Goal: Task Accomplishment & Management: Manage account settings

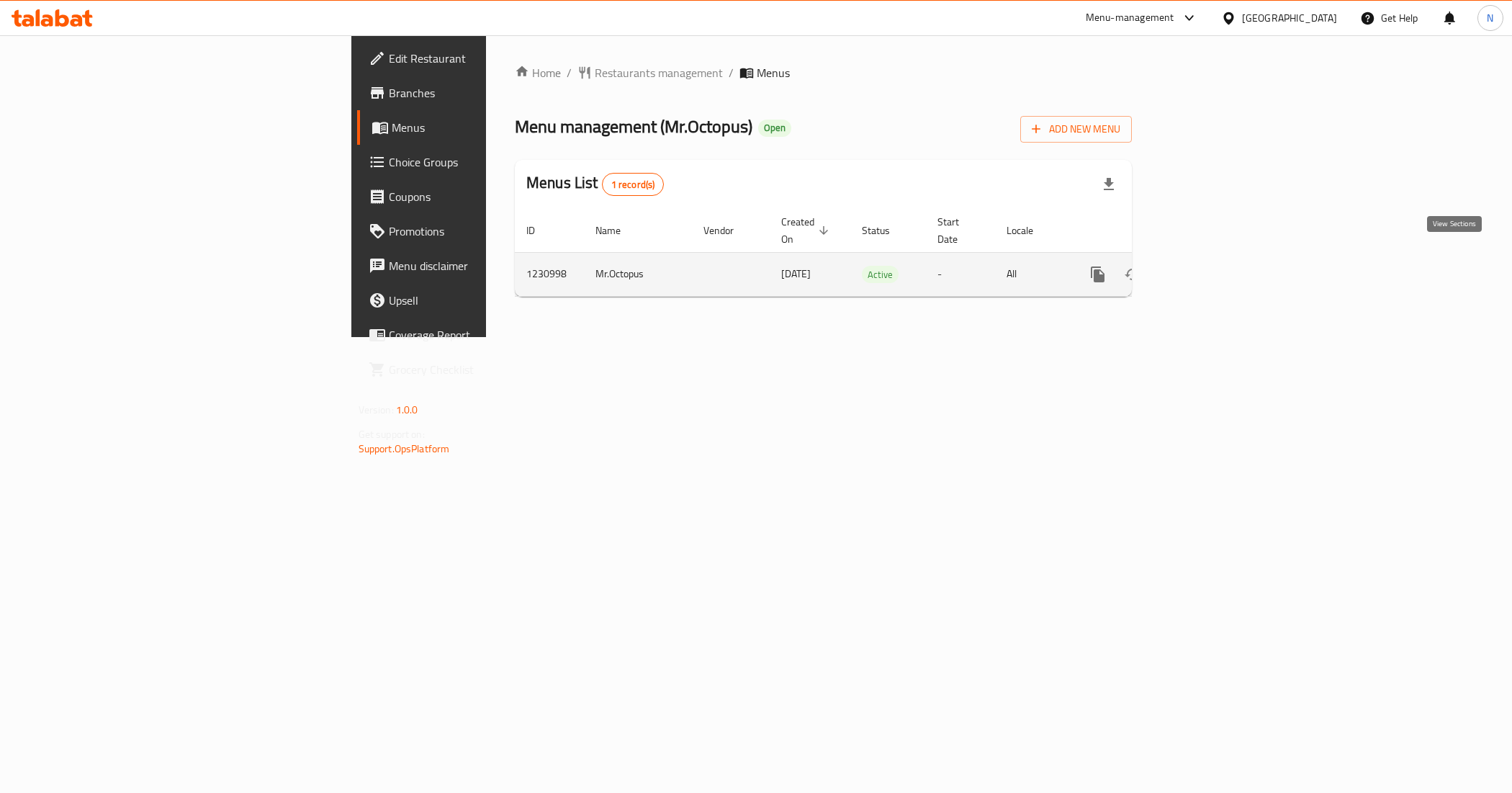
click at [1208, 268] on icon "enhanced table" at bounding box center [1202, 274] width 13 height 13
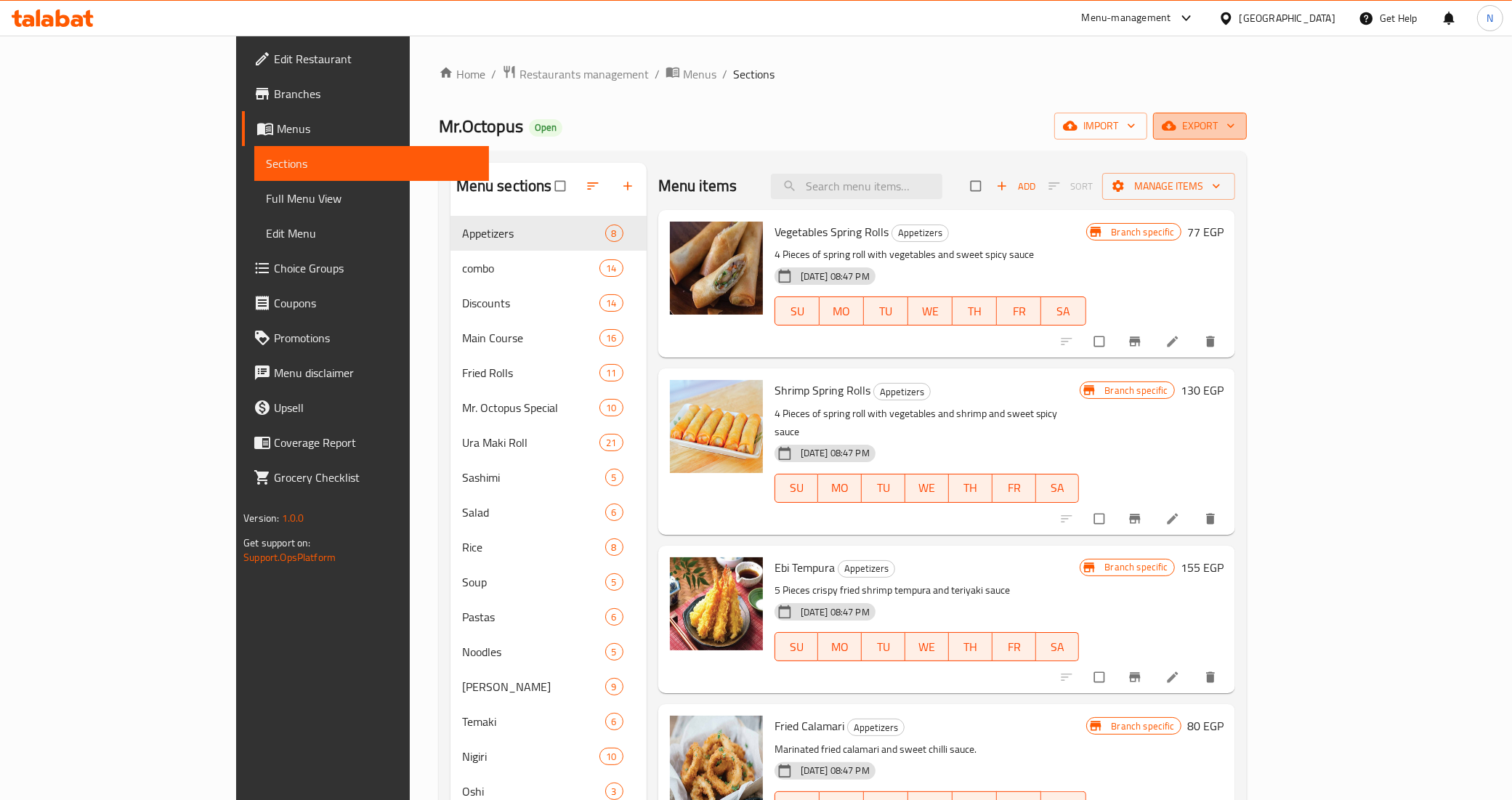
click at [1235, 117] on span "export" at bounding box center [1200, 126] width 71 height 18
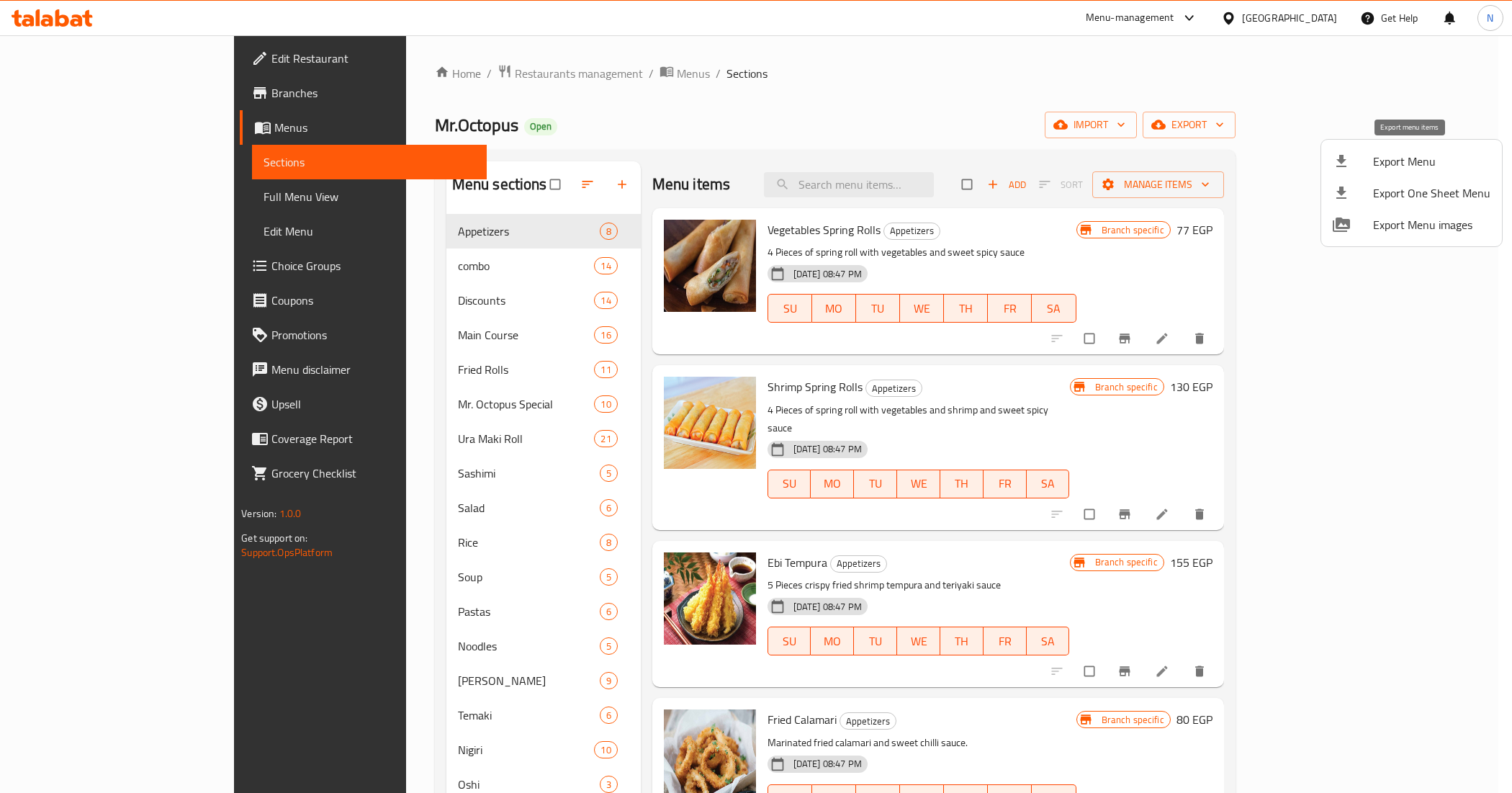
click at [1397, 164] on span "Export Menu" at bounding box center [1432, 161] width 118 height 17
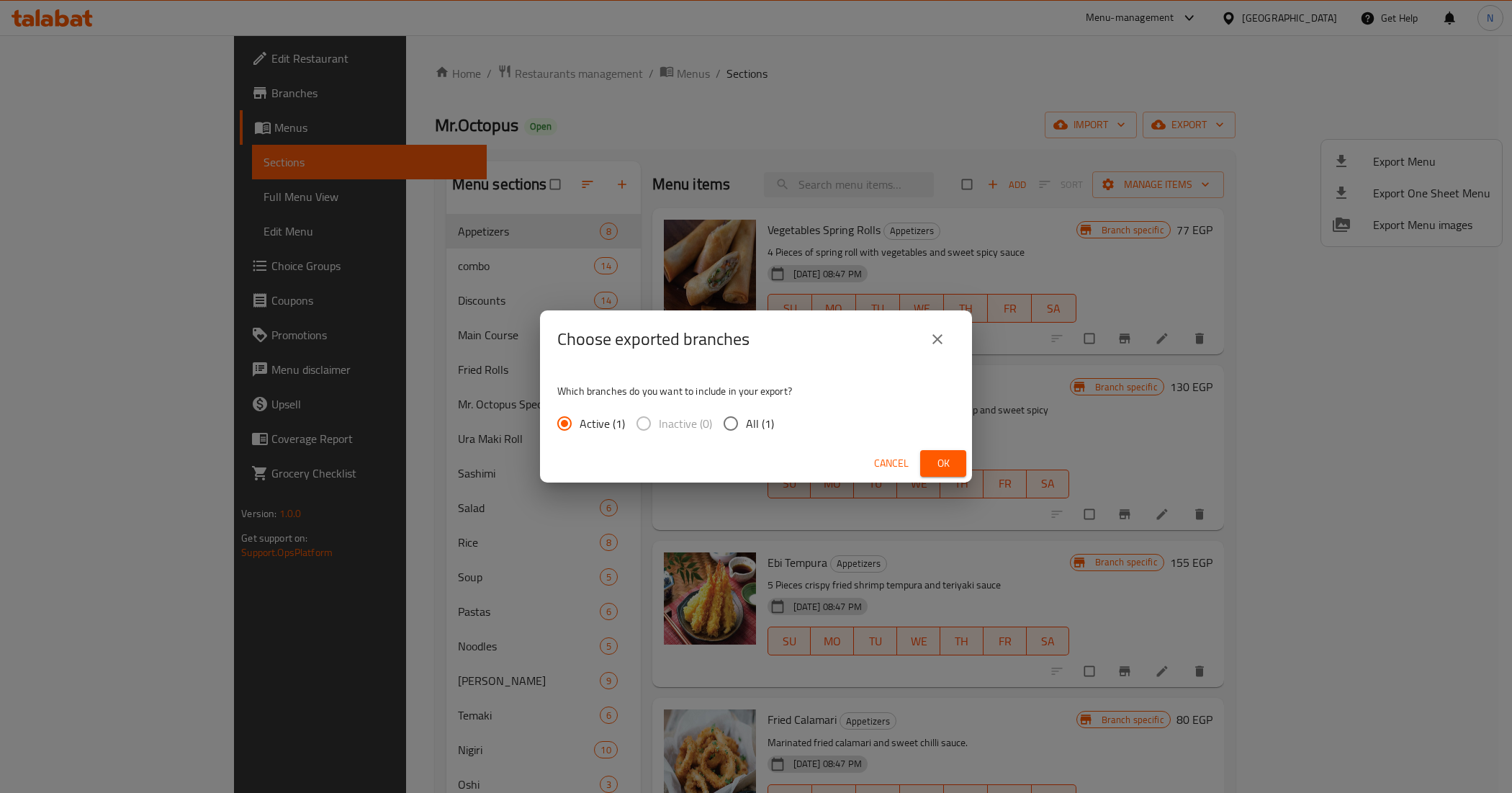
click at [750, 432] on span "All (1)" at bounding box center [760, 424] width 28 height 17
click at [746, 433] on input "All (1)" at bounding box center [731, 424] width 30 height 30
radio input "true"
click at [934, 466] on span "Ok" at bounding box center [943, 463] width 23 height 18
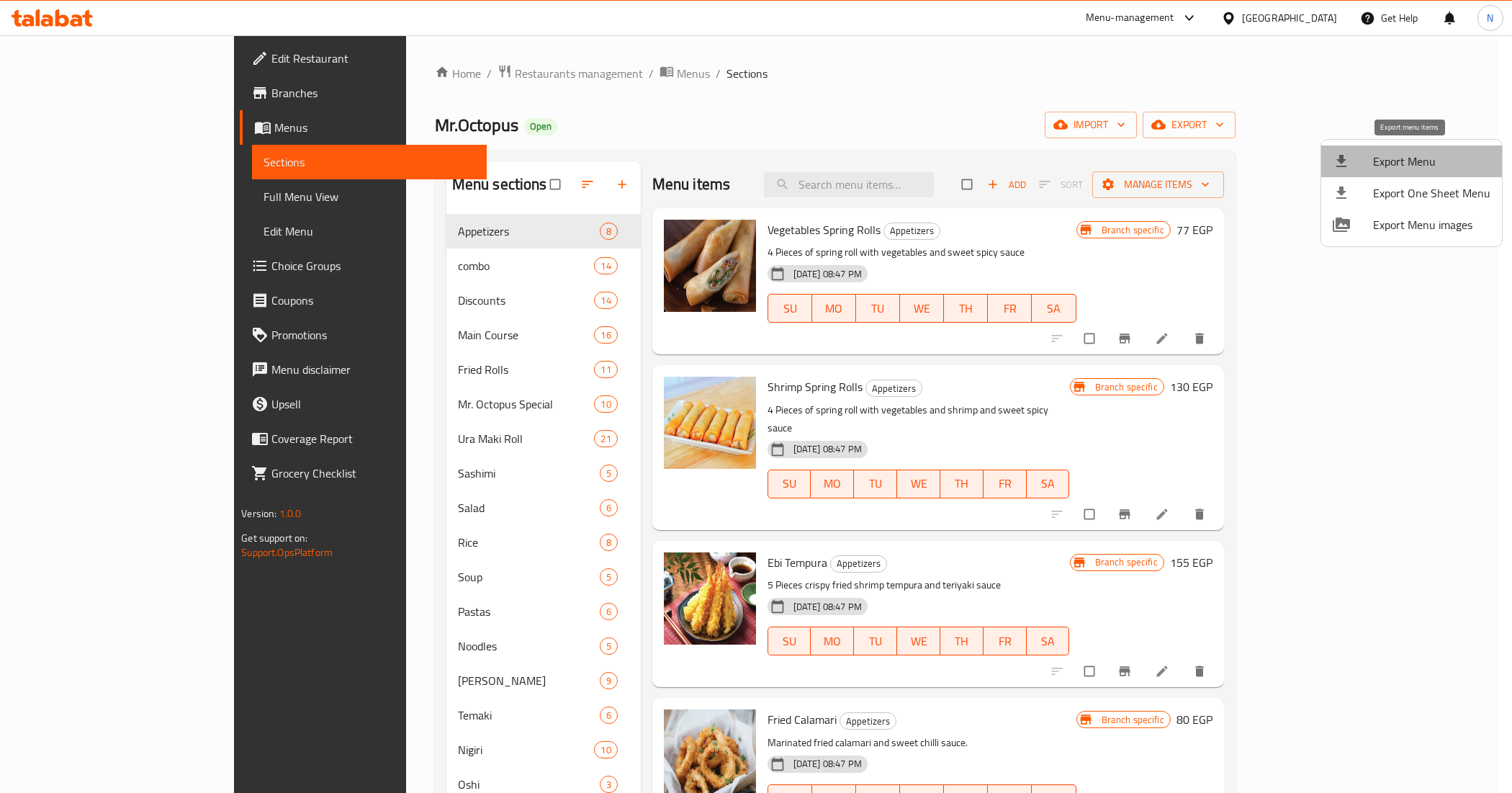
click at [1419, 157] on span "Export Menu" at bounding box center [1432, 161] width 118 height 17
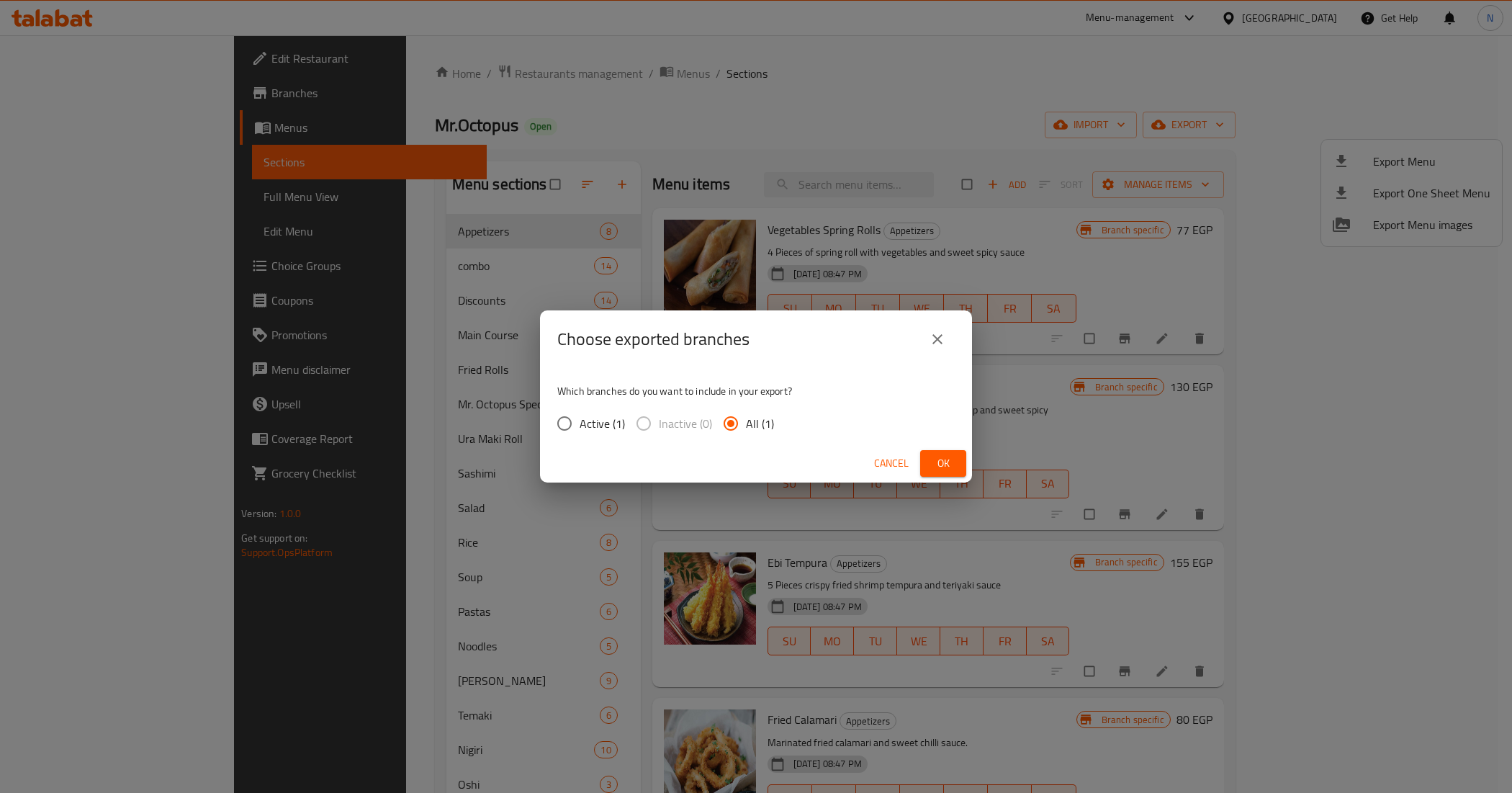
click at [922, 456] on button "Ok" at bounding box center [943, 463] width 46 height 27
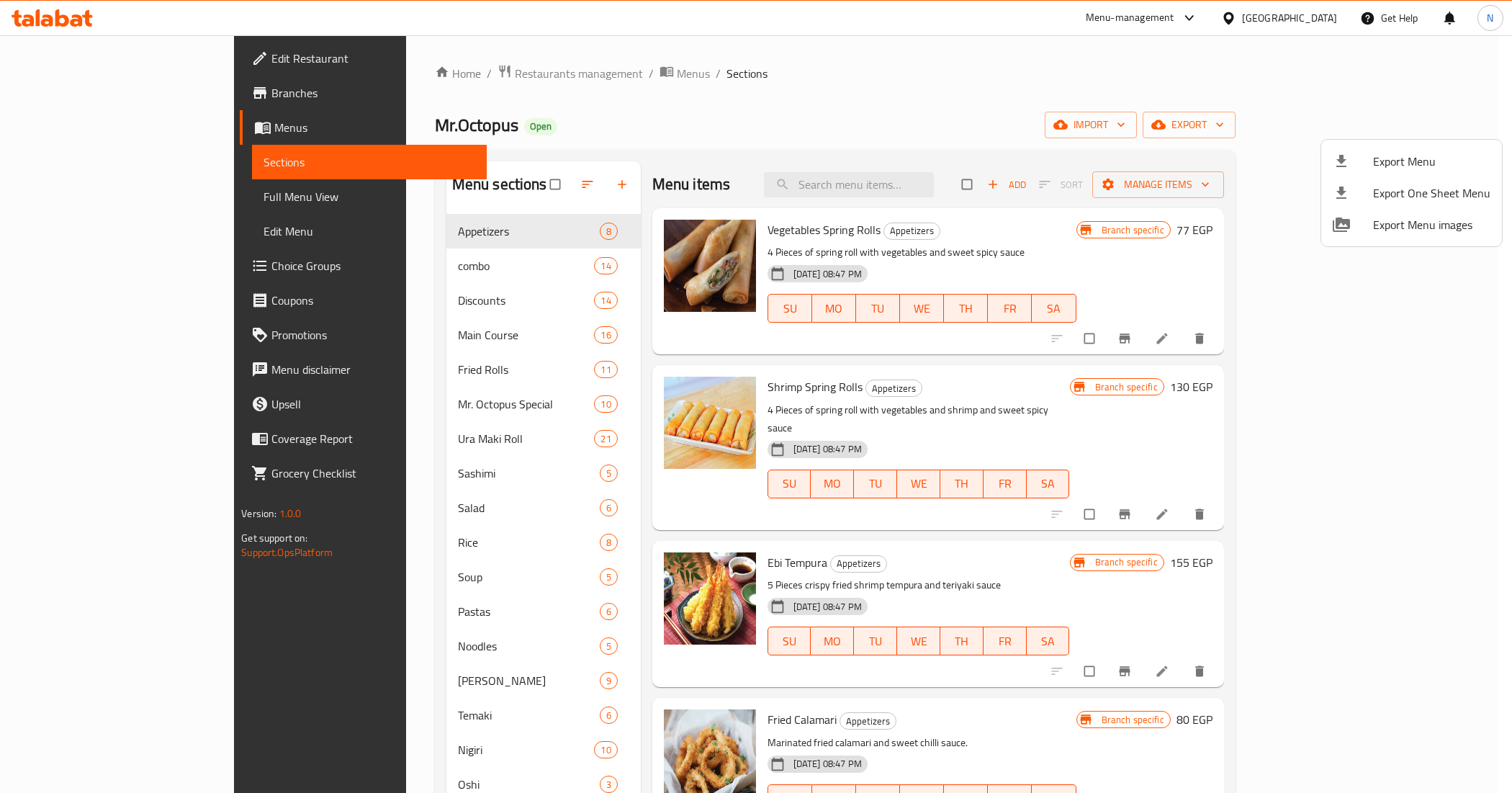
click at [1060, 103] on div at bounding box center [756, 396] width 1512 height 793
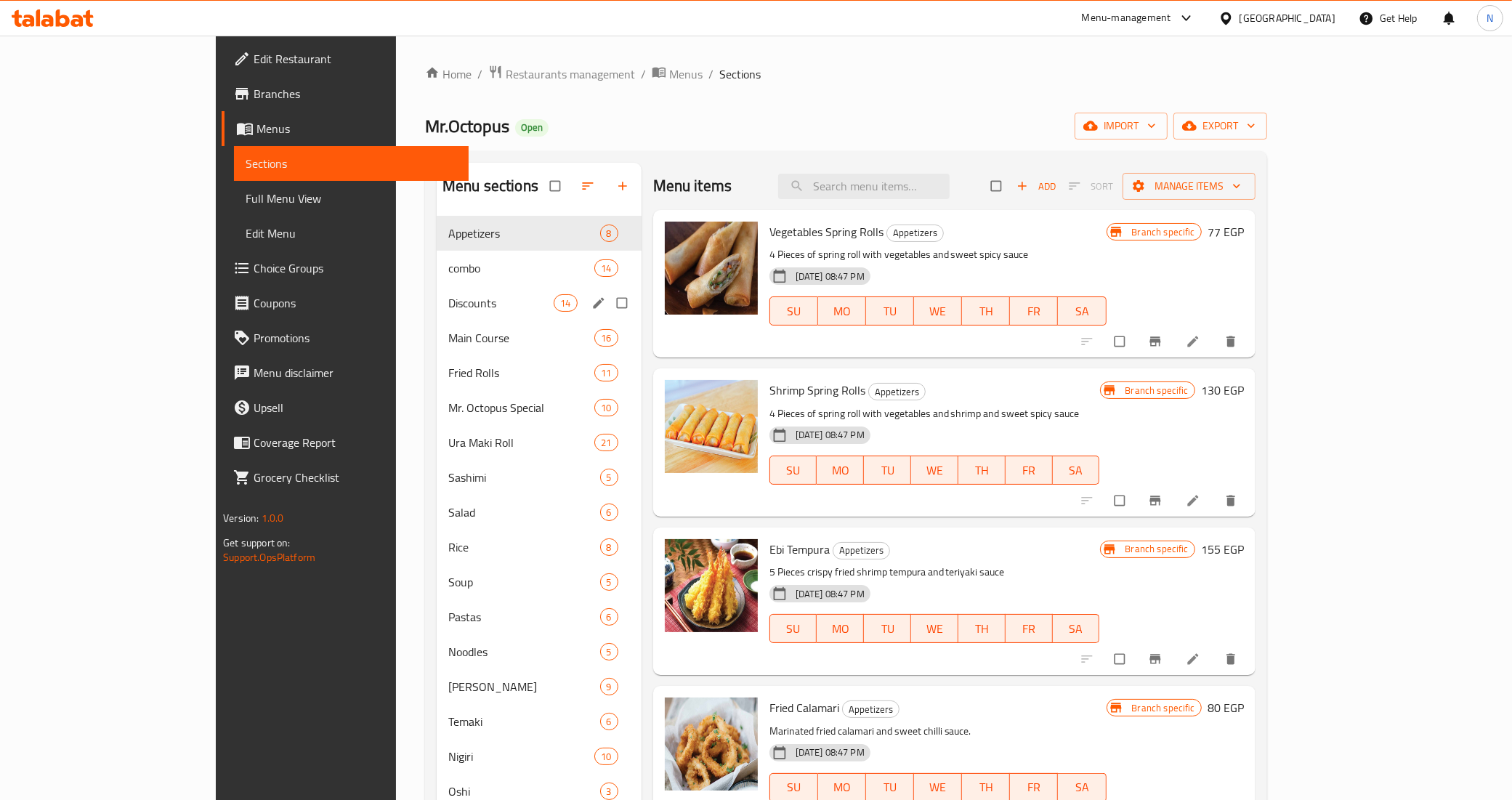
click at [447, 292] on div "Discounts 14" at bounding box center [540, 303] width 205 height 35
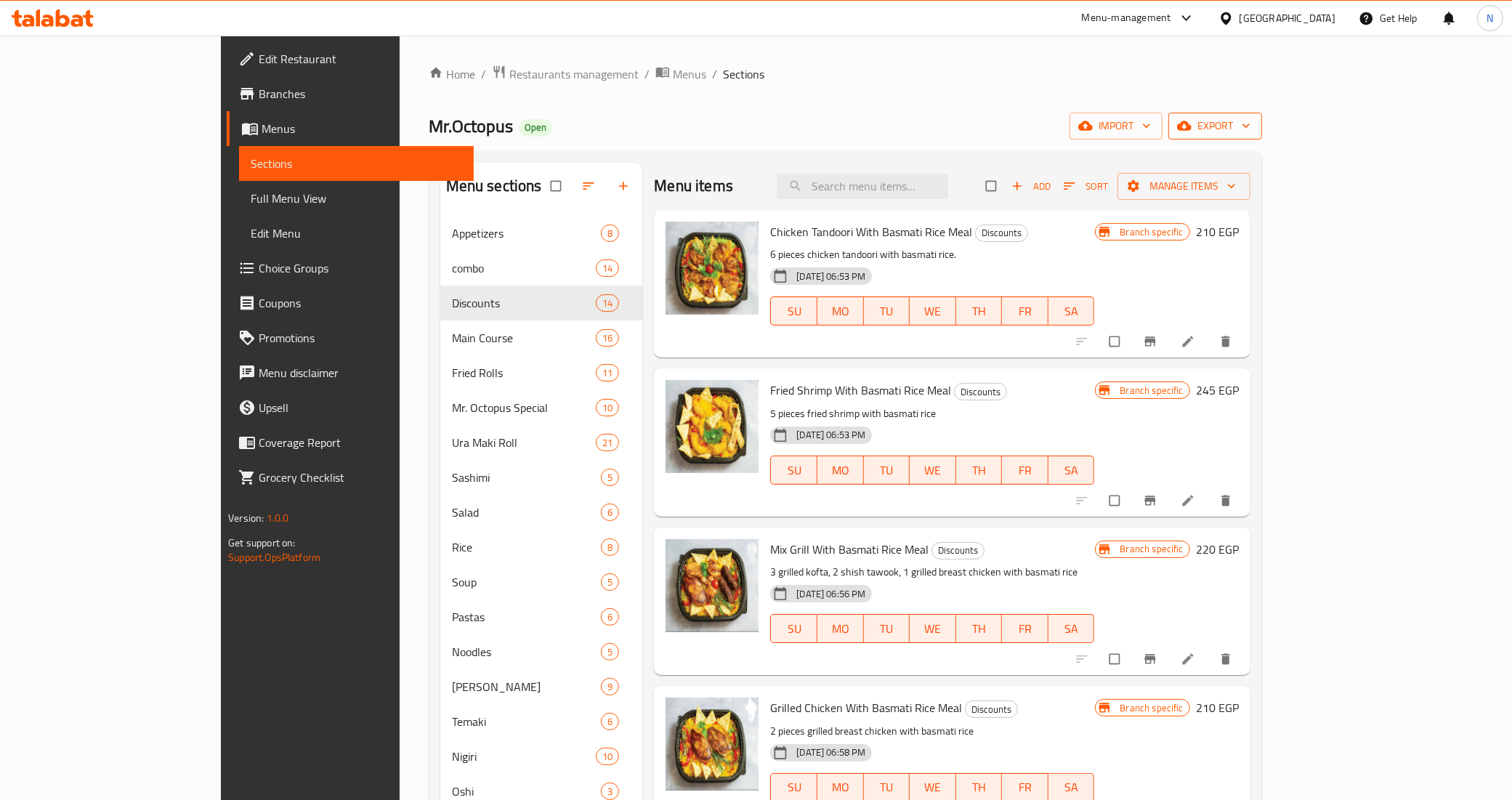
click at [1251, 125] on span "export" at bounding box center [1215, 126] width 71 height 18
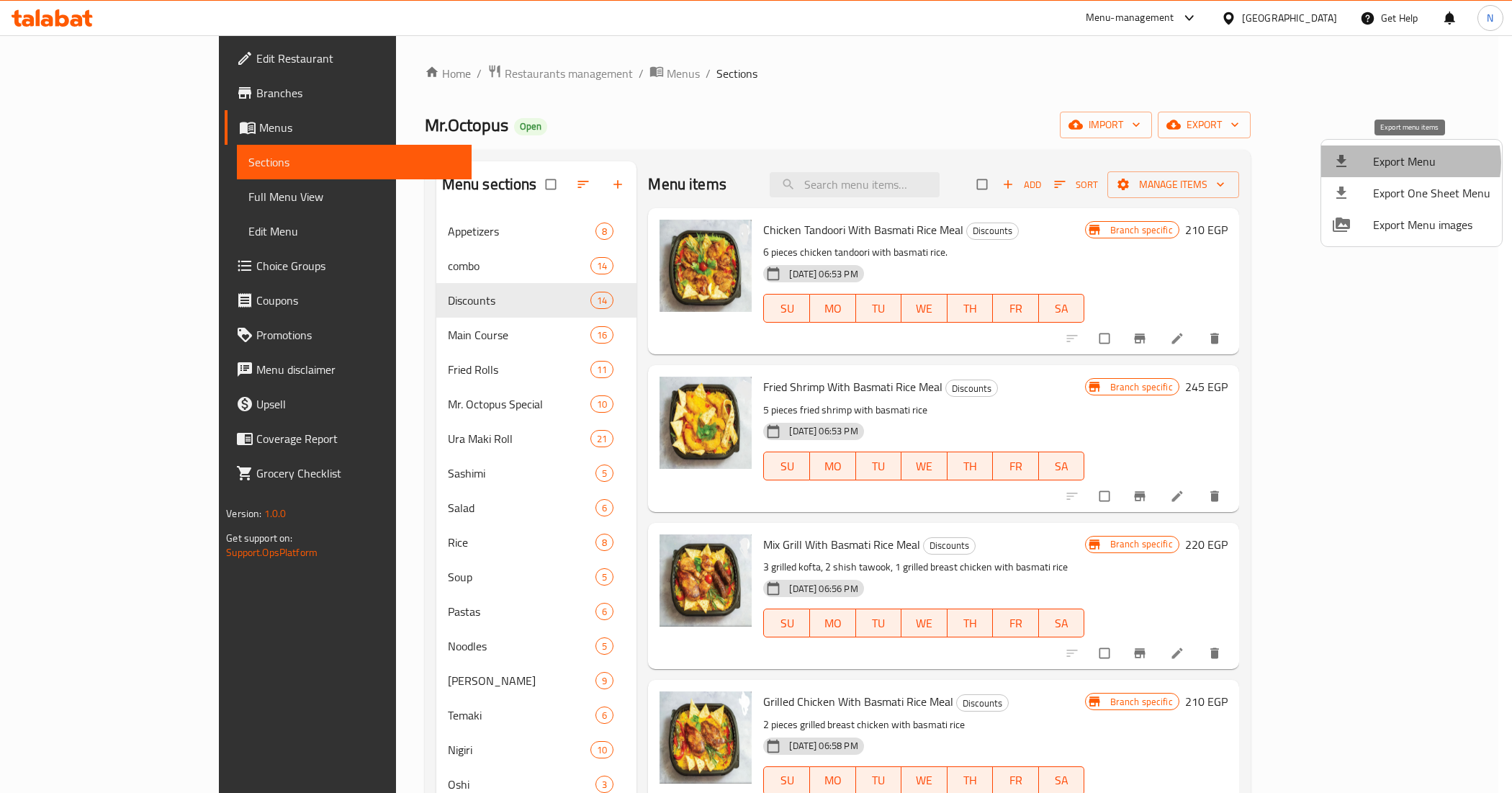
click at [1410, 162] on span "Export Menu" at bounding box center [1432, 161] width 118 height 17
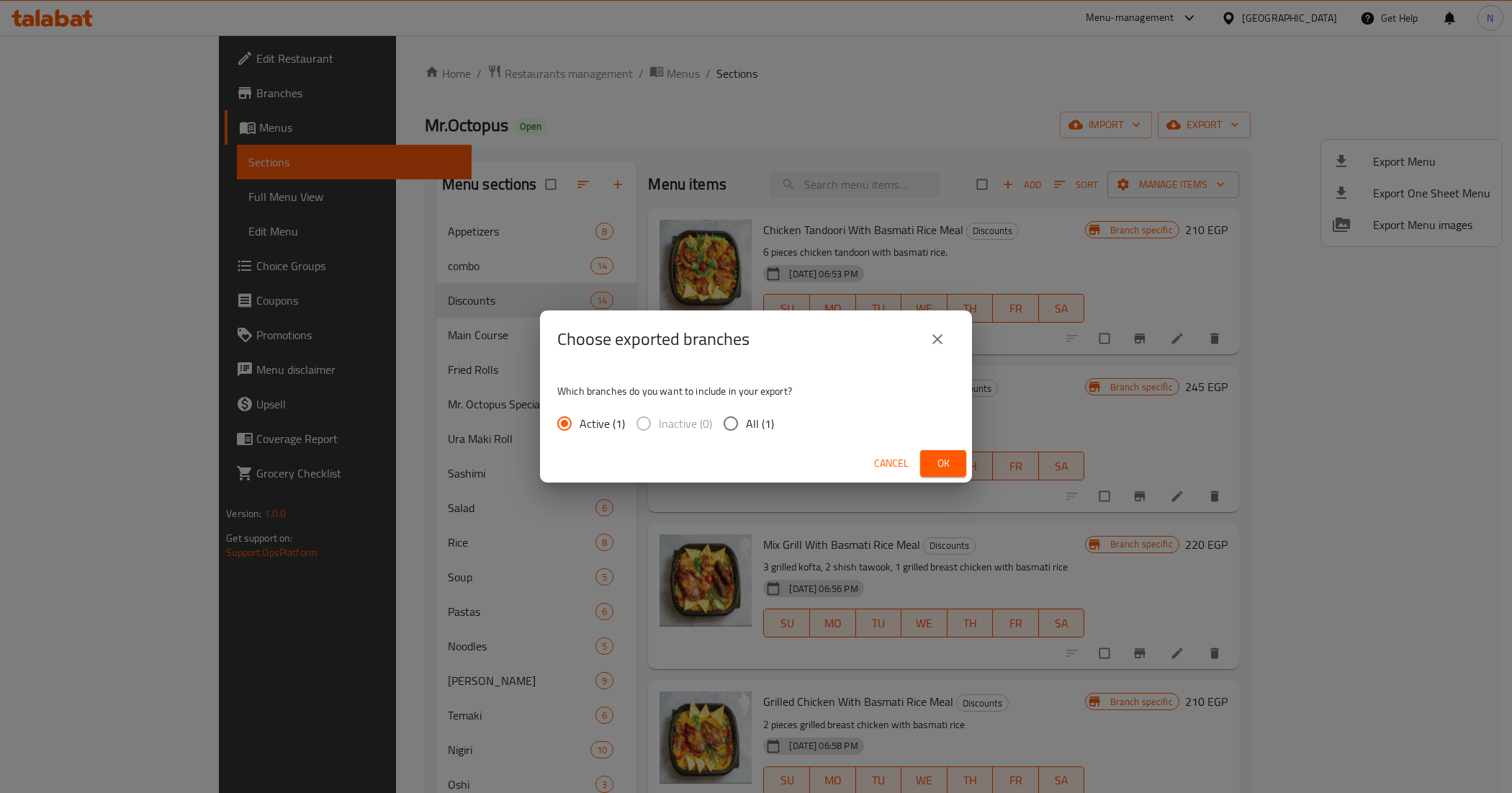
click at [758, 432] on span "All (1)" at bounding box center [760, 424] width 28 height 17
click at [746, 432] on input "All (1)" at bounding box center [731, 424] width 30 height 30
radio input "true"
click at [949, 465] on span "Ok" at bounding box center [943, 463] width 23 height 18
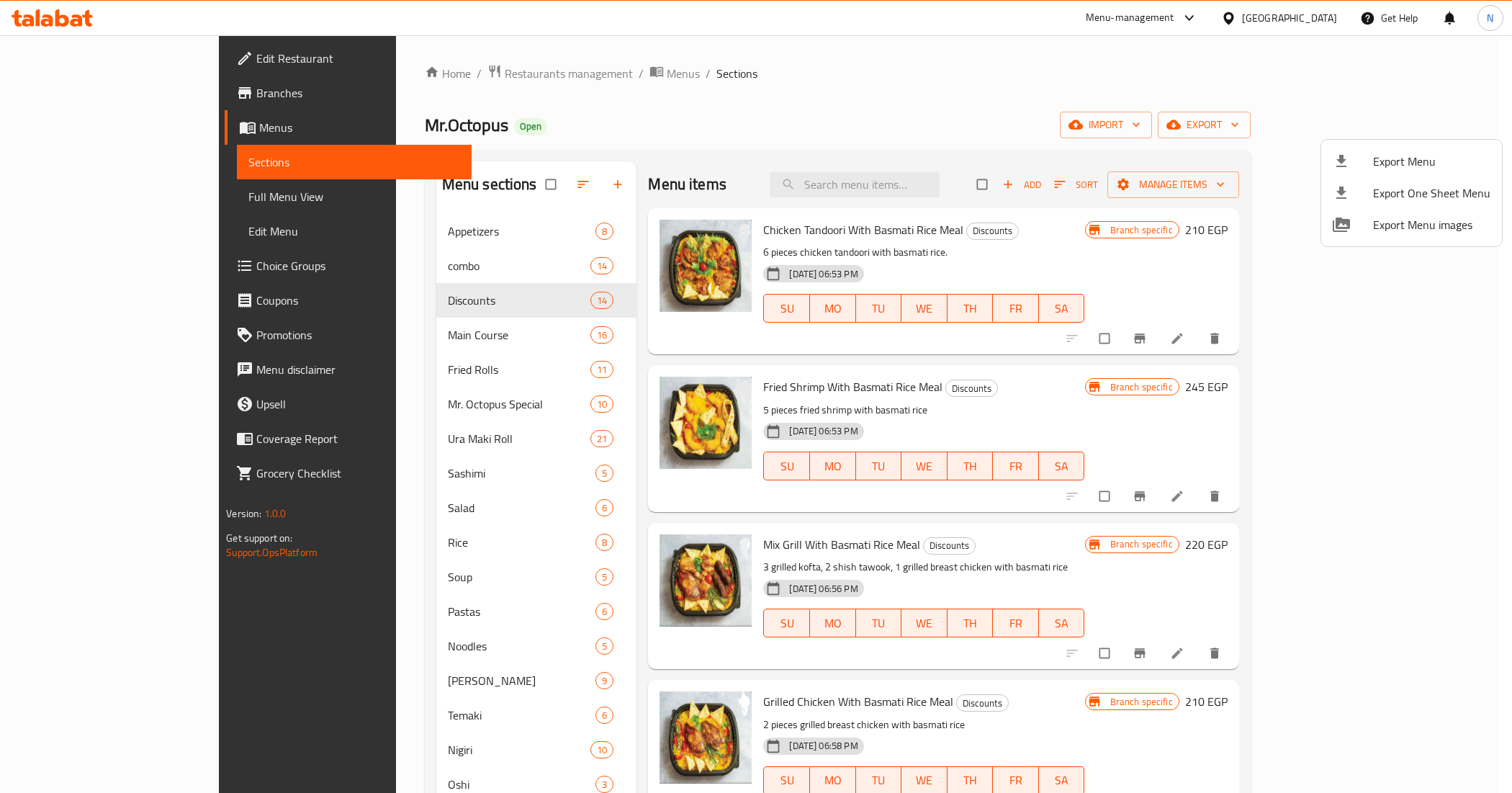
click at [438, 77] on div at bounding box center [756, 396] width 1512 height 793
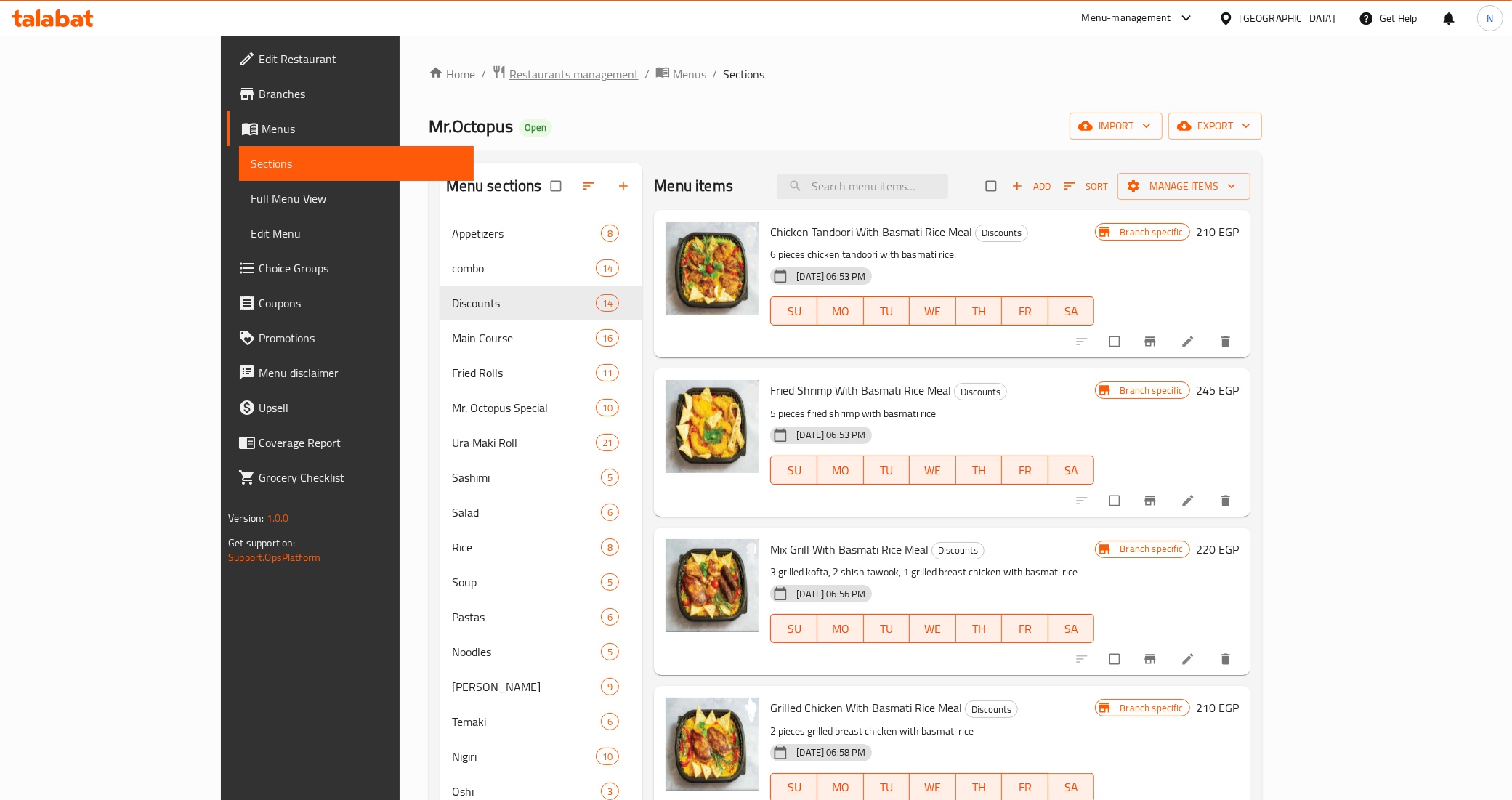
click at [509, 74] on span "Restaurants management" at bounding box center [573, 75] width 129 height 18
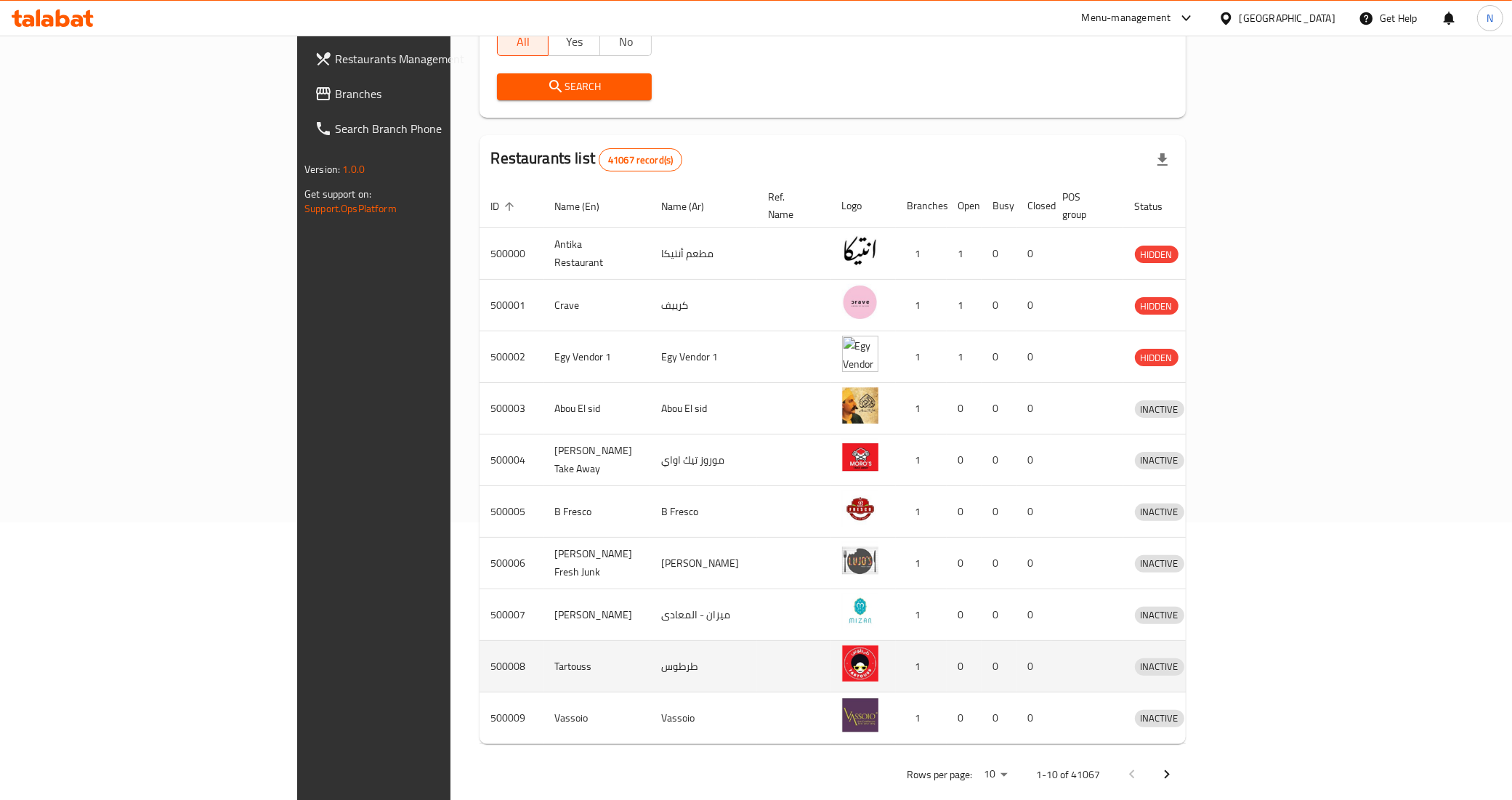
scroll to position [282, 0]
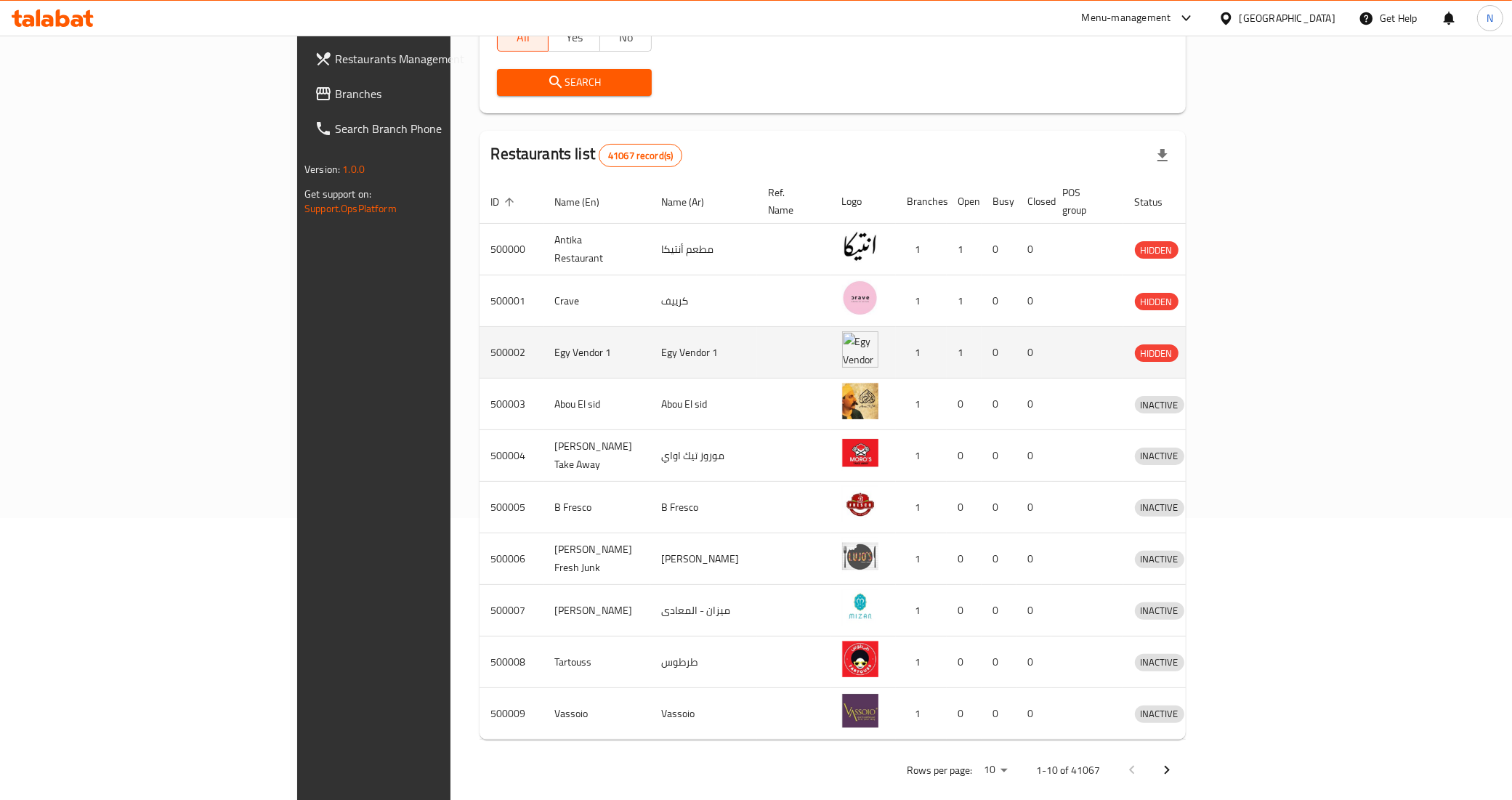
click at [1230, 347] on icon "enhanced table" at bounding box center [1223, 353] width 16 height 12
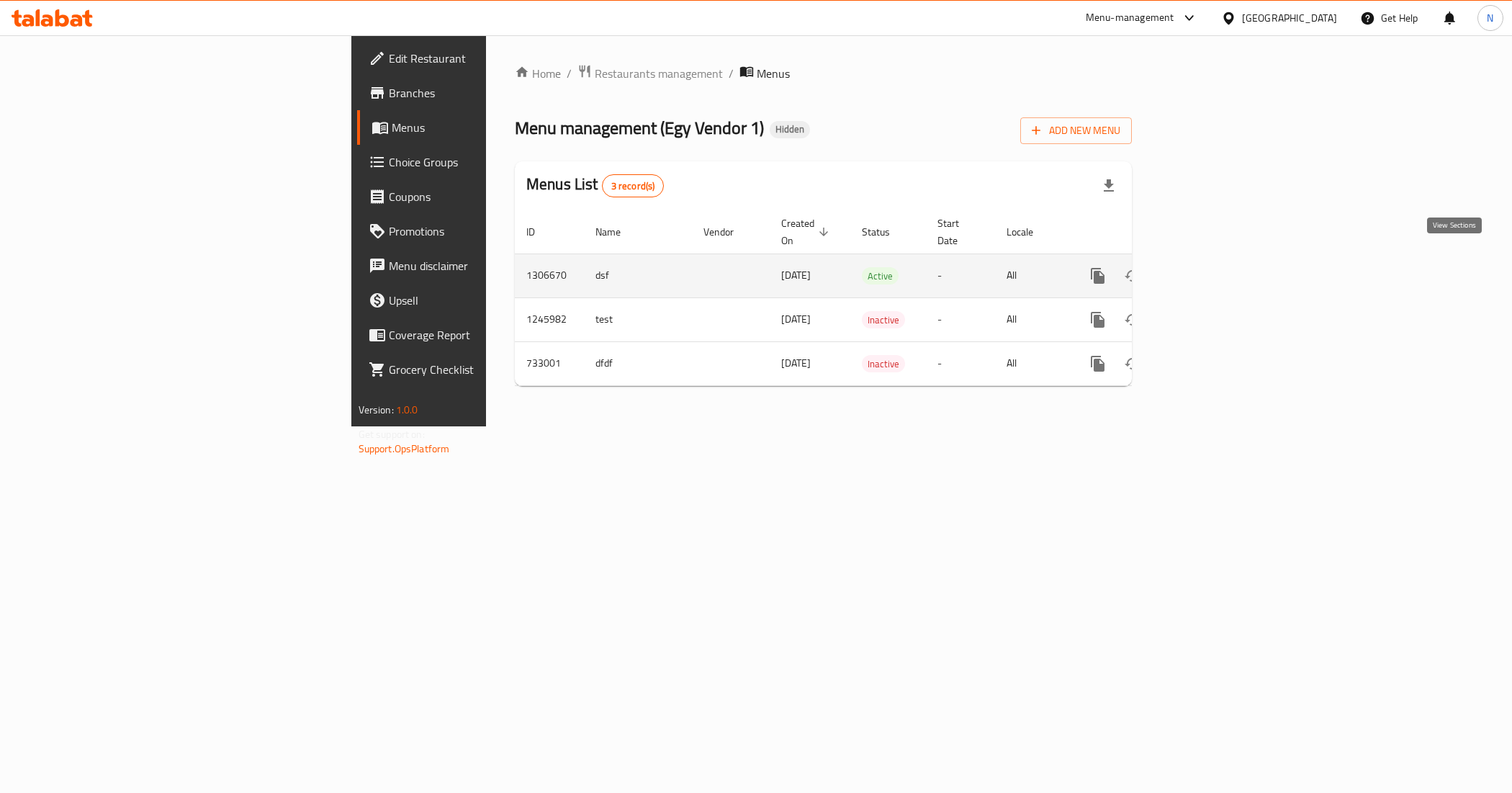
click at [1219, 263] on link "enhanced table" at bounding box center [1202, 276] width 35 height 35
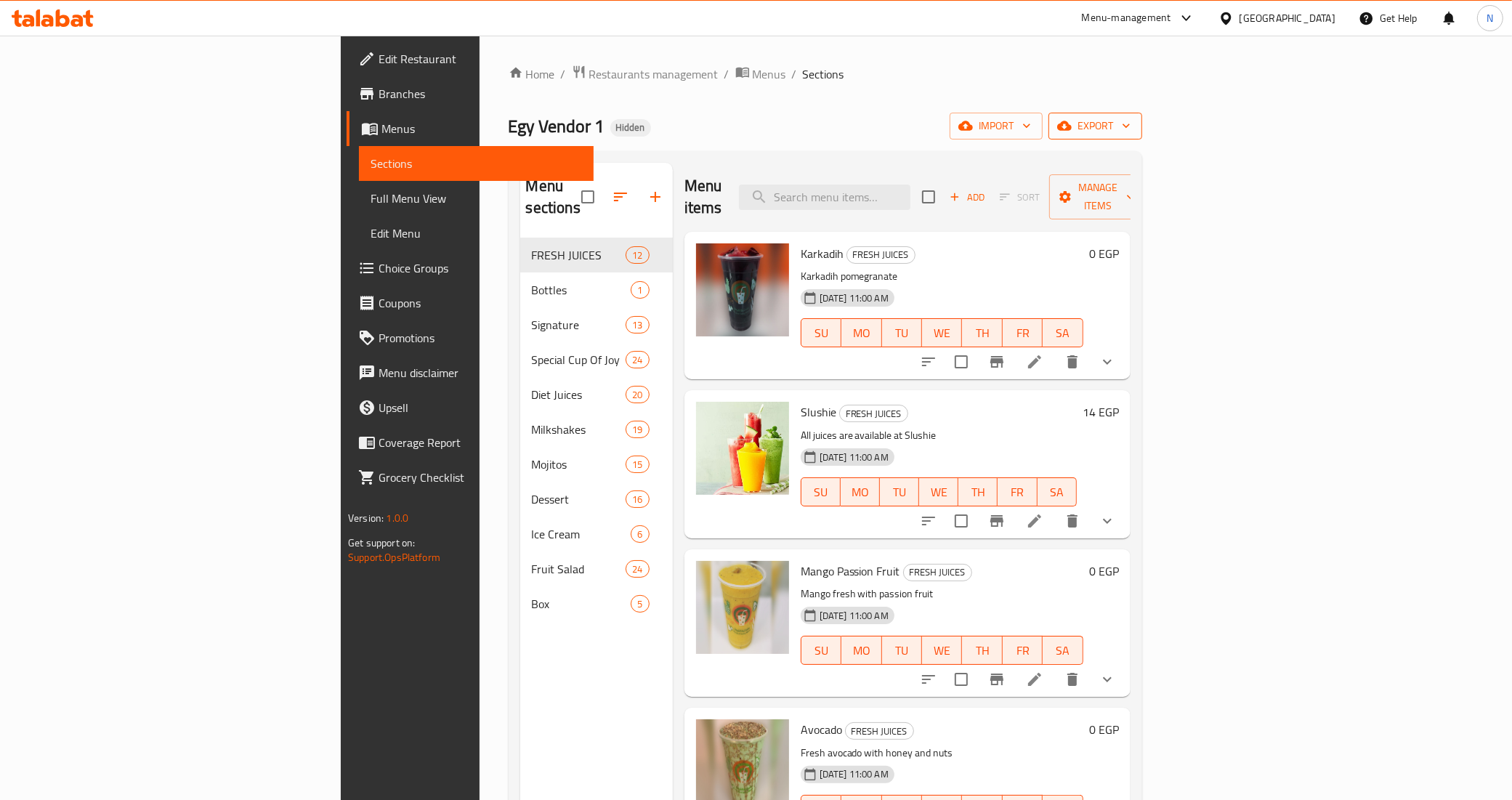
click at [1130, 125] on span "export" at bounding box center [1095, 126] width 71 height 18
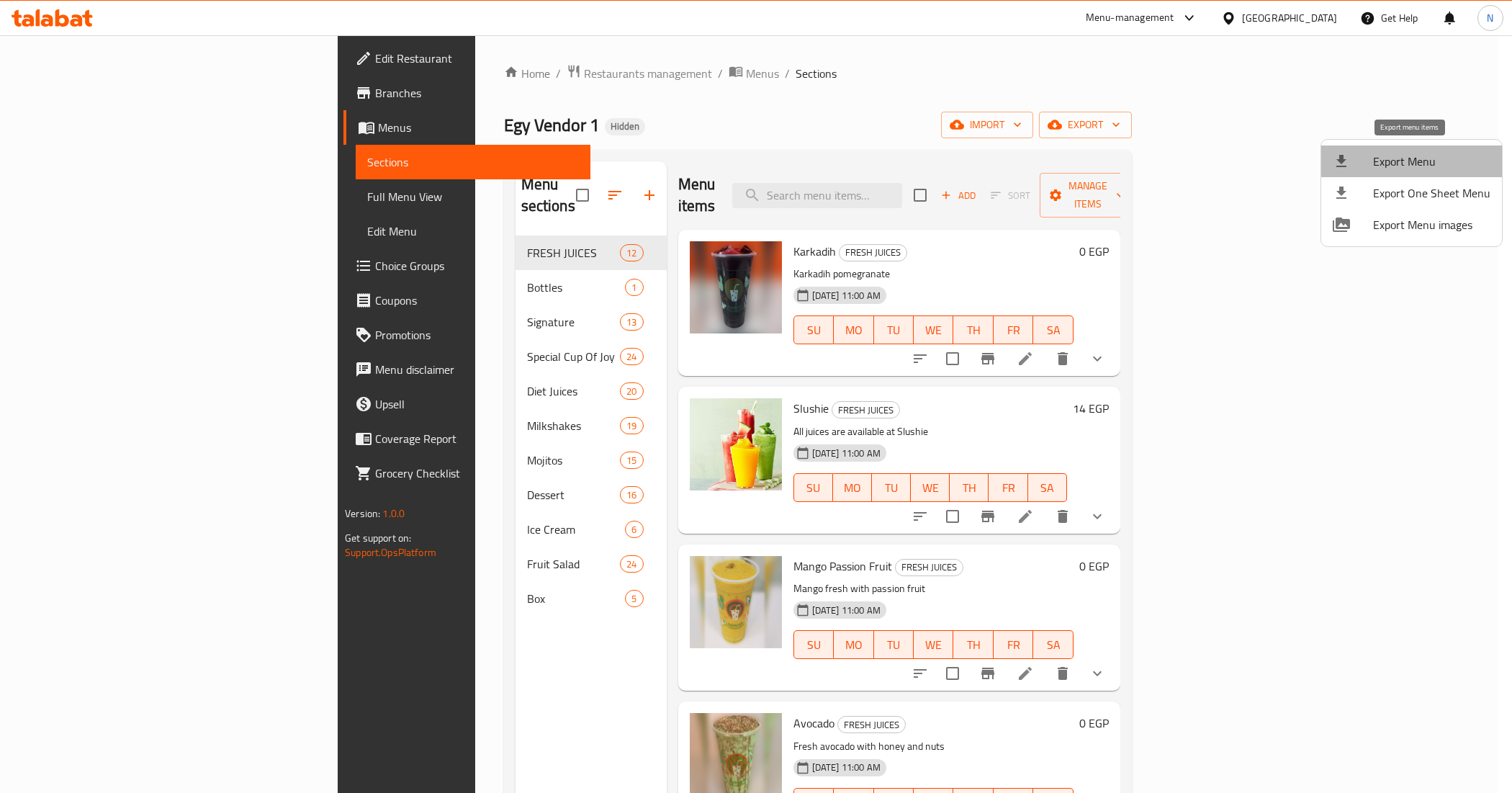
click at [1419, 155] on span "Export Menu" at bounding box center [1432, 161] width 118 height 17
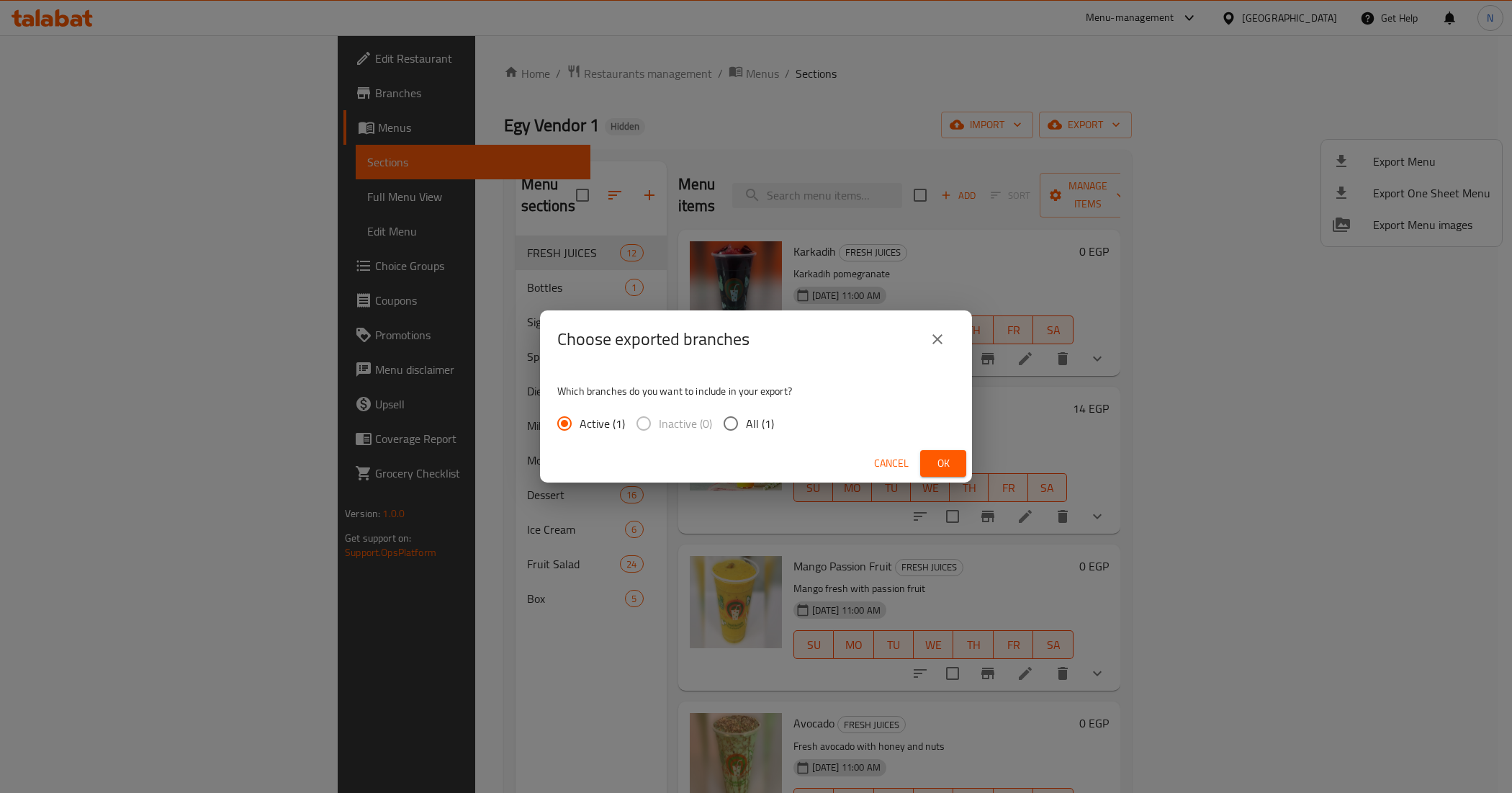
click at [764, 427] on span "All (1)" at bounding box center [760, 424] width 28 height 17
click at [746, 427] on input "All (1)" at bounding box center [731, 424] width 30 height 30
radio input "true"
click at [949, 472] on span "Ok" at bounding box center [943, 463] width 23 height 18
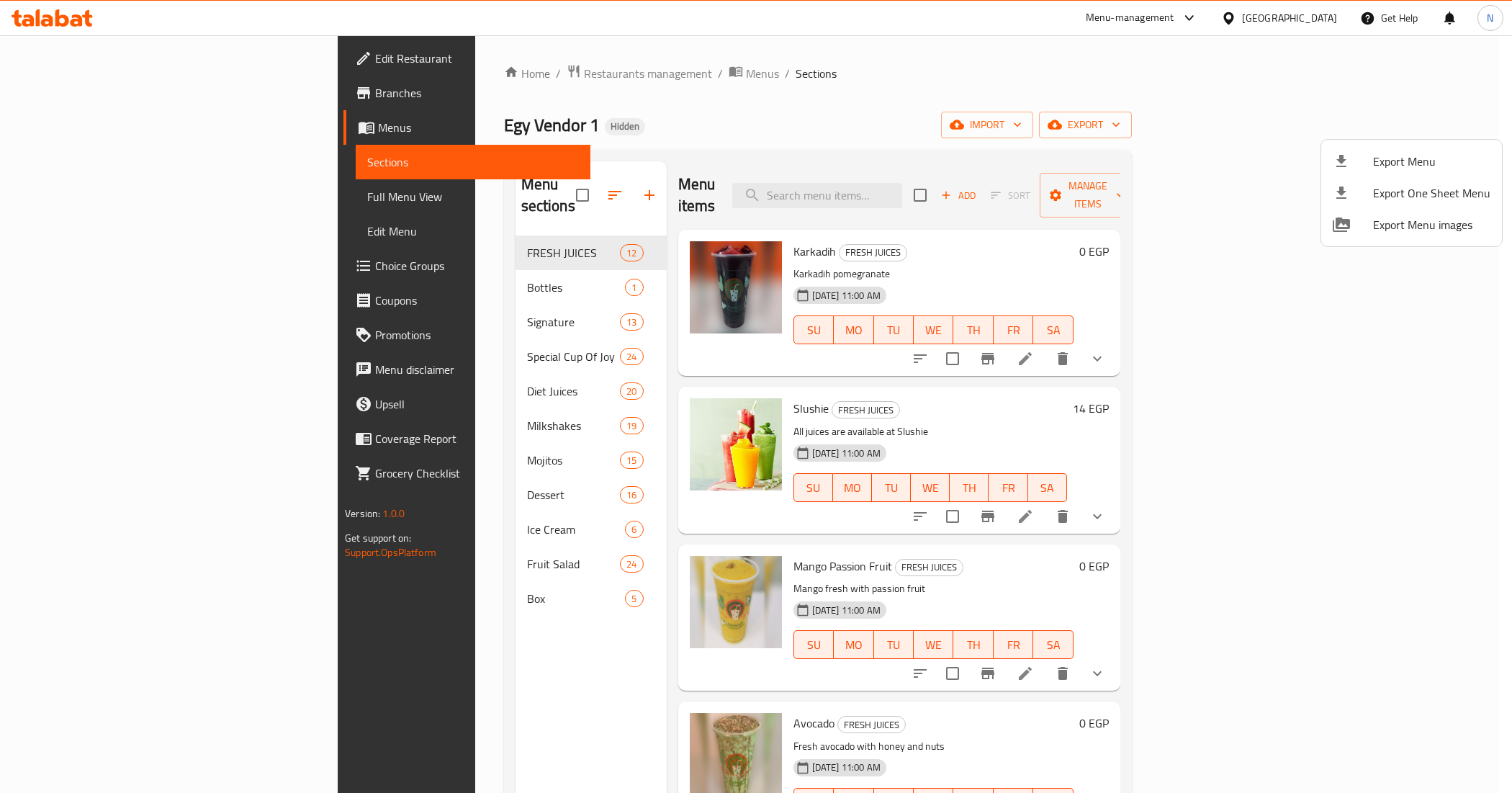
click at [411, 671] on div at bounding box center [756, 396] width 1512 height 793
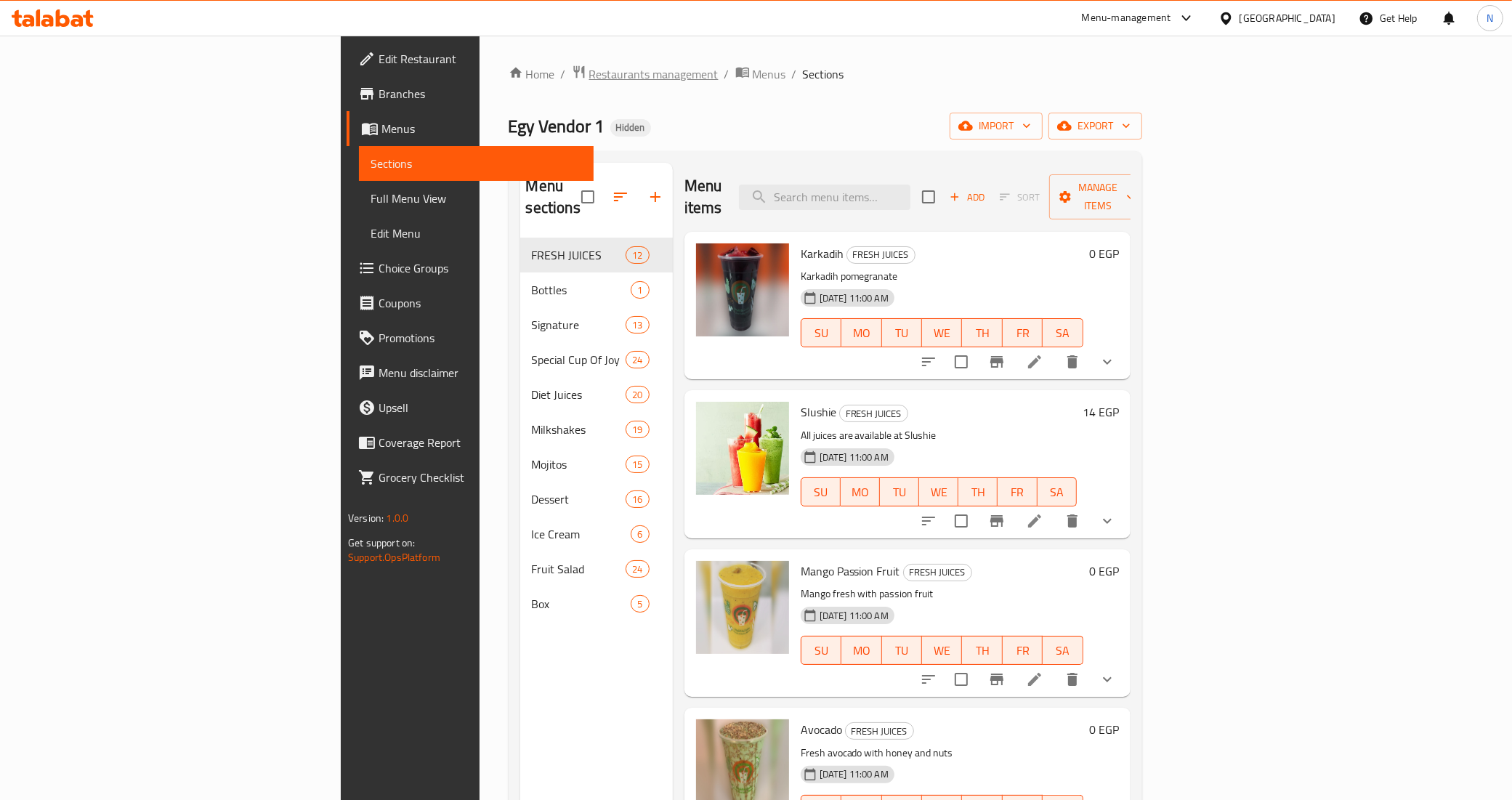
click at [589, 67] on span "Restaurants management" at bounding box center [653, 75] width 129 height 18
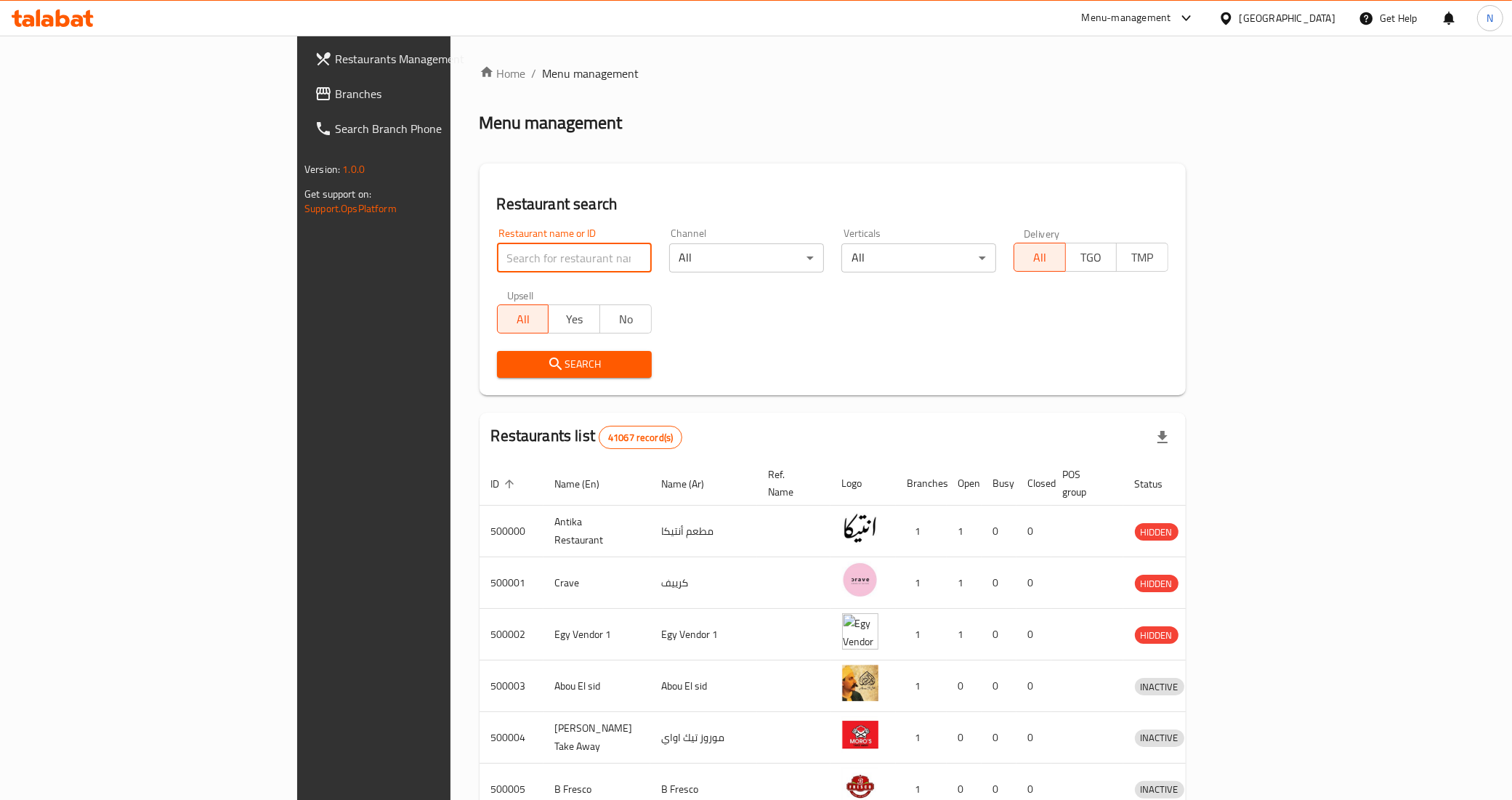
click at [507, 251] on input "search" at bounding box center [574, 258] width 155 height 29
paste input "677314"
type input "677314"
click button "Search" at bounding box center [574, 365] width 155 height 27
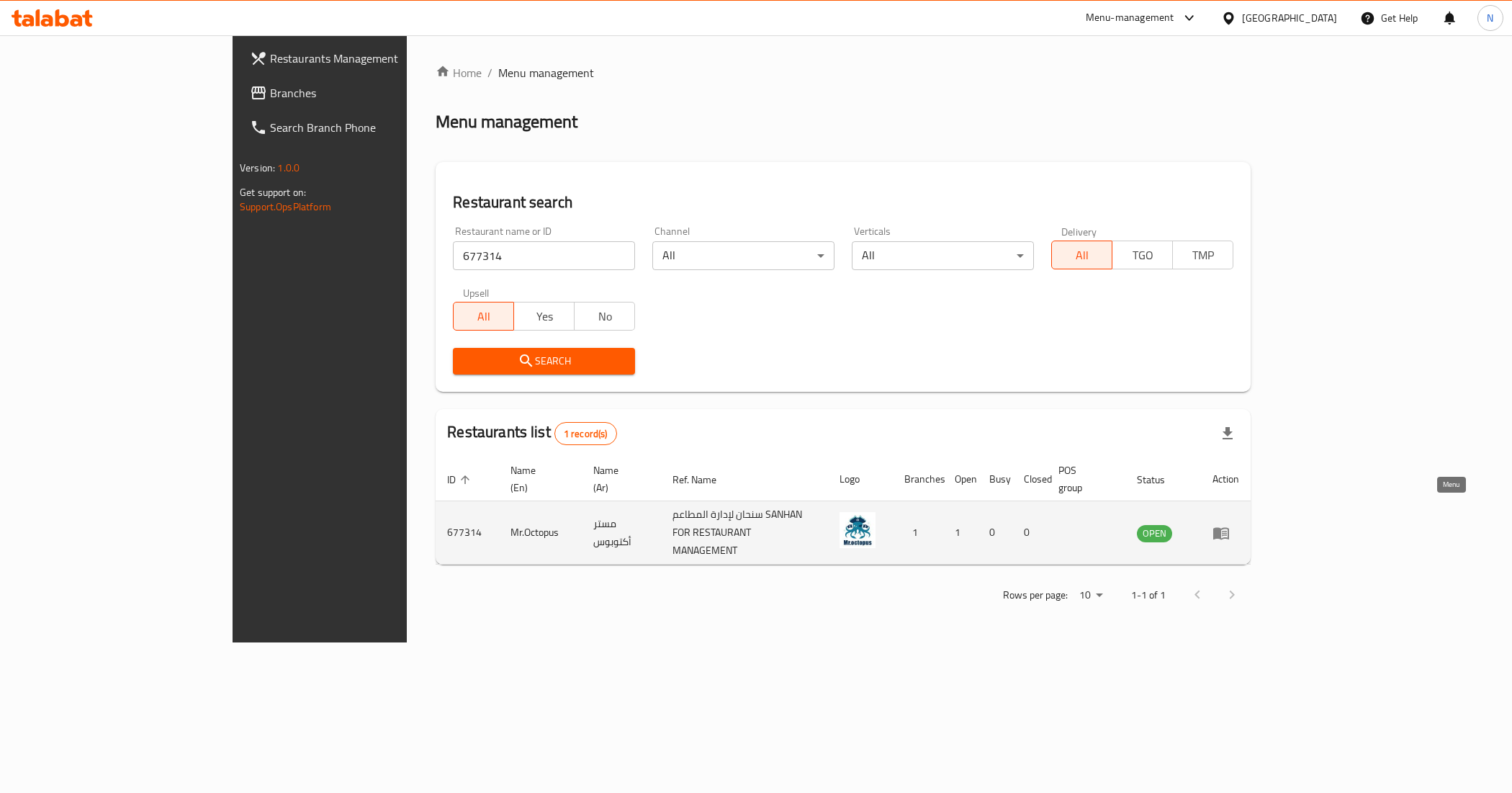
click at [1239, 524] on link "enhanced table" at bounding box center [1226, 533] width 27 height 17
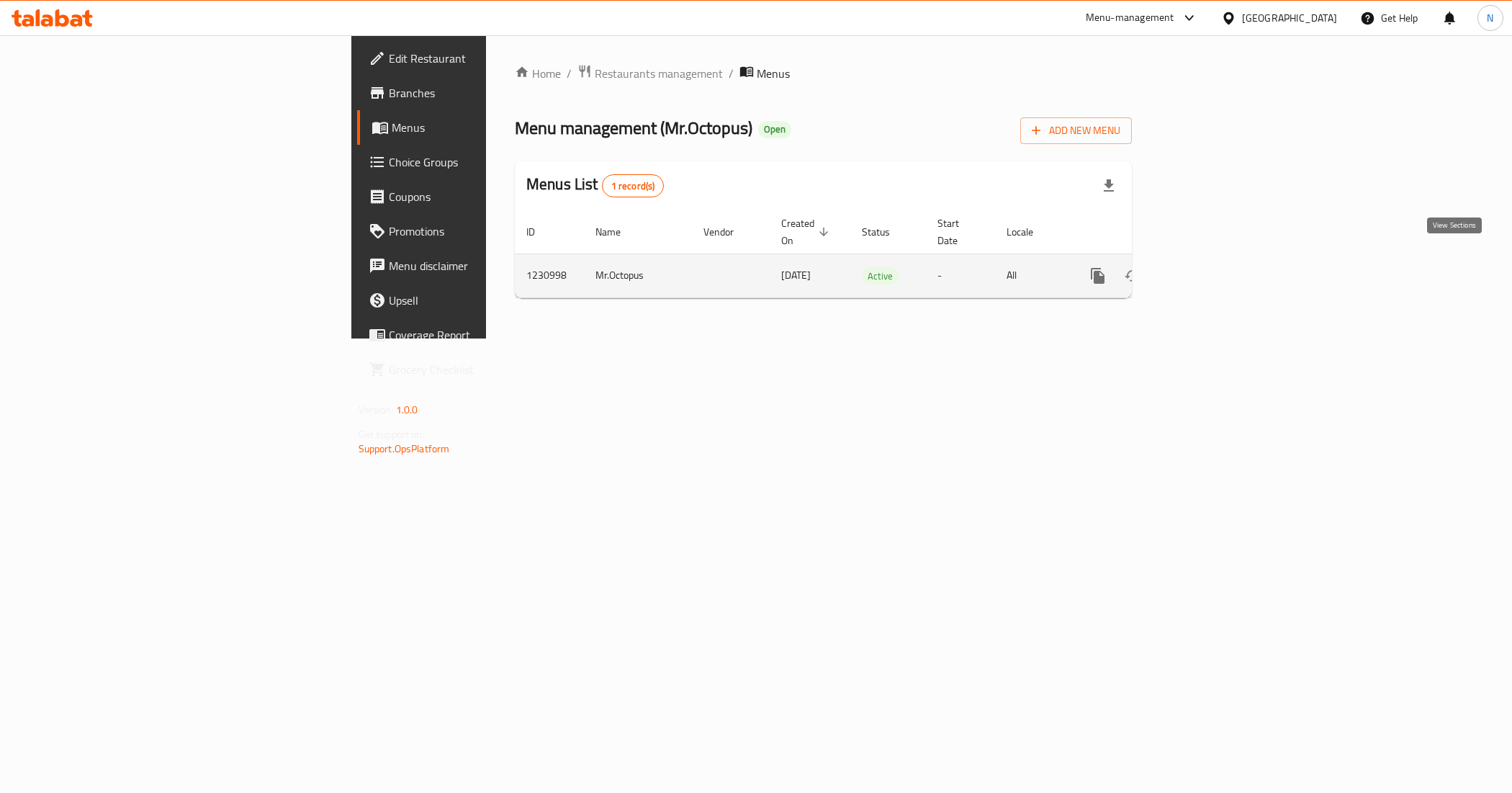
click at [1219, 258] on link "enhanced table" at bounding box center [1202, 276] width 35 height 35
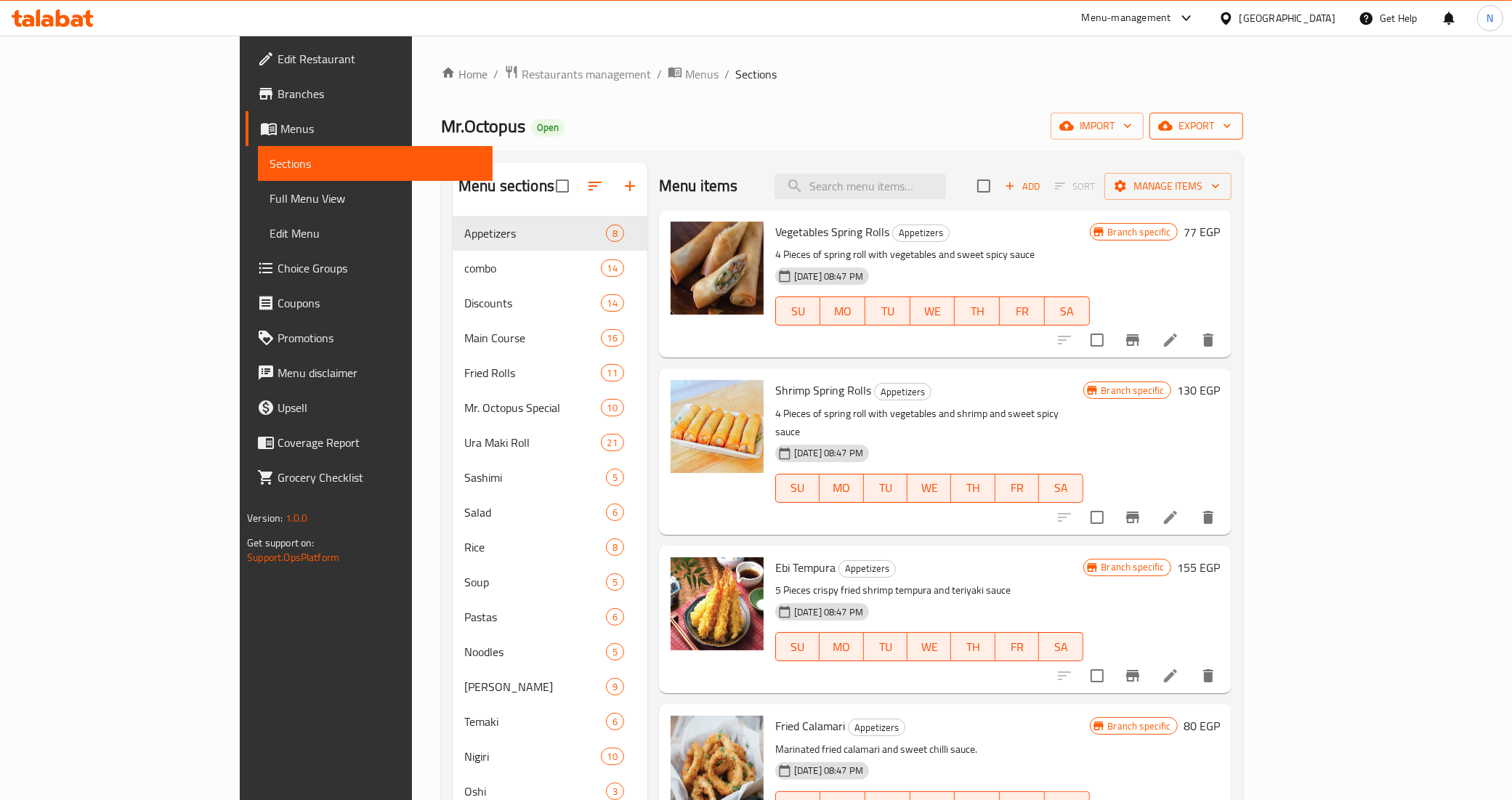
click at [1231, 121] on span "export" at bounding box center [1196, 126] width 71 height 18
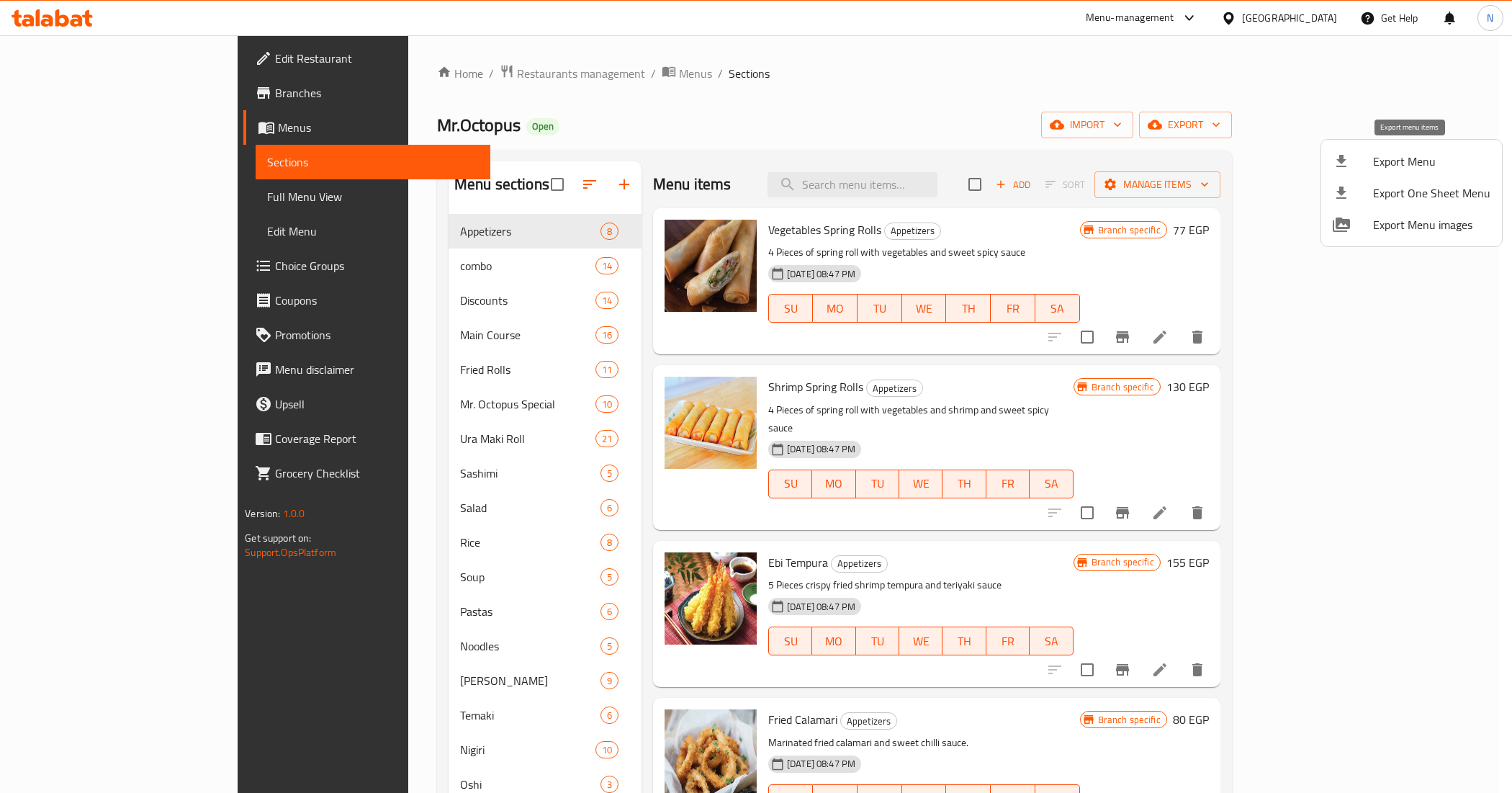
click at [1399, 156] on span "Export Menu" at bounding box center [1432, 161] width 118 height 17
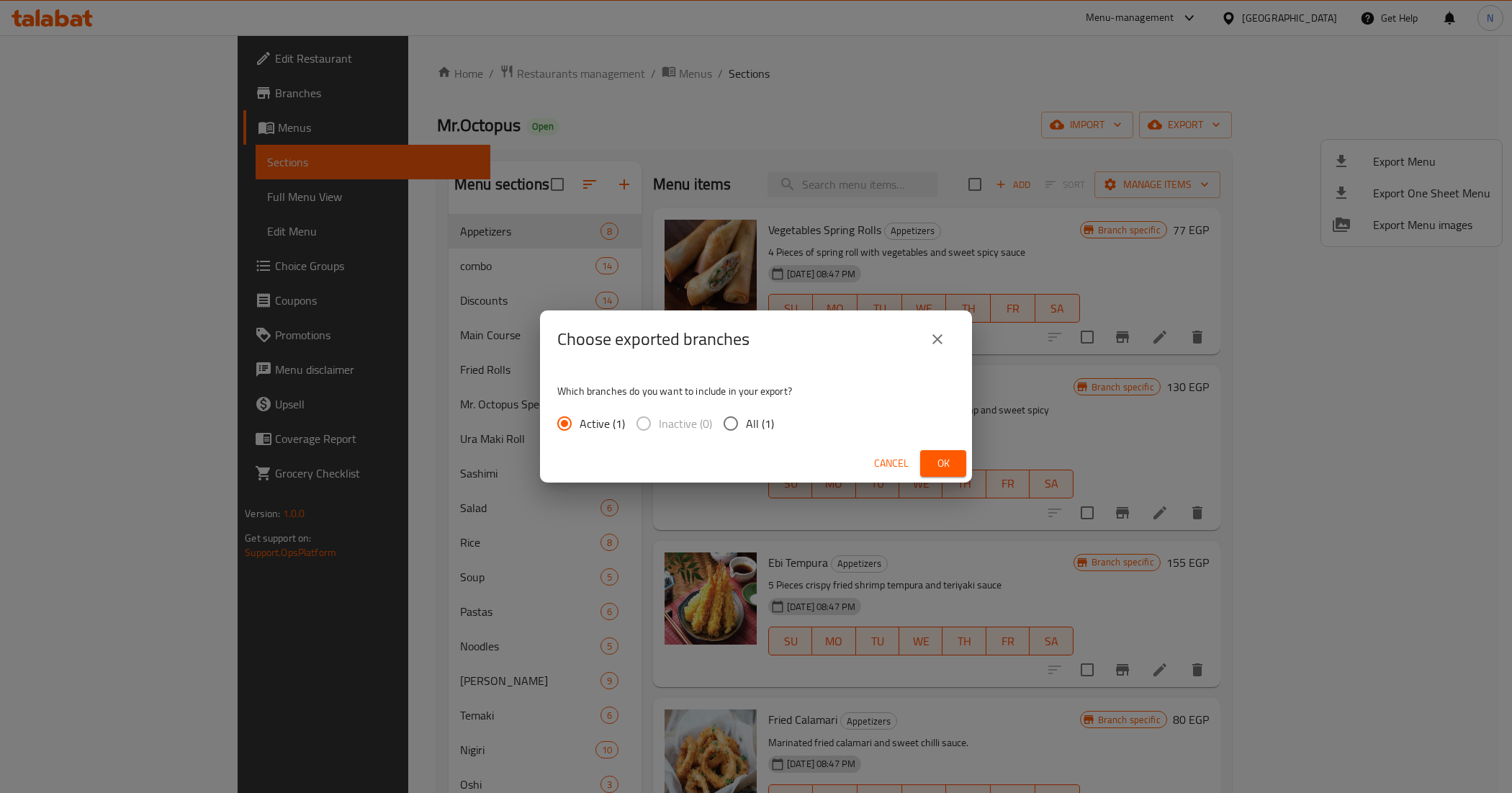
click at [750, 424] on span "All (1)" at bounding box center [760, 424] width 28 height 17
click at [746, 424] on input "All (1)" at bounding box center [731, 424] width 30 height 30
radio input "true"
click at [943, 462] on span "Ok" at bounding box center [943, 463] width 23 height 18
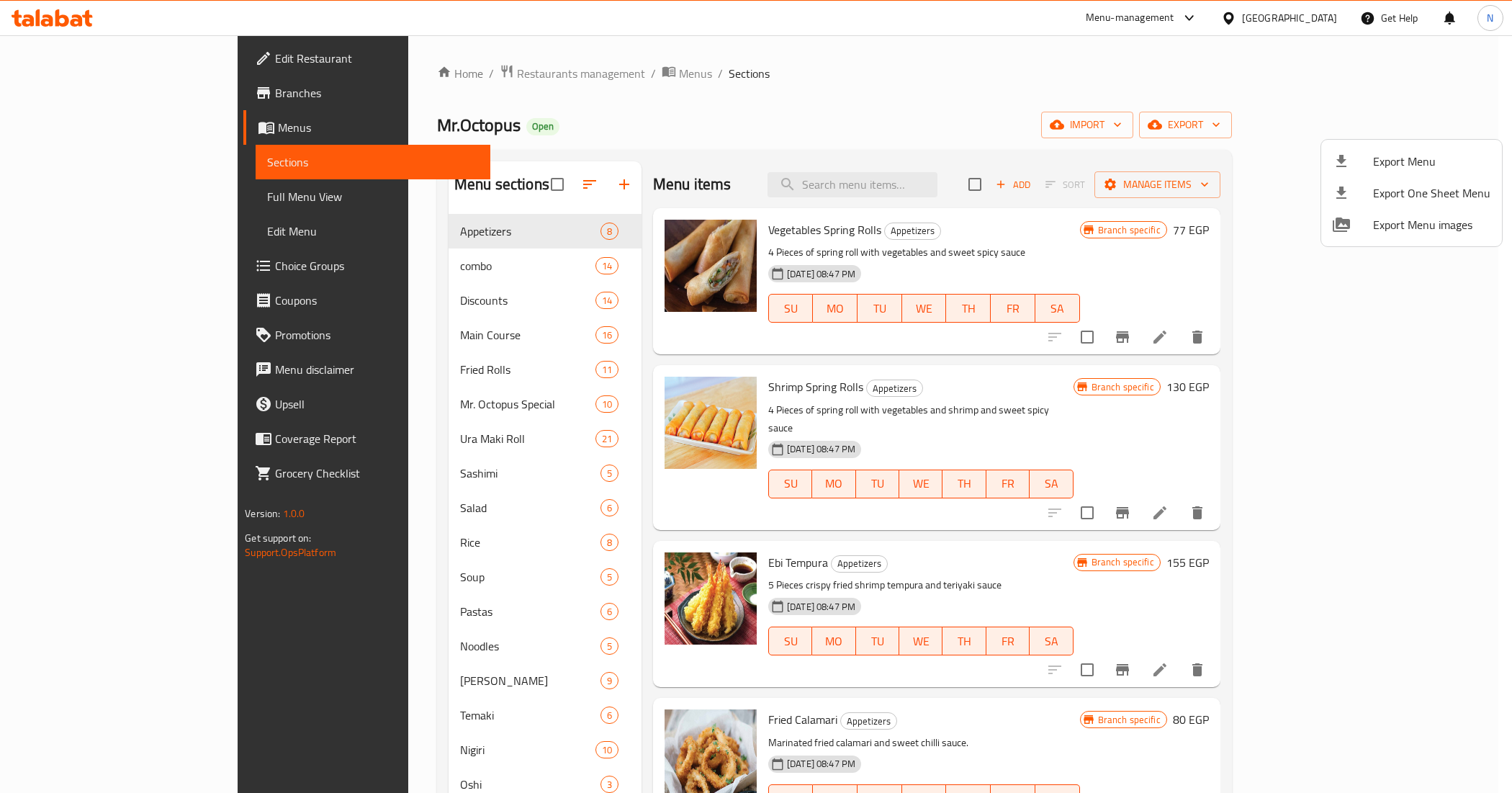
click at [137, 203] on div at bounding box center [756, 396] width 1512 height 793
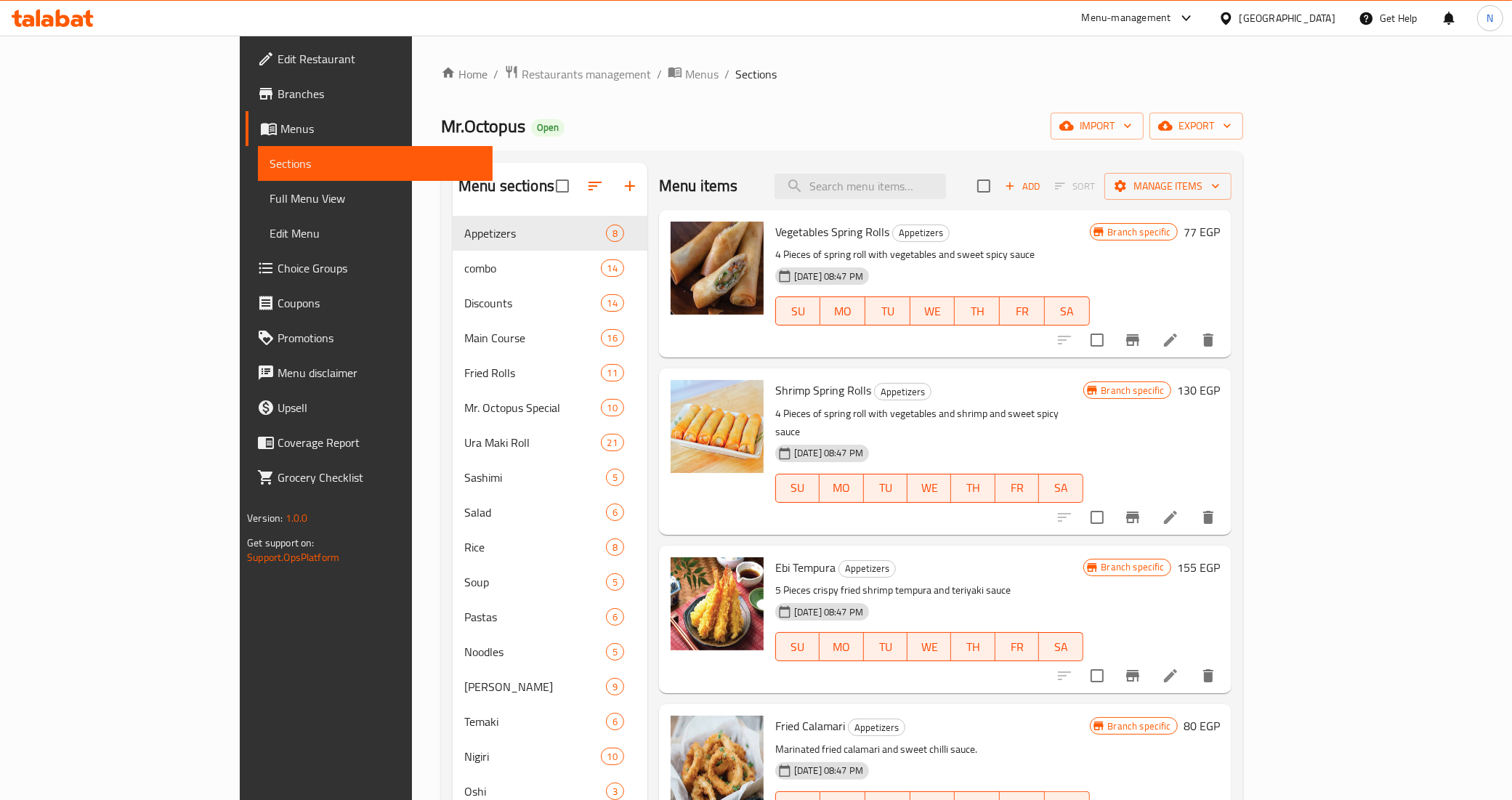
click at [269, 200] on span "Full Menu View" at bounding box center [375, 199] width 212 height 18
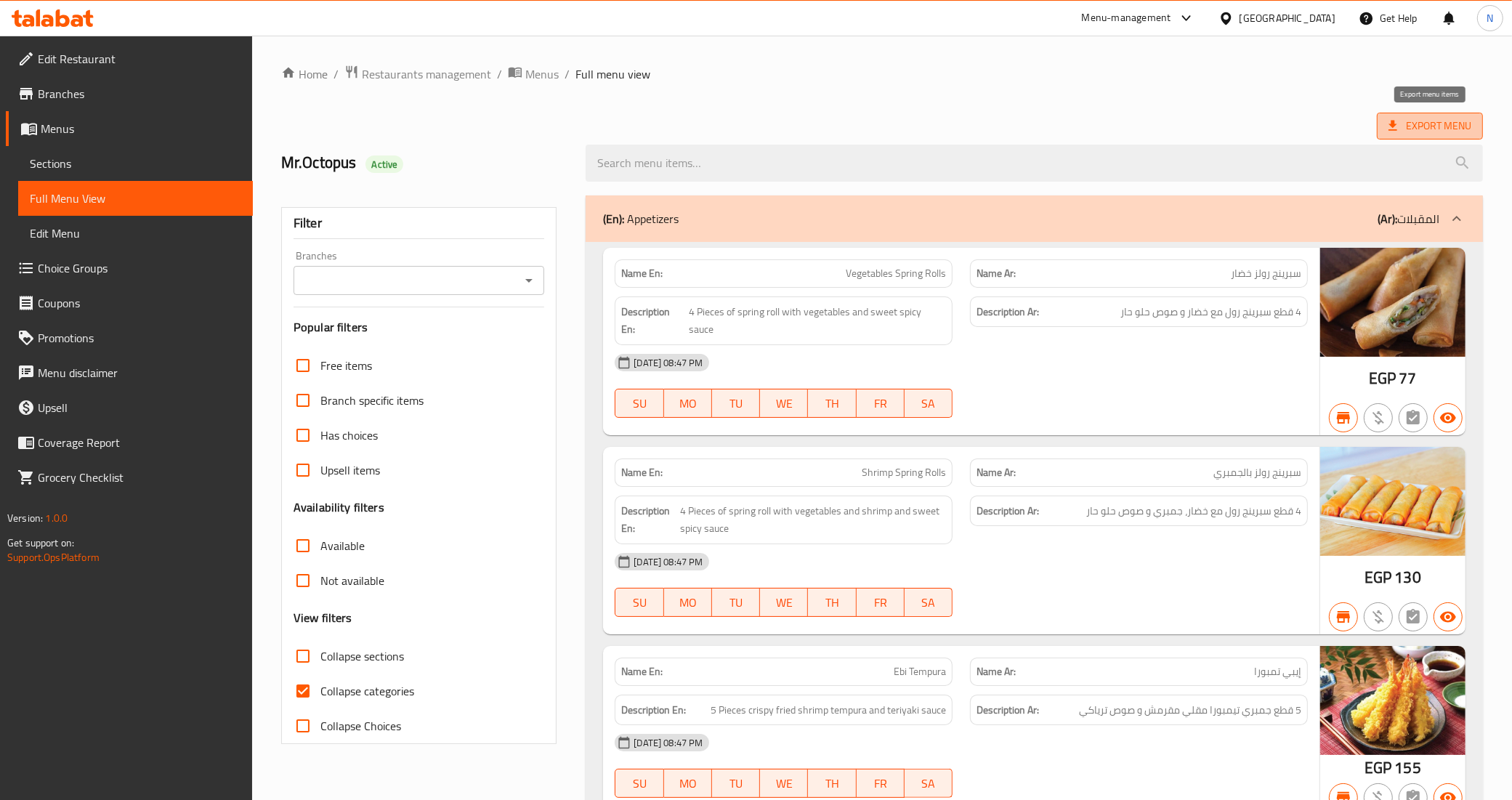
click at [1450, 122] on span "Export Menu" at bounding box center [1429, 126] width 83 height 18
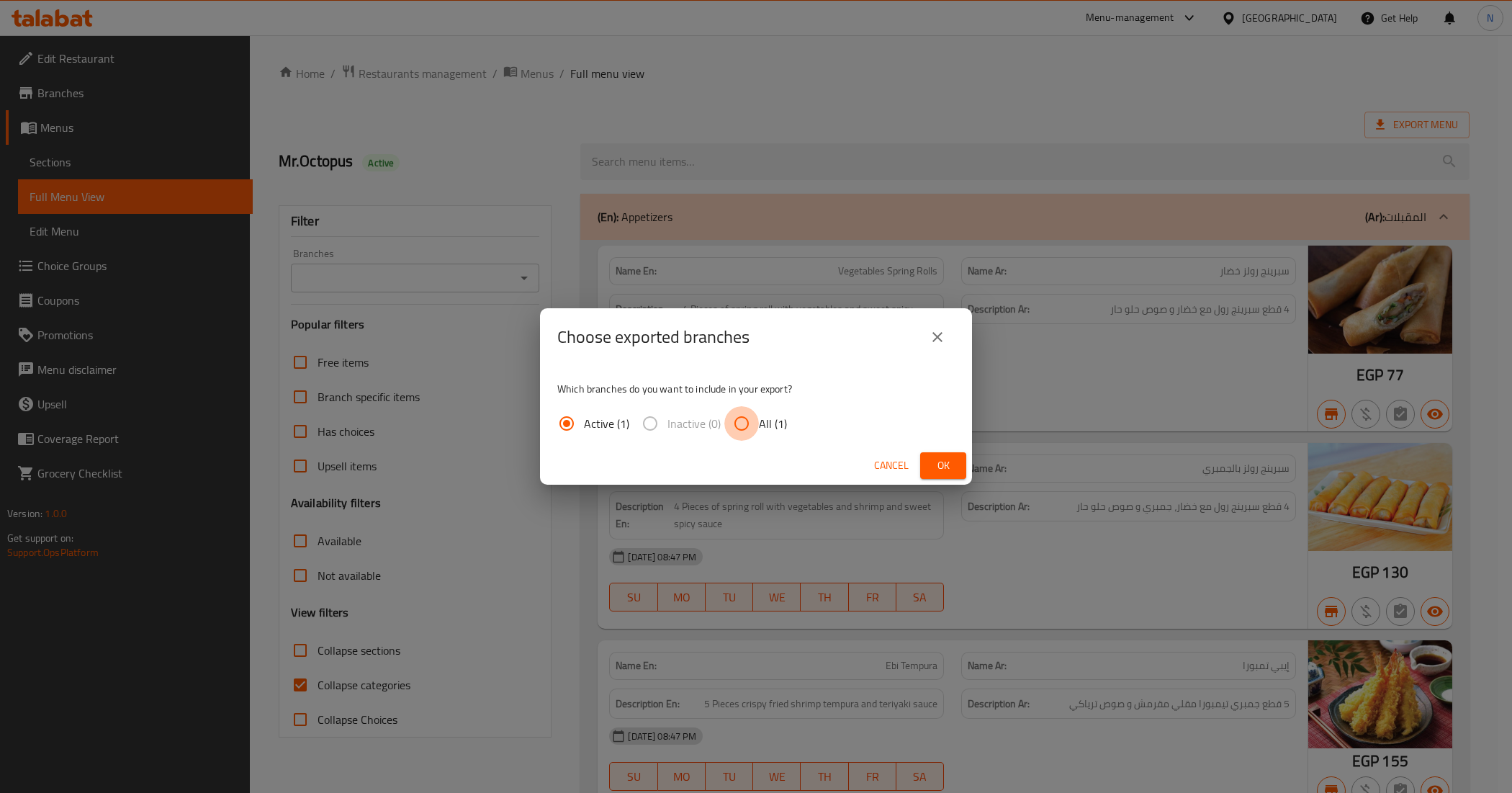
click at [755, 428] on input "All (1)" at bounding box center [742, 424] width 35 height 35
radio input "true"
click at [944, 461] on span "Ok" at bounding box center [943, 466] width 23 height 18
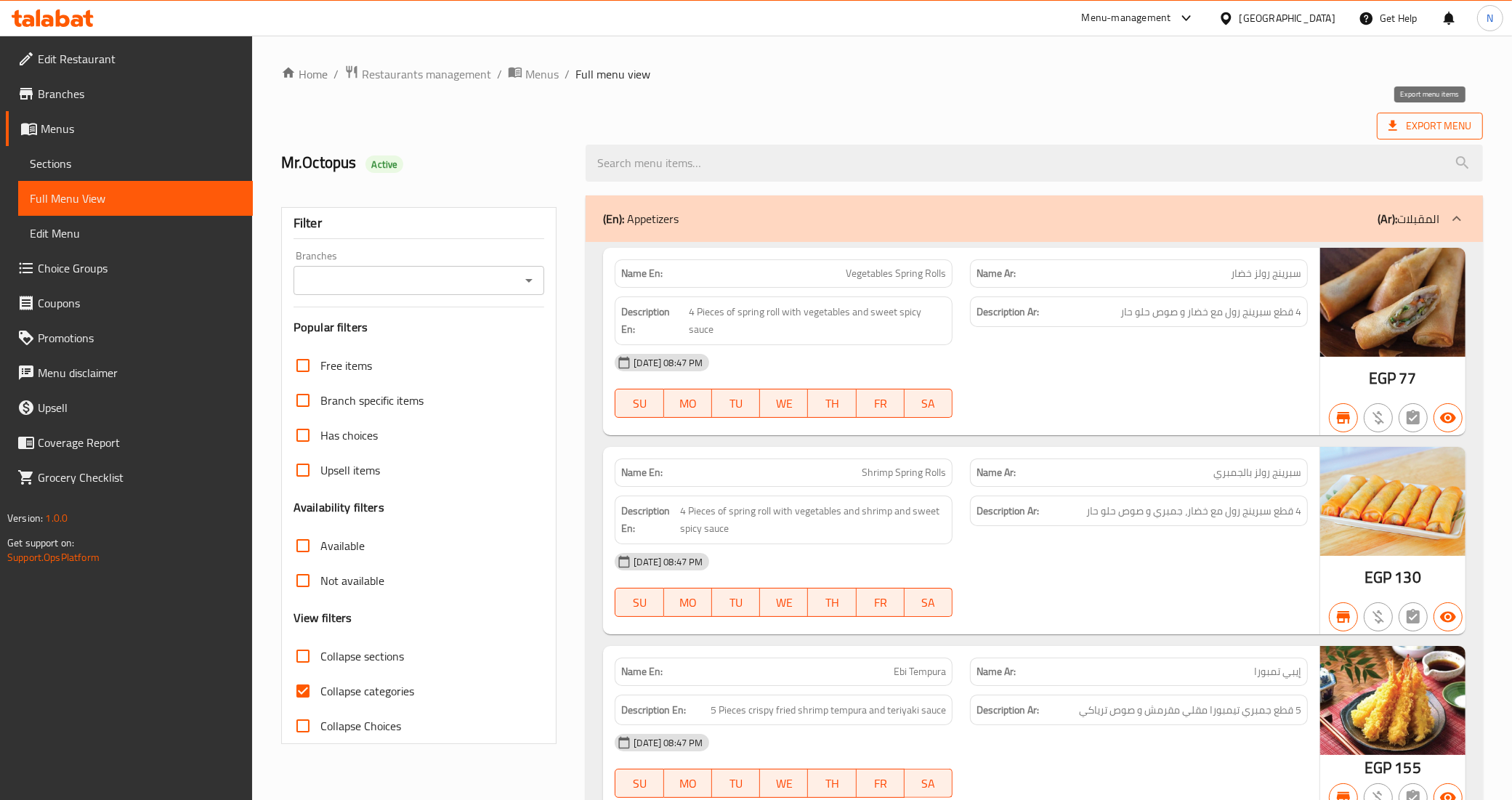
click at [1432, 132] on span "Export Menu" at bounding box center [1429, 126] width 83 height 18
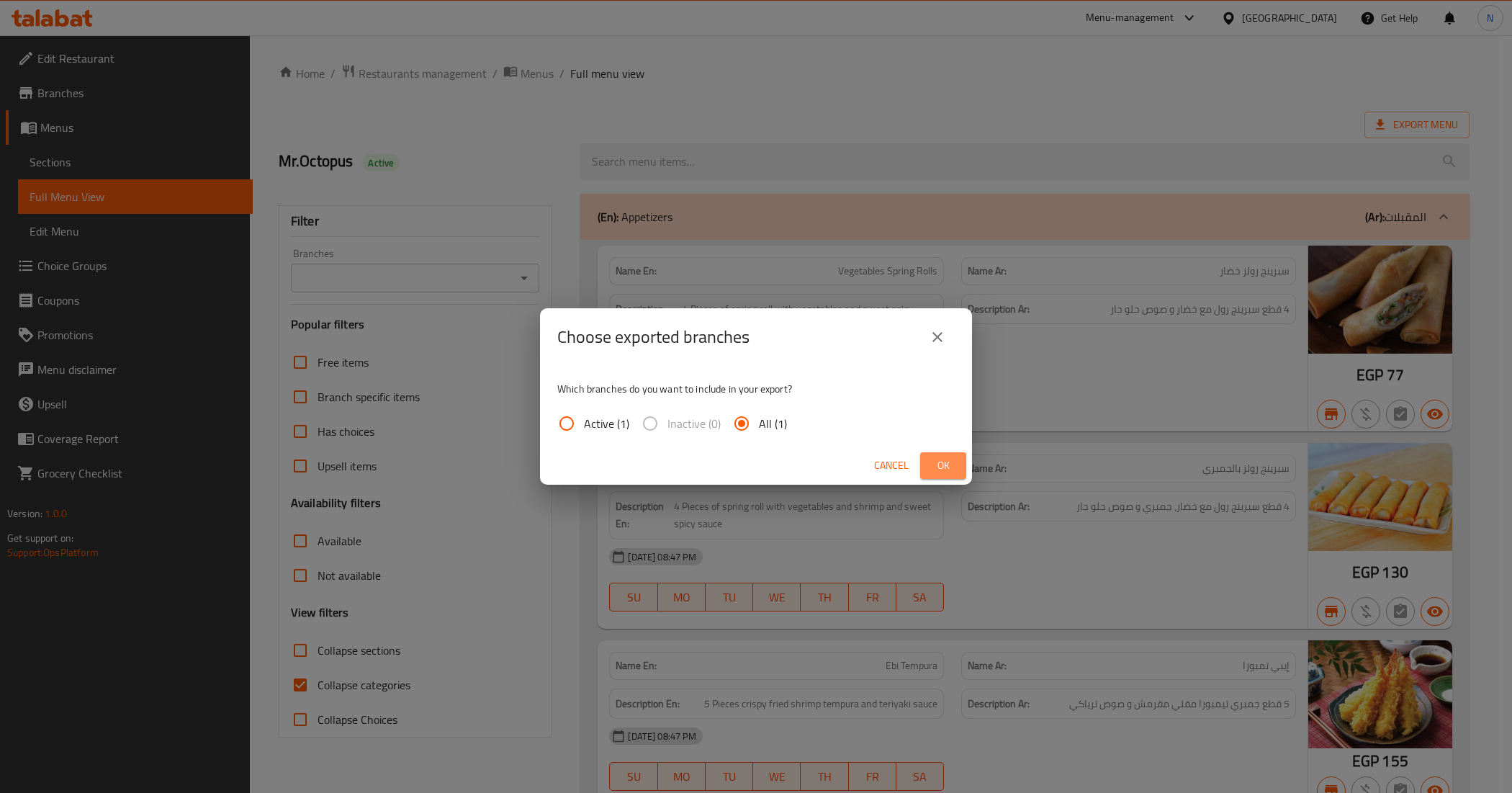
click at [940, 459] on span "Ok" at bounding box center [943, 466] width 23 height 18
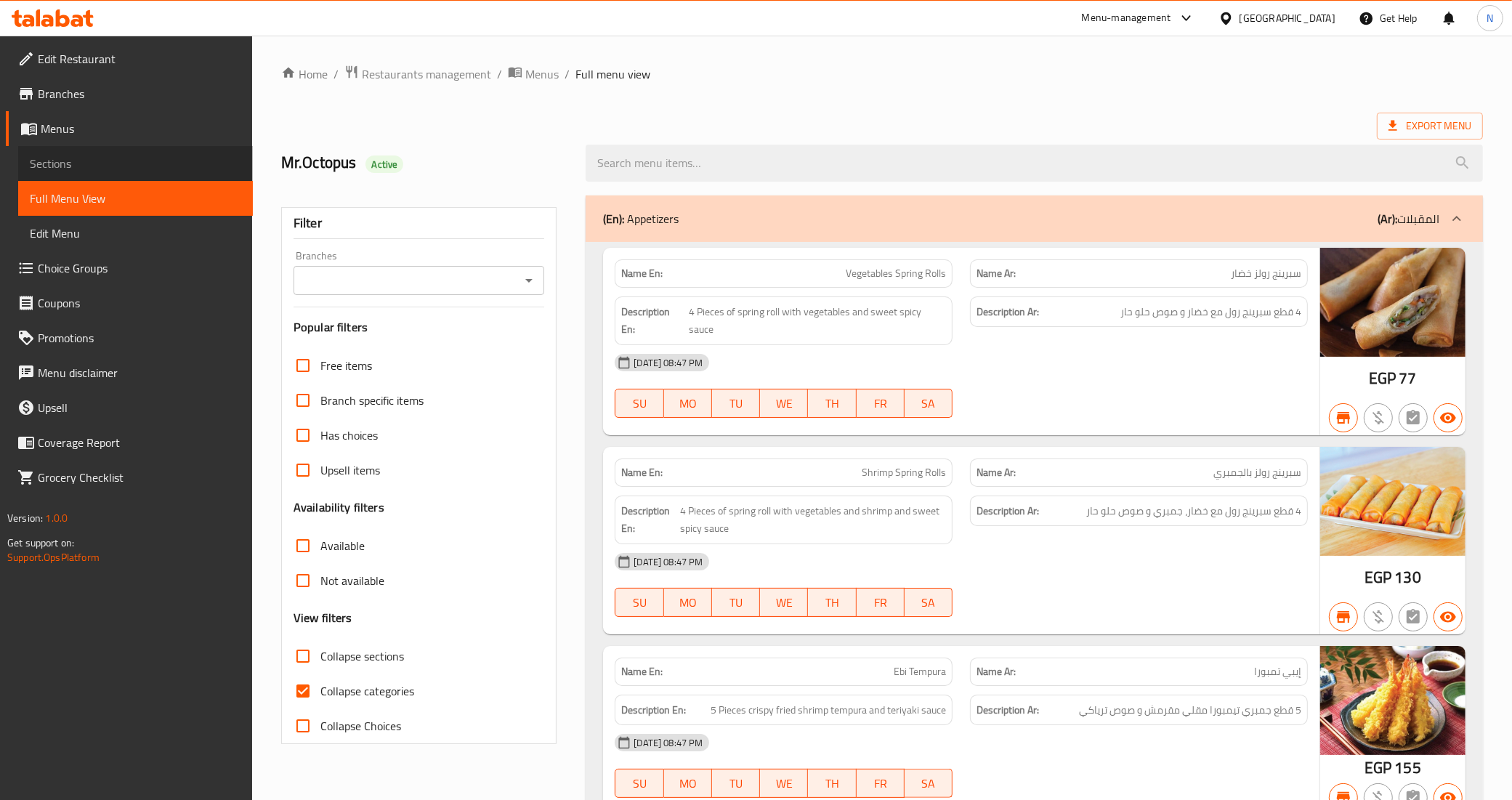
click at [49, 155] on span "Sections" at bounding box center [135, 164] width 212 height 18
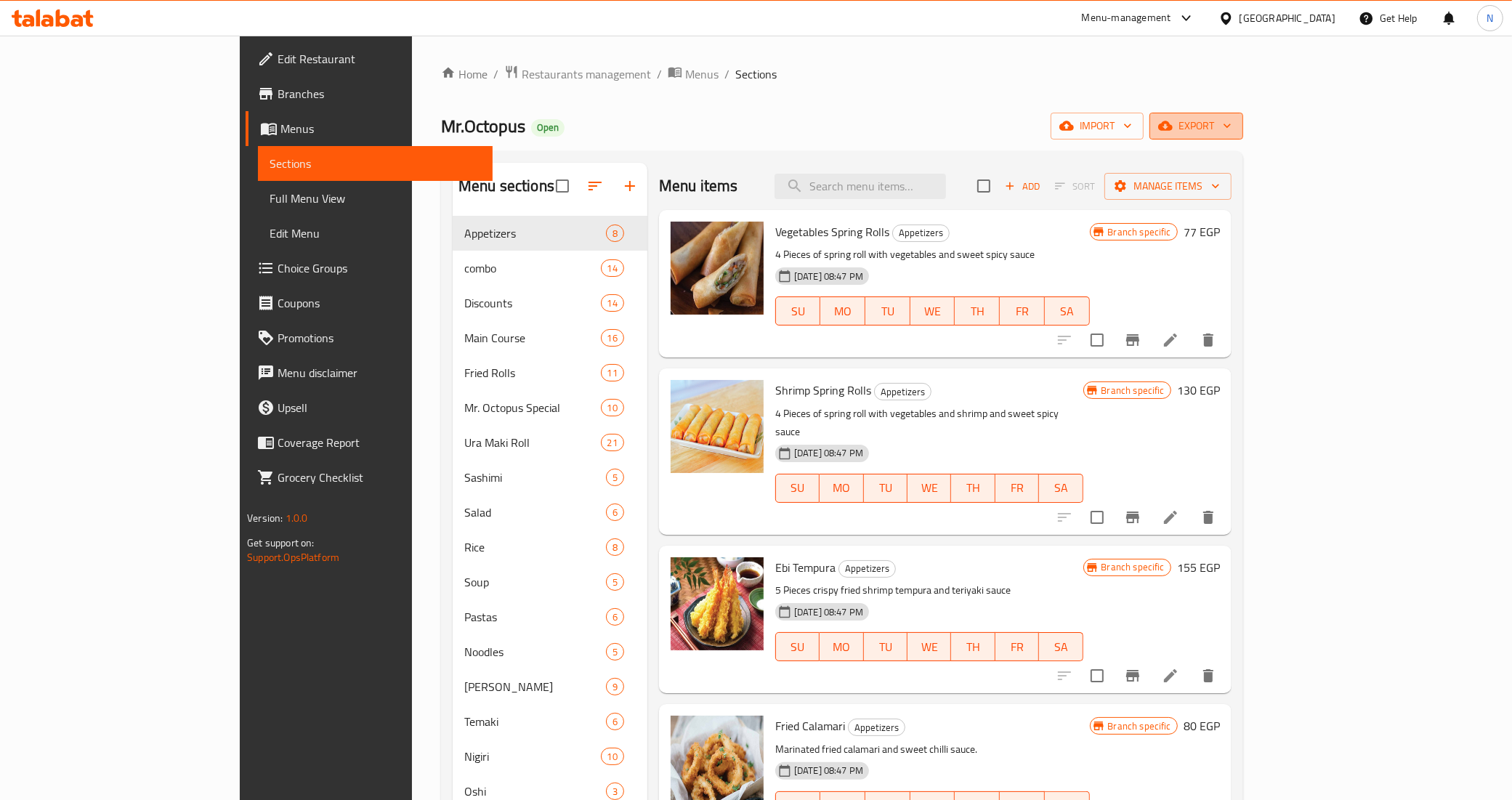
click at [1173, 122] on icon "button" at bounding box center [1166, 126] width 14 height 14
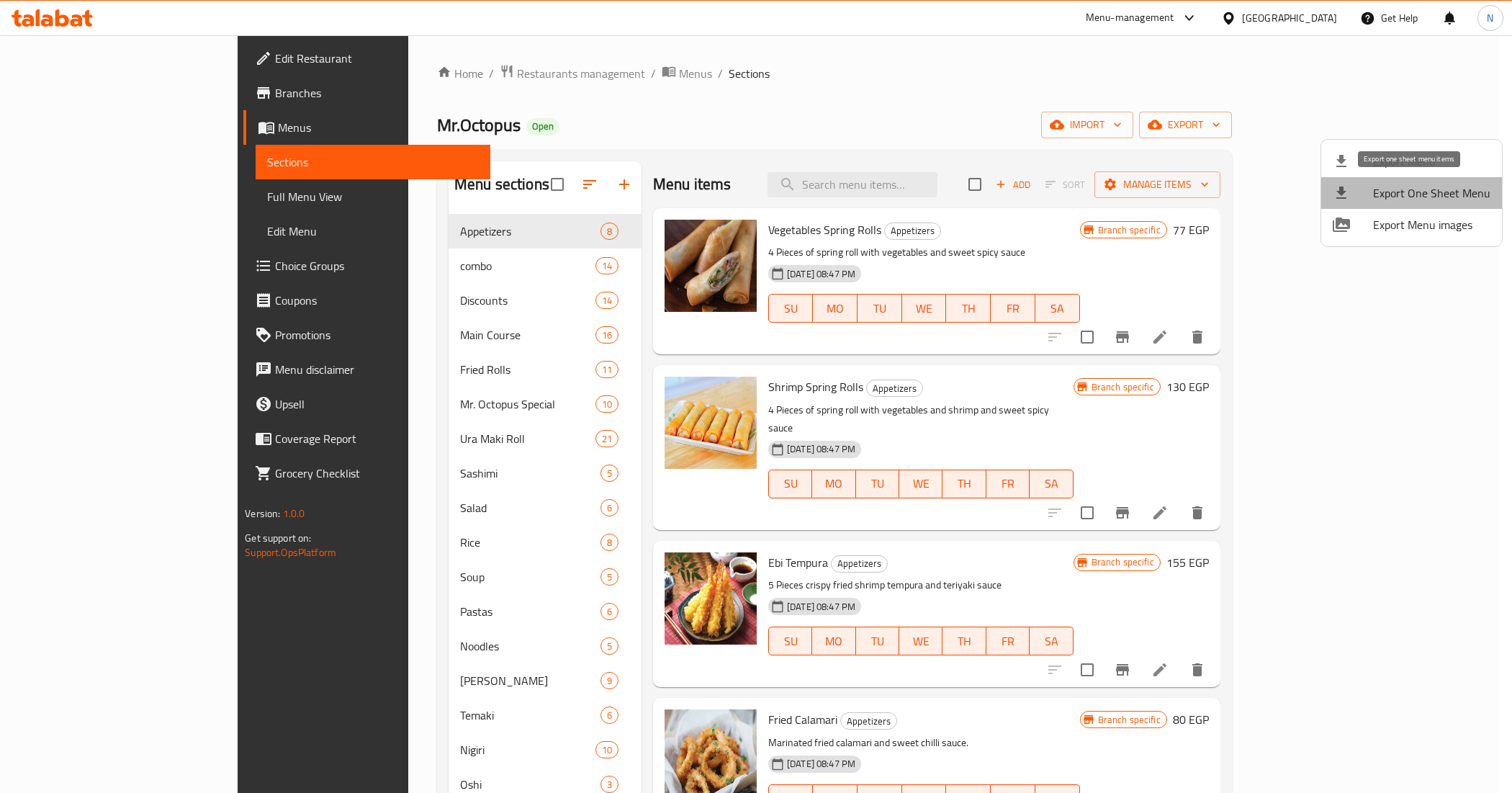
click at [1434, 184] on span "Export One Sheet Menu" at bounding box center [1432, 193] width 118 height 17
drag, startPoint x: 815, startPoint y: 79, endPoint x: 821, endPoint y: 119, distance: 40.4
click at [815, 79] on div at bounding box center [756, 396] width 1512 height 793
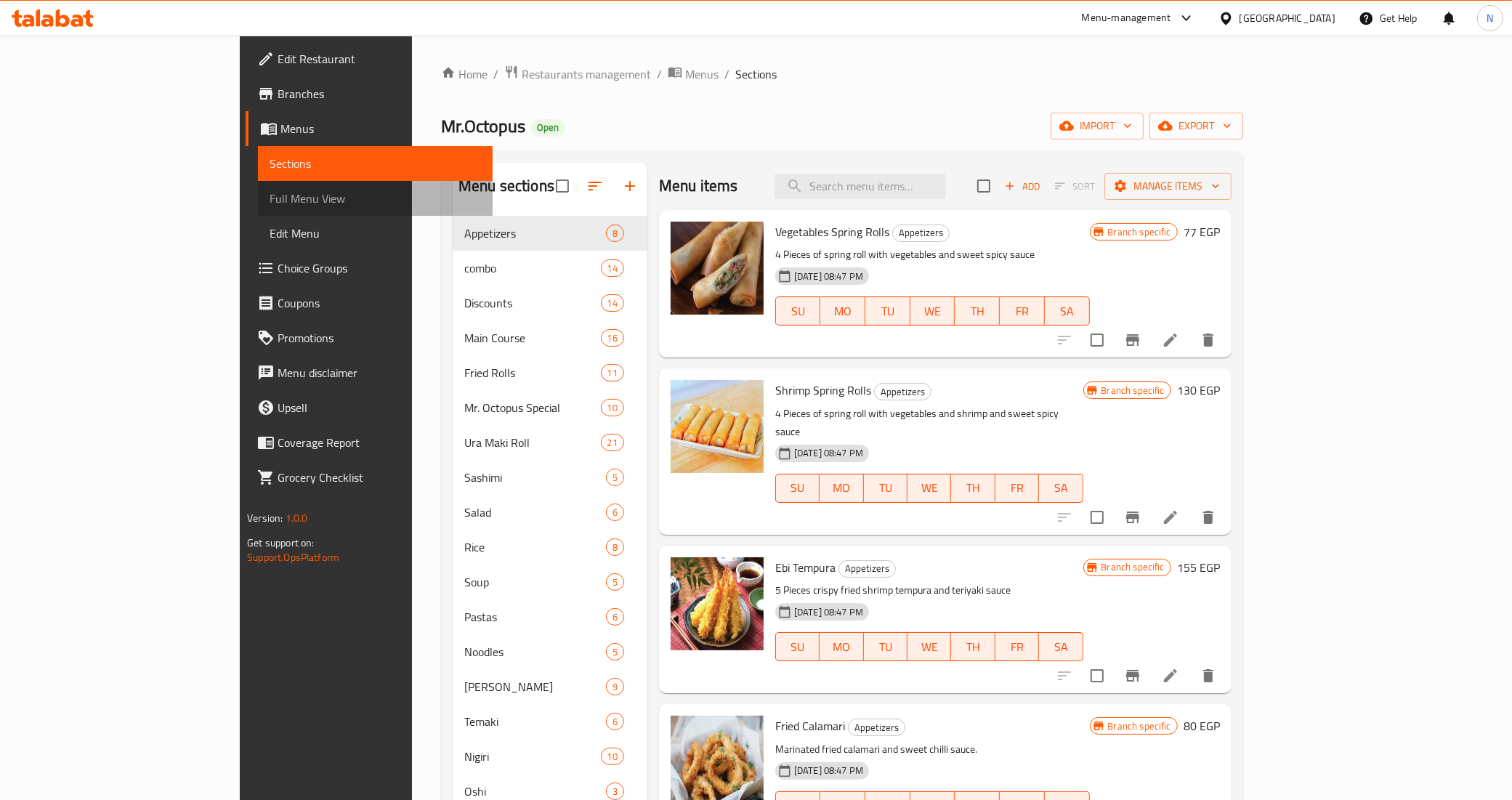
click at [269, 195] on span "Full Menu View" at bounding box center [375, 199] width 212 height 18
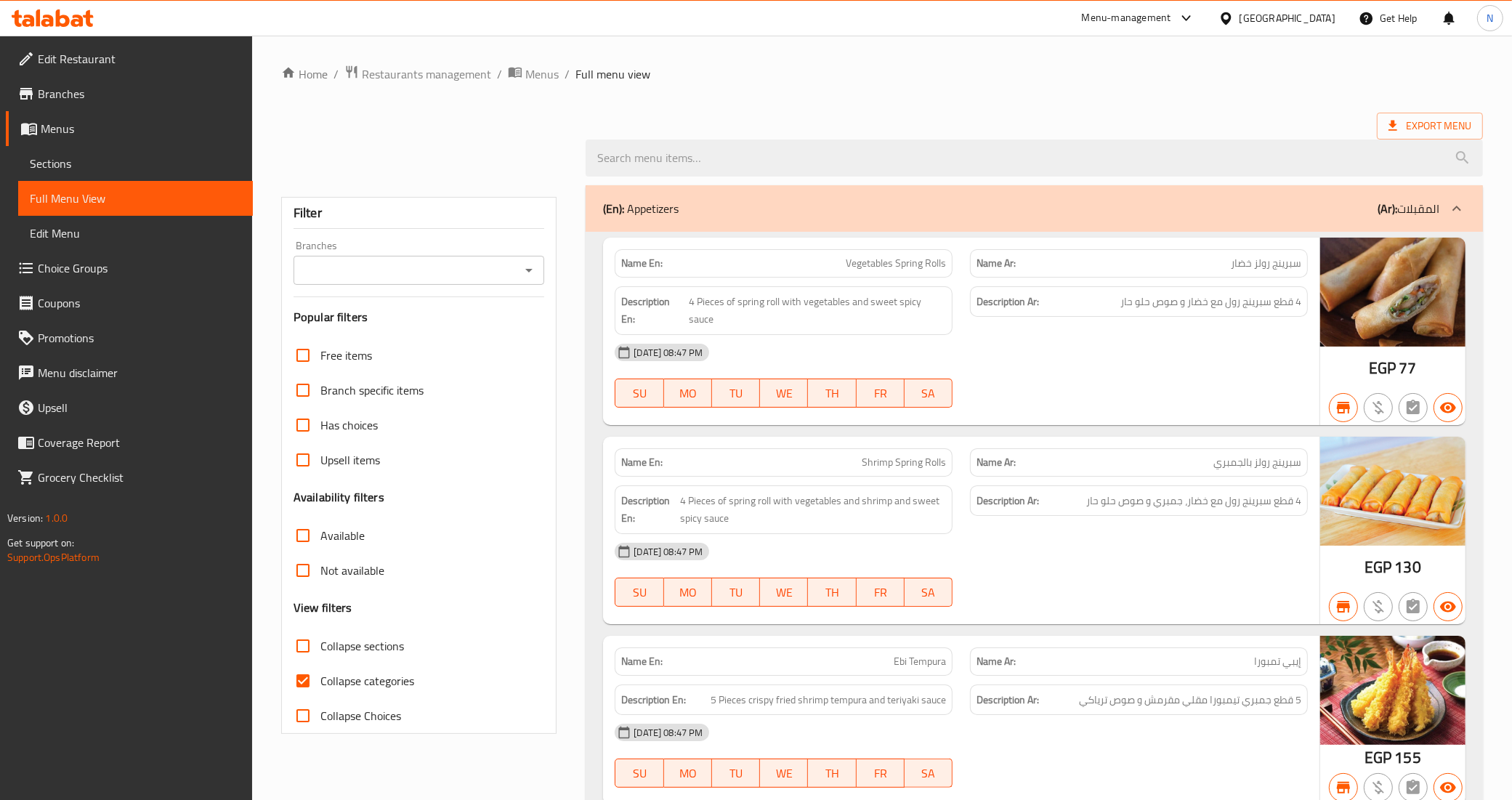
click at [324, 673] on span "Collapse categories" at bounding box center [367, 681] width 94 height 18
click at [321, 673] on input "Collapse categories" at bounding box center [303, 681] width 35 height 35
checkbox input "false"
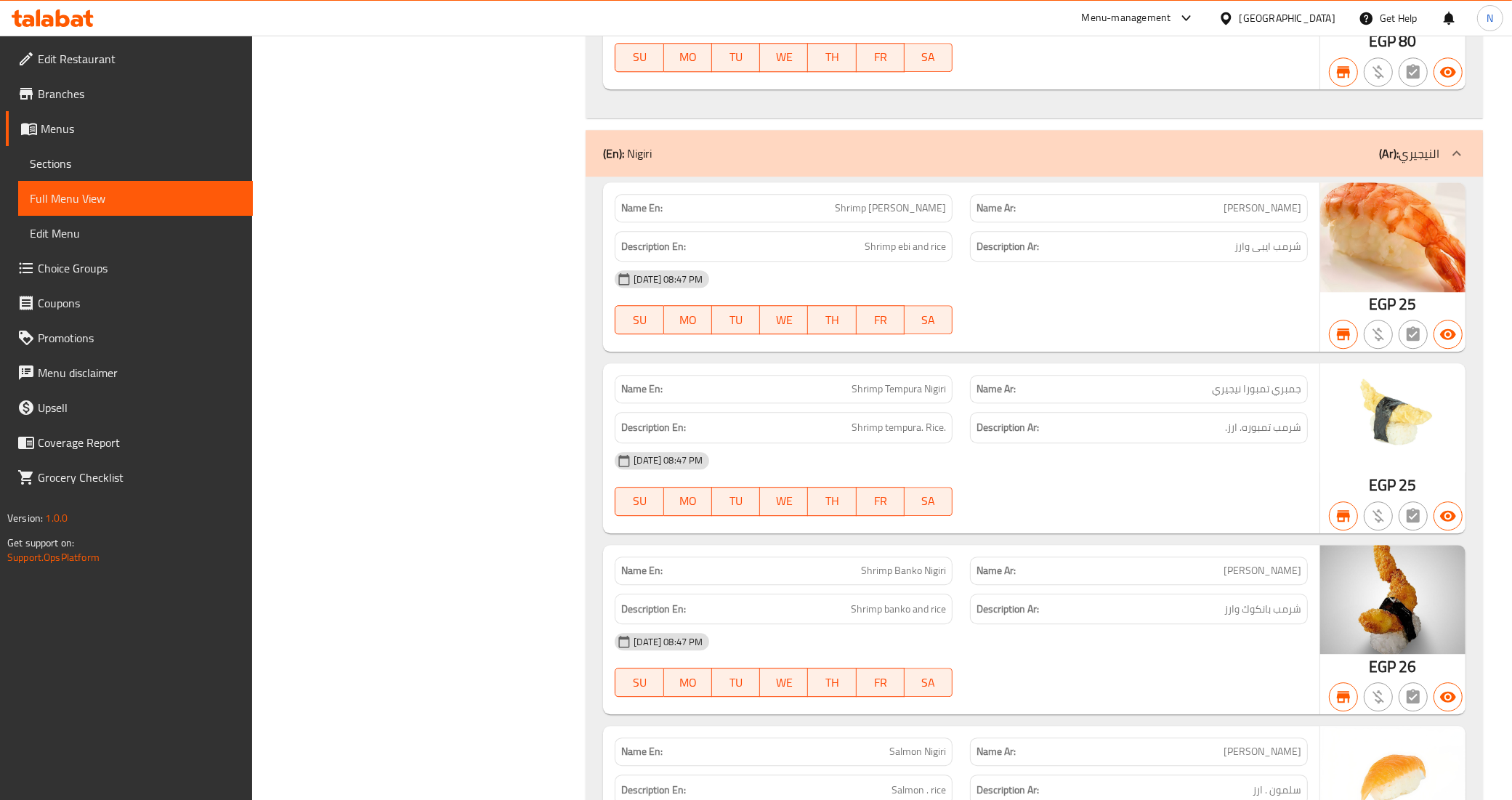
scroll to position [40472, 0]
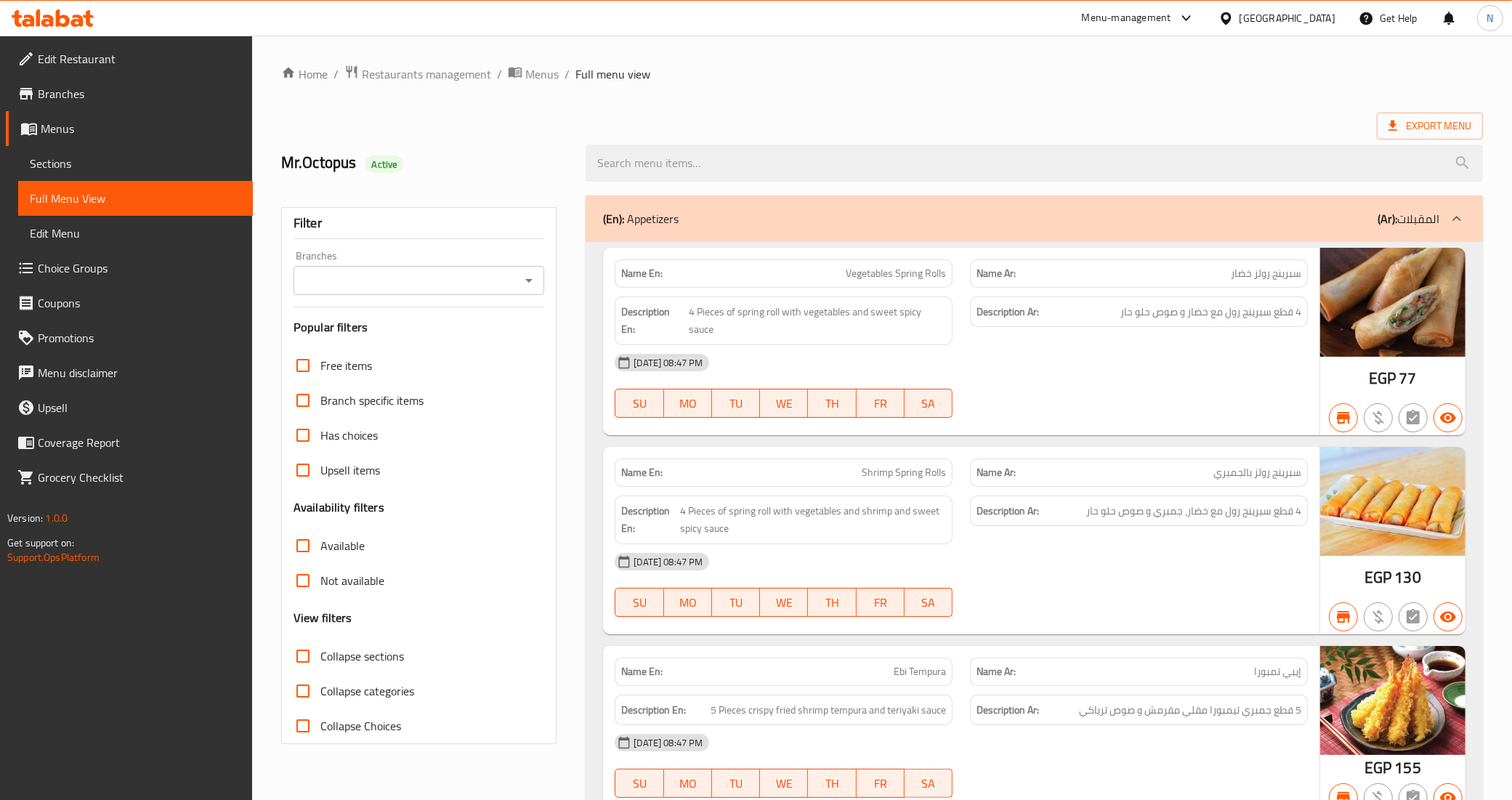
click at [436, 288] on input "Branches" at bounding box center [407, 280] width 219 height 20
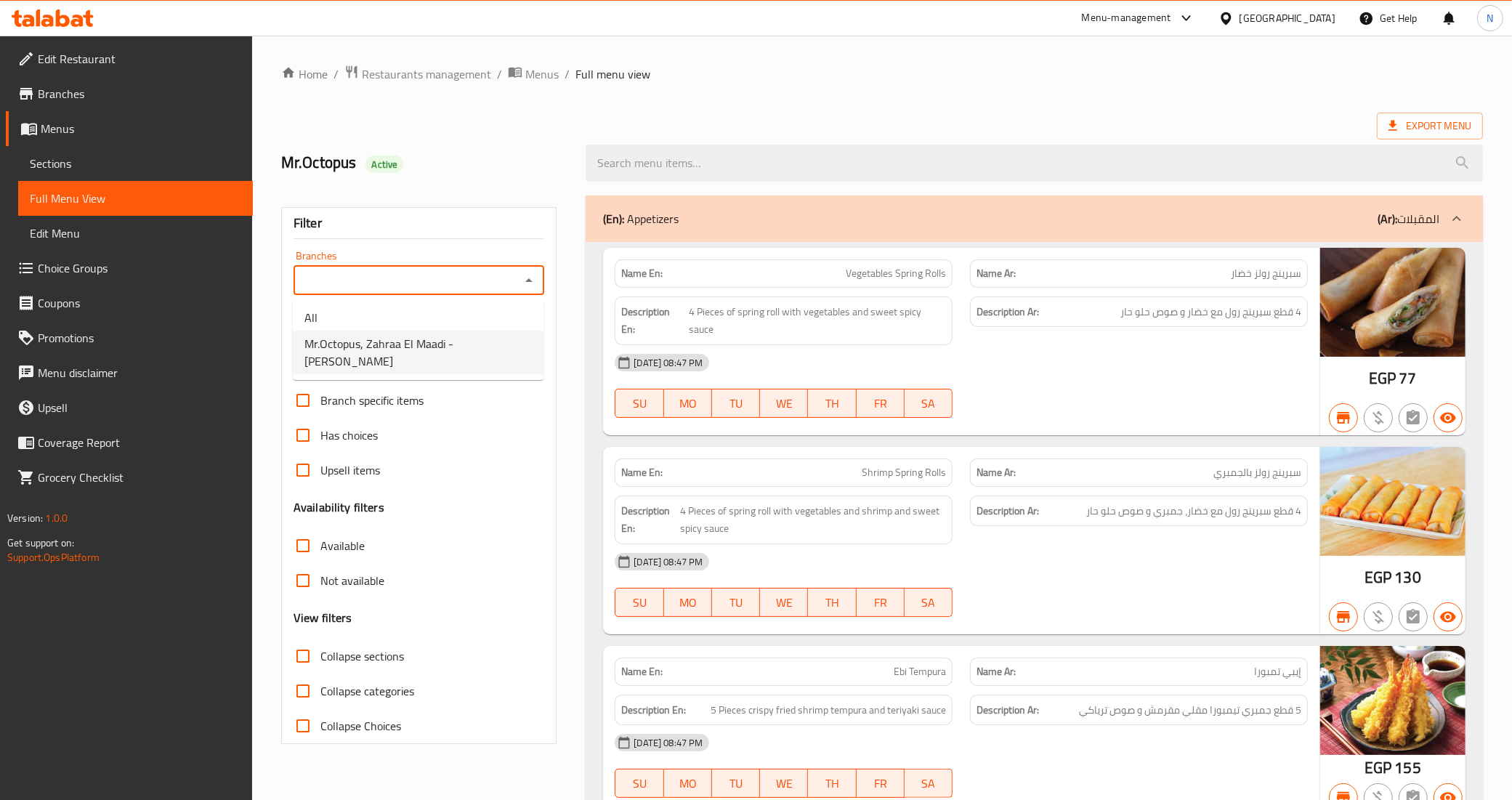
click at [414, 358] on span "Mr.Octopus, Zahraa El Maadi - Ebad El Rahman" at bounding box center [418, 353] width 228 height 35
type input "Mr.Octopus, Zahraa El Maadi - Ebad El Rahman"
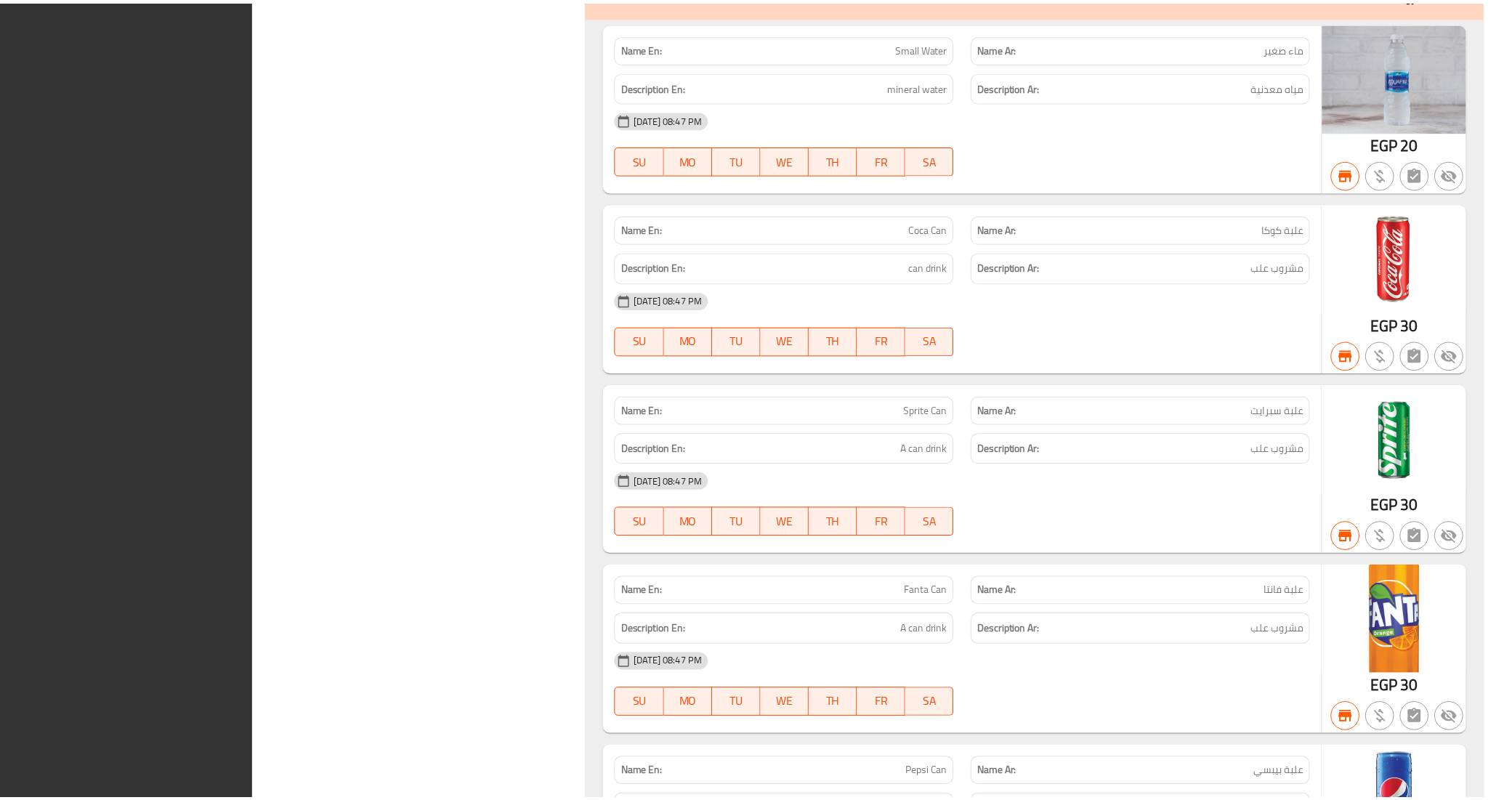
scroll to position [45649, 0]
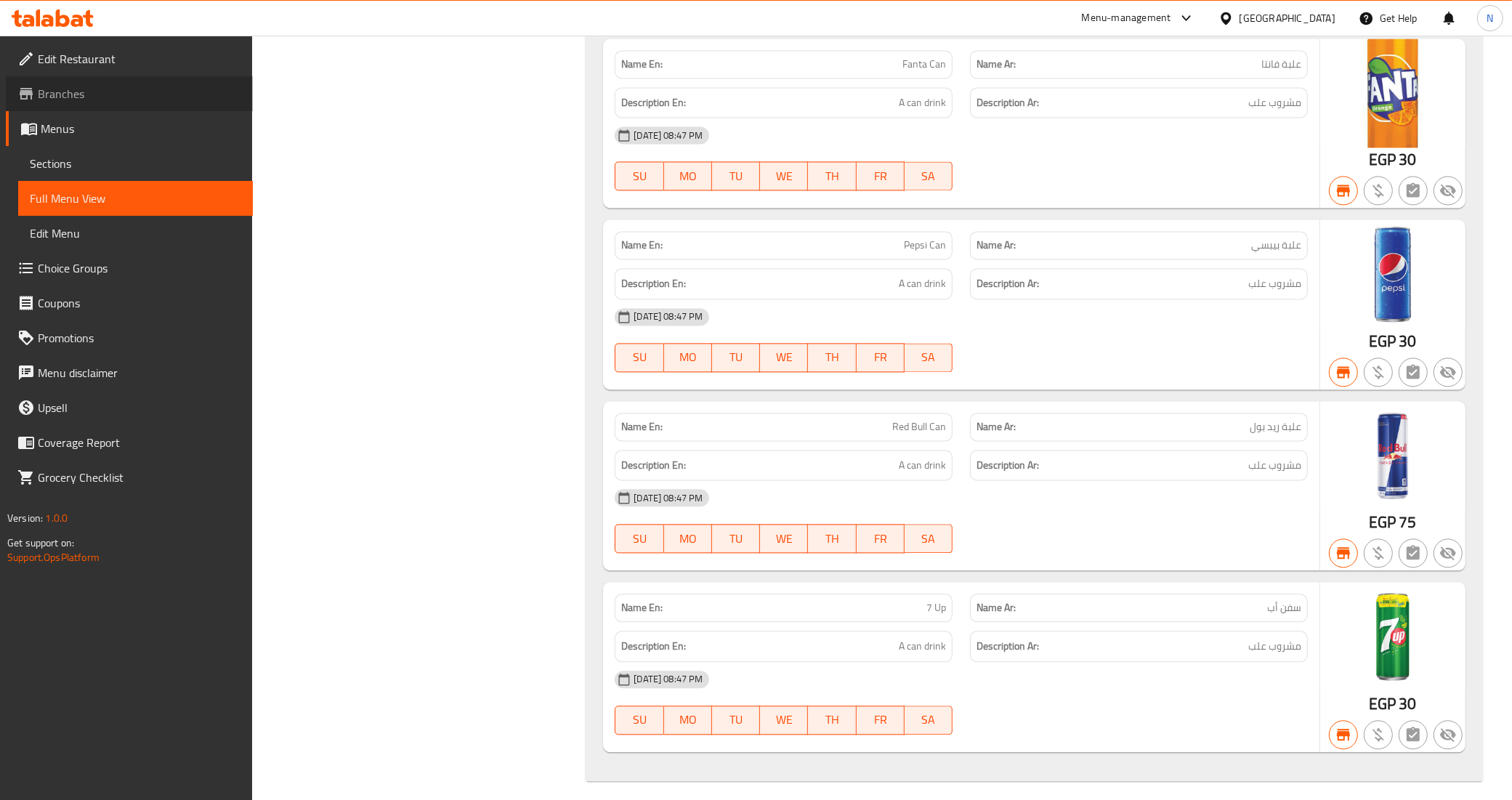
click at [77, 85] on span "Branches" at bounding box center [139, 94] width 204 height 18
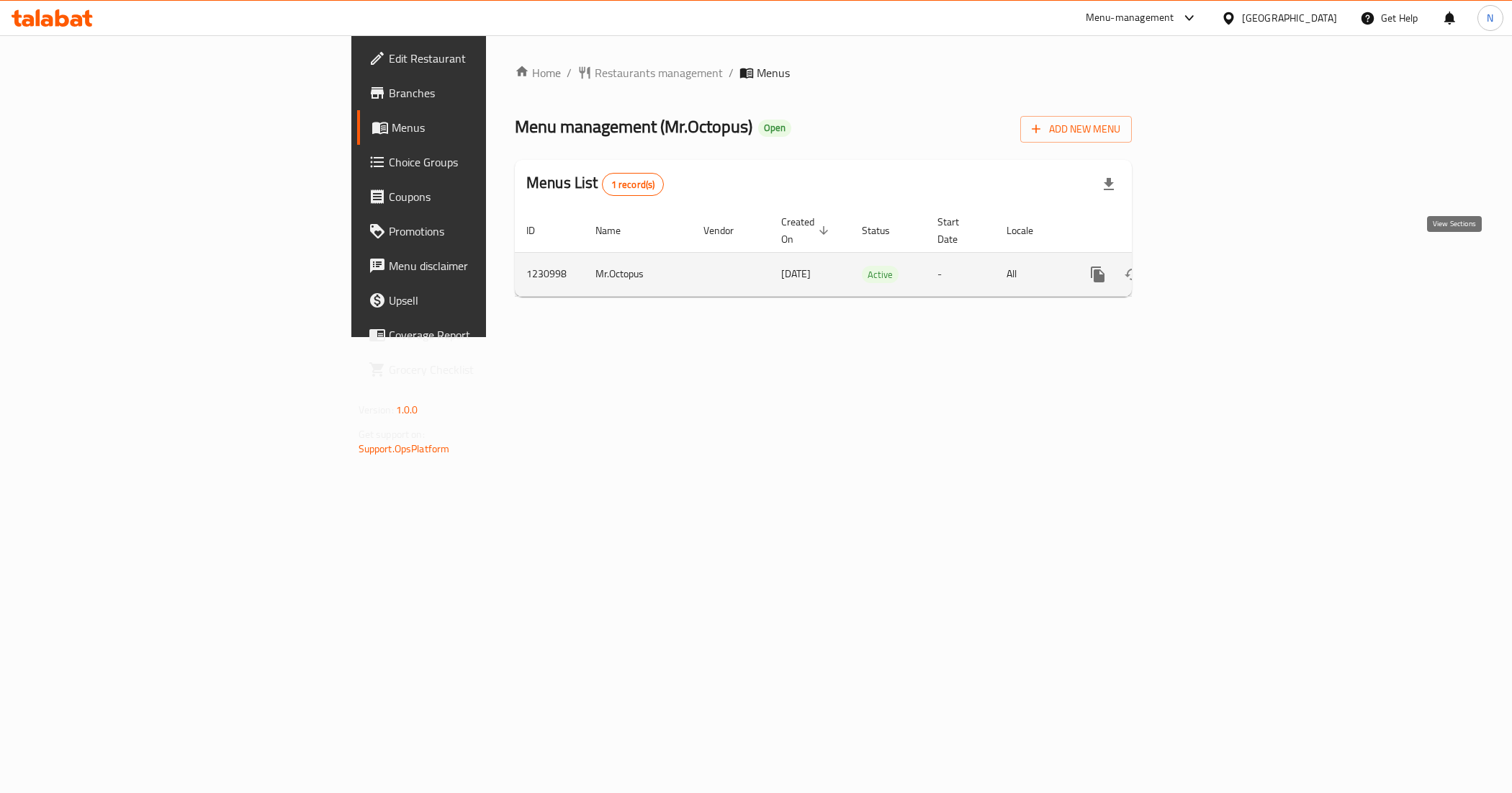
click at [1211, 265] on icon "enhanced table" at bounding box center [1202, 274] width 17 height 17
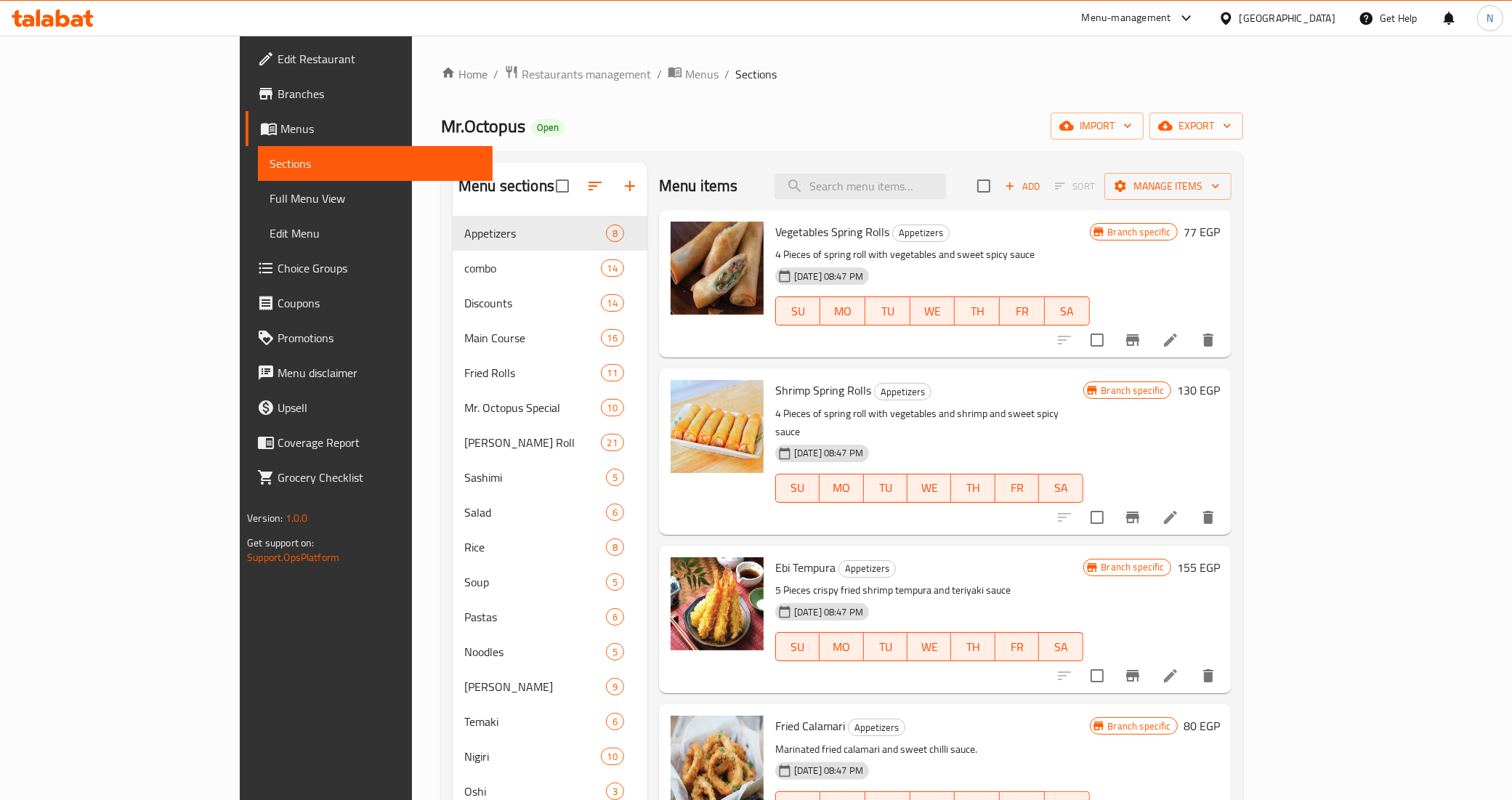
click at [968, 172] on div "Menu items Add Sort Manage items" at bounding box center [945, 186] width 572 height 47
click at [946, 183] on input "search" at bounding box center [860, 187] width 172 height 26
paste input "Friends Offer"
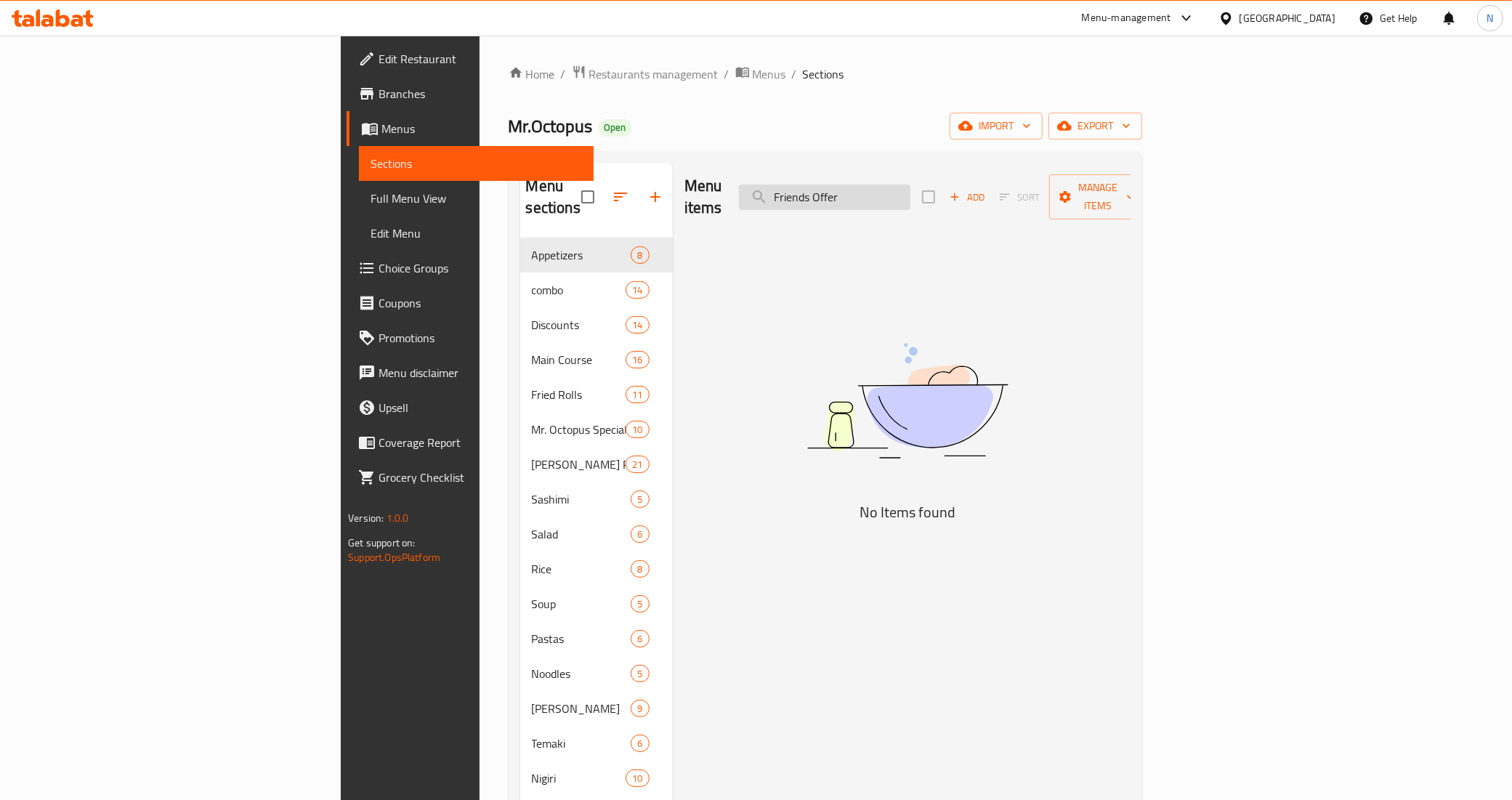
click at [904, 194] on input "Friends Offer" at bounding box center [825, 197] width 172 height 26
type input "Offer"
click at [508, 135] on span "Mr.Octopus" at bounding box center [550, 126] width 84 height 33
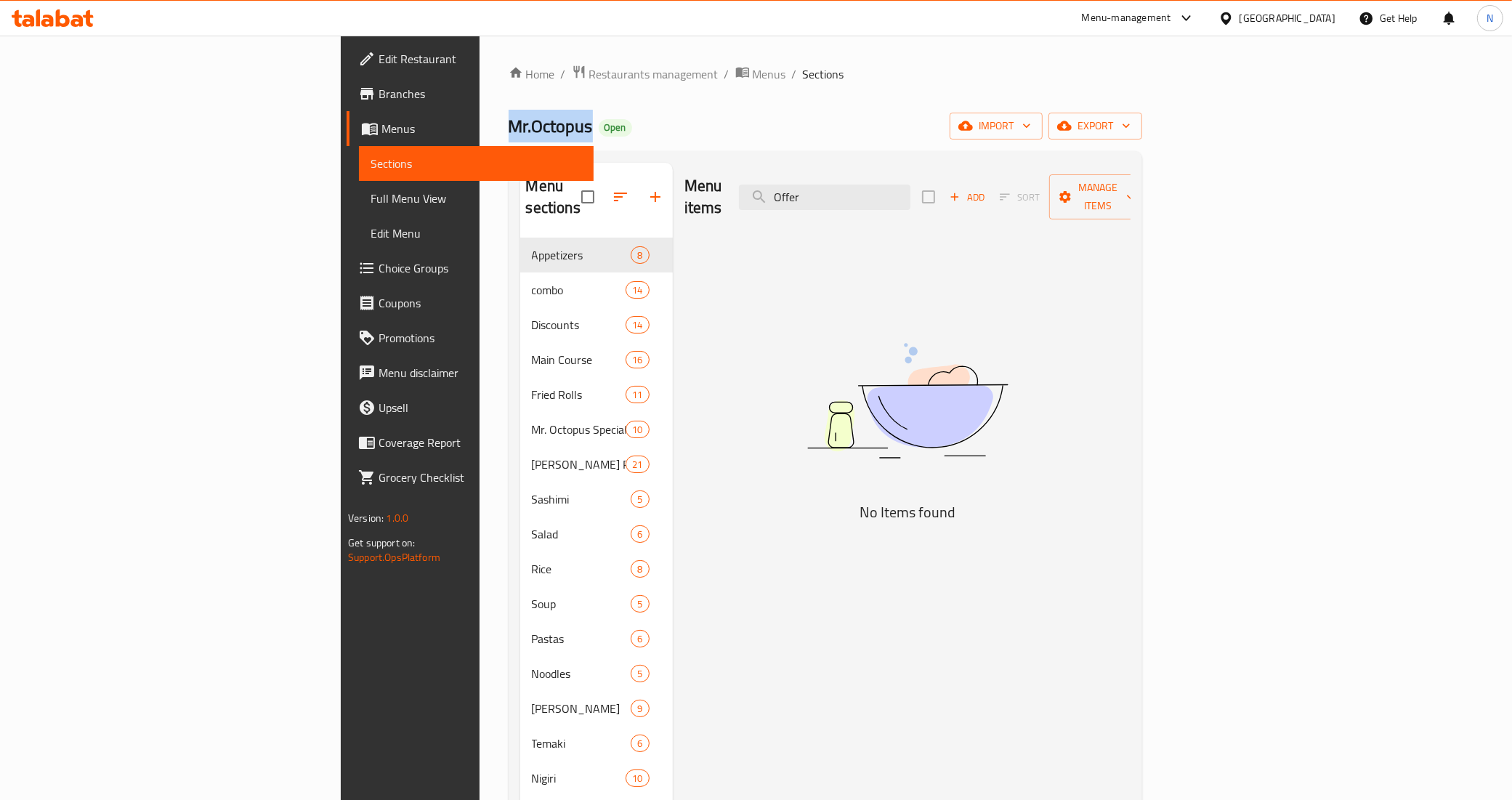
click at [508, 135] on span "Mr.Octopus" at bounding box center [550, 126] width 84 height 33
copy span "Mr.Octopus"
drag, startPoint x: 103, startPoint y: 55, endPoint x: 104, endPoint y: 64, distance: 9.1
click at [378, 55] on span "Edit Restaurant" at bounding box center [480, 59] width 204 height 18
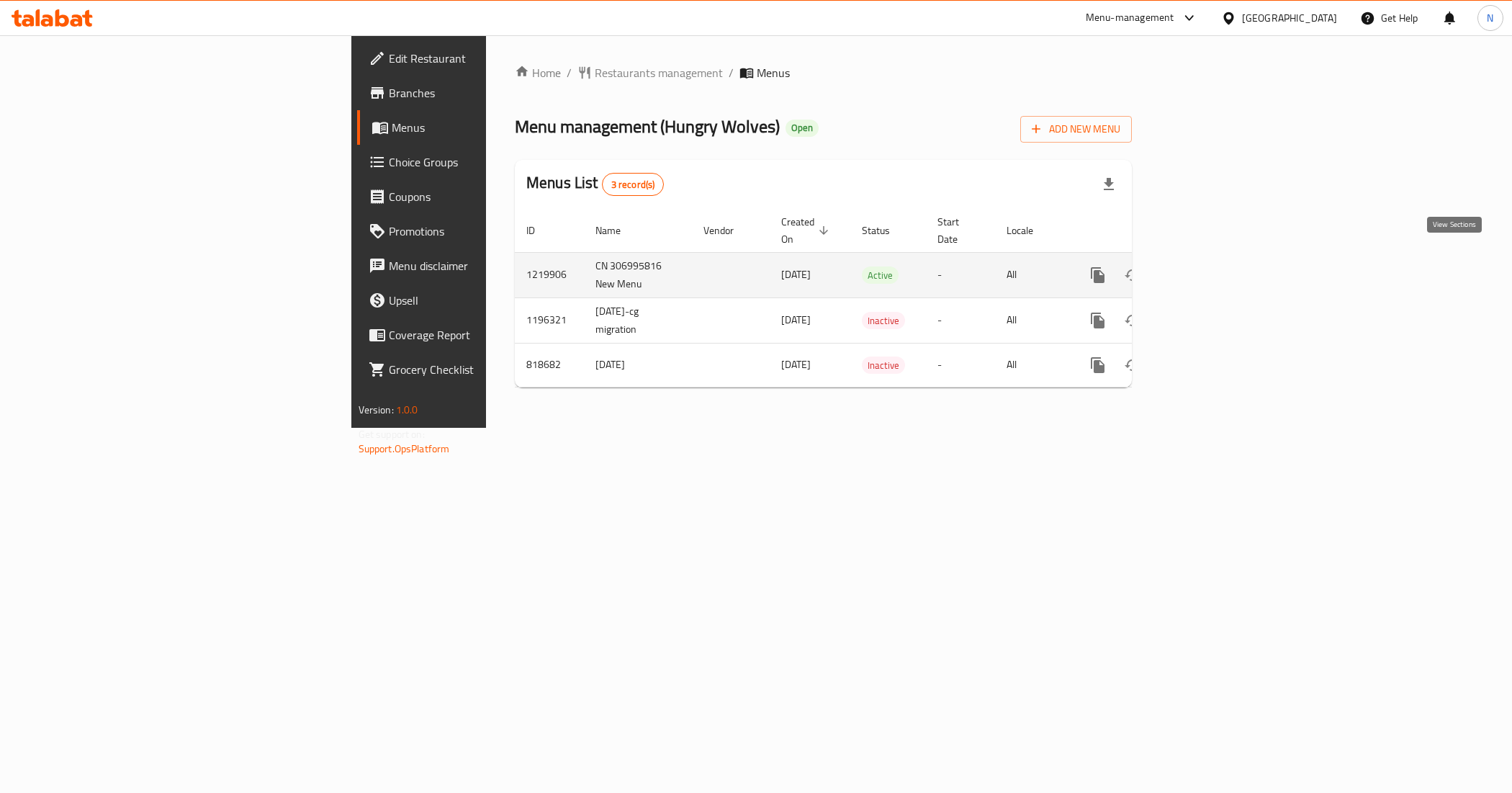
click at [1211, 266] on icon "enhanced table" at bounding box center [1202, 275] width 17 height 17
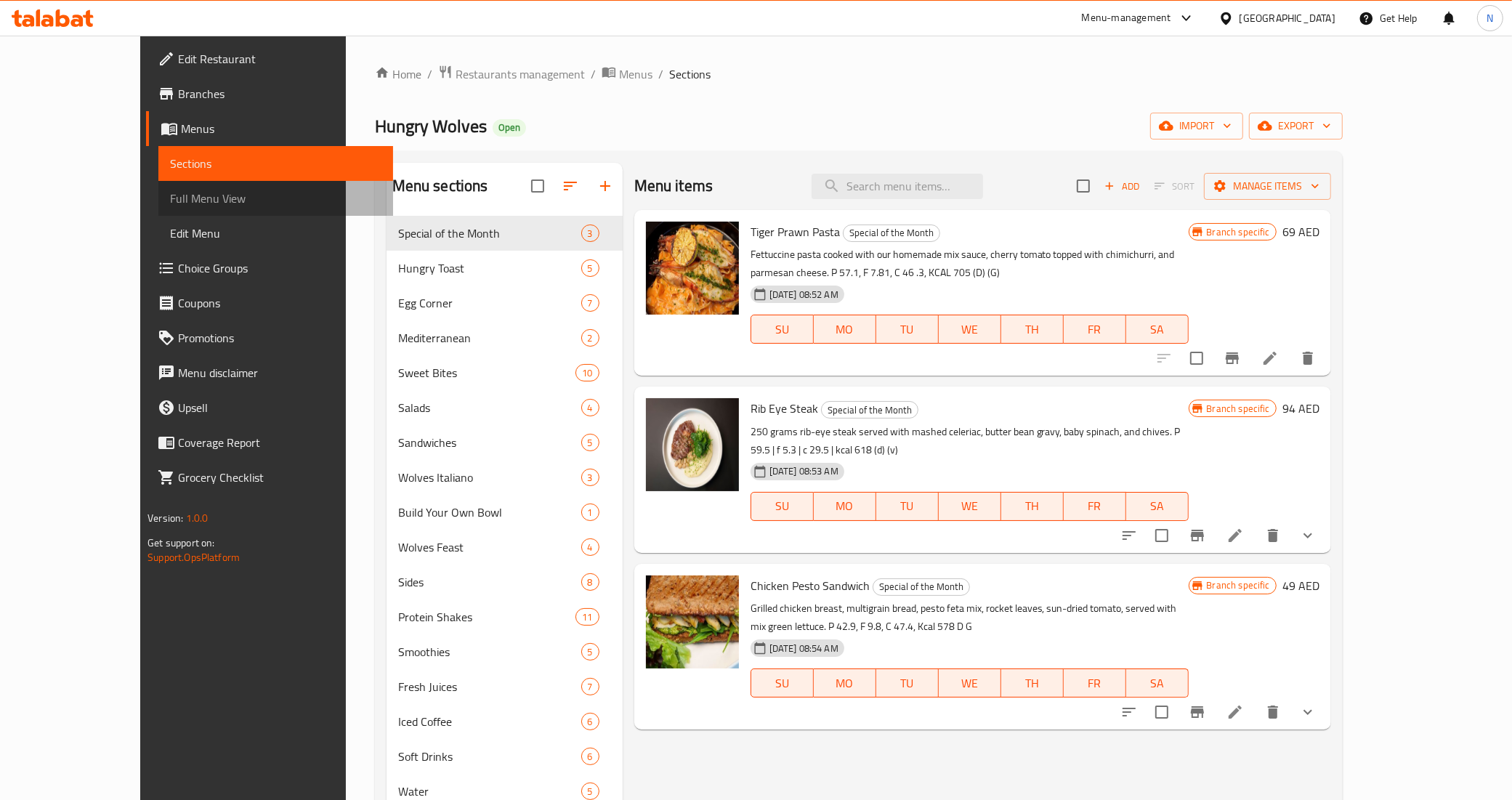
click at [170, 205] on span "Full Menu View" at bounding box center [276, 199] width 212 height 18
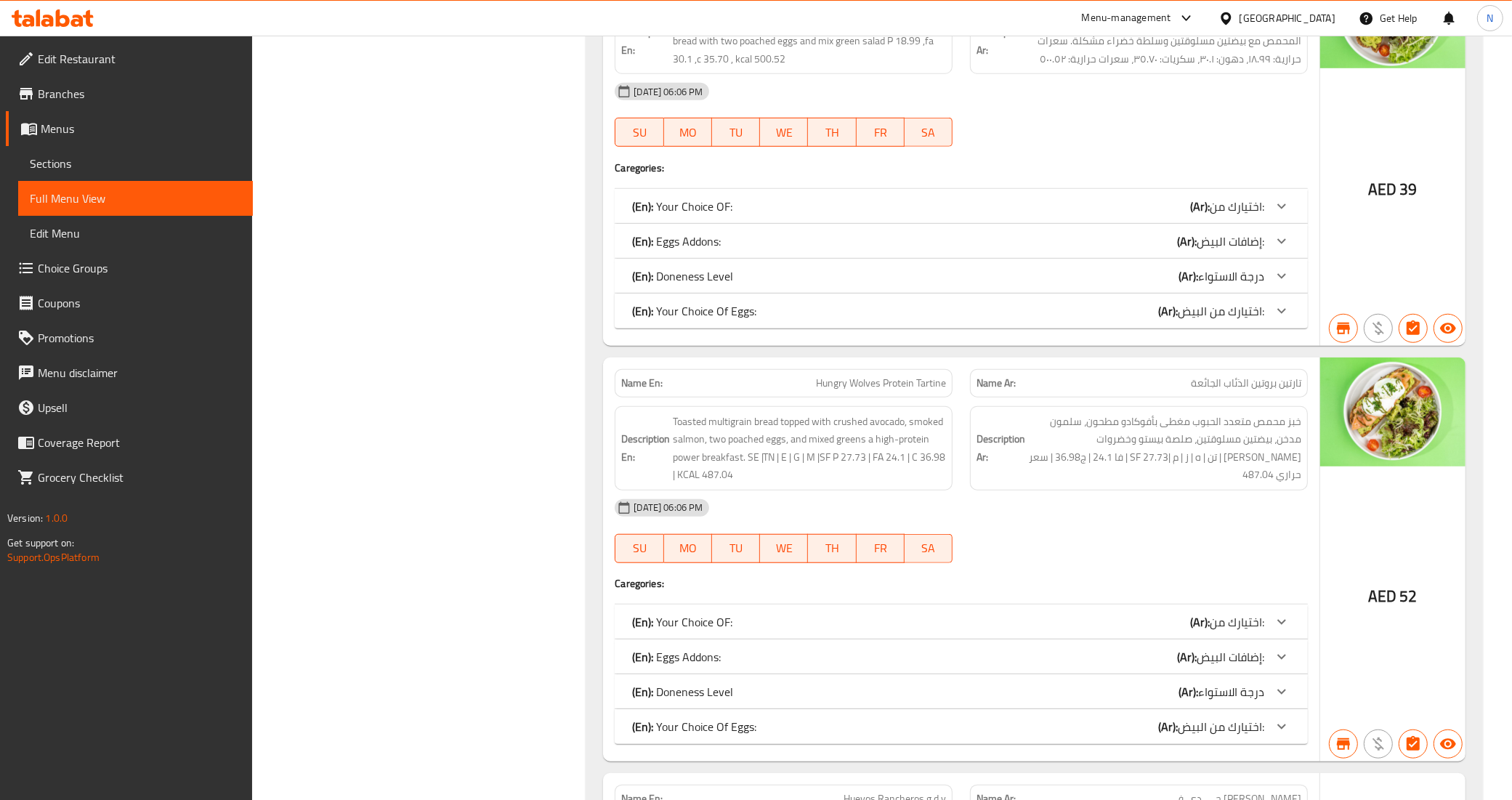
scroll to position [1181, 0]
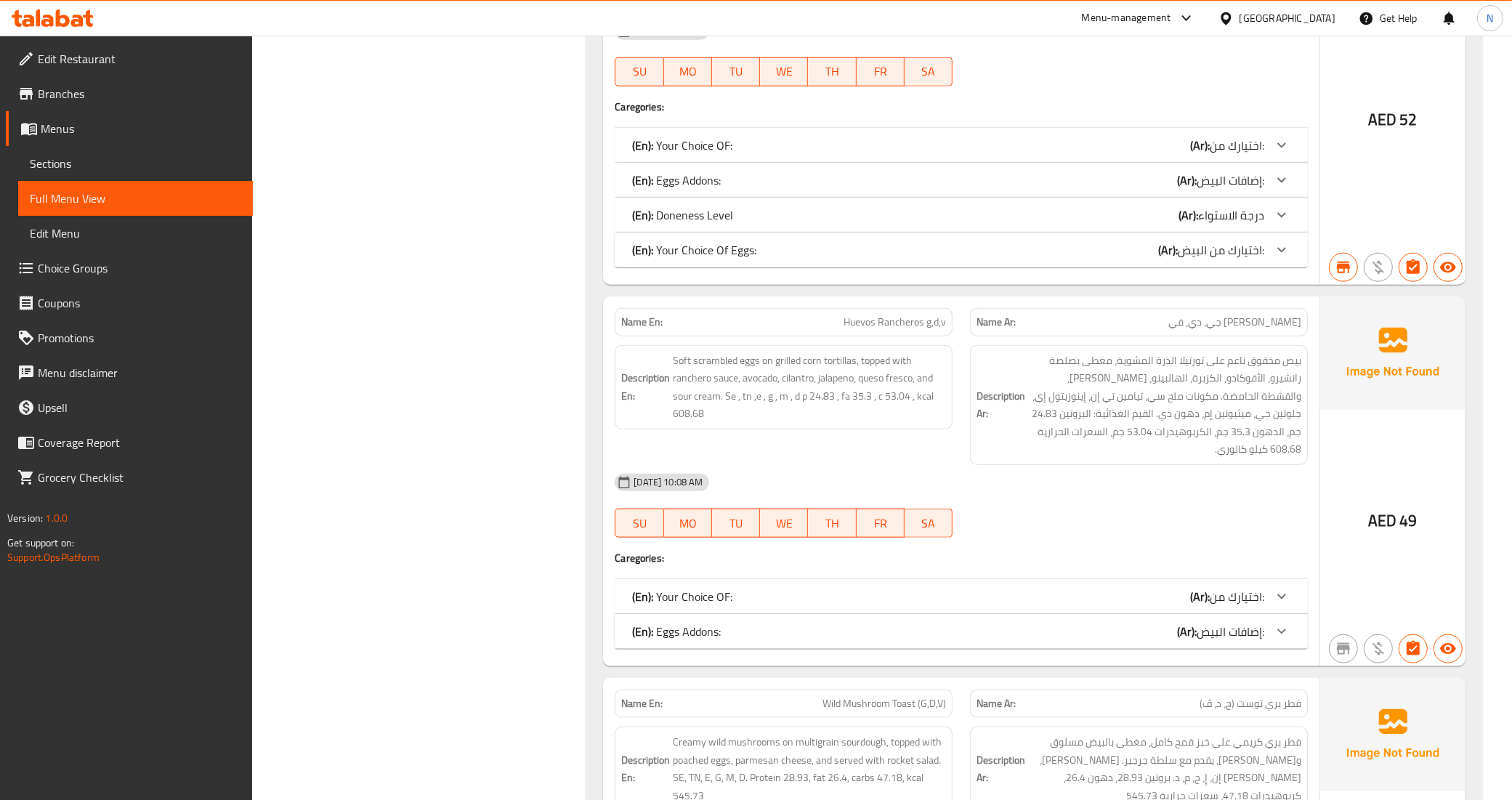
scroll to position [6271, 0]
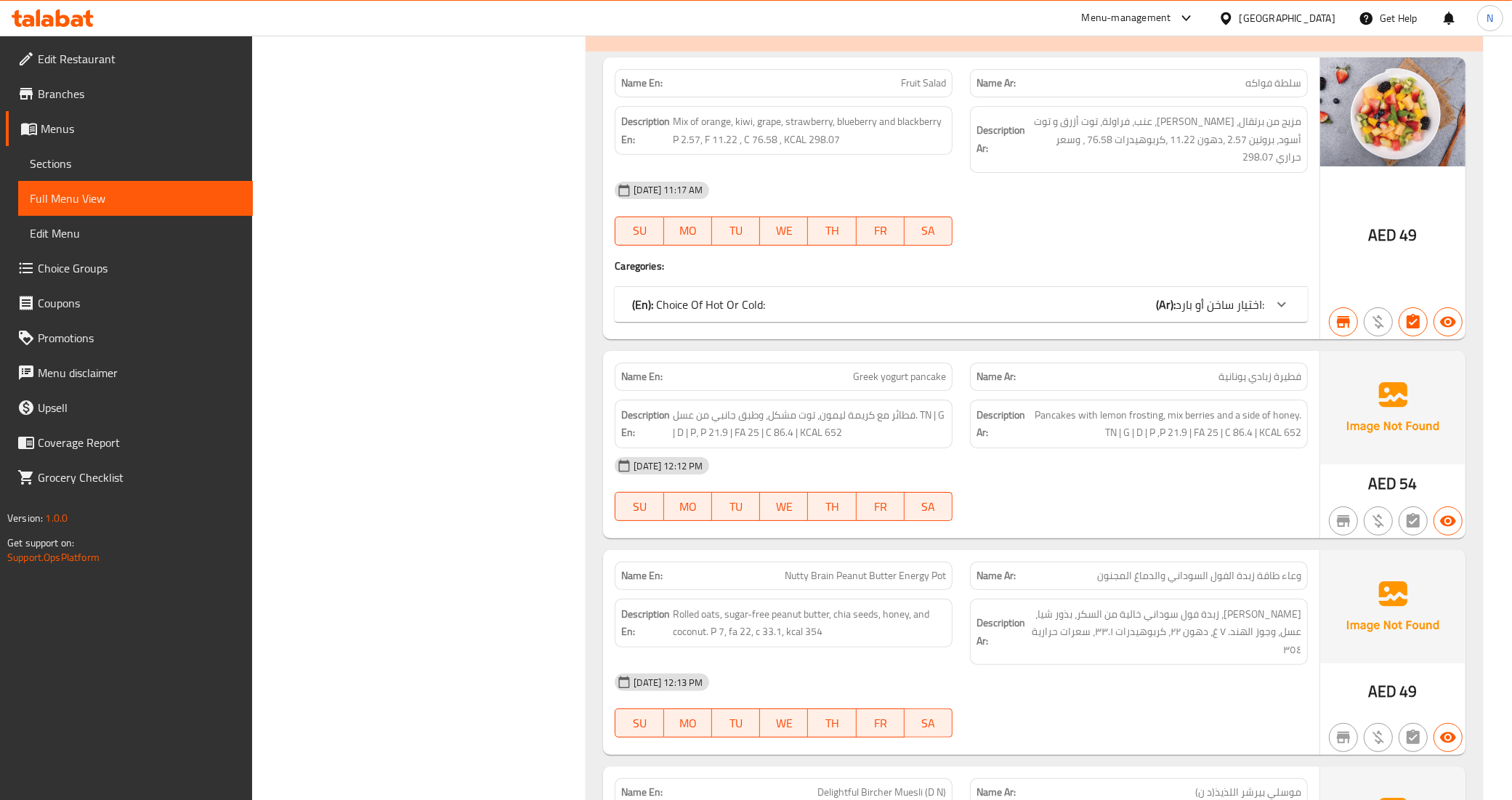
click at [120, 57] on span "Edit Restaurant" at bounding box center [139, 59] width 204 height 18
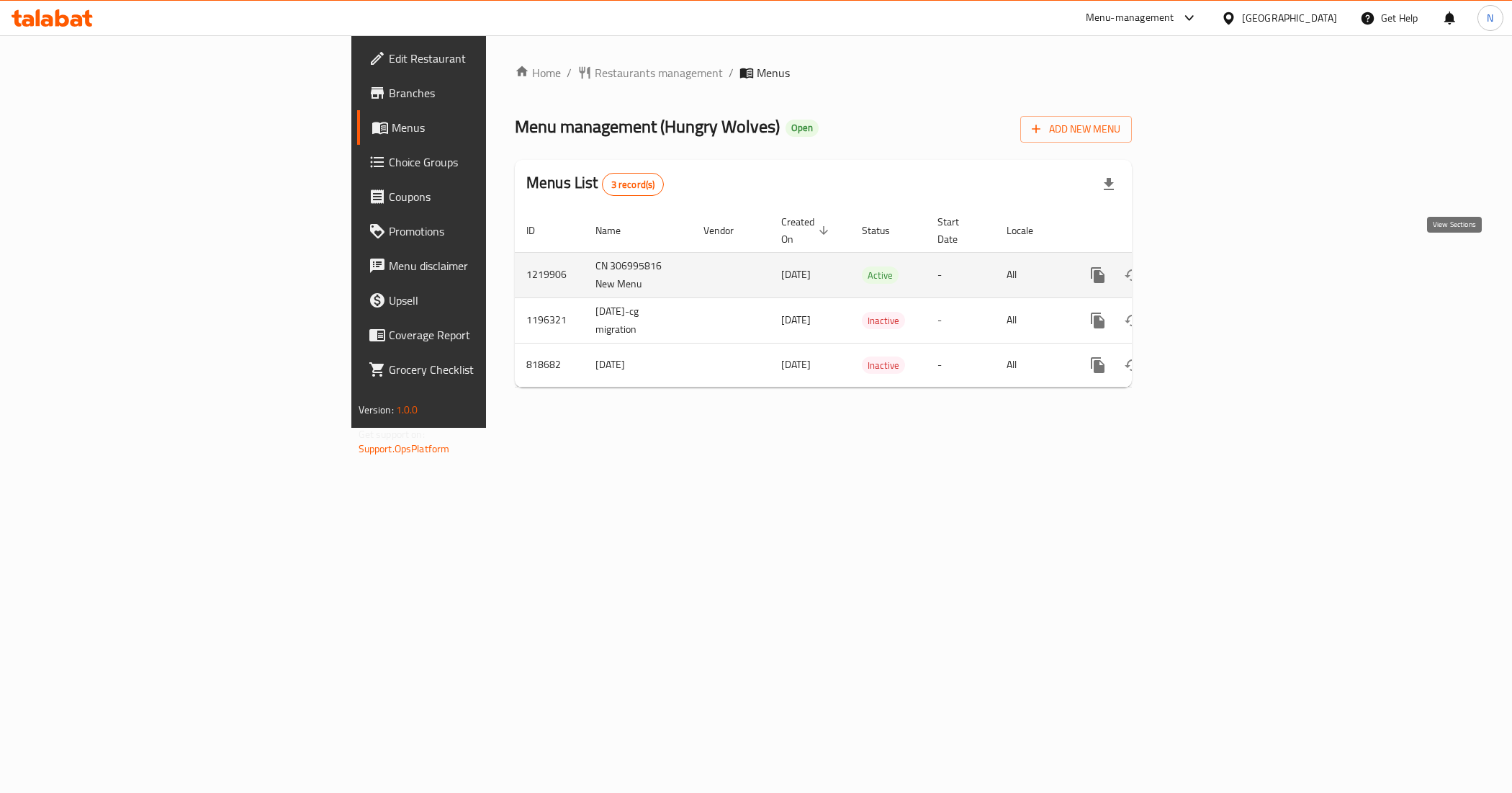
click at [1211, 266] on icon "enhanced table" at bounding box center [1202, 275] width 17 height 17
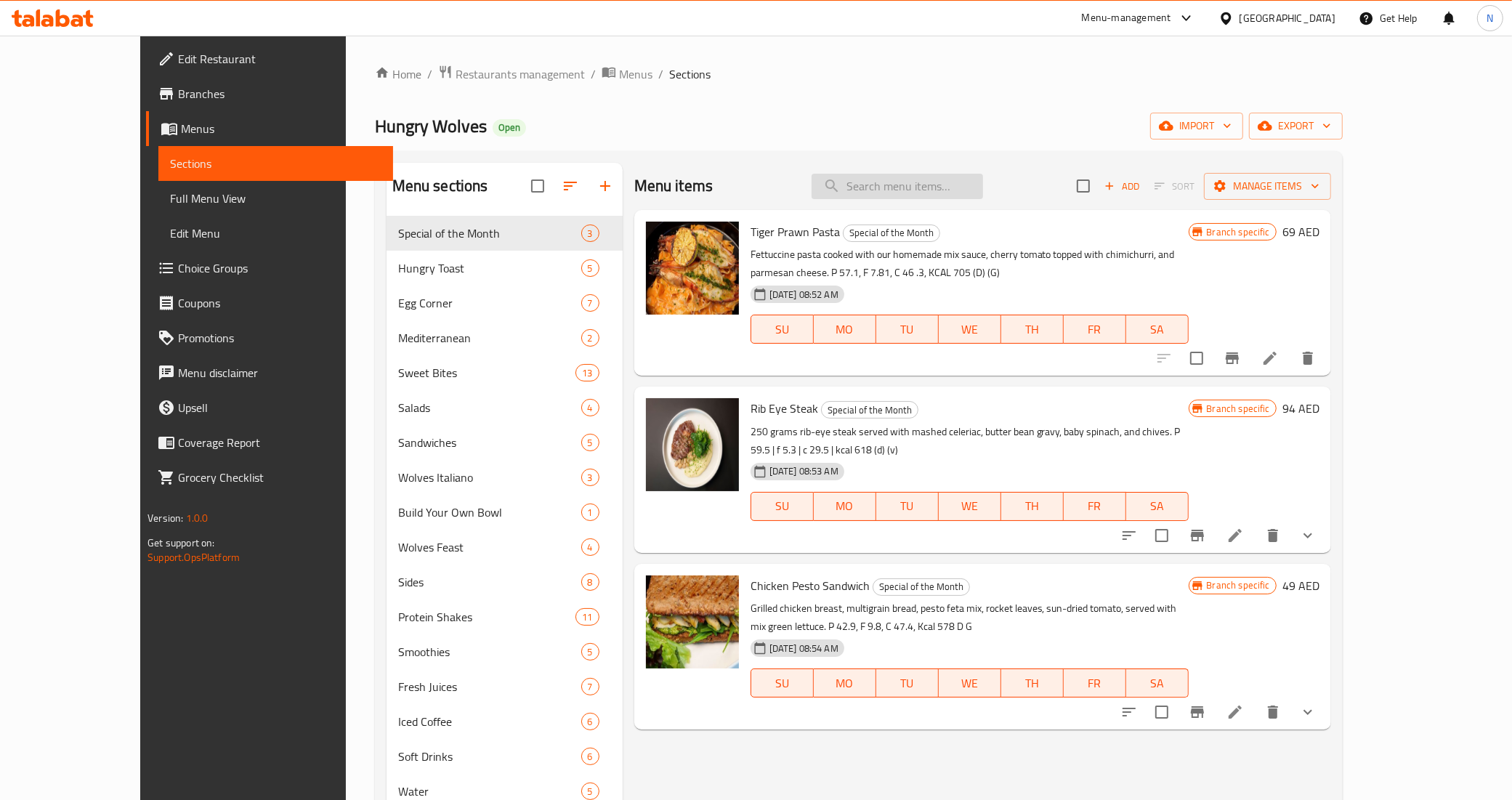
click at [954, 190] on input "search" at bounding box center [897, 187] width 172 height 26
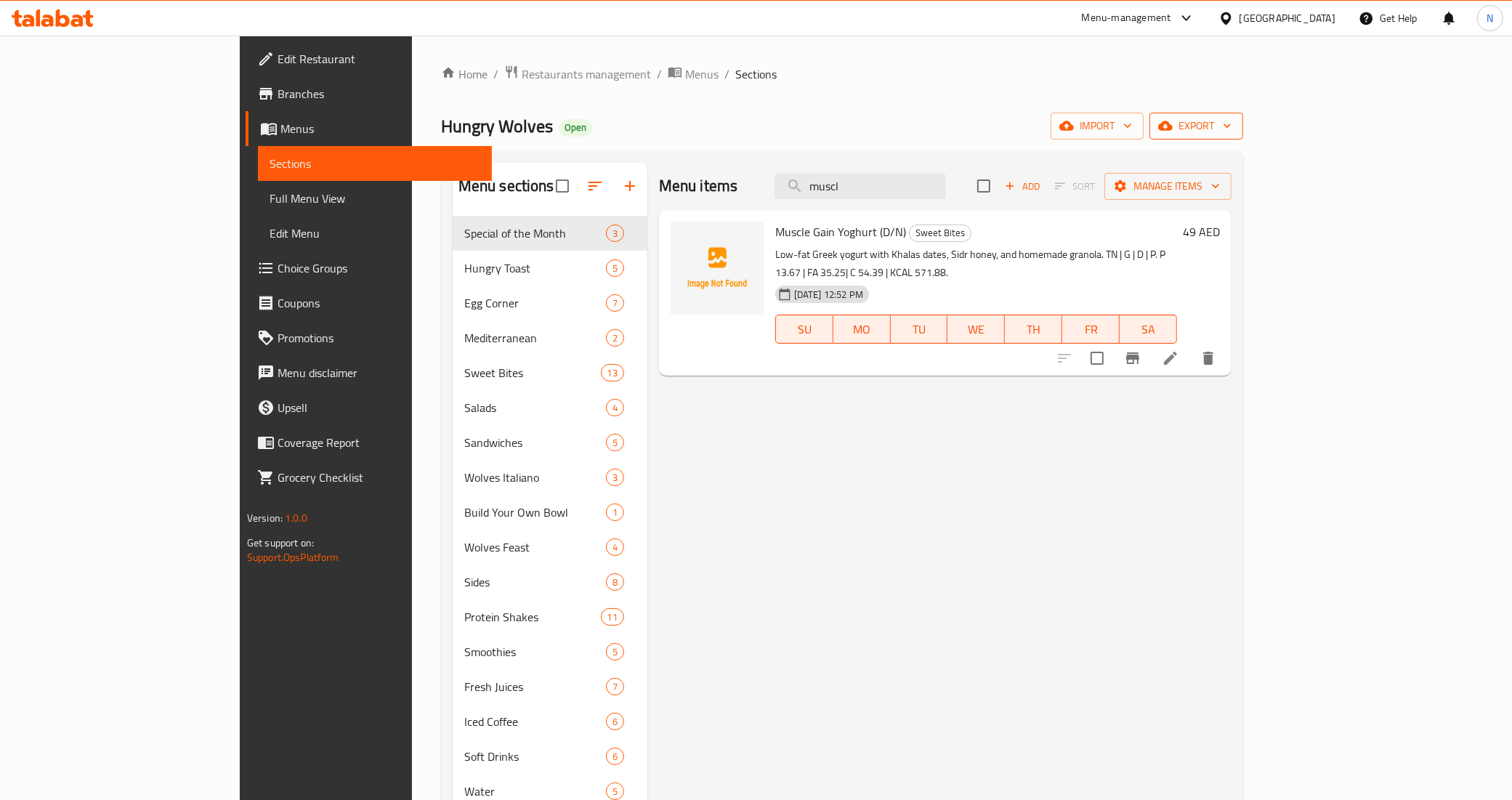
type input "muscl"
click at [1231, 125] on span "export" at bounding box center [1196, 126] width 71 height 18
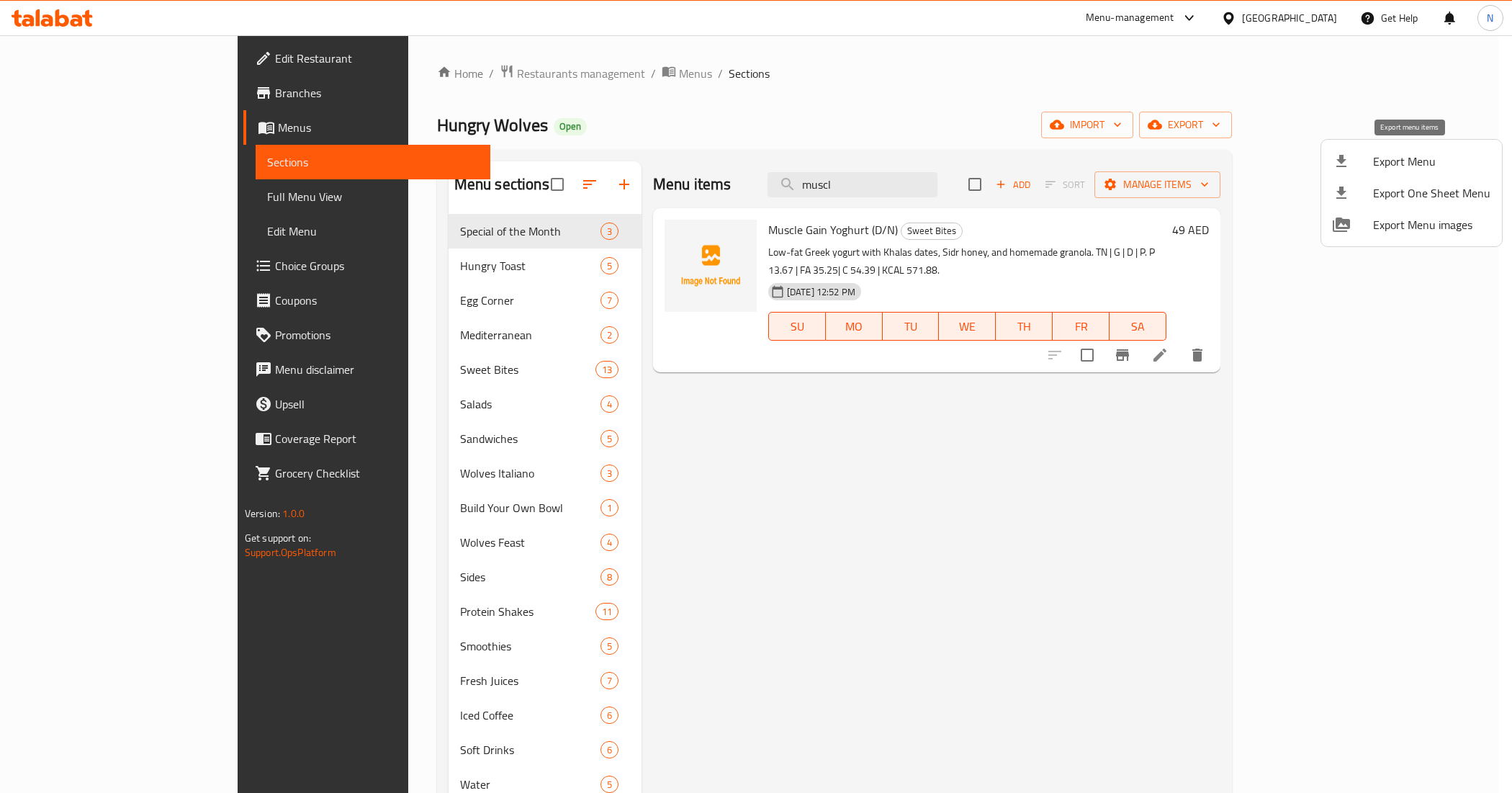
click at [1410, 157] on span "Export Menu" at bounding box center [1432, 161] width 118 height 17
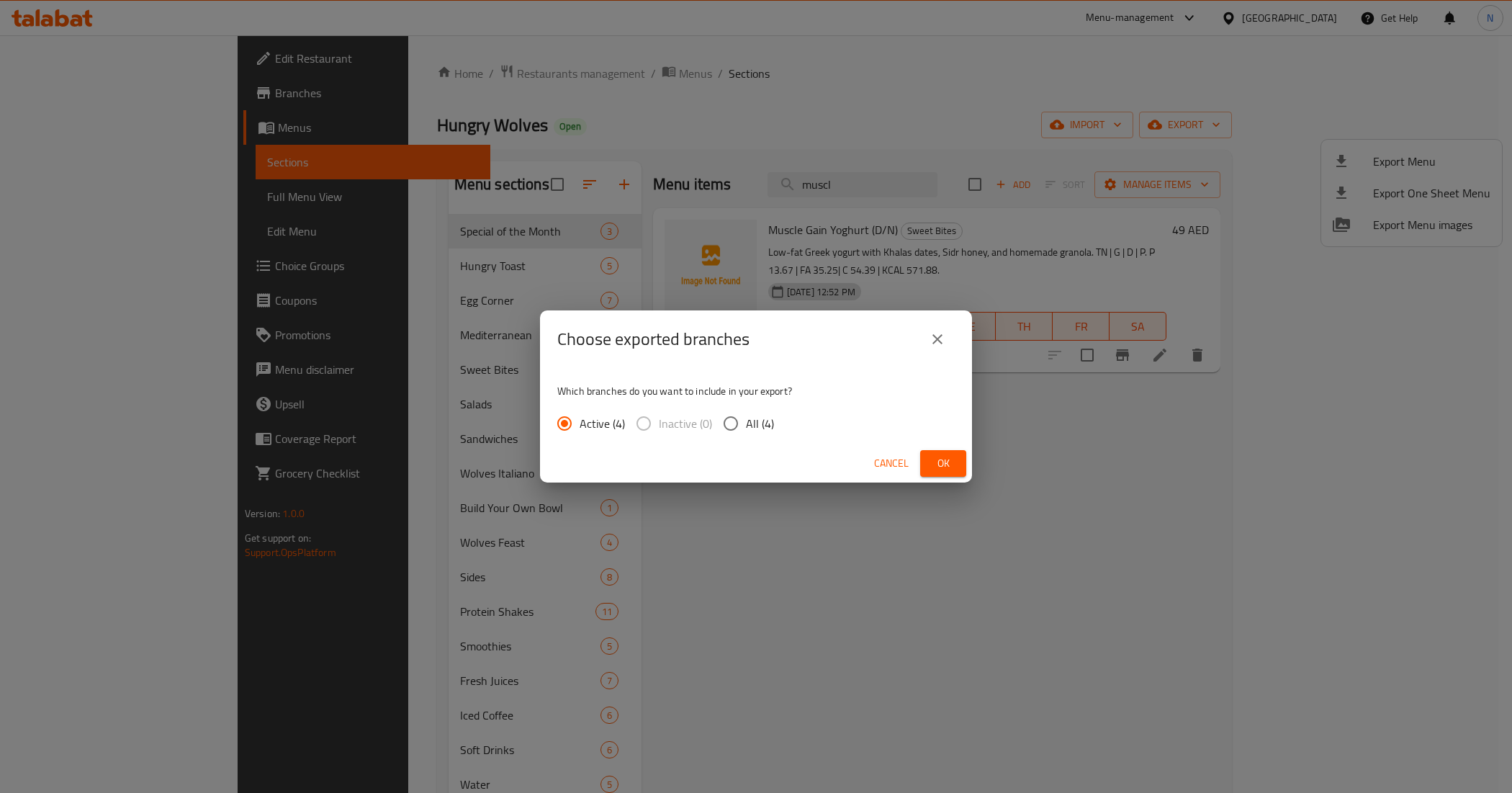
click at [762, 429] on span "All (4)" at bounding box center [760, 424] width 28 height 17
click at [746, 429] on input "All (4)" at bounding box center [731, 424] width 30 height 30
radio input "true"
click at [942, 465] on span "Ok" at bounding box center [943, 463] width 23 height 18
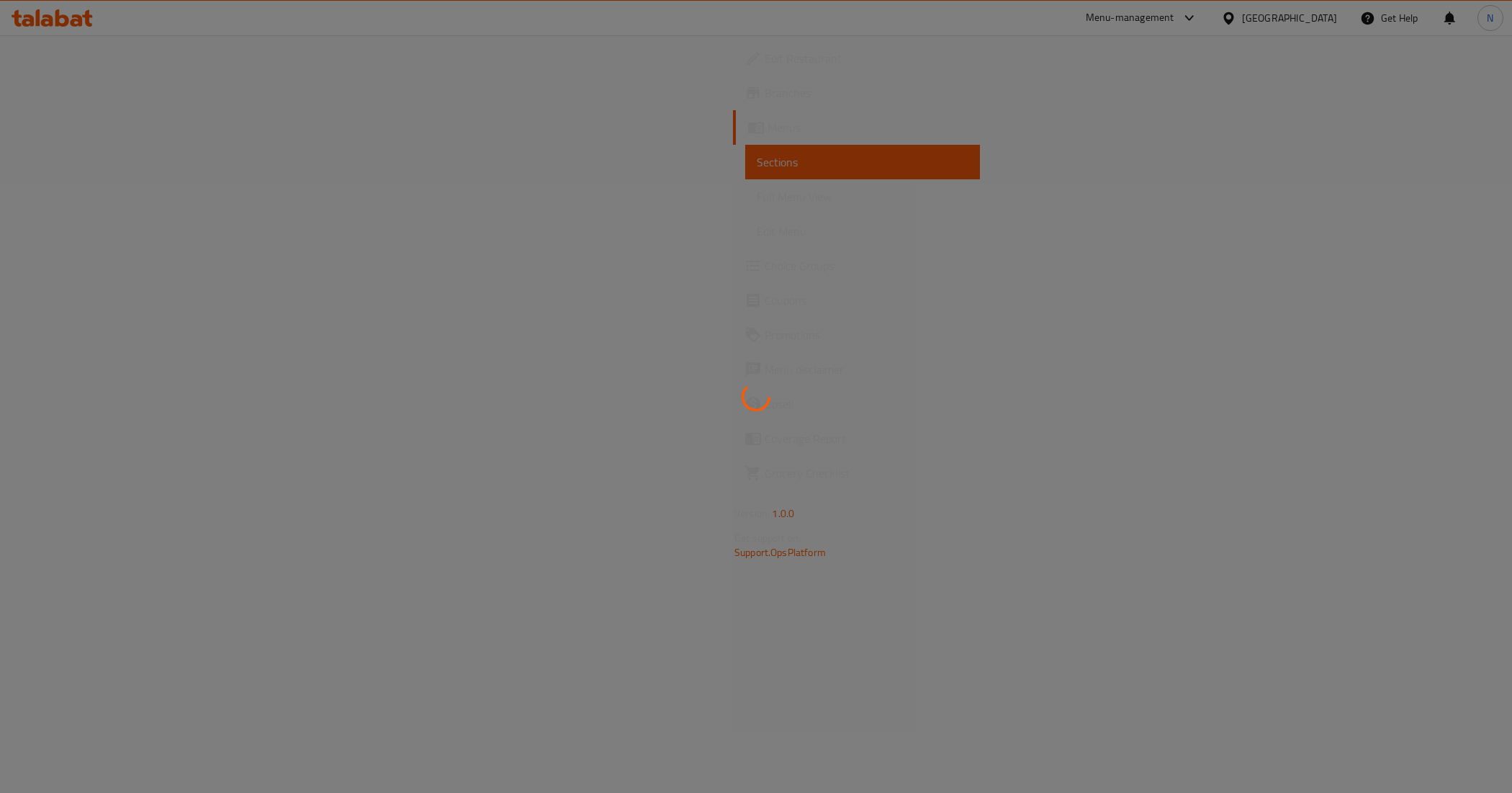
click at [1378, 280] on div at bounding box center [756, 396] width 1512 height 793
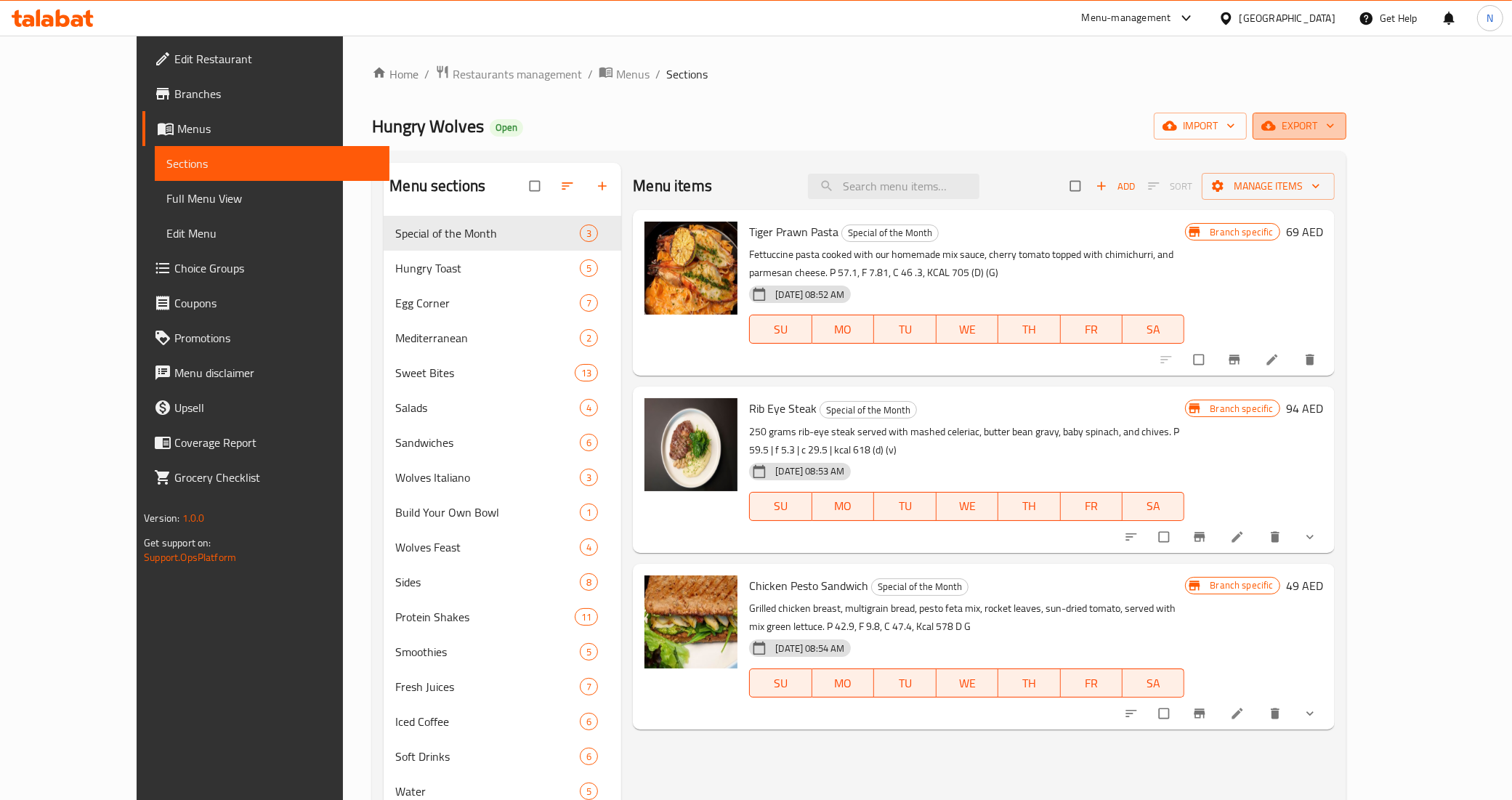
click at [1335, 124] on span "export" at bounding box center [1300, 126] width 71 height 18
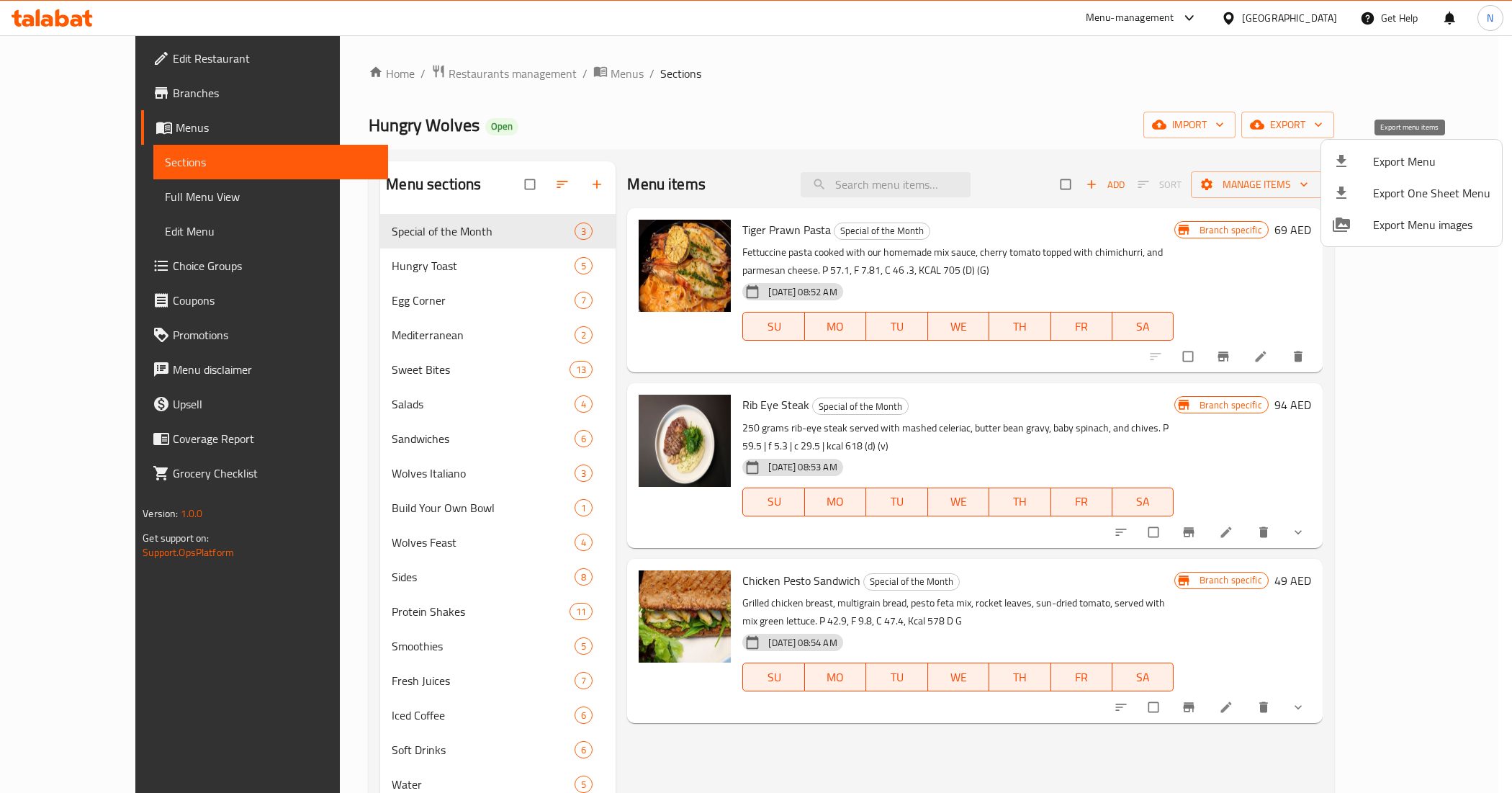
click at [1416, 158] on span "Export Menu" at bounding box center [1432, 161] width 118 height 17
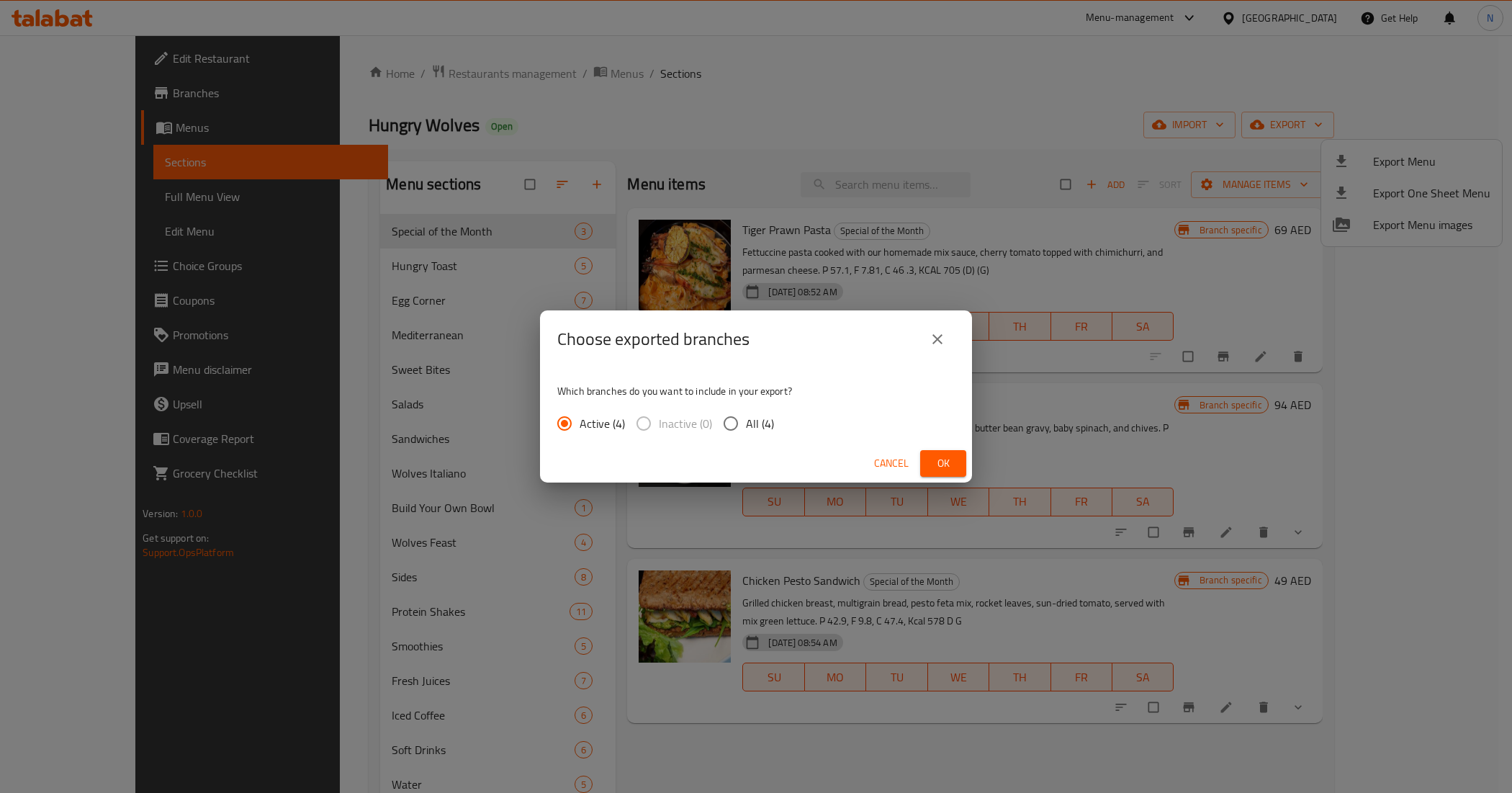
click at [768, 427] on span "All (4)" at bounding box center [760, 424] width 28 height 17
click at [746, 427] on input "All (4)" at bounding box center [731, 424] width 30 height 30
radio input "true"
click at [957, 448] on div "Cancel Ok" at bounding box center [756, 463] width 432 height 38
click at [952, 455] on span "Ok" at bounding box center [943, 463] width 23 height 18
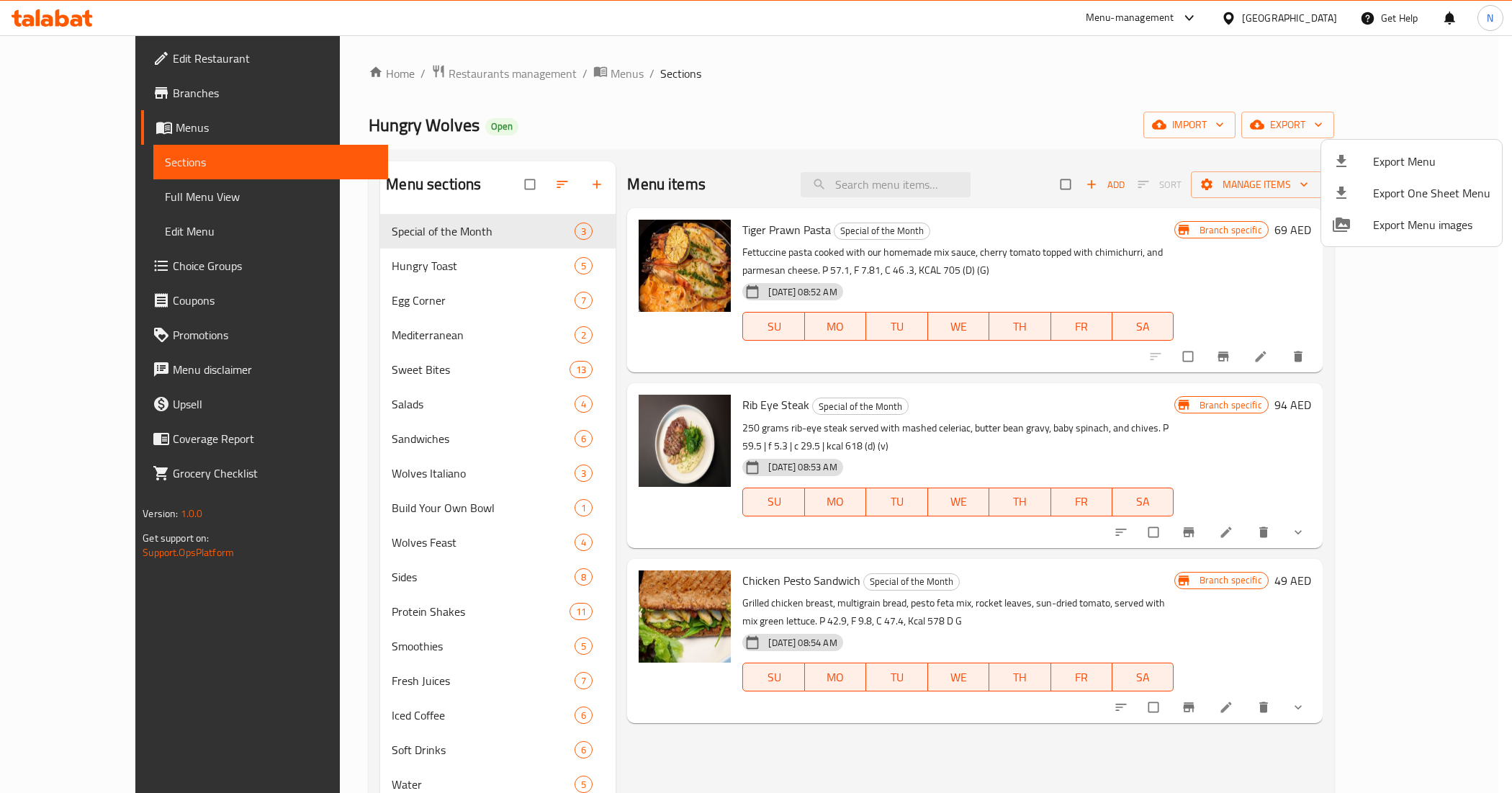
click at [869, 195] on div at bounding box center [756, 396] width 1512 height 793
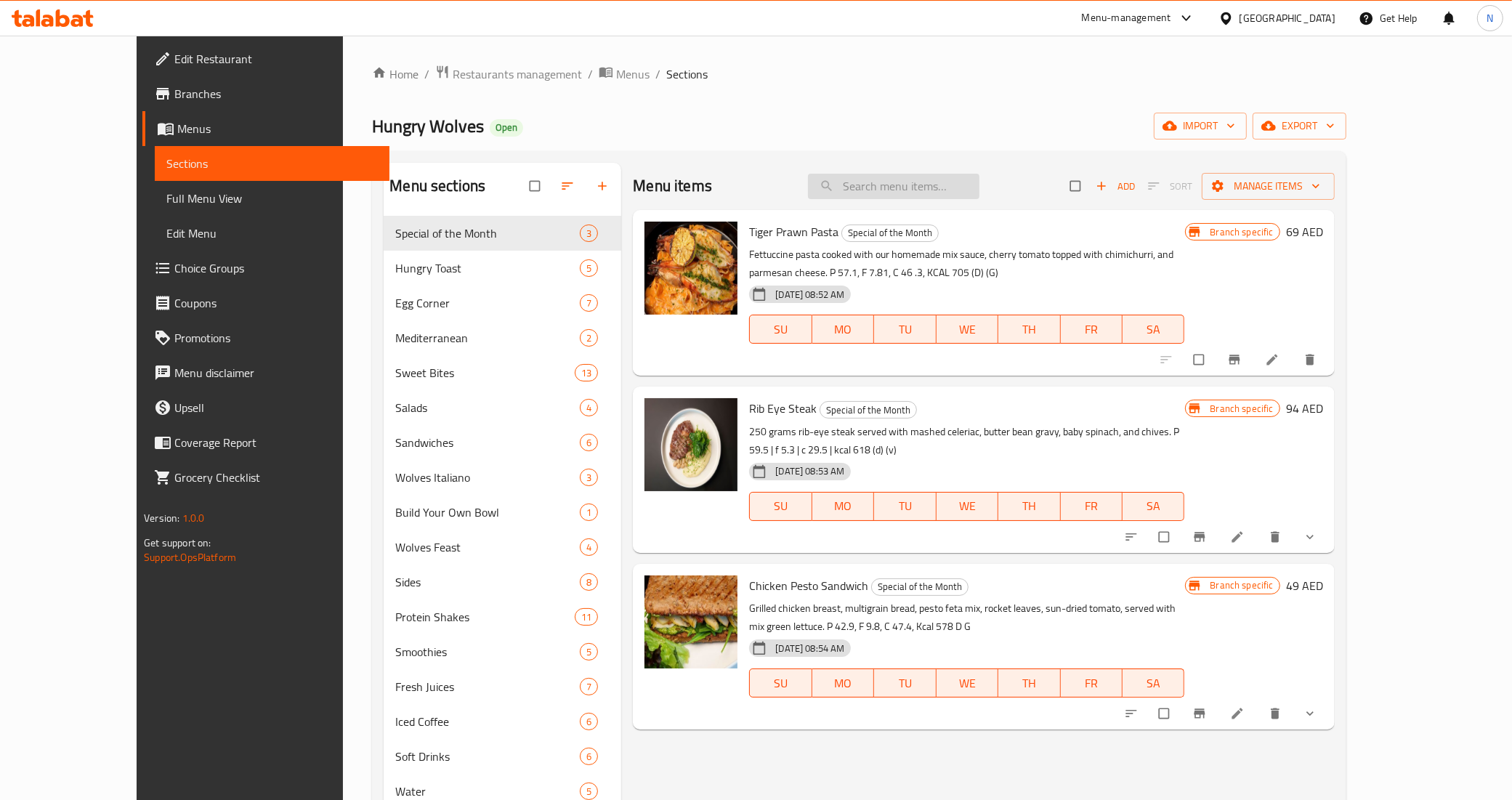
click at [883, 192] on input "search" at bounding box center [894, 187] width 172 height 26
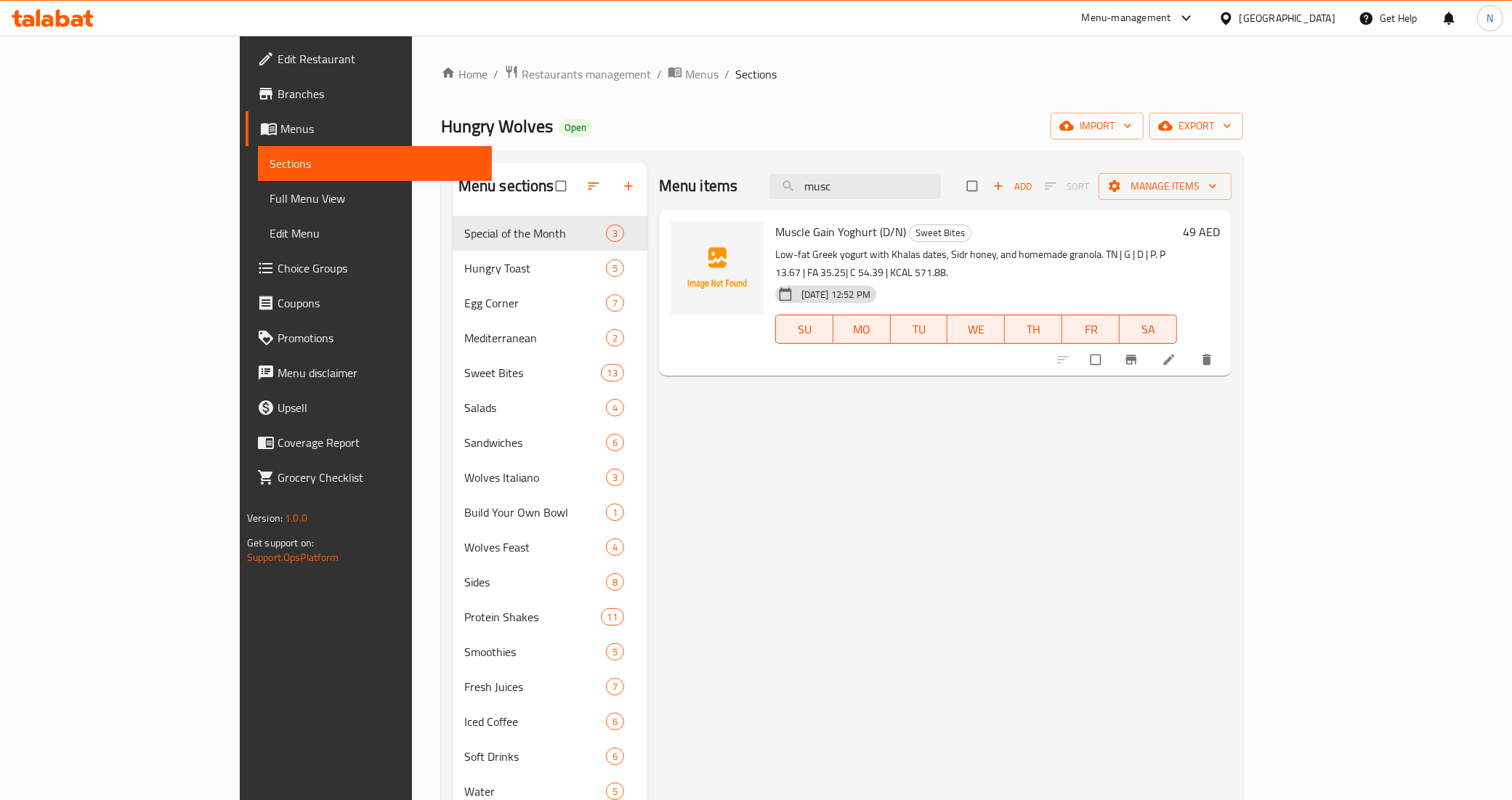
type input "musc"
click at [1279, 16] on div "[GEOGRAPHIC_DATA]" at bounding box center [1288, 18] width 96 height 16
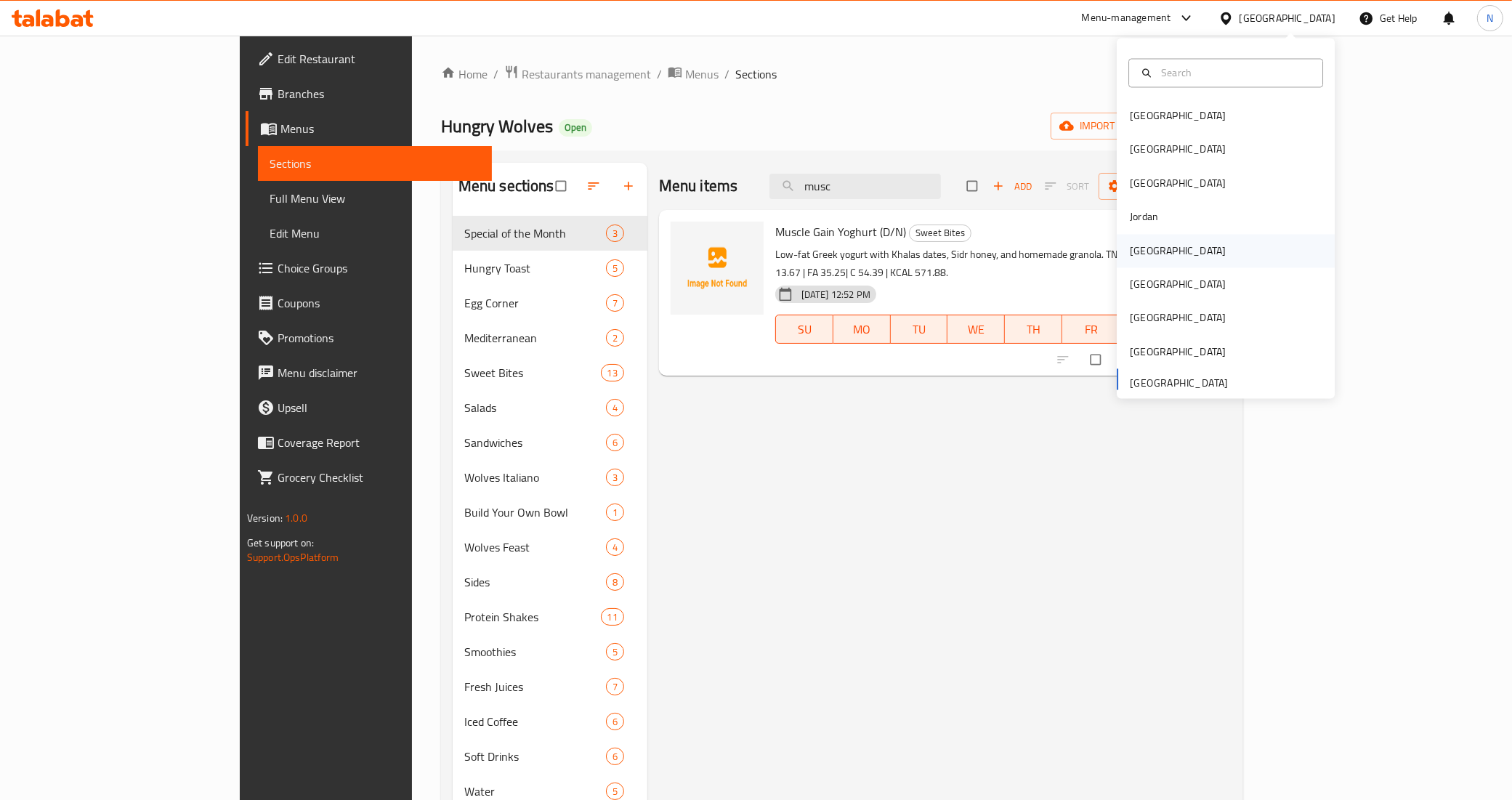
click at [1160, 248] on div "Kuwait" at bounding box center [1226, 251] width 218 height 34
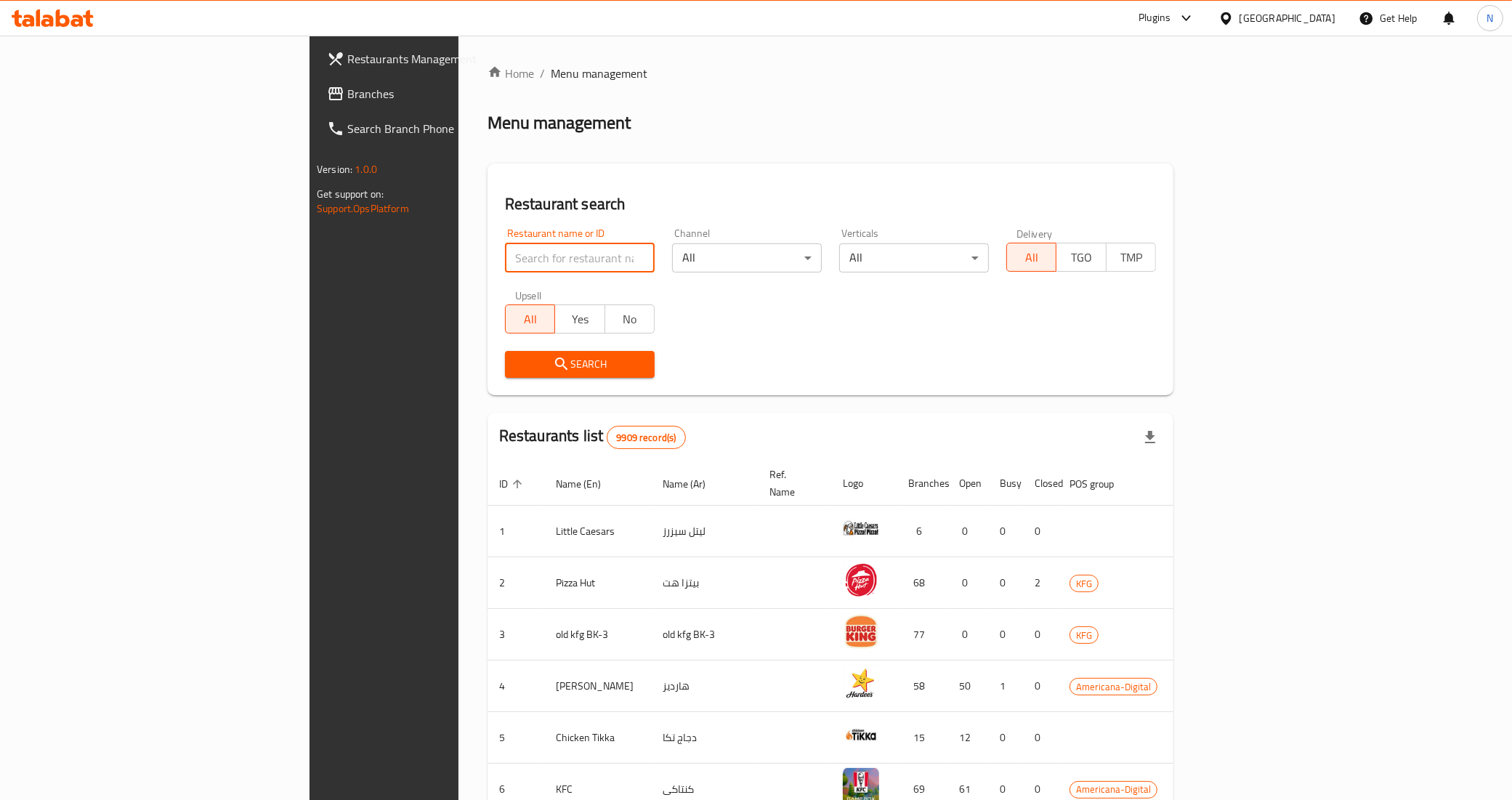
click at [528, 244] on input "search" at bounding box center [580, 258] width 150 height 29
paste input "Maroon"
type input "Maroon"
click button "Search" at bounding box center [580, 365] width 150 height 27
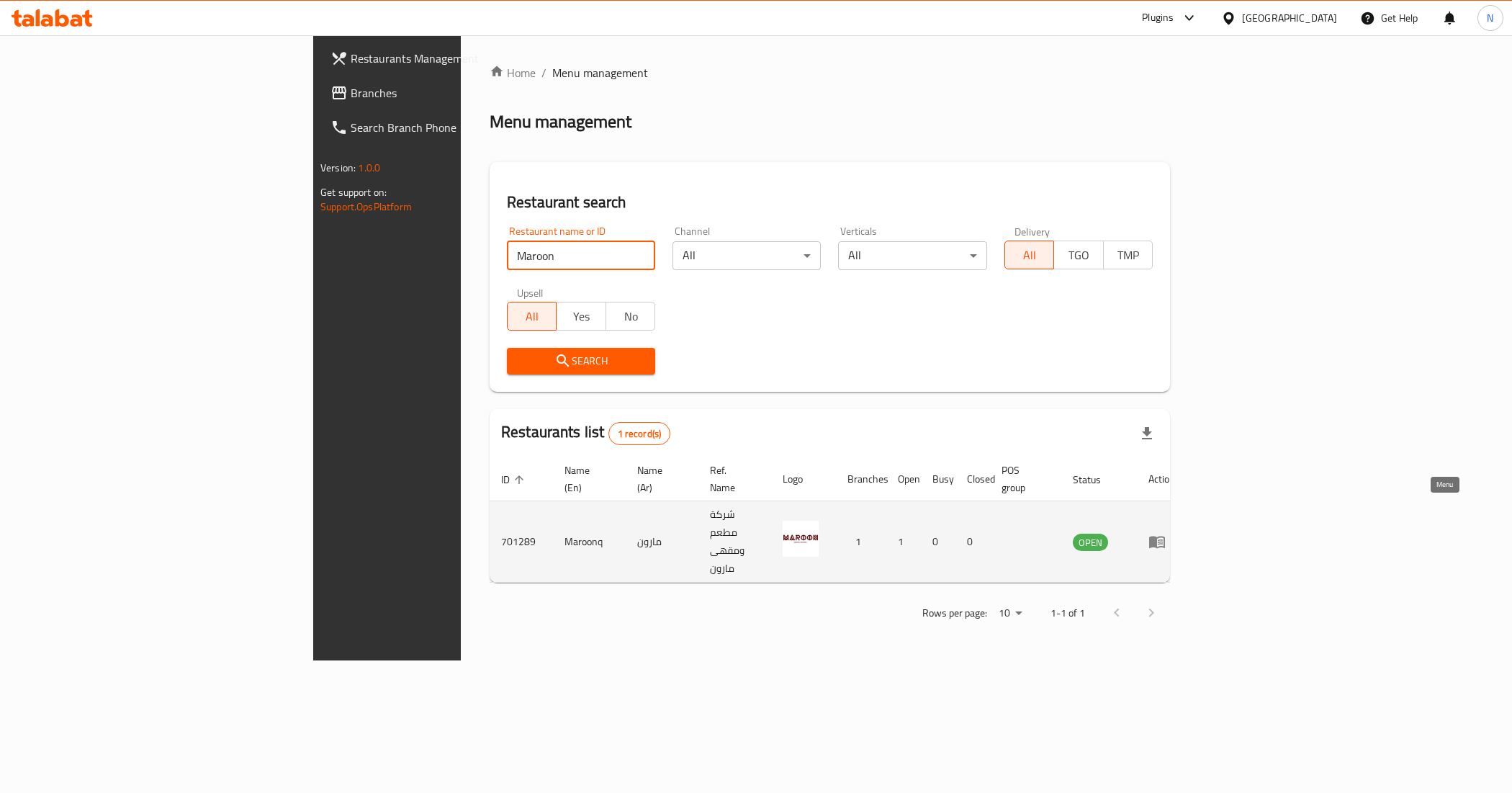
click at [1166, 533] on icon "enhanced table" at bounding box center [1158, 542] width 17 height 17
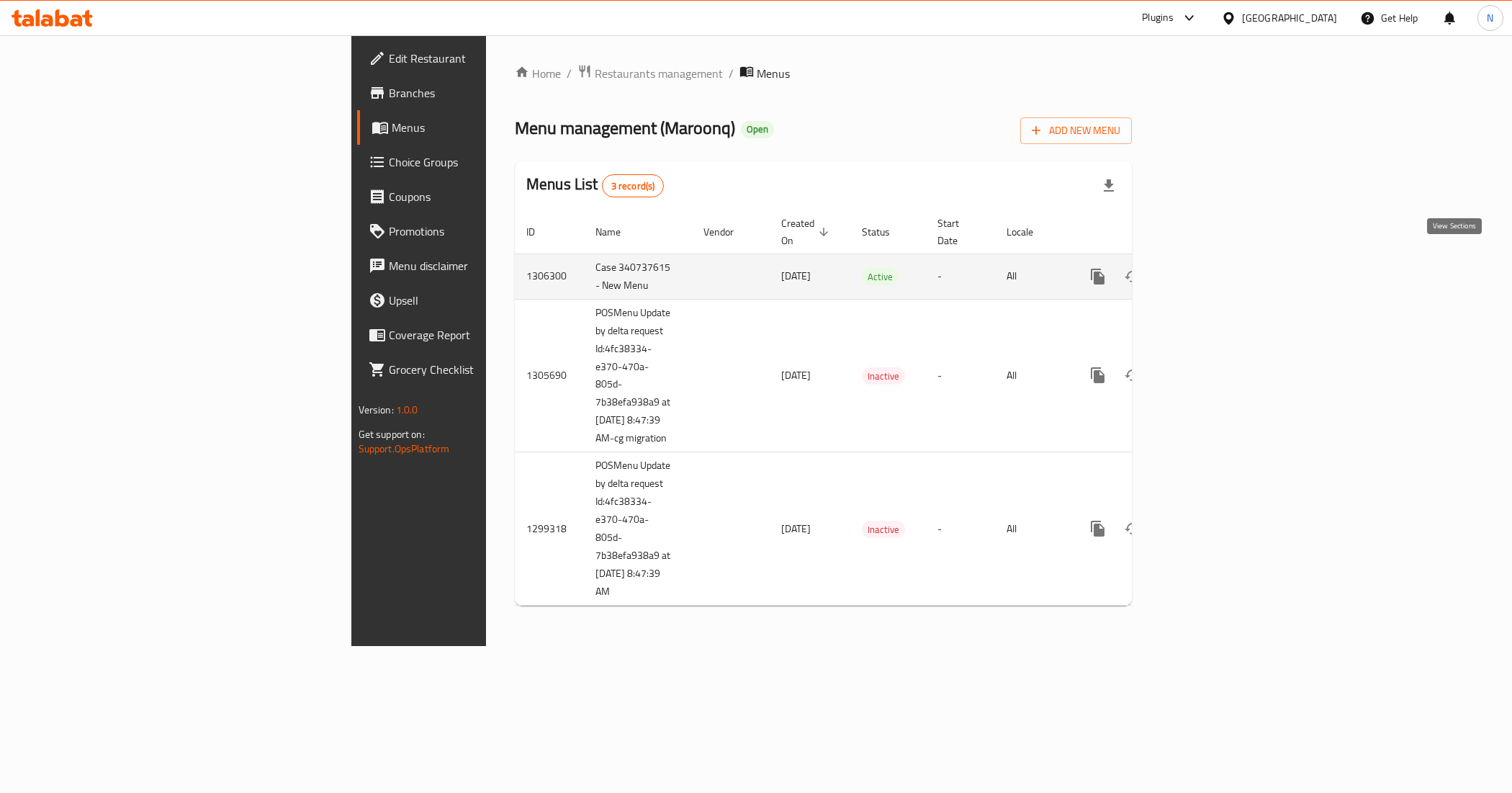
click at [1211, 268] on icon "enhanced table" at bounding box center [1202, 277] width 17 height 17
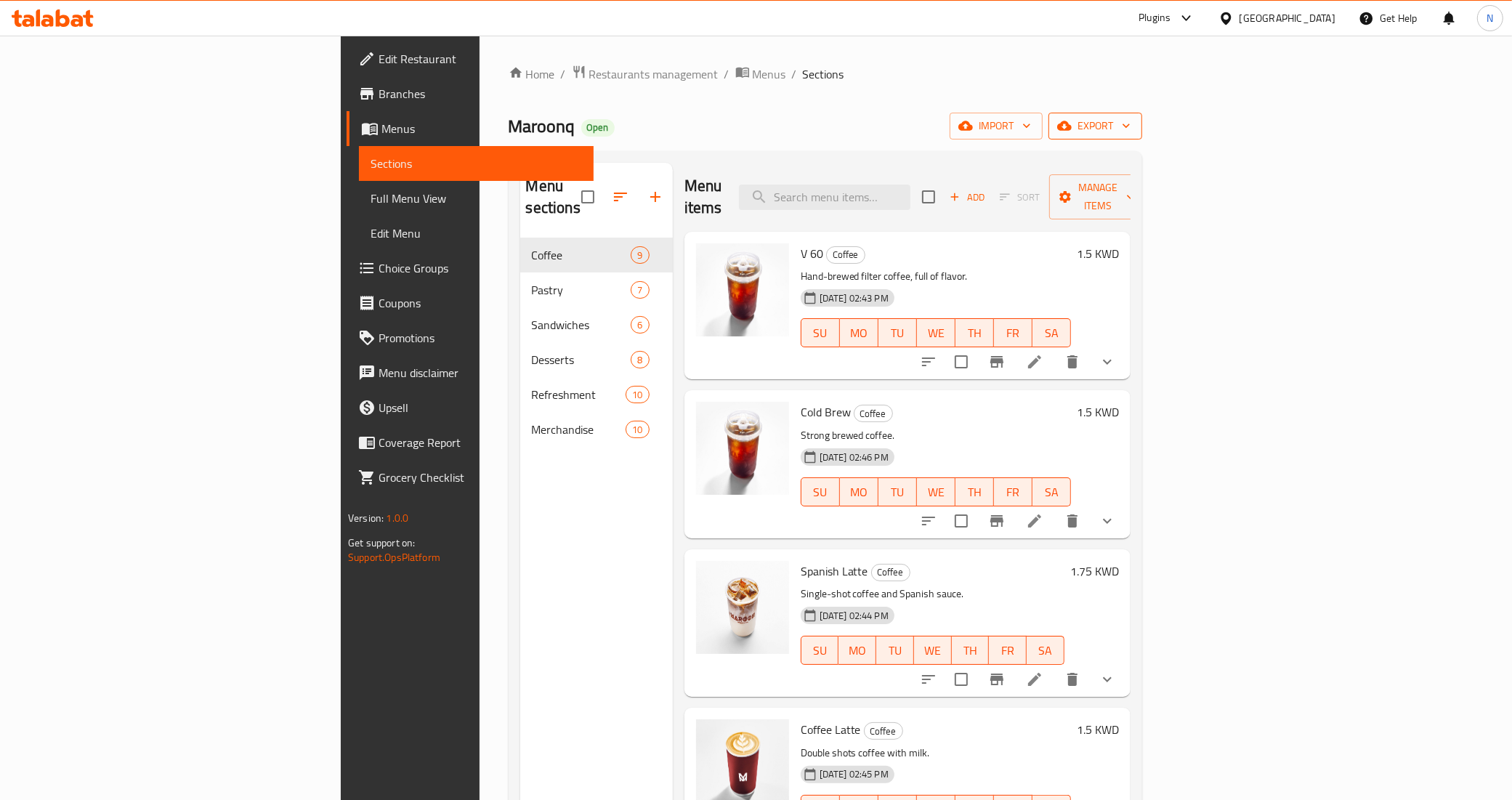
click at [1072, 131] on icon "button" at bounding box center [1065, 126] width 14 height 10
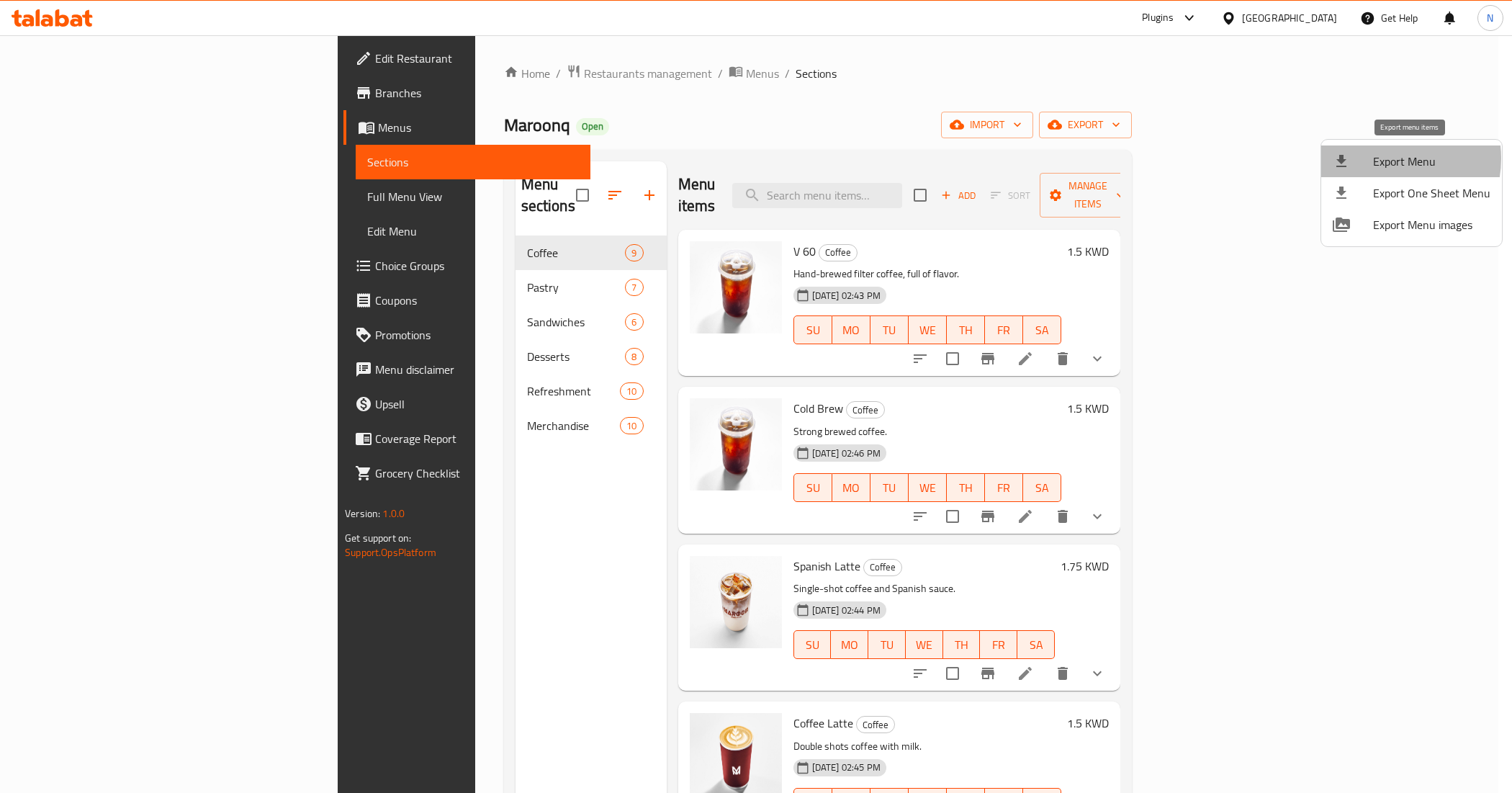
click at [1383, 158] on span "Export Menu" at bounding box center [1432, 161] width 118 height 17
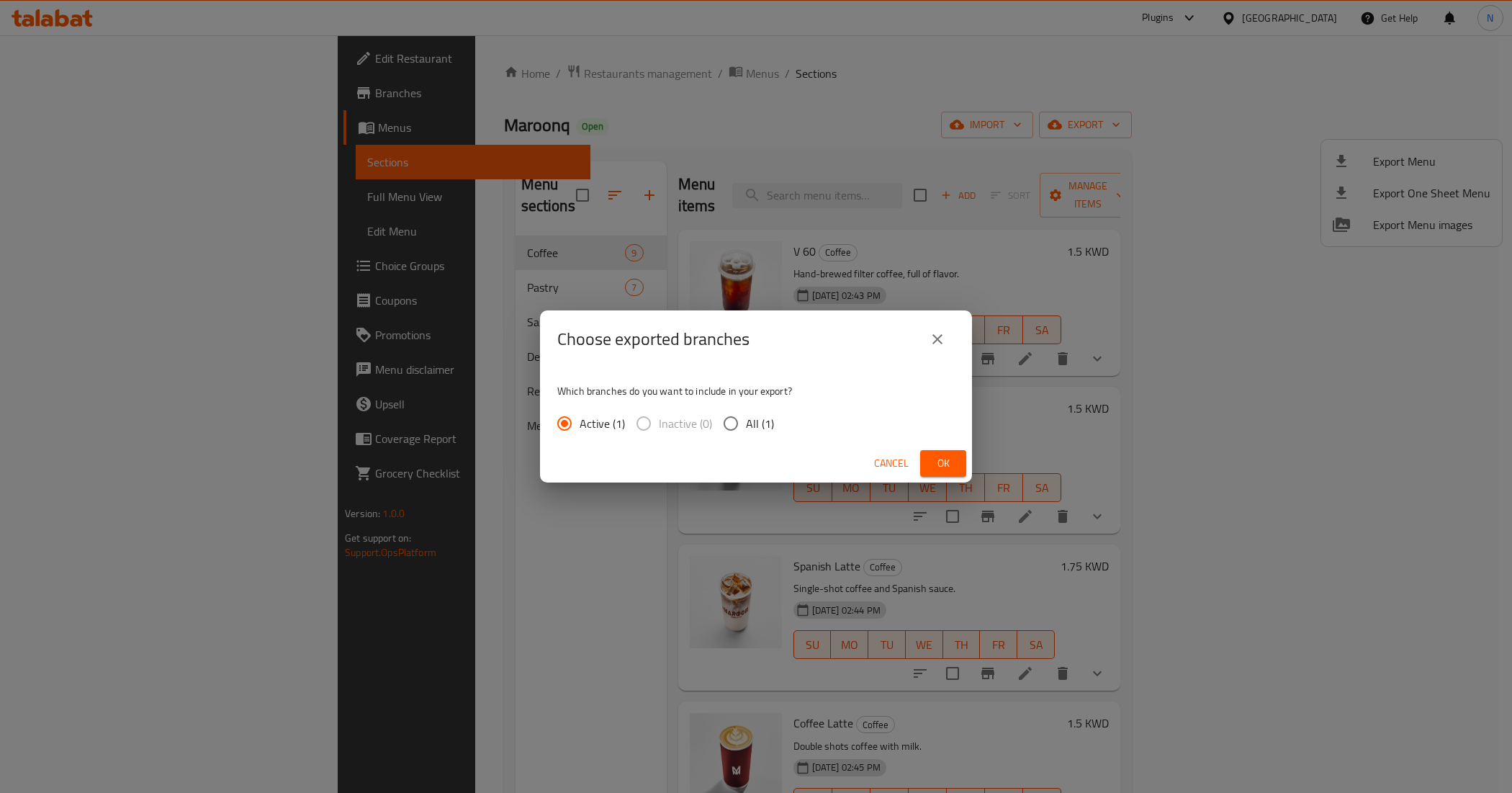
click at [754, 430] on span "All (1)" at bounding box center [760, 424] width 28 height 17
click at [746, 430] on input "All (1)" at bounding box center [731, 424] width 30 height 30
radio input "true"
click at [951, 458] on span "Ok" at bounding box center [943, 463] width 23 height 18
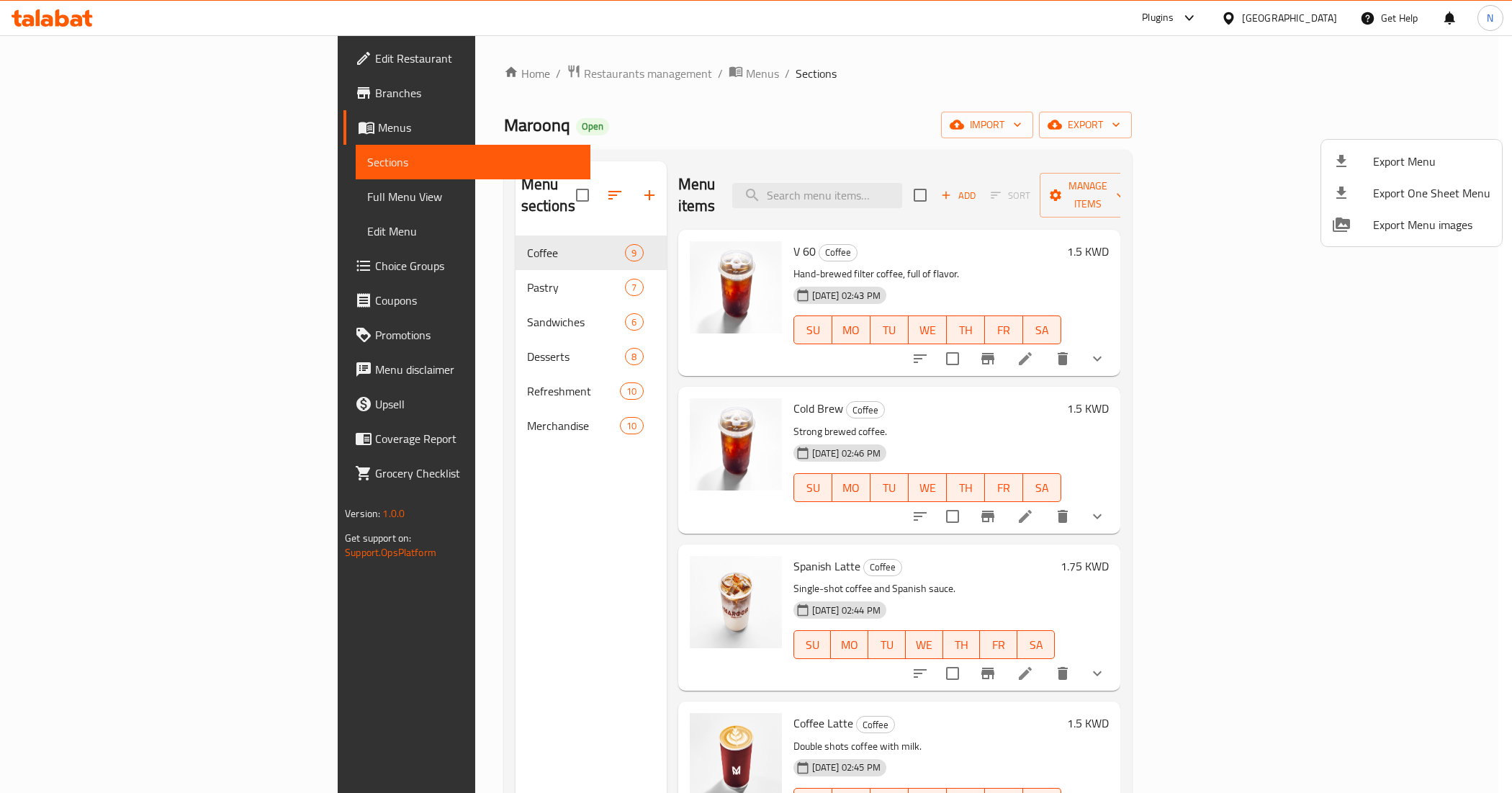
click at [485, 660] on div at bounding box center [756, 396] width 1512 height 793
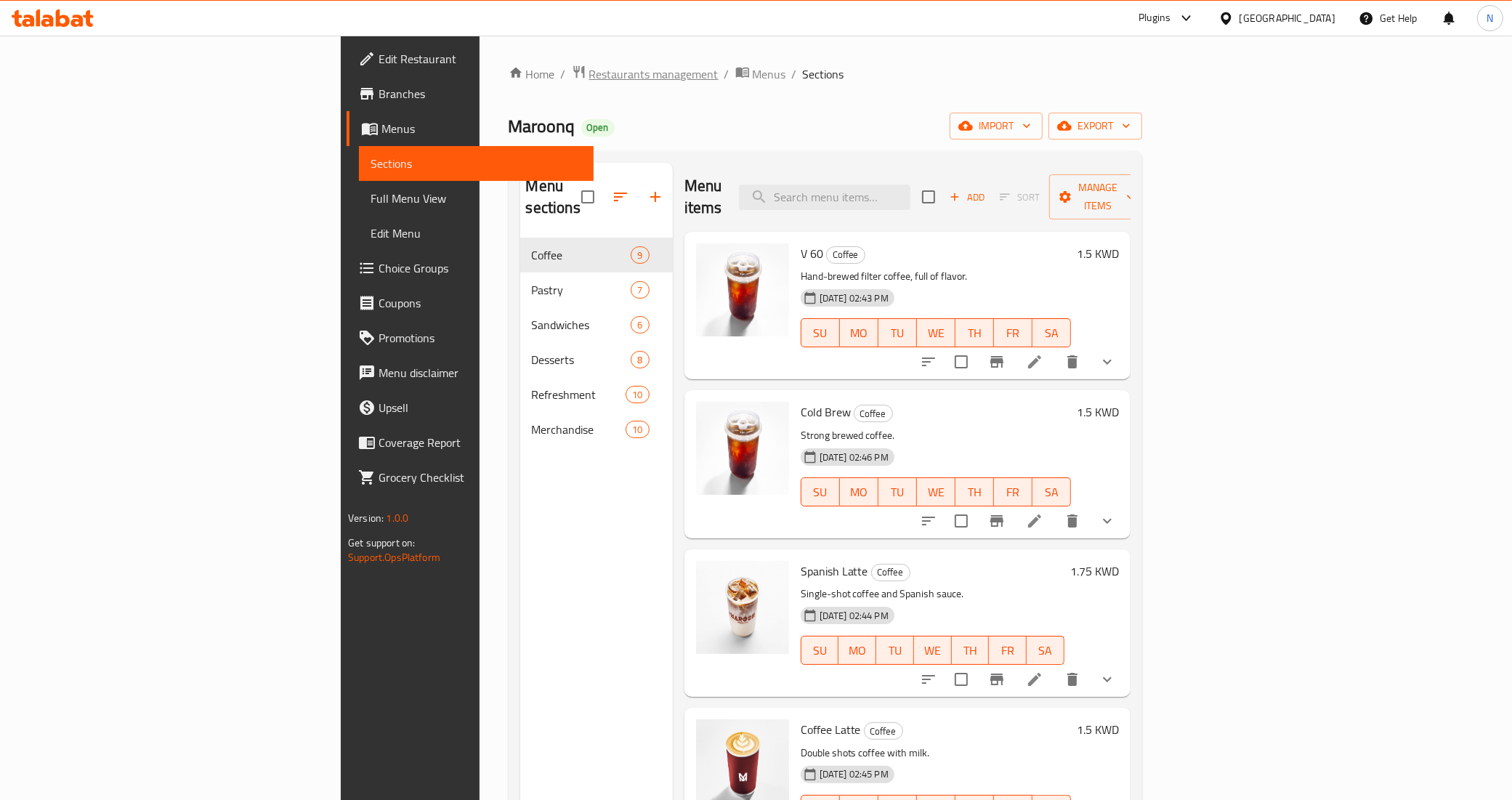
click at [589, 83] on span "Restaurants management" at bounding box center [653, 75] width 129 height 18
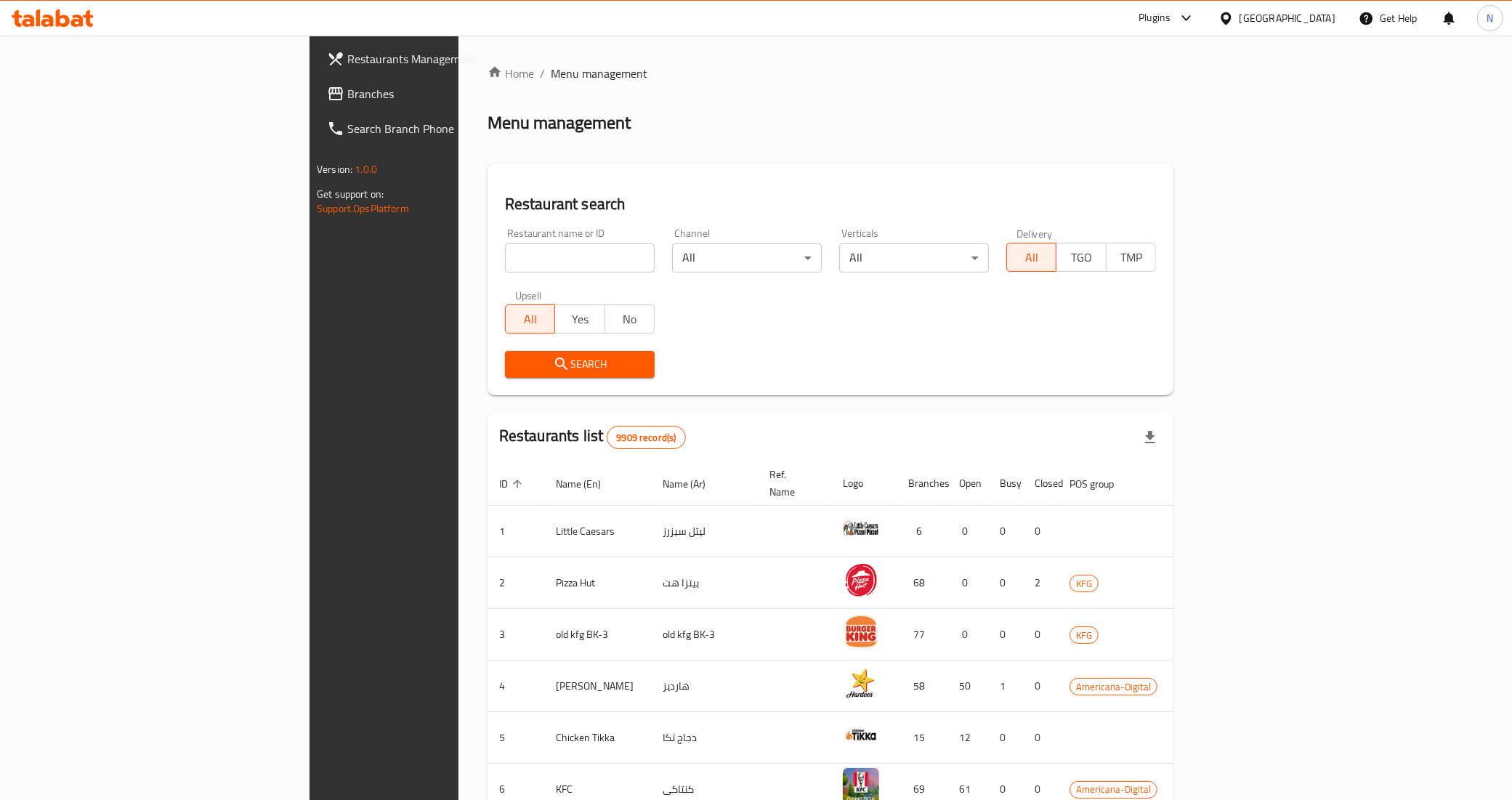
click at [505, 266] on input "search" at bounding box center [580, 258] width 150 height 29
paste input "701289"
type input "701289"
click button "Search" at bounding box center [580, 365] width 150 height 27
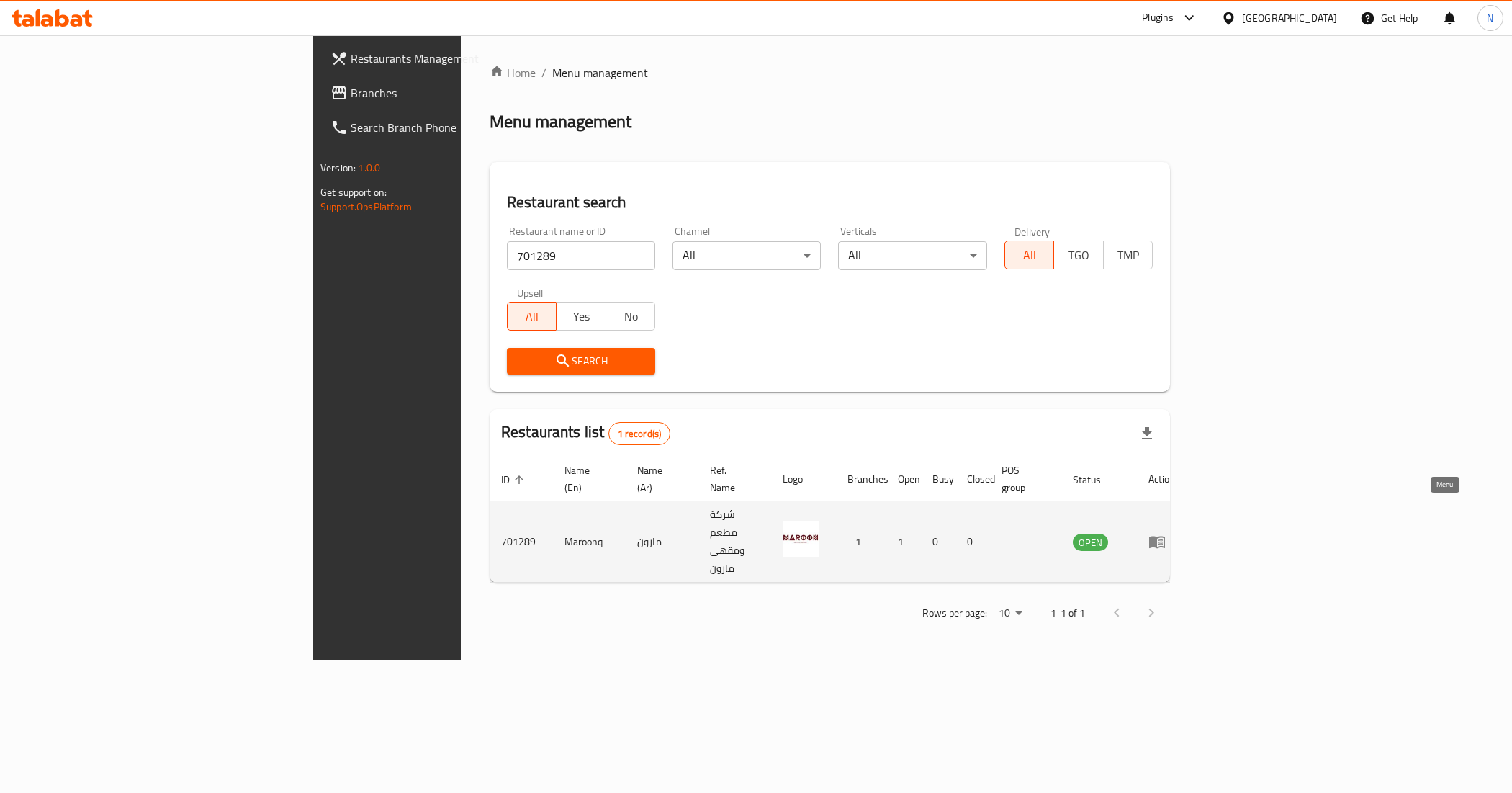
click at [1165, 536] on icon "enhanced table" at bounding box center [1158, 542] width 16 height 12
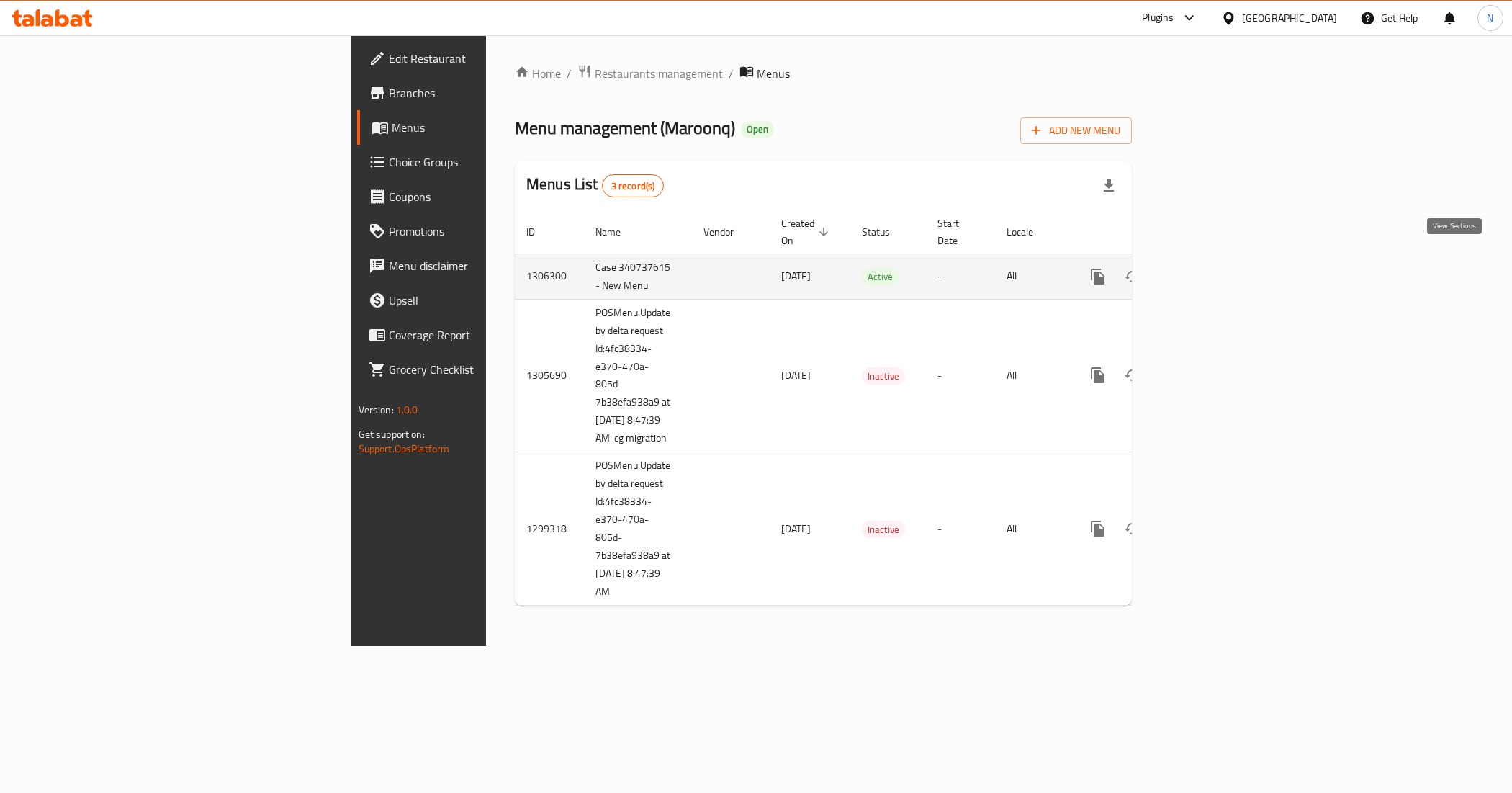
click at [1219, 260] on link "enhanced table" at bounding box center [1202, 277] width 35 height 35
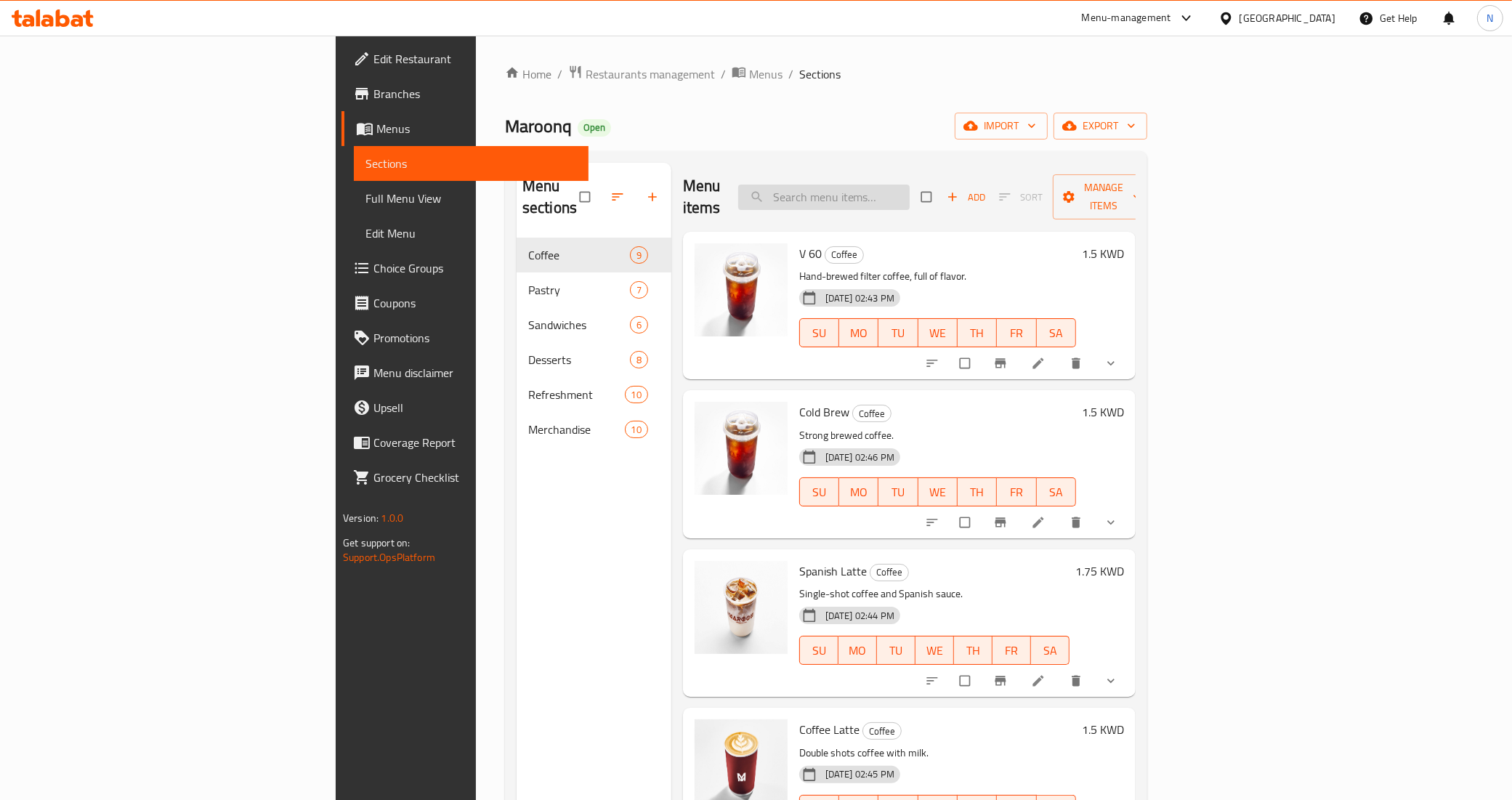
click at [910, 184] on input "search" at bounding box center [824, 197] width 172 height 26
paste input "Purple Lemonade"
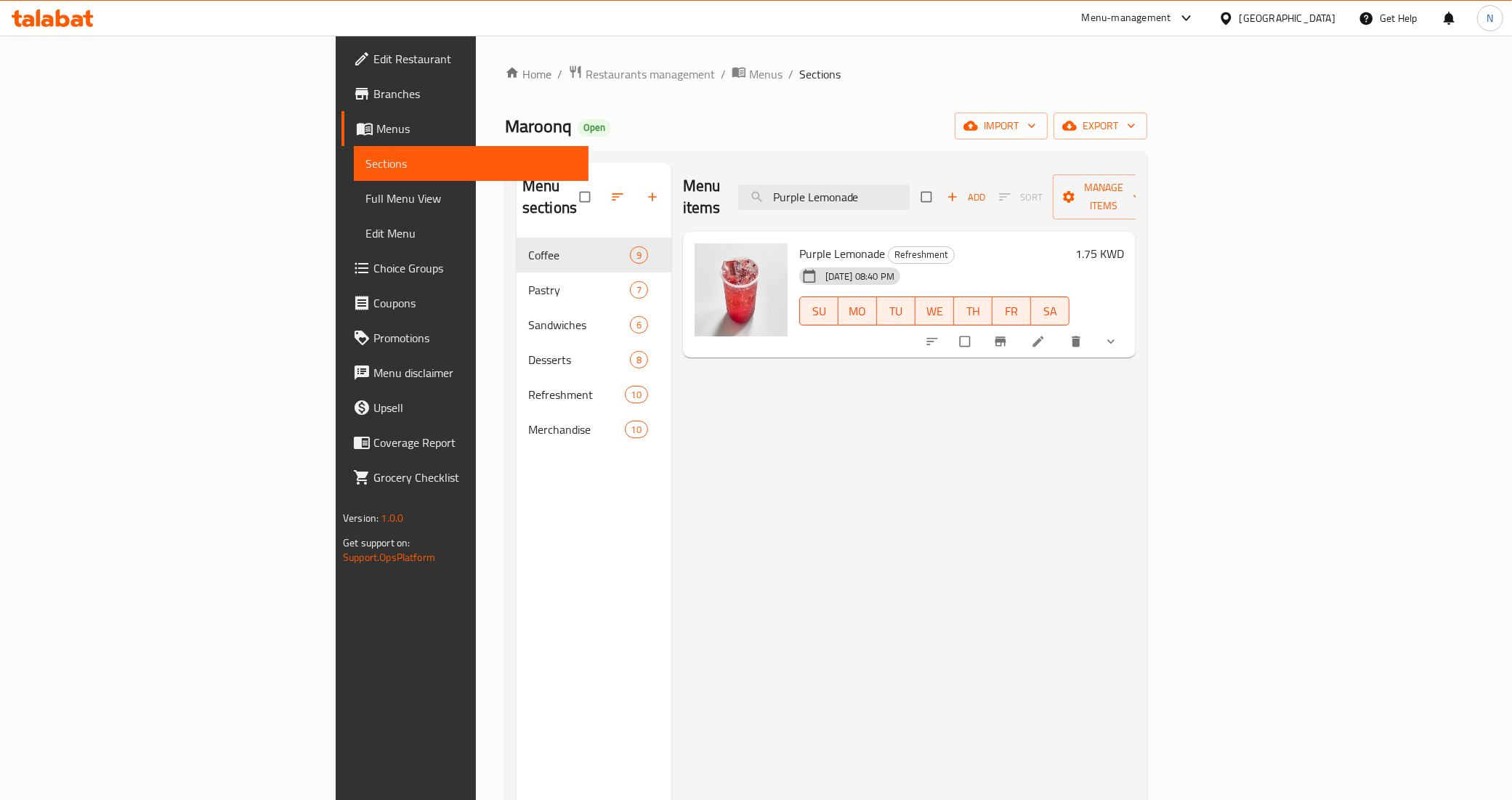
type input "Purple Lemonade"
click at [1060, 329] on li at bounding box center [1040, 341] width 41 height 23
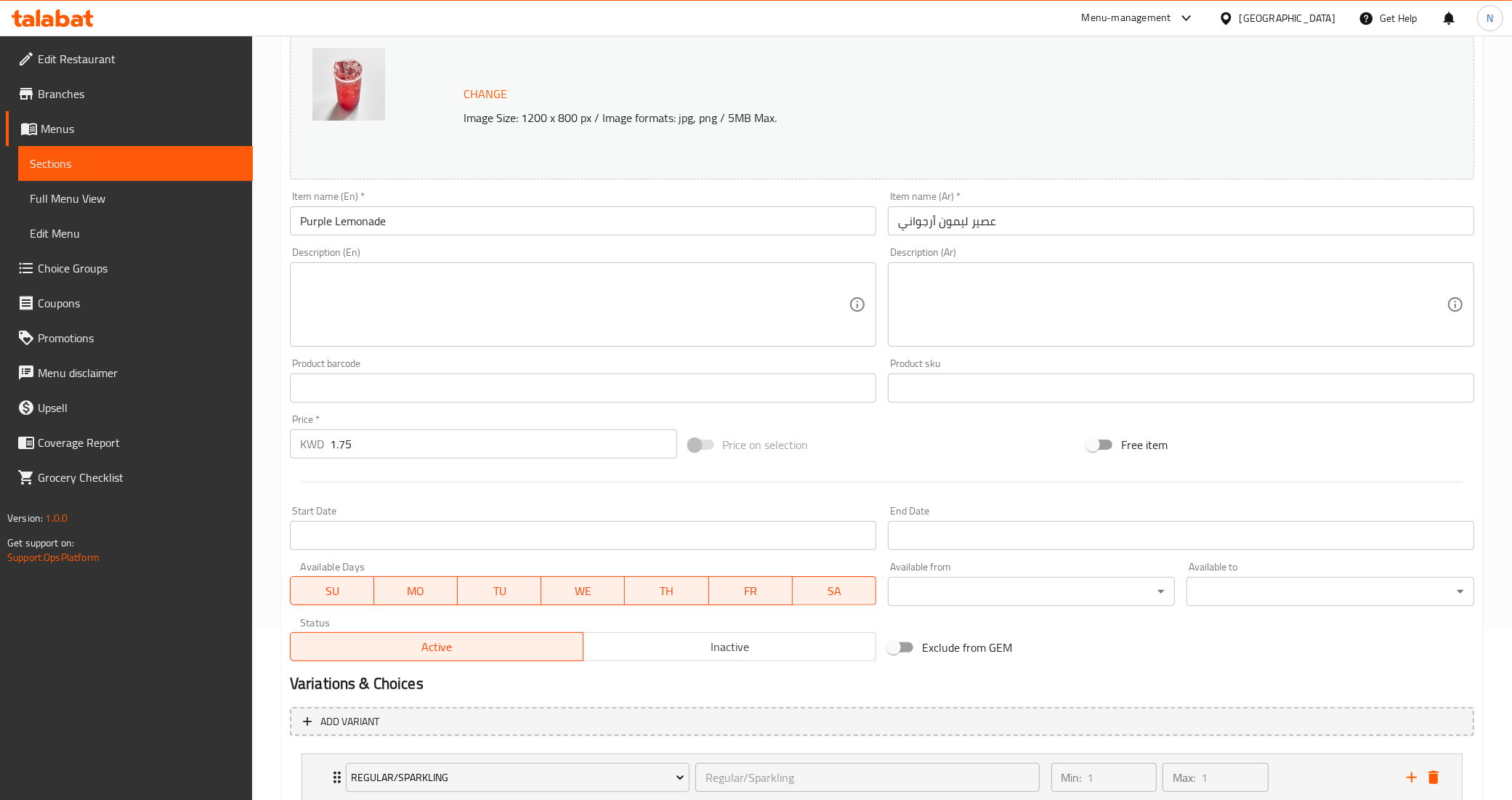
scroll to position [271, 0]
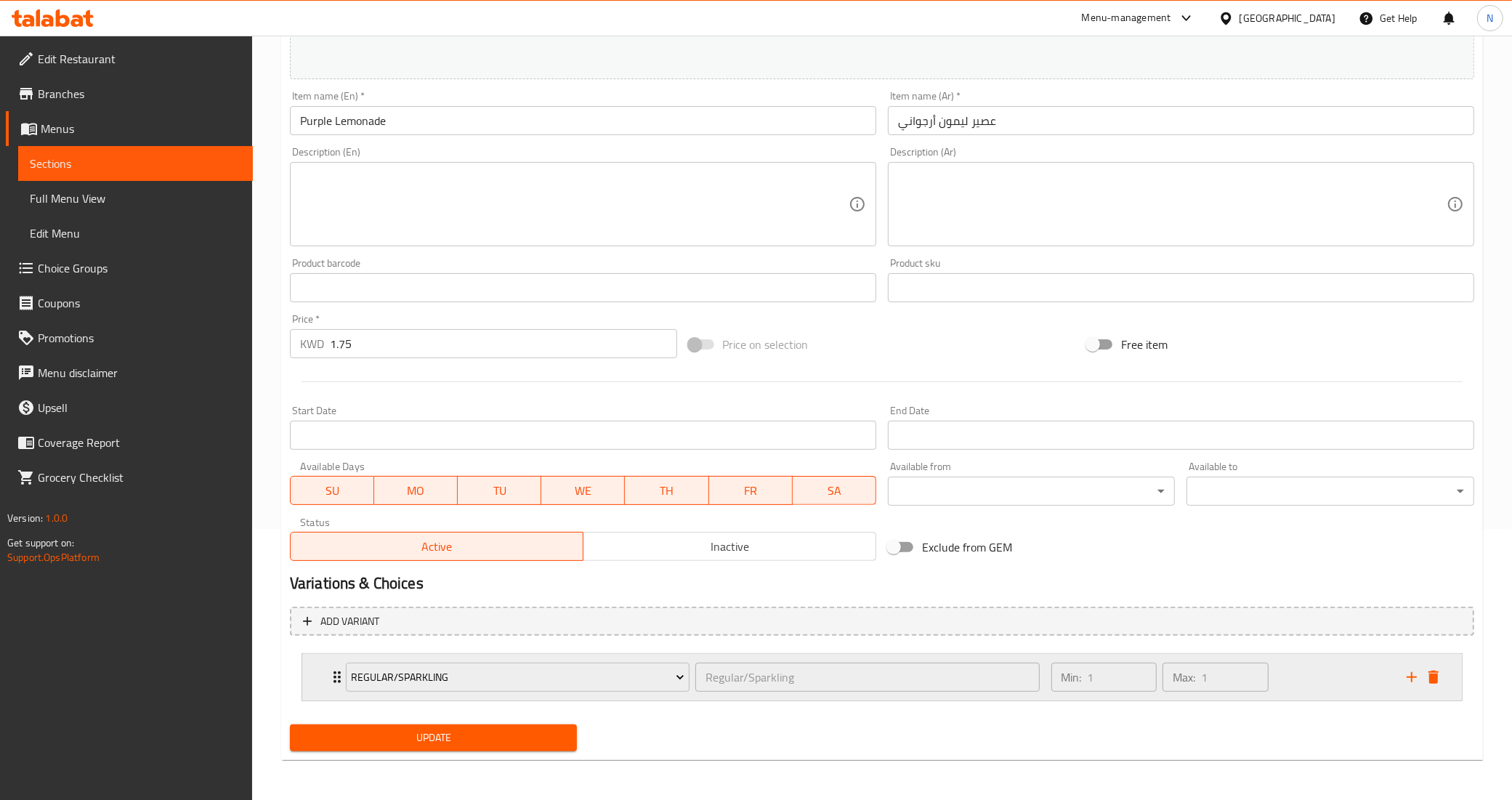
click at [1294, 670] on div "Min: 1 ​ Max: 1 ​" at bounding box center [1220, 677] width 355 height 46
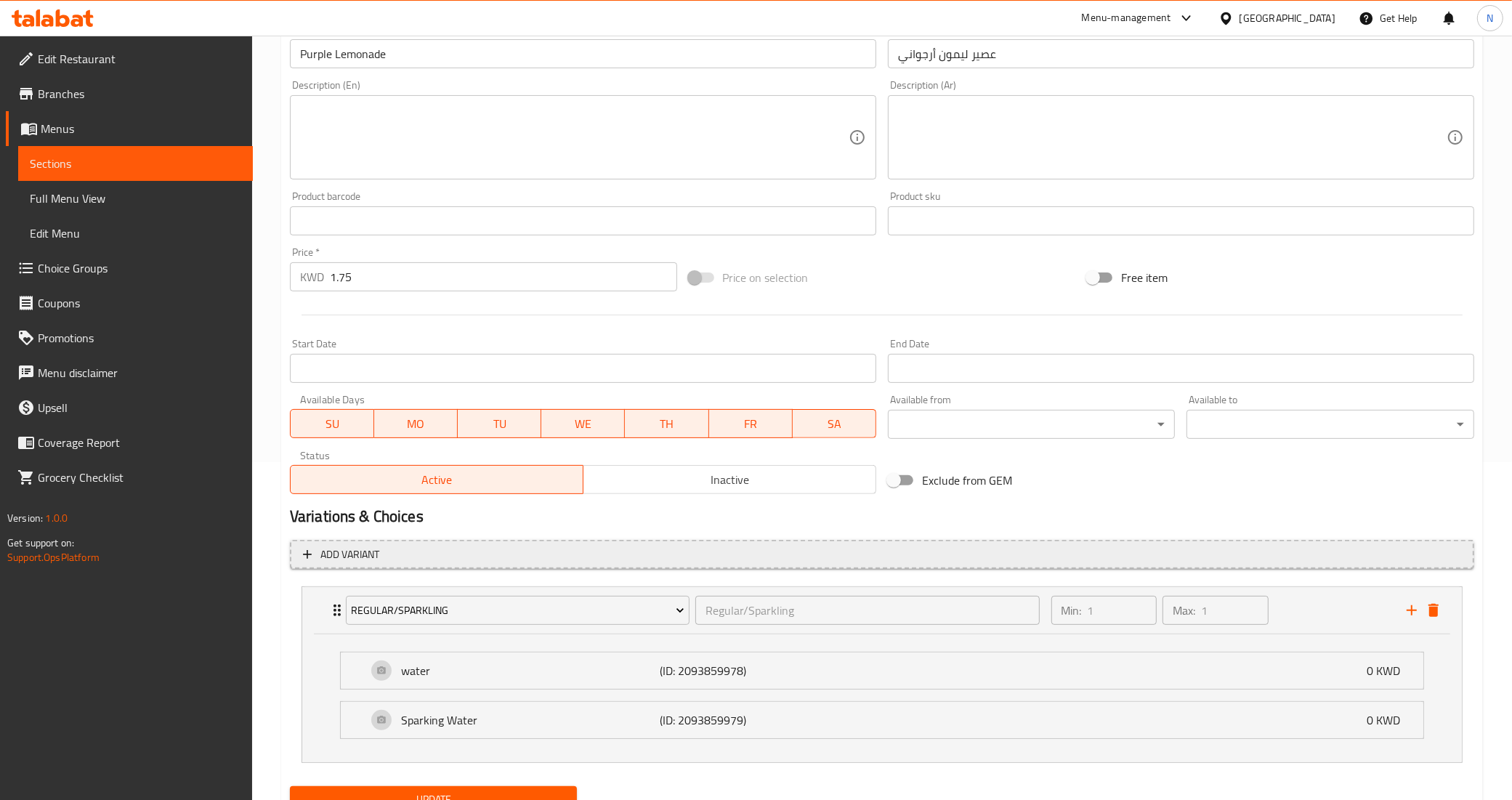
scroll to position [400, 0]
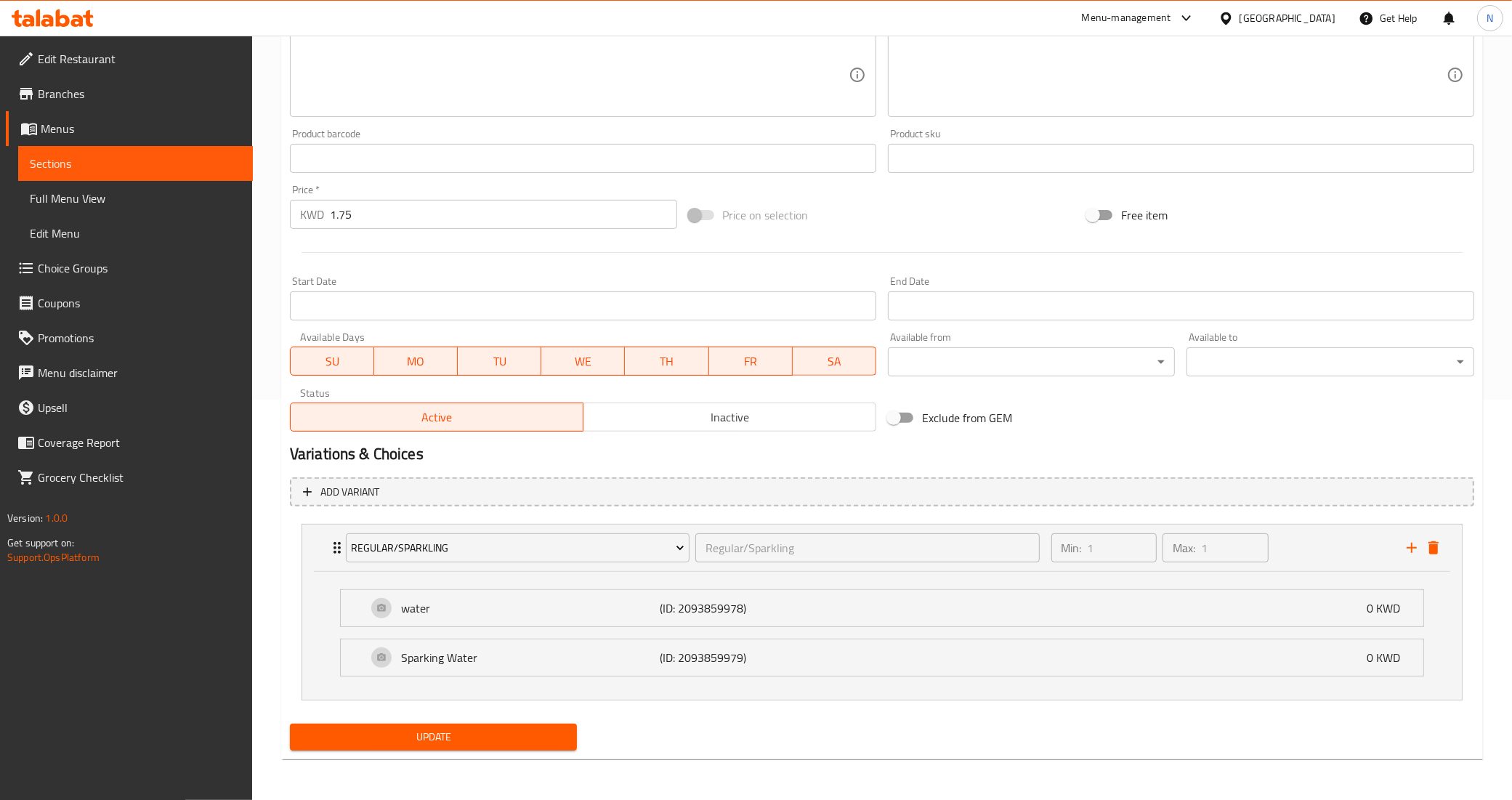
click at [640, 628] on li "water (ID: 2093859978) 0 KWD Name (En) water Name (En) Name (Ar) water Name (Ar…" at bounding box center [882, 608] width 1107 height 50
click at [633, 619] on div "water (ID: 2093859978) 0 KWD" at bounding box center [887, 608] width 1039 height 36
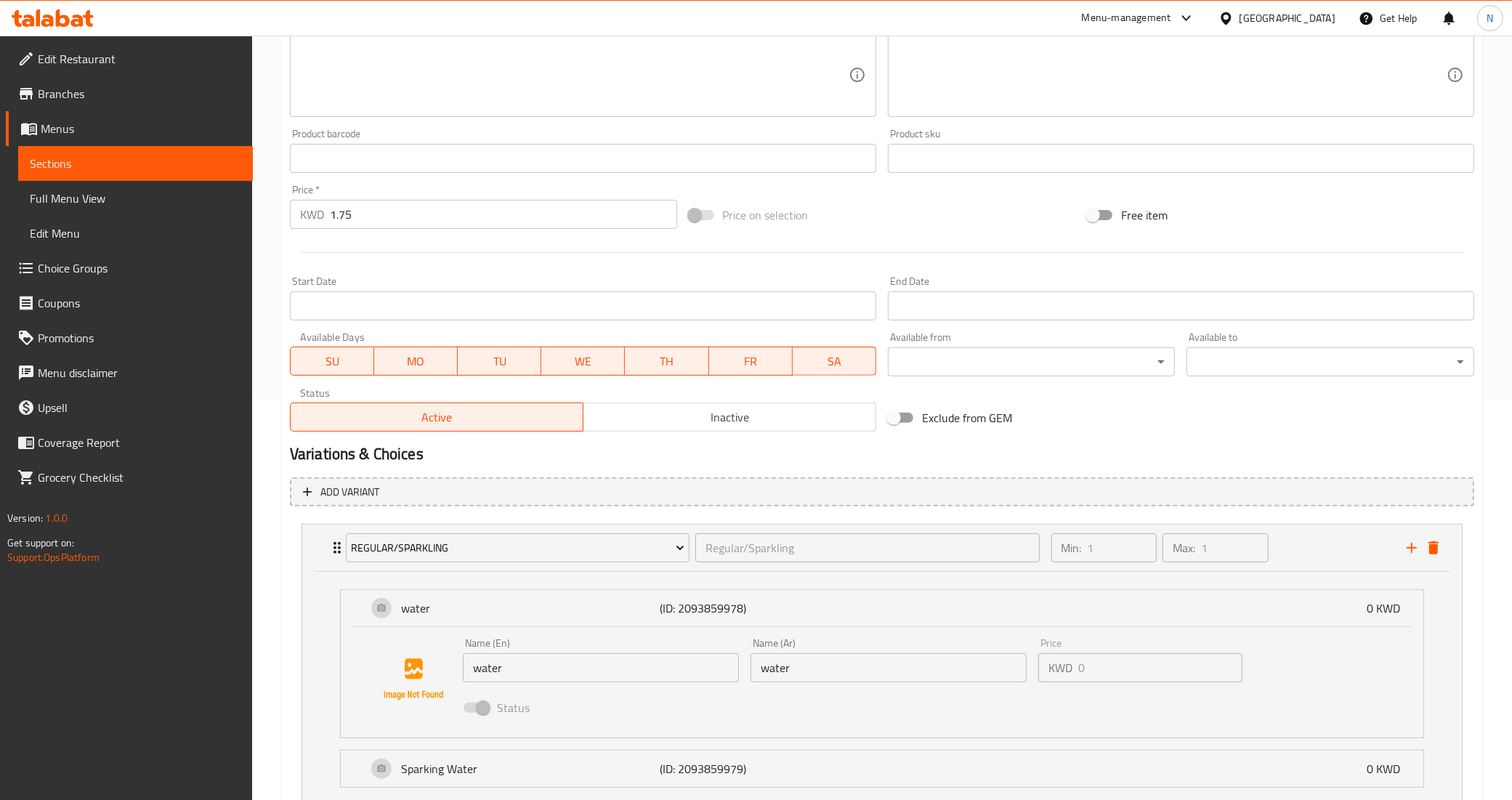
click at [64, 269] on span "Choice Groups" at bounding box center [139, 269] width 204 height 18
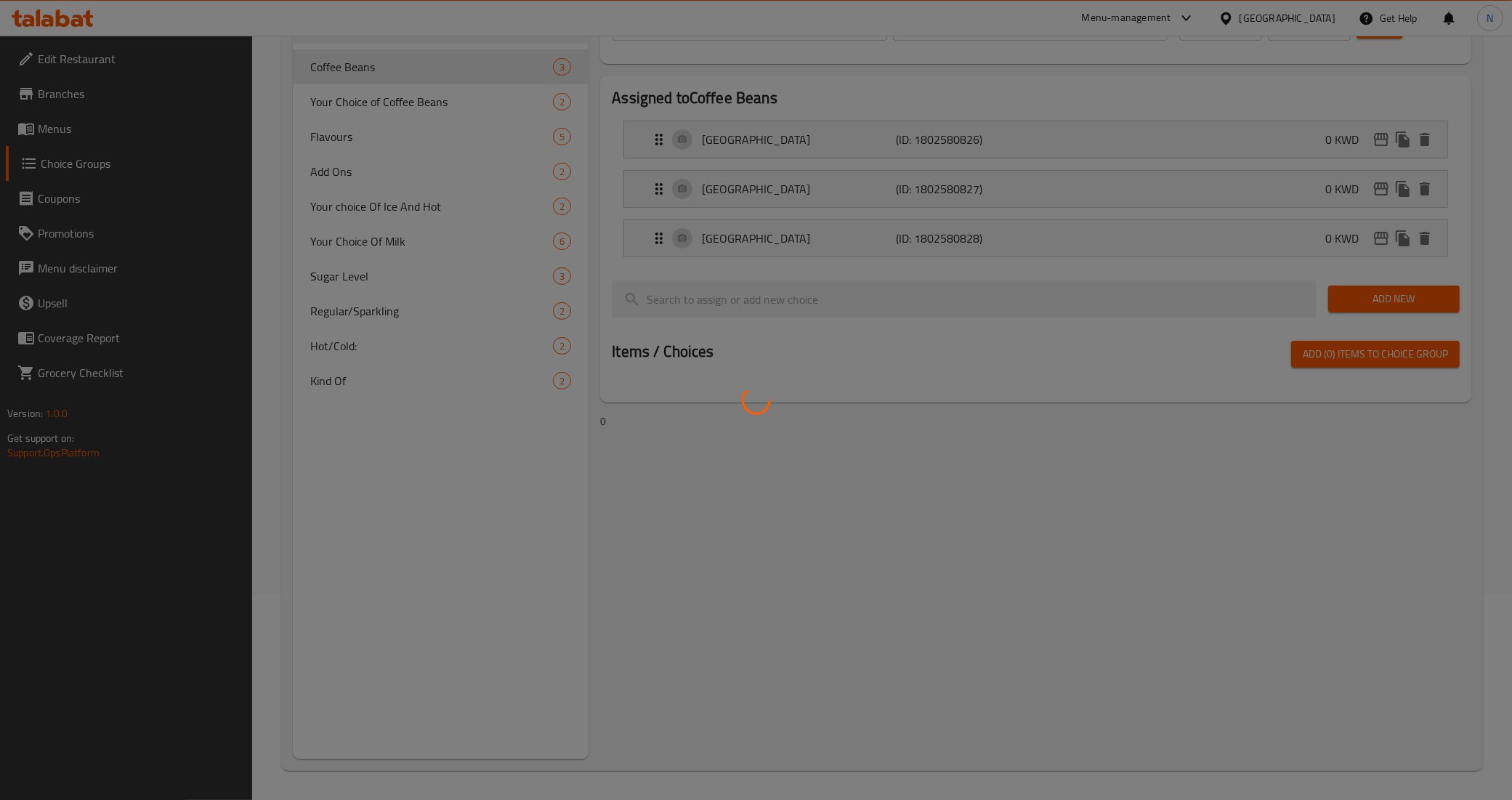
scroll to position [205, 0]
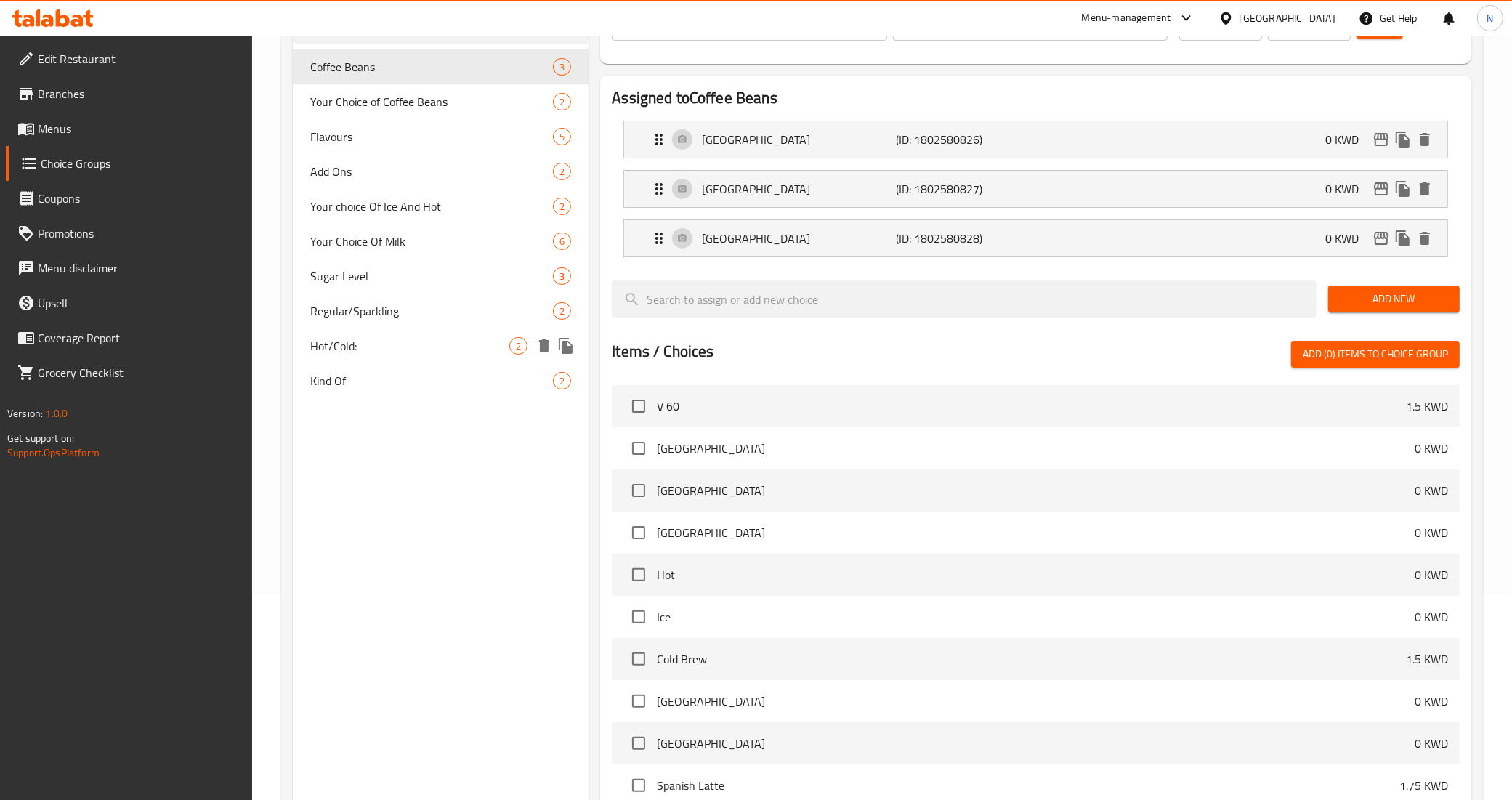
click at [296, 337] on div "Hot/Cold: 2" at bounding box center [441, 346] width 297 height 35
type input "Hot/Cold:"
type input "ساخن/مثلج:"
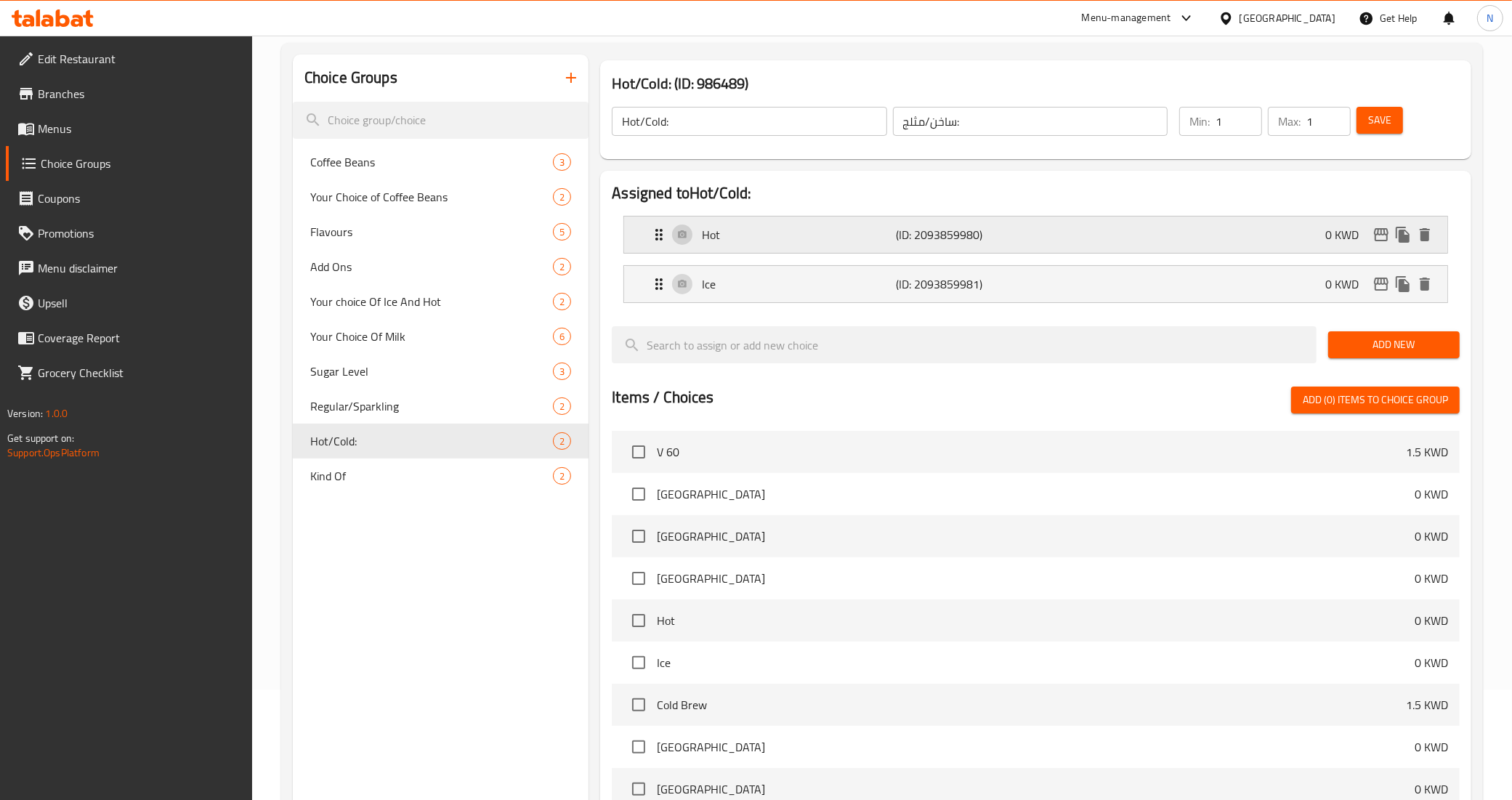
scroll to position [0, 0]
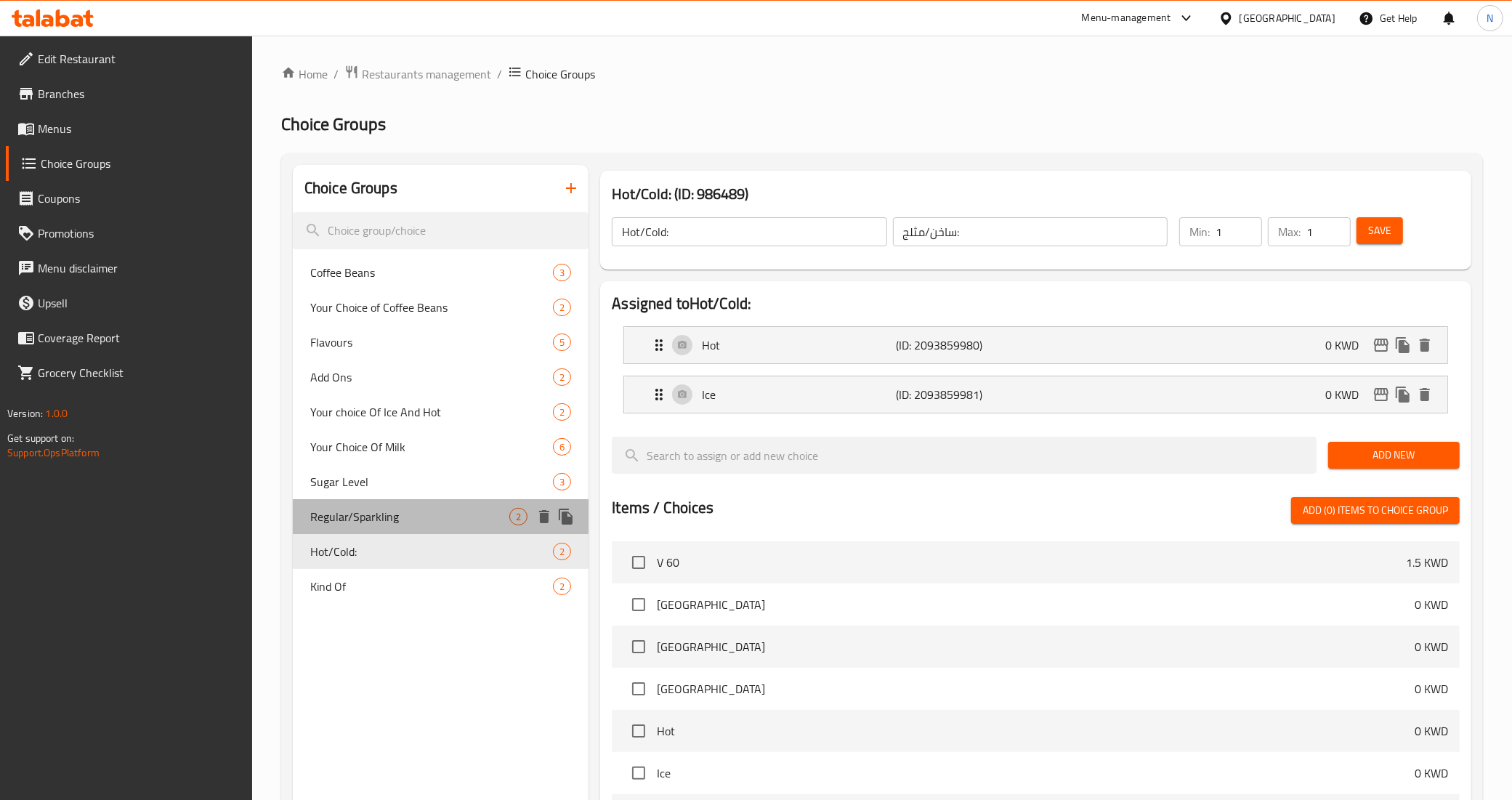
click at [422, 522] on span "Regular/Sparkling" at bounding box center [410, 517] width 199 height 18
type input "Regular/Sparkling"
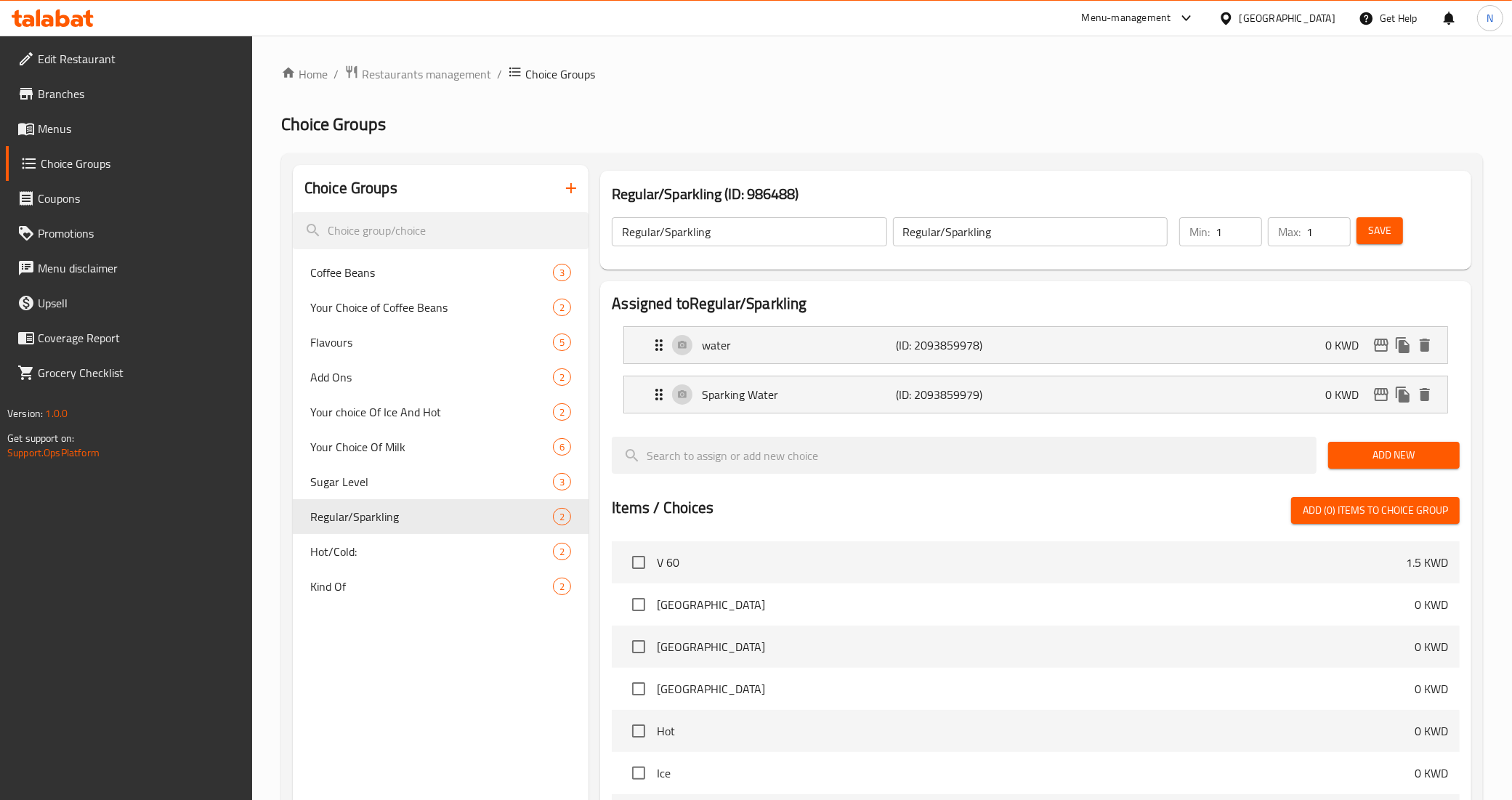
click at [964, 230] on input "Regular/Sparkling" at bounding box center [1030, 232] width 275 height 29
click at [1012, 346] on p "(ID: 2093859978)" at bounding box center [960, 345] width 129 height 18
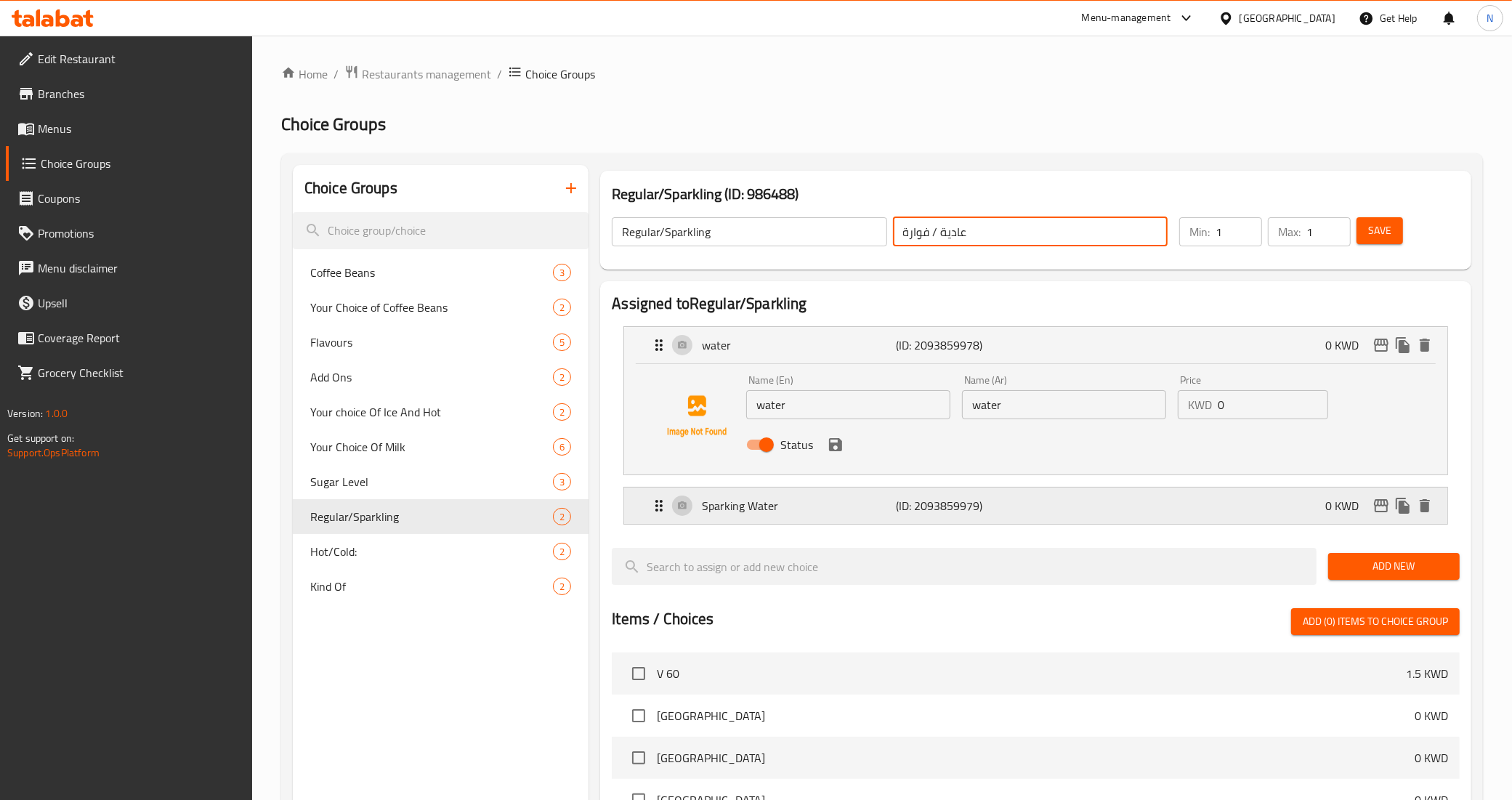
click at [1019, 518] on div "Sparking Water (ID: 2093859979) 0 KWD" at bounding box center [1040, 505] width 780 height 36
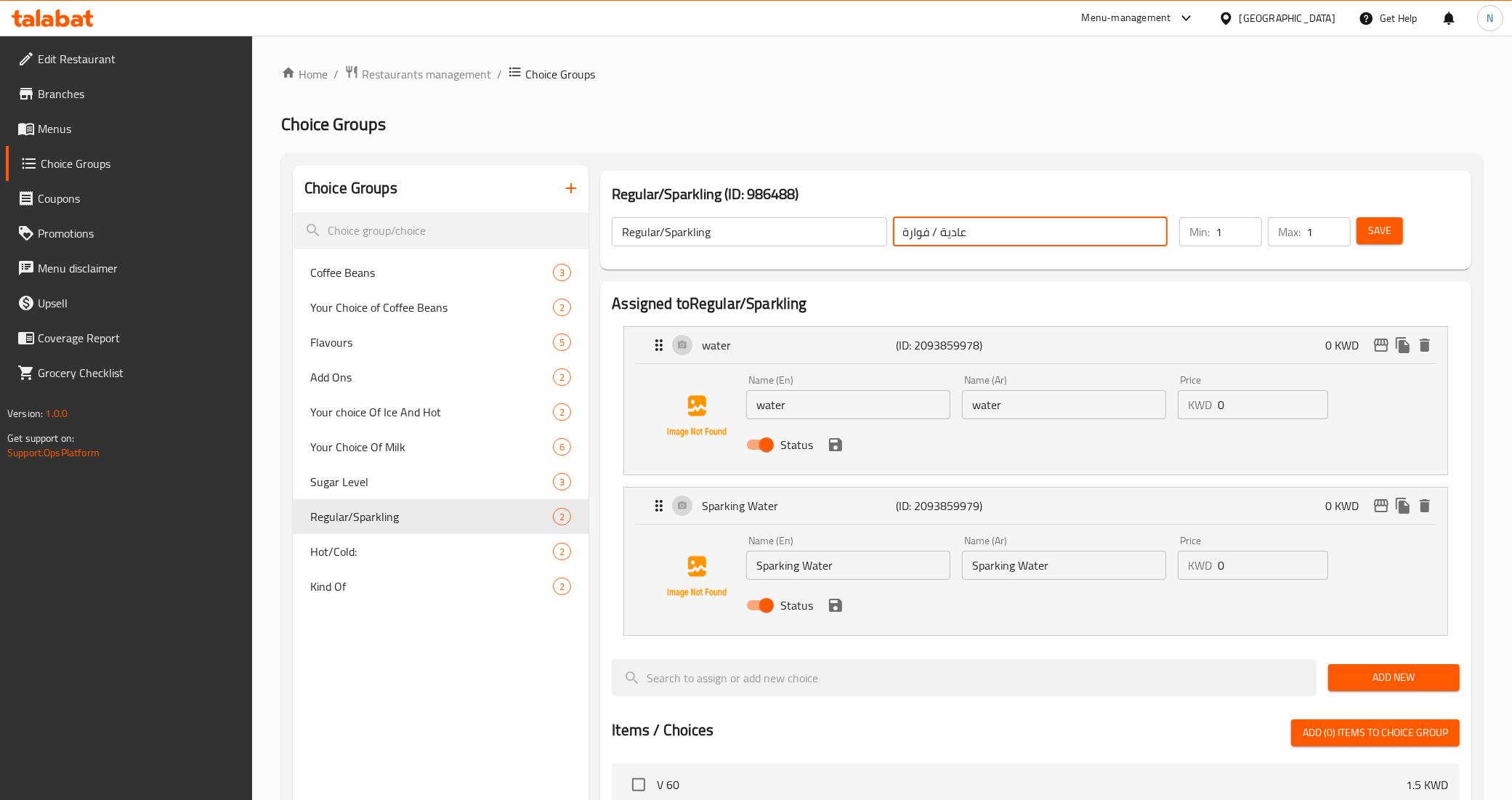
type input "عادية / فوارة"
click at [845, 408] on input "water" at bounding box center [848, 405] width 204 height 29
type input "Water"
click at [1014, 416] on input "water" at bounding box center [1064, 405] width 204 height 29
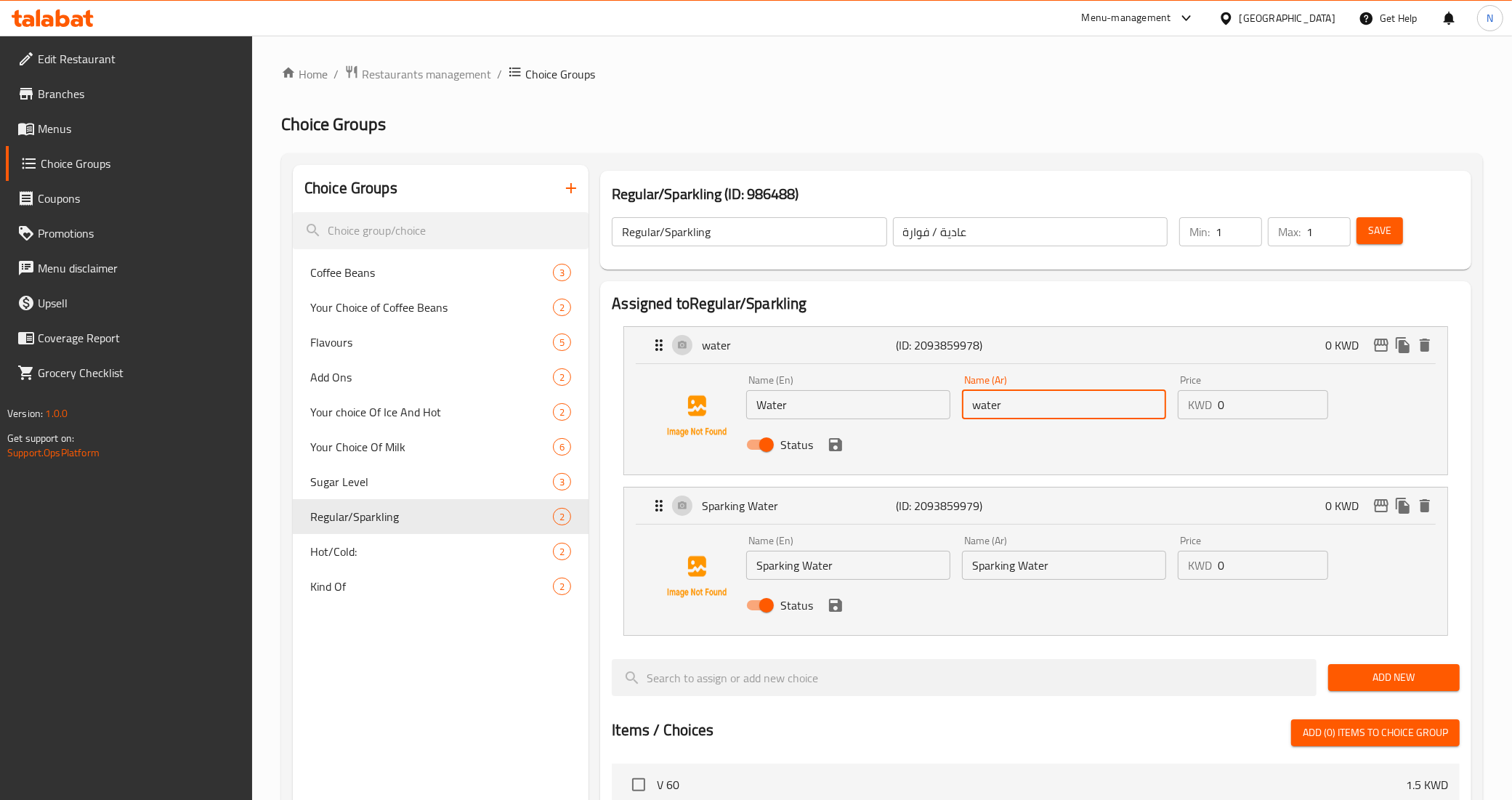
click at [1014, 416] on input "water" at bounding box center [1064, 405] width 204 height 29
type input "مياه عادية"
click at [640, 227] on input "Regular/Sparkling" at bounding box center [749, 232] width 275 height 29
click at [818, 407] on input "Water" at bounding box center [848, 405] width 204 height 29
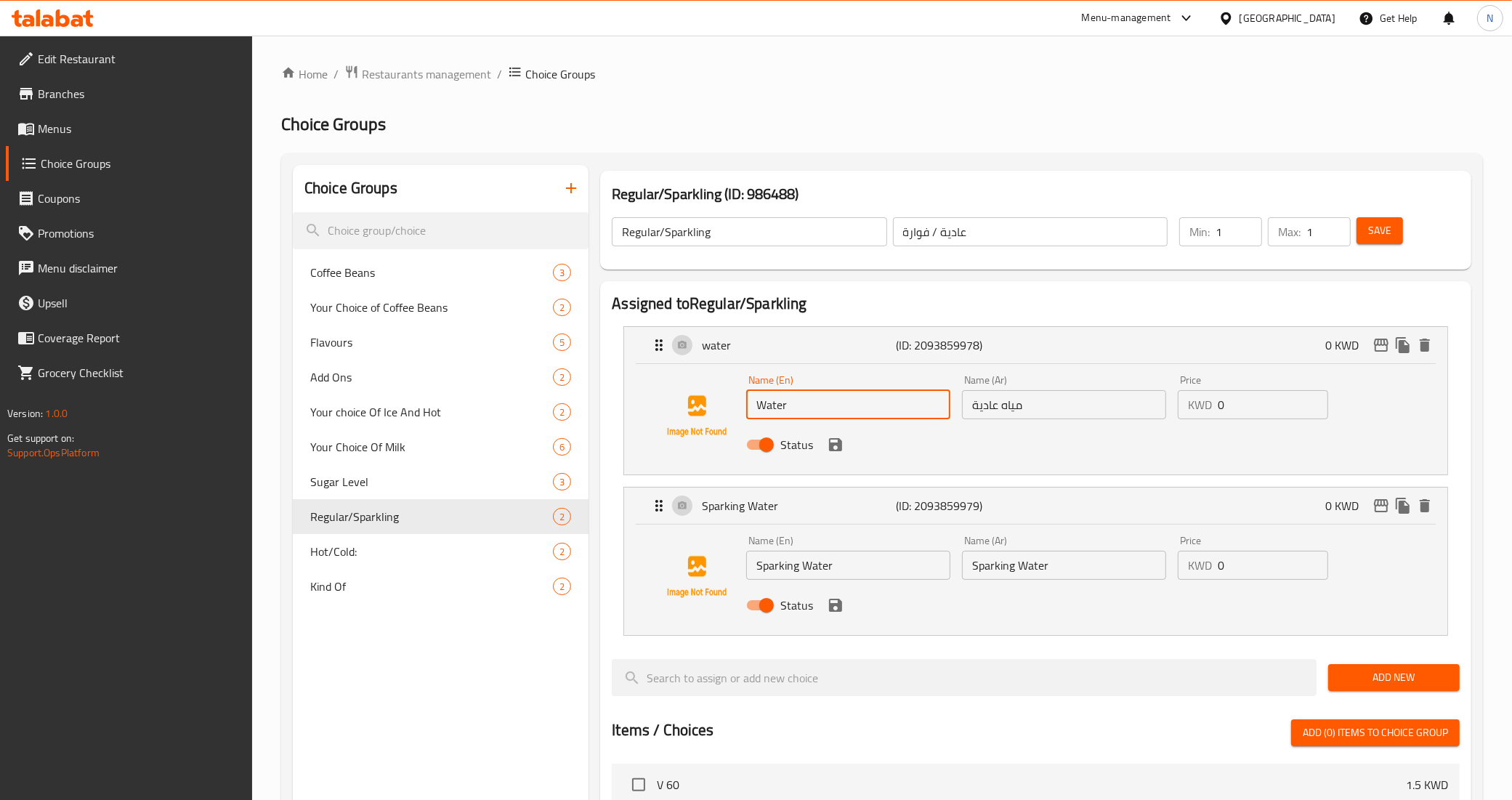
paste input "Regular"
type input "Regular Water"
click at [1021, 405] on input "مياه عادية" at bounding box center [1064, 405] width 204 height 29
click at [1015, 407] on input "مياه عادية" at bounding box center [1064, 405] width 204 height 29
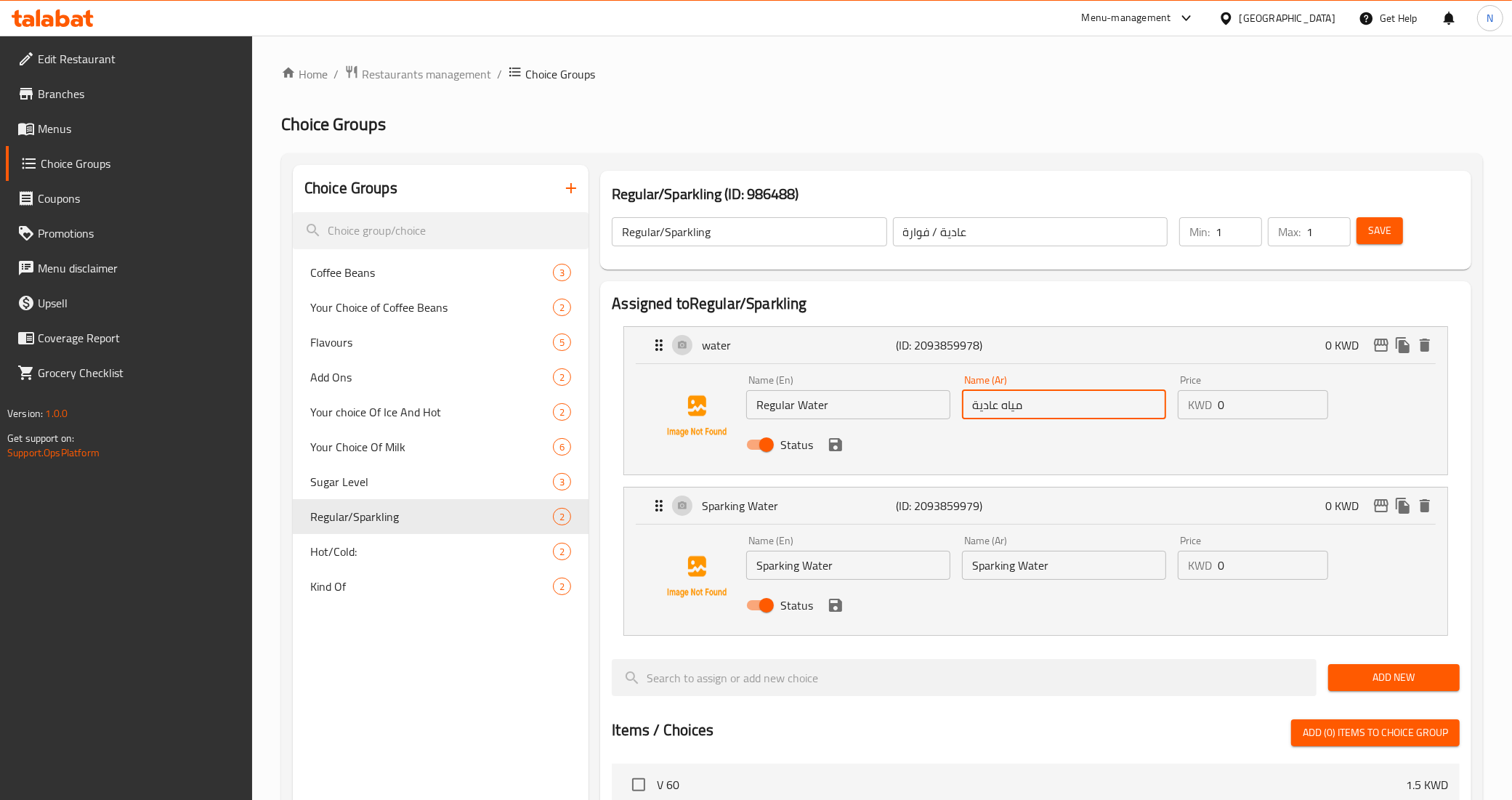
click at [1015, 407] on input "مياه عادية" at bounding box center [1064, 405] width 204 height 29
click at [1102, 567] on input "Sparking Water" at bounding box center [1064, 565] width 204 height 29
paste input "مياه"
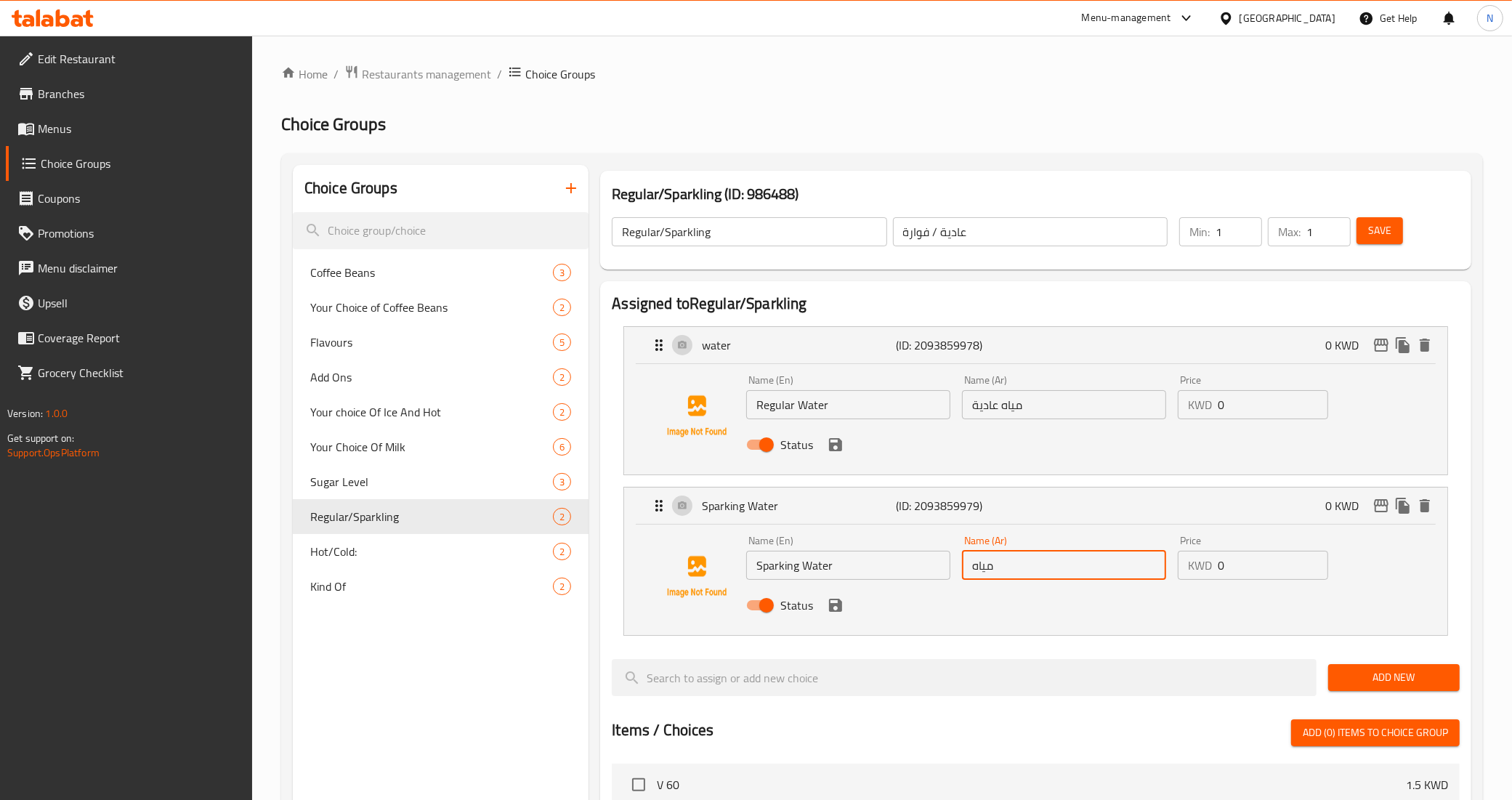
type input "مياه فوارة"
click at [835, 444] on icon "save" at bounding box center [835, 445] width 13 height 13
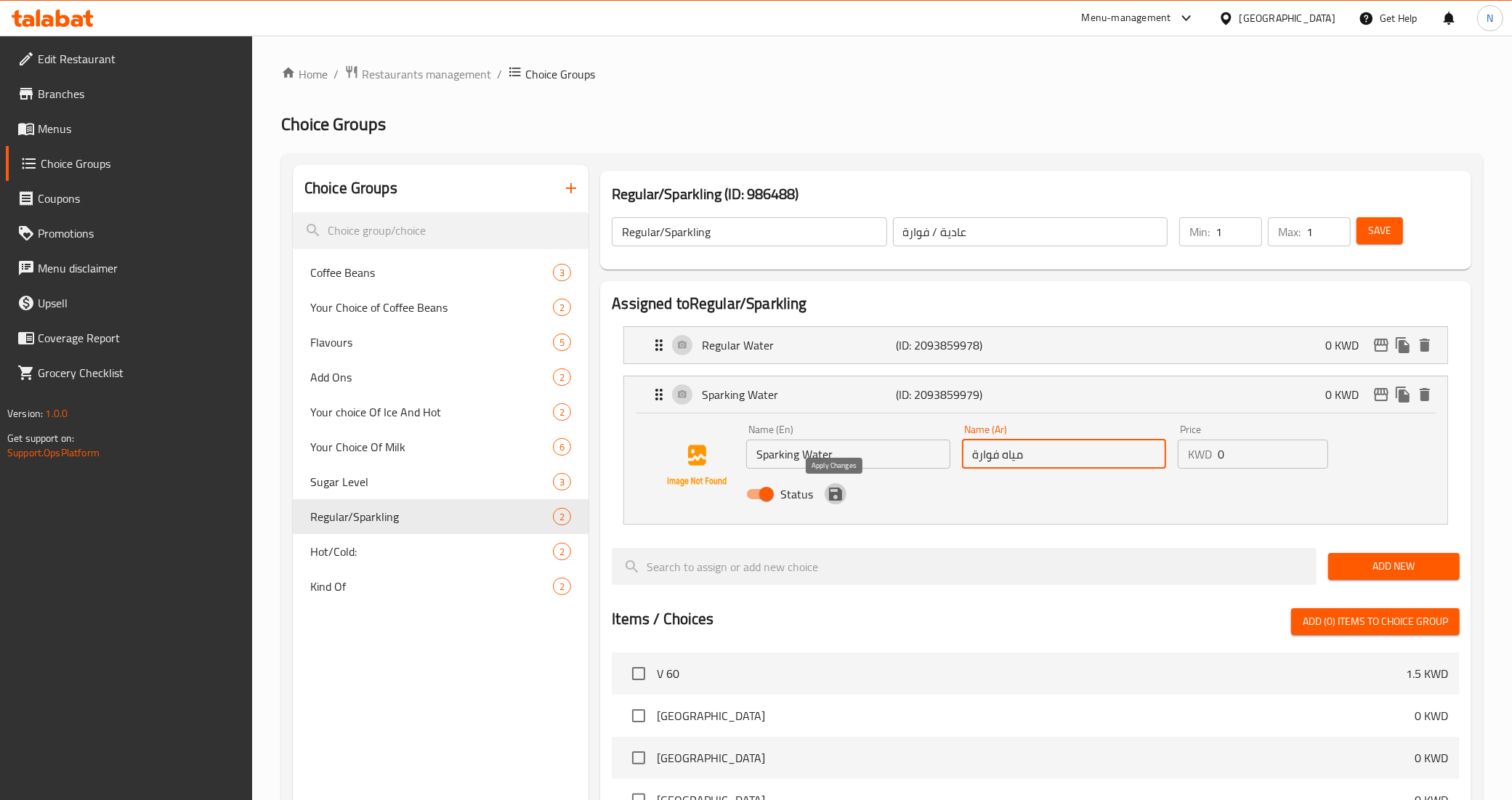
click at [833, 491] on icon "save" at bounding box center [835, 494] width 18 height 18
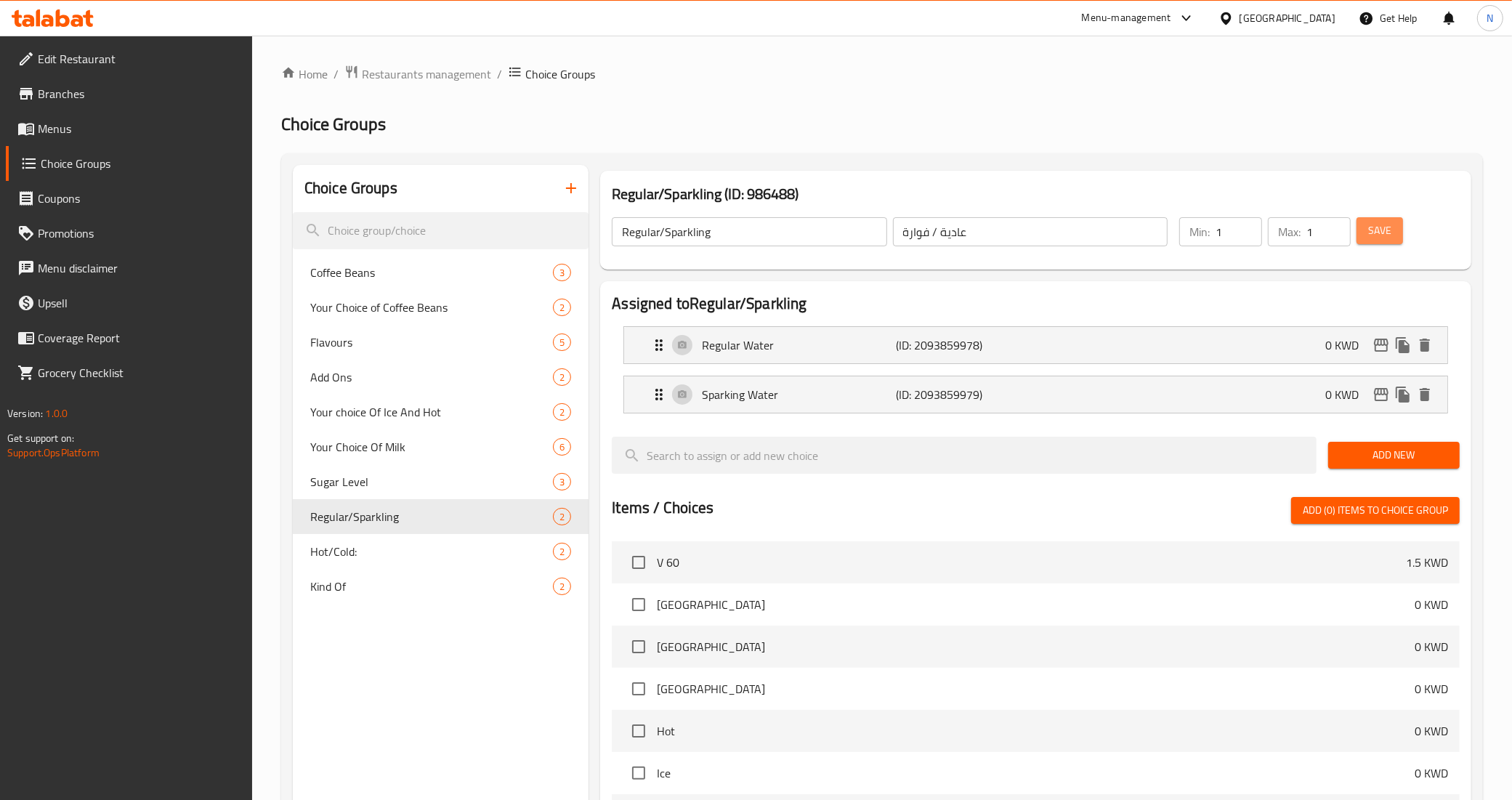
click at [1382, 234] on span "Save" at bounding box center [1380, 230] width 23 height 18
click at [88, 128] on span "Menus" at bounding box center [139, 129] width 204 height 18
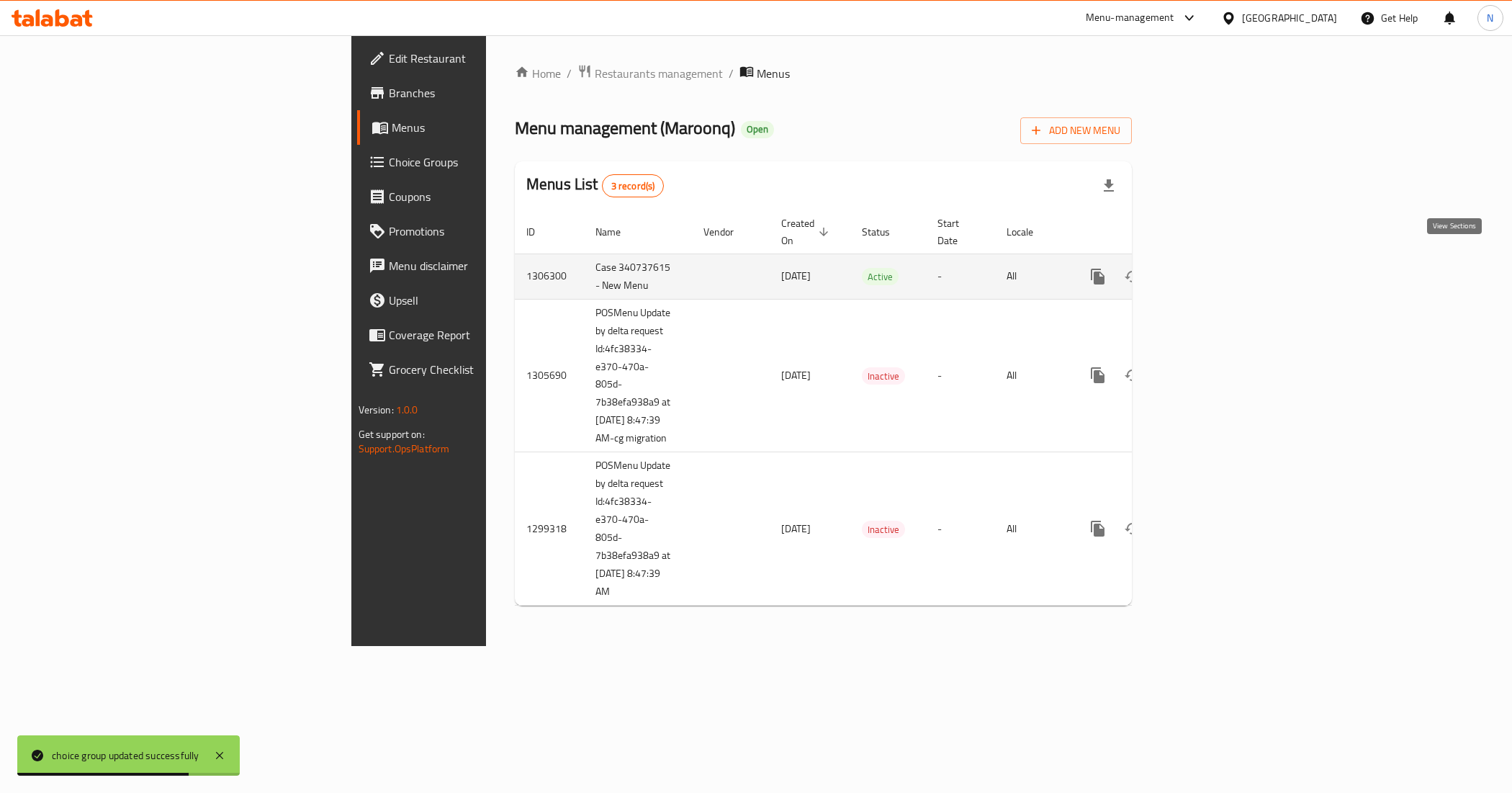
click at [1211, 268] on icon "enhanced table" at bounding box center [1202, 277] width 17 height 17
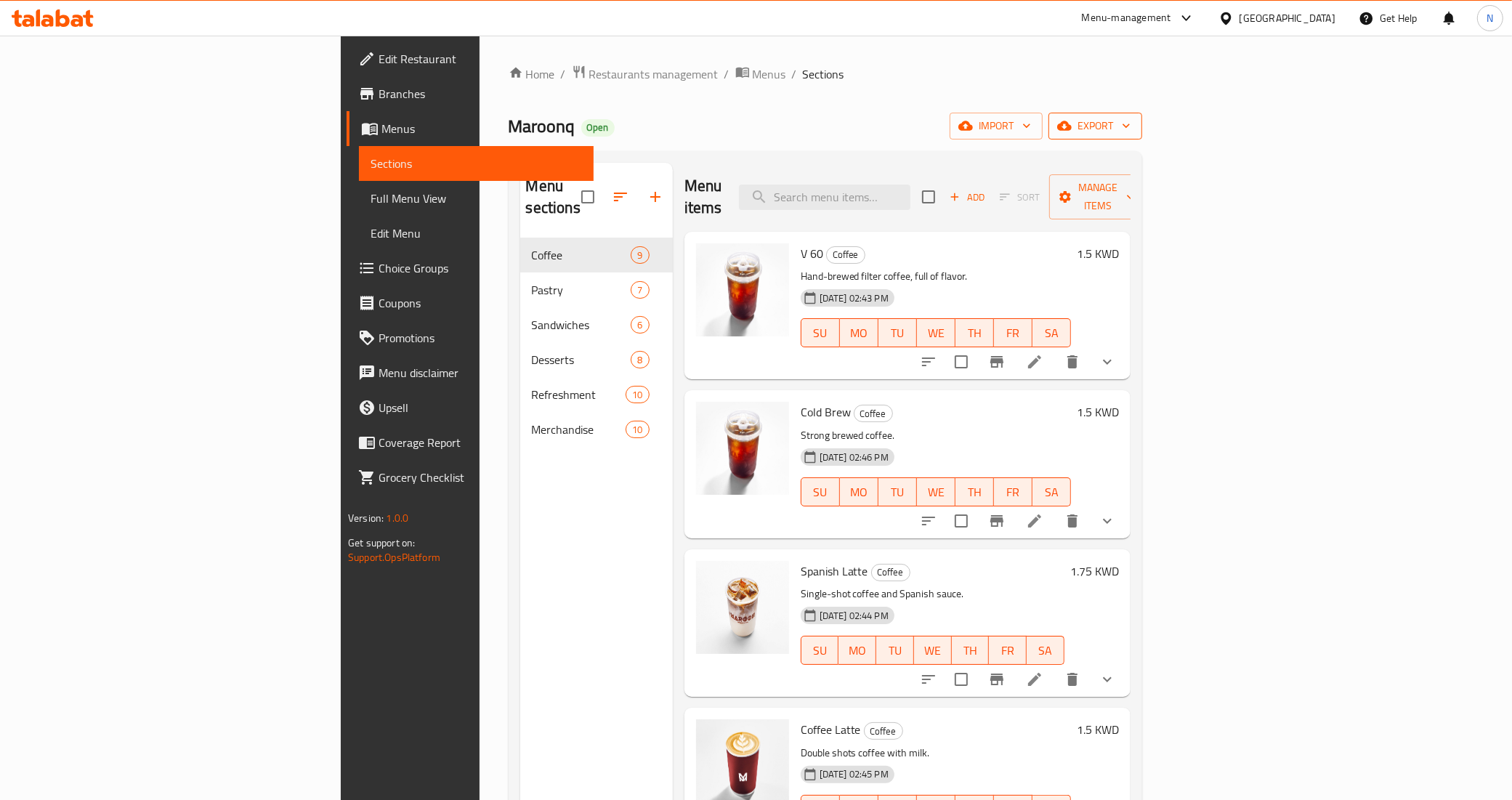
click at [1142, 114] on button "export" at bounding box center [1095, 126] width 94 height 27
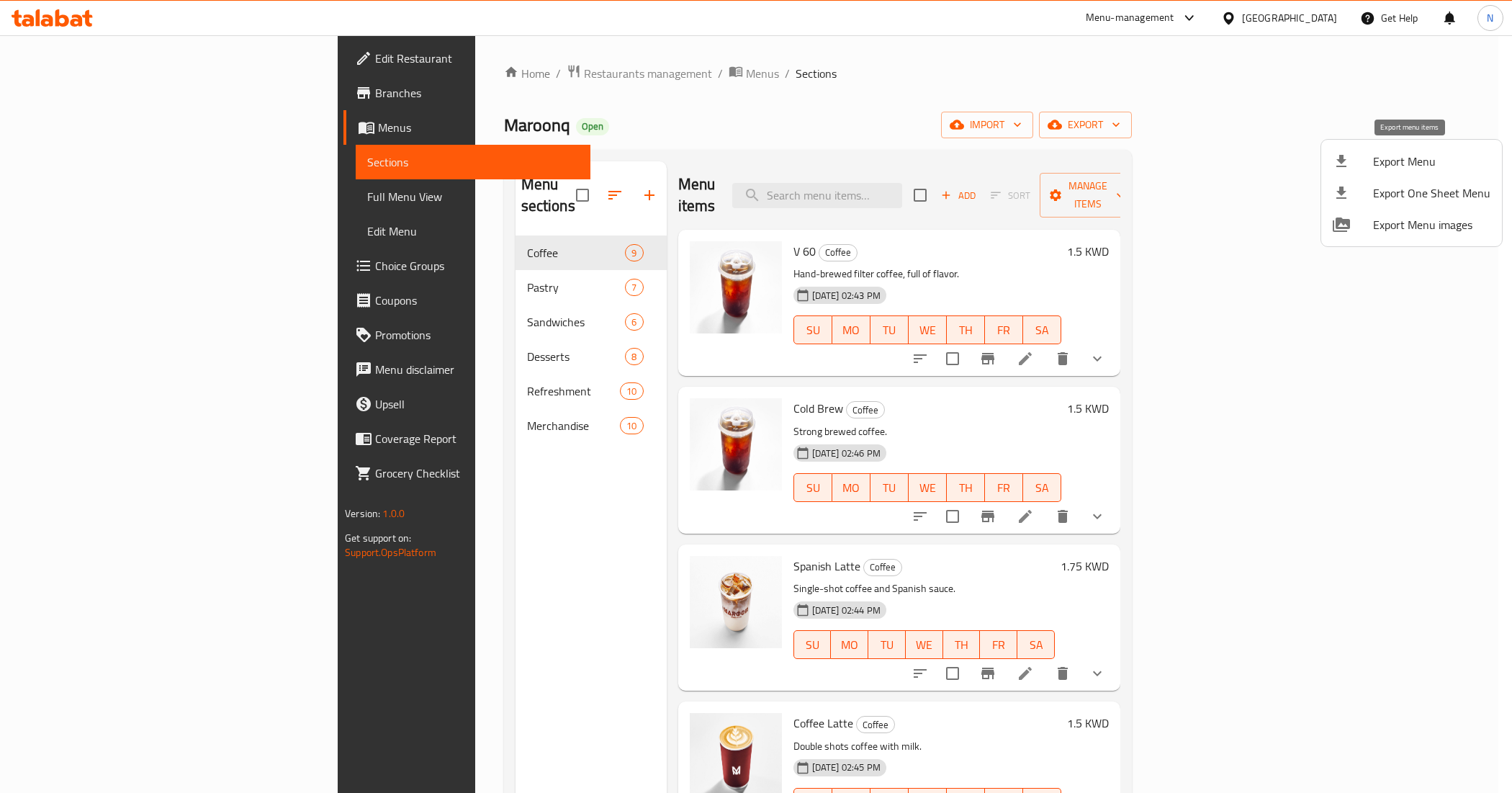
click at [1398, 164] on span "Export Menu" at bounding box center [1432, 161] width 118 height 17
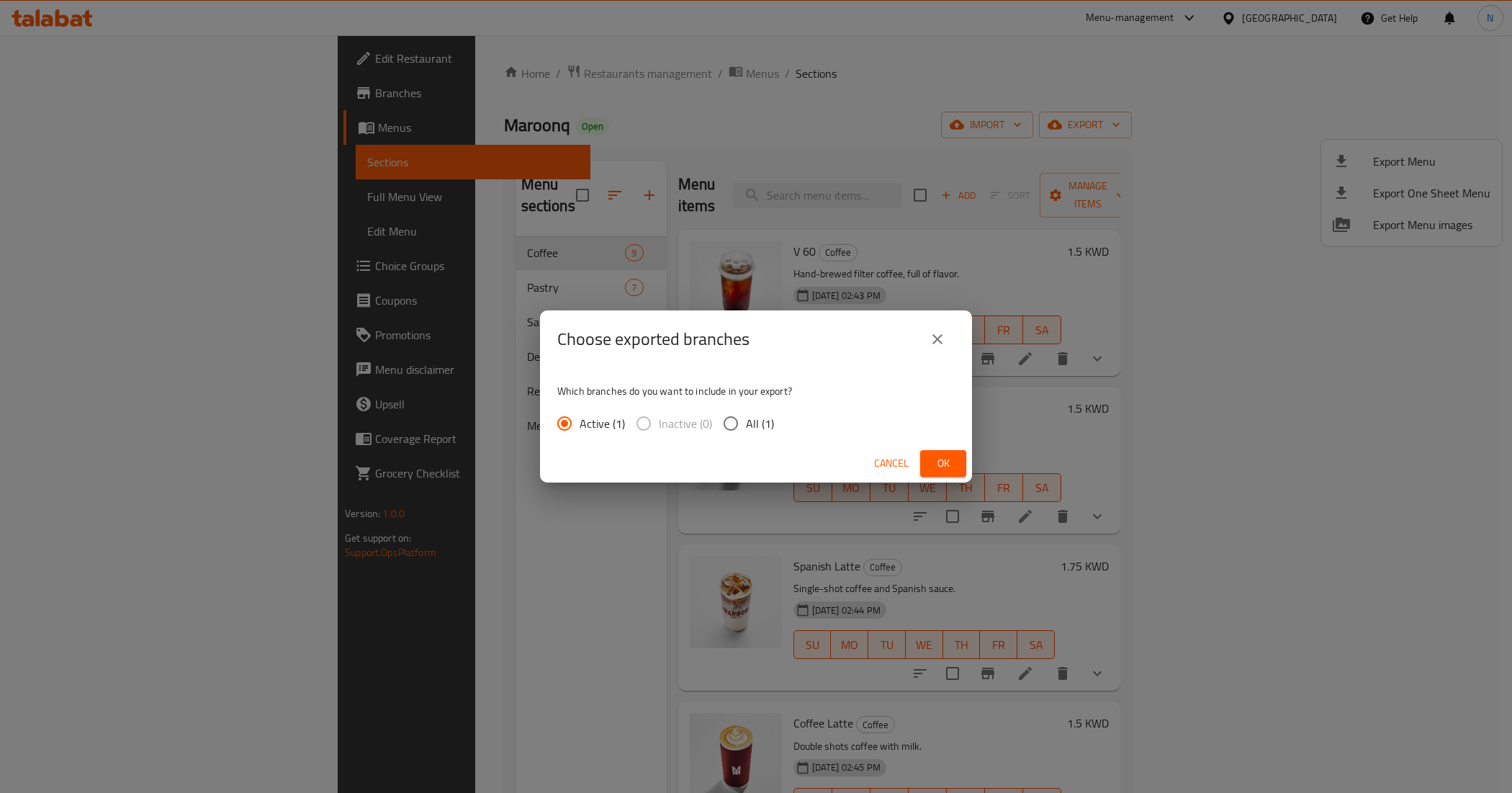
click at [772, 431] on div "Active (1) Inactive (0) All (1)" at bounding box center [671, 424] width 228 height 30
click at [754, 428] on span "All (1)" at bounding box center [760, 424] width 28 height 17
click at [746, 428] on input "All (1)" at bounding box center [731, 424] width 30 height 30
radio input "true"
click at [944, 456] on span "Ok" at bounding box center [943, 463] width 23 height 18
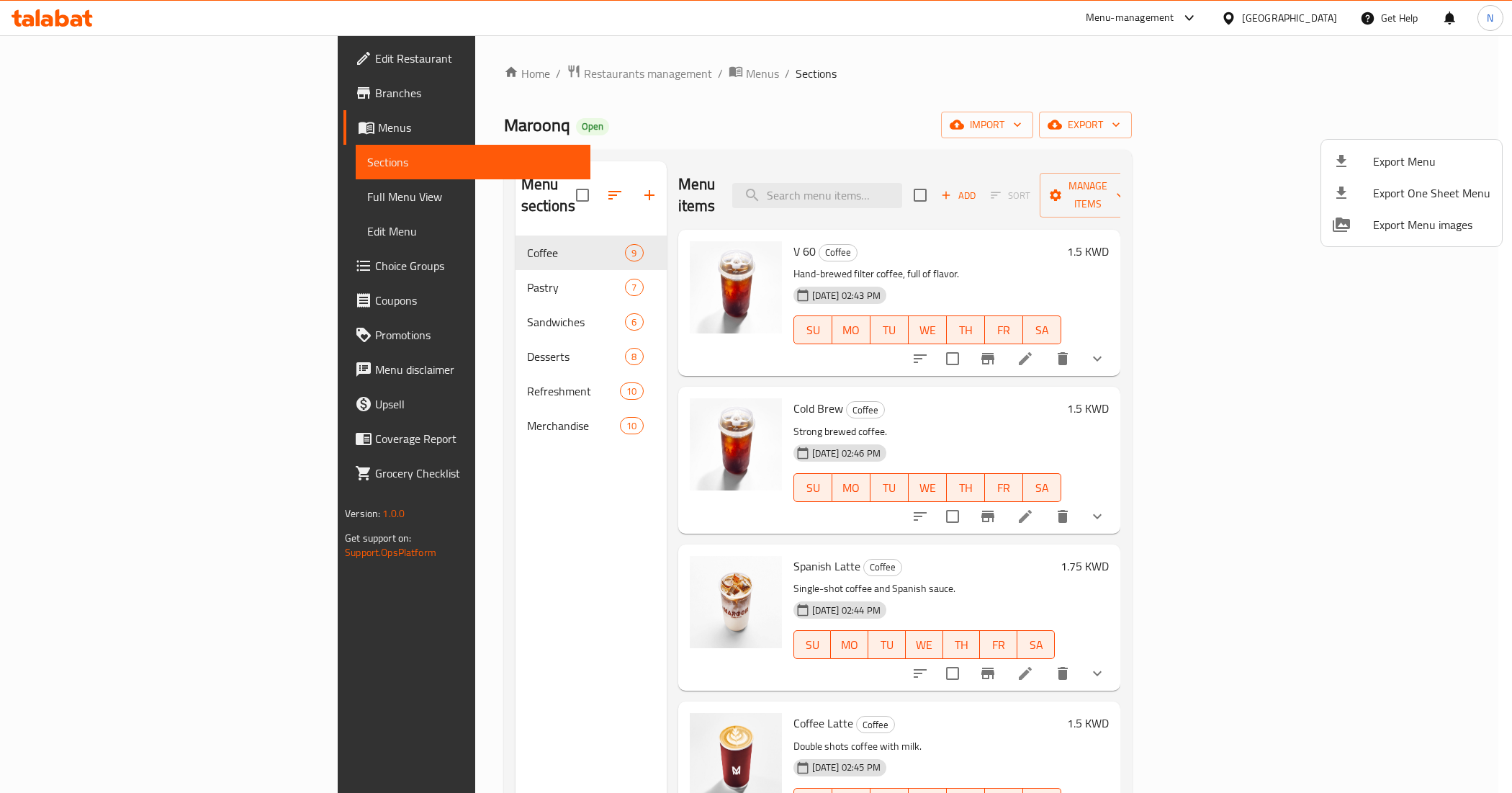
click at [567, 680] on div at bounding box center [756, 396] width 1512 height 793
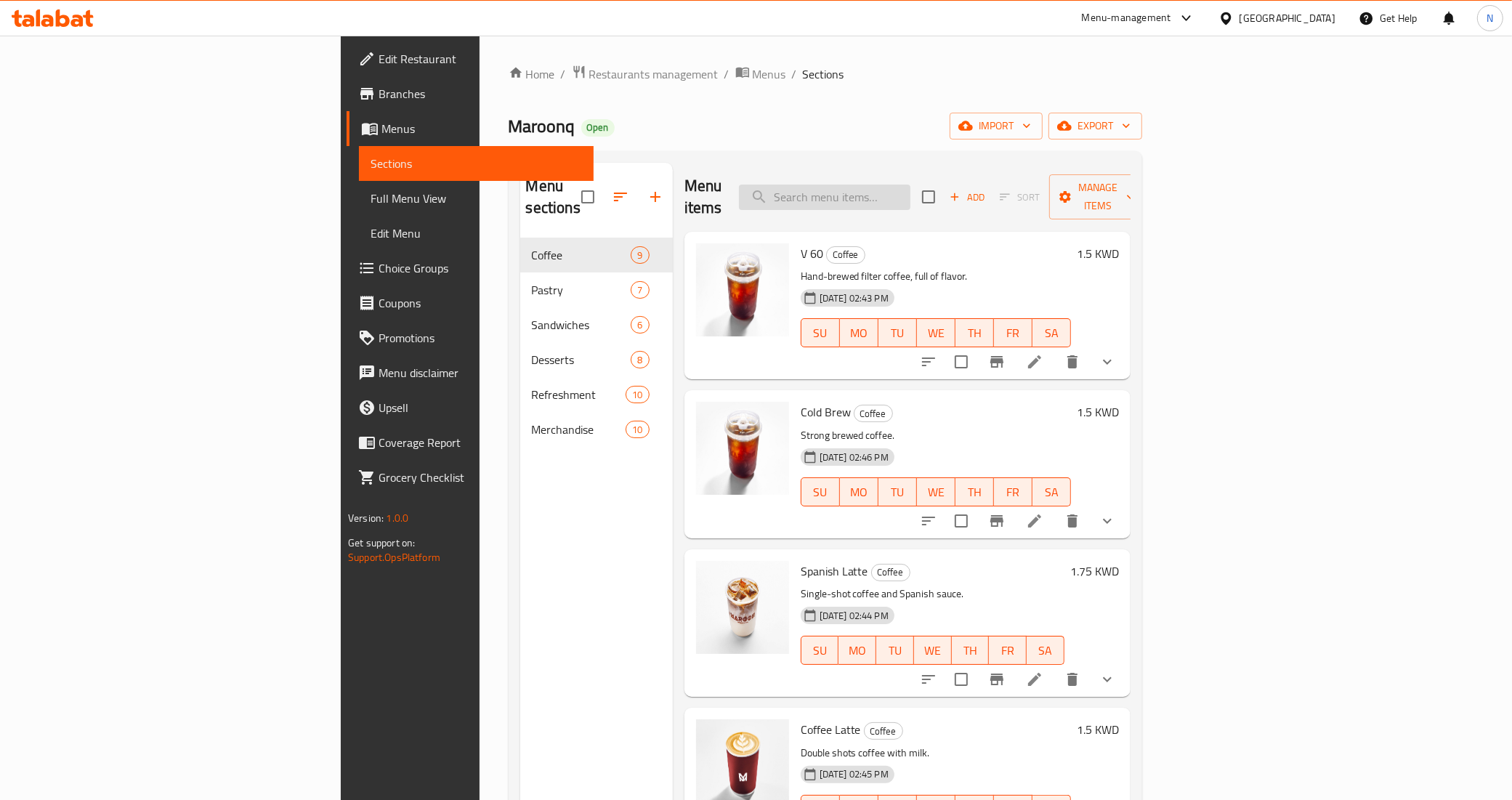
click at [911, 190] on input "search" at bounding box center [825, 197] width 172 height 26
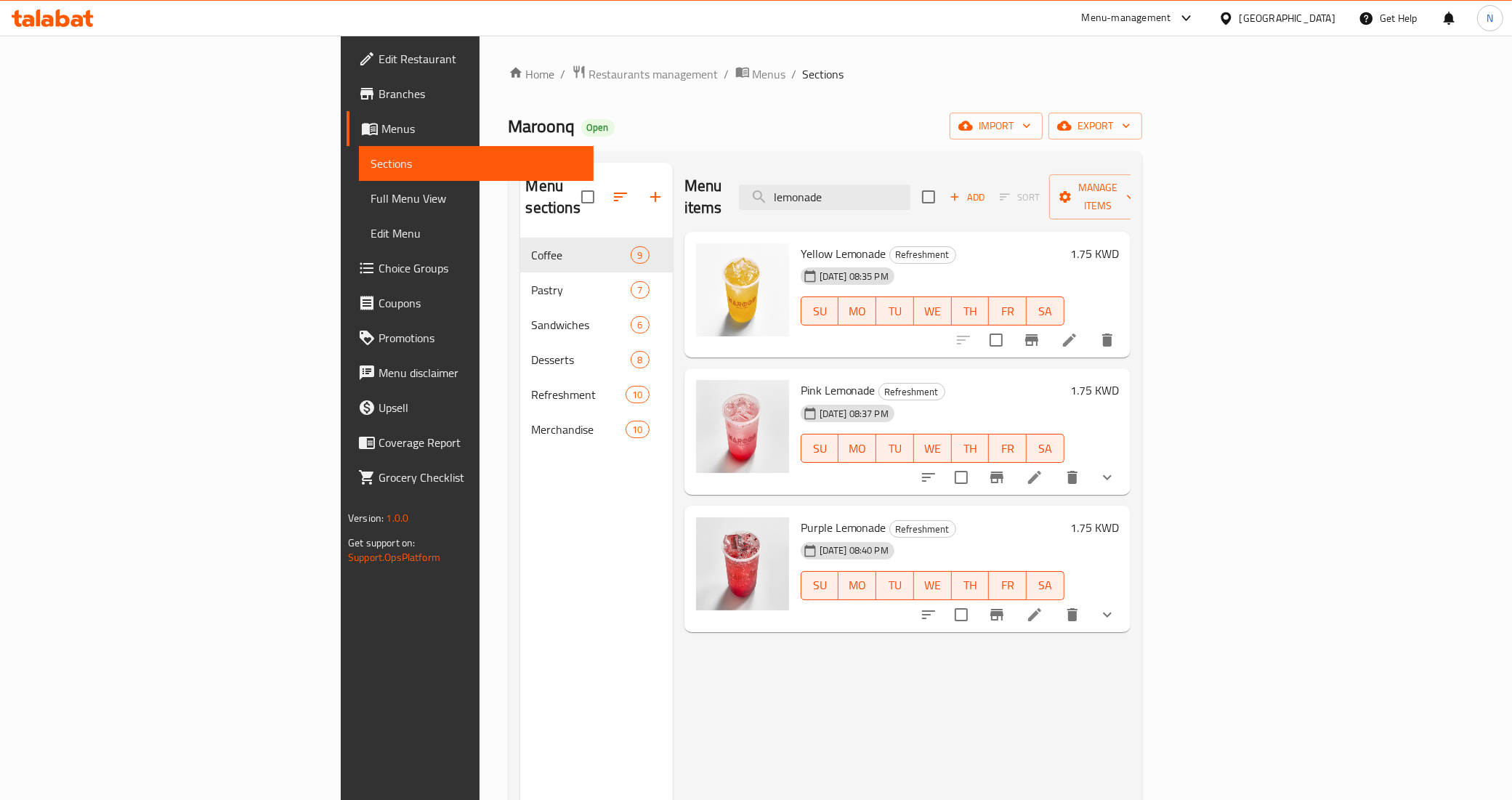
type input "lemonade"
click at [370, 198] on span "Full Menu View" at bounding box center [476, 199] width 212 height 18
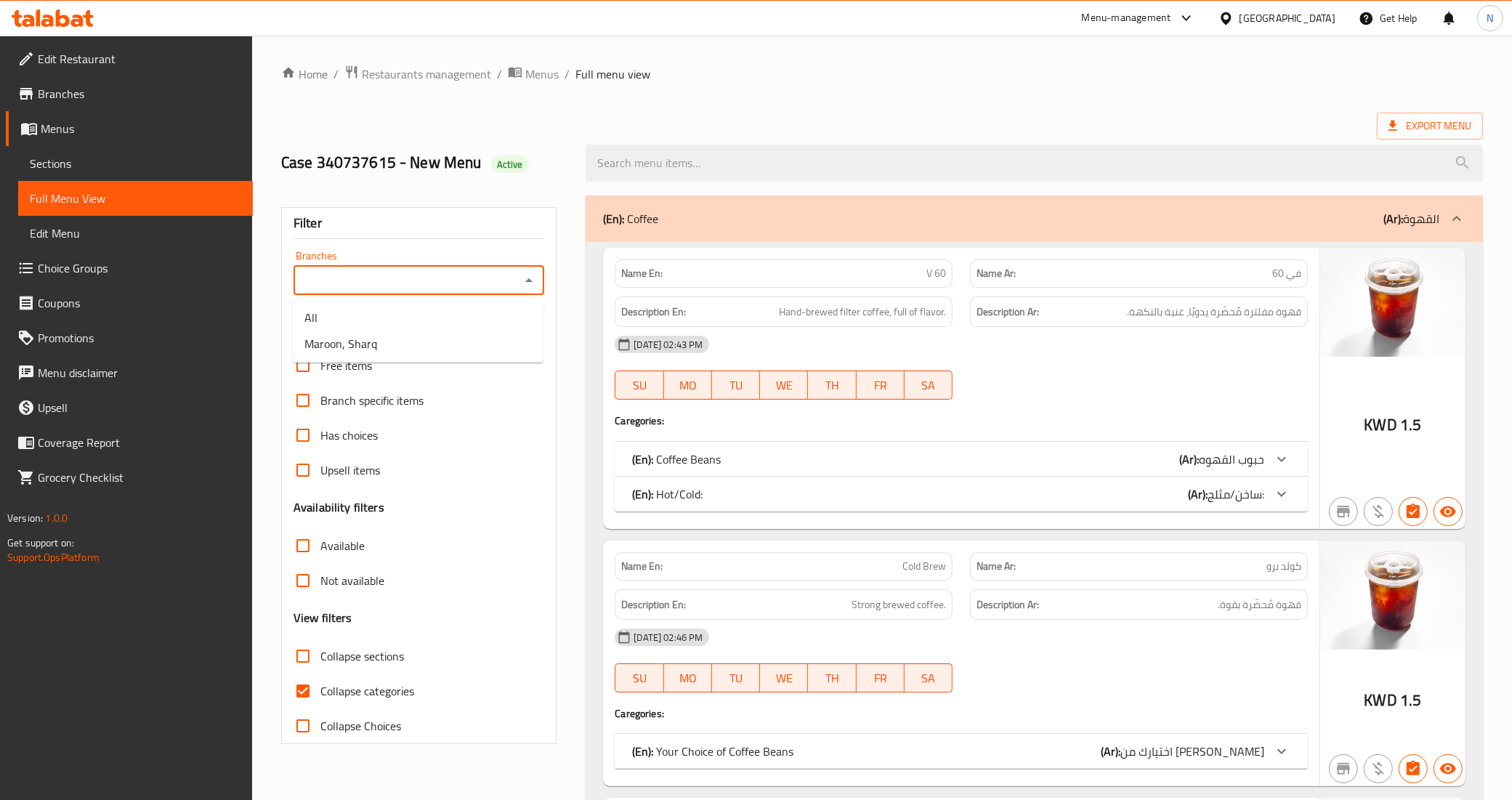
click at [451, 273] on input "Branches" at bounding box center [407, 280] width 219 height 20
click at [413, 342] on li "Maroon, Sharq" at bounding box center [418, 343] width 251 height 26
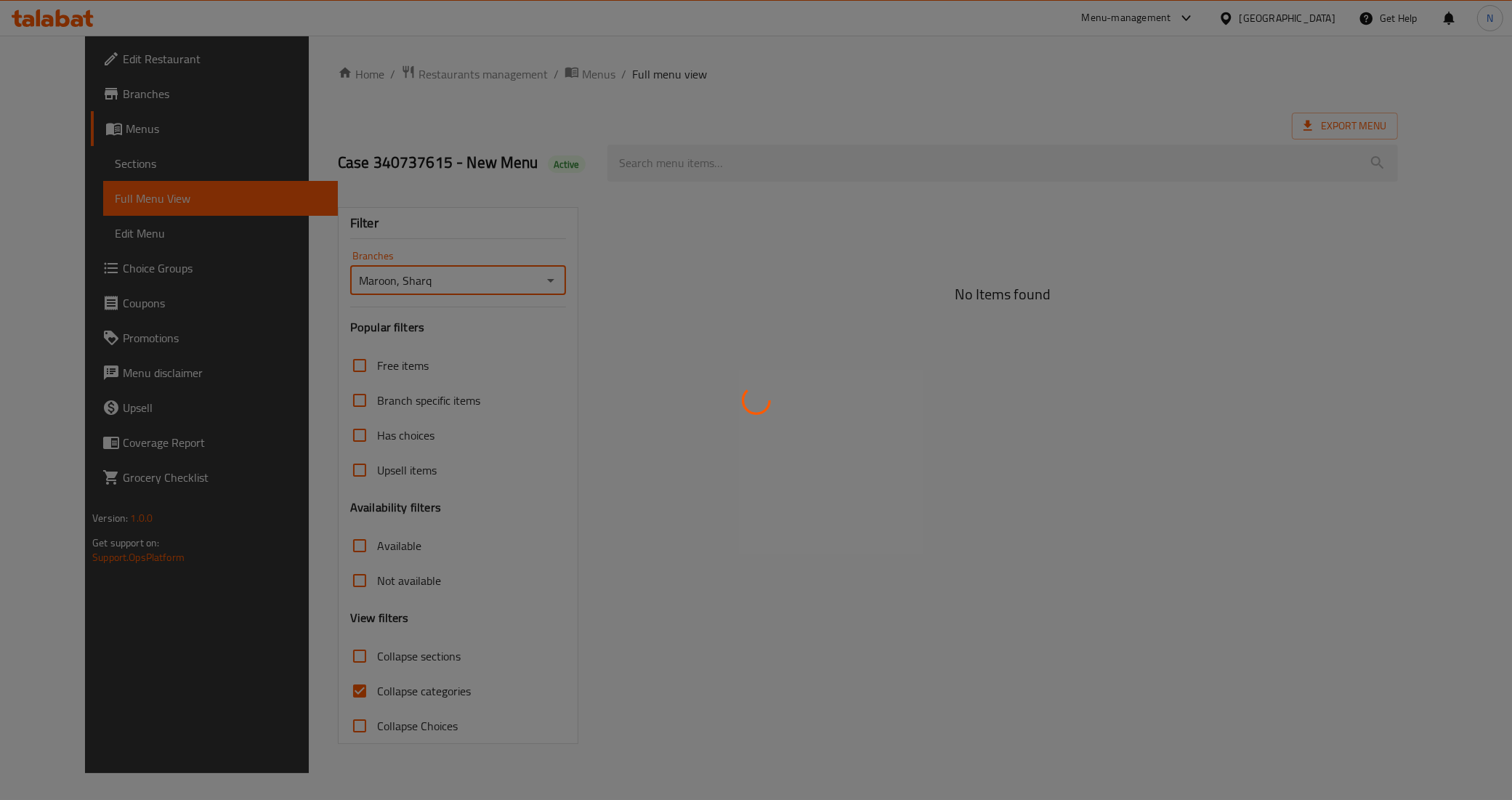
type input "Maroon, Sharq"
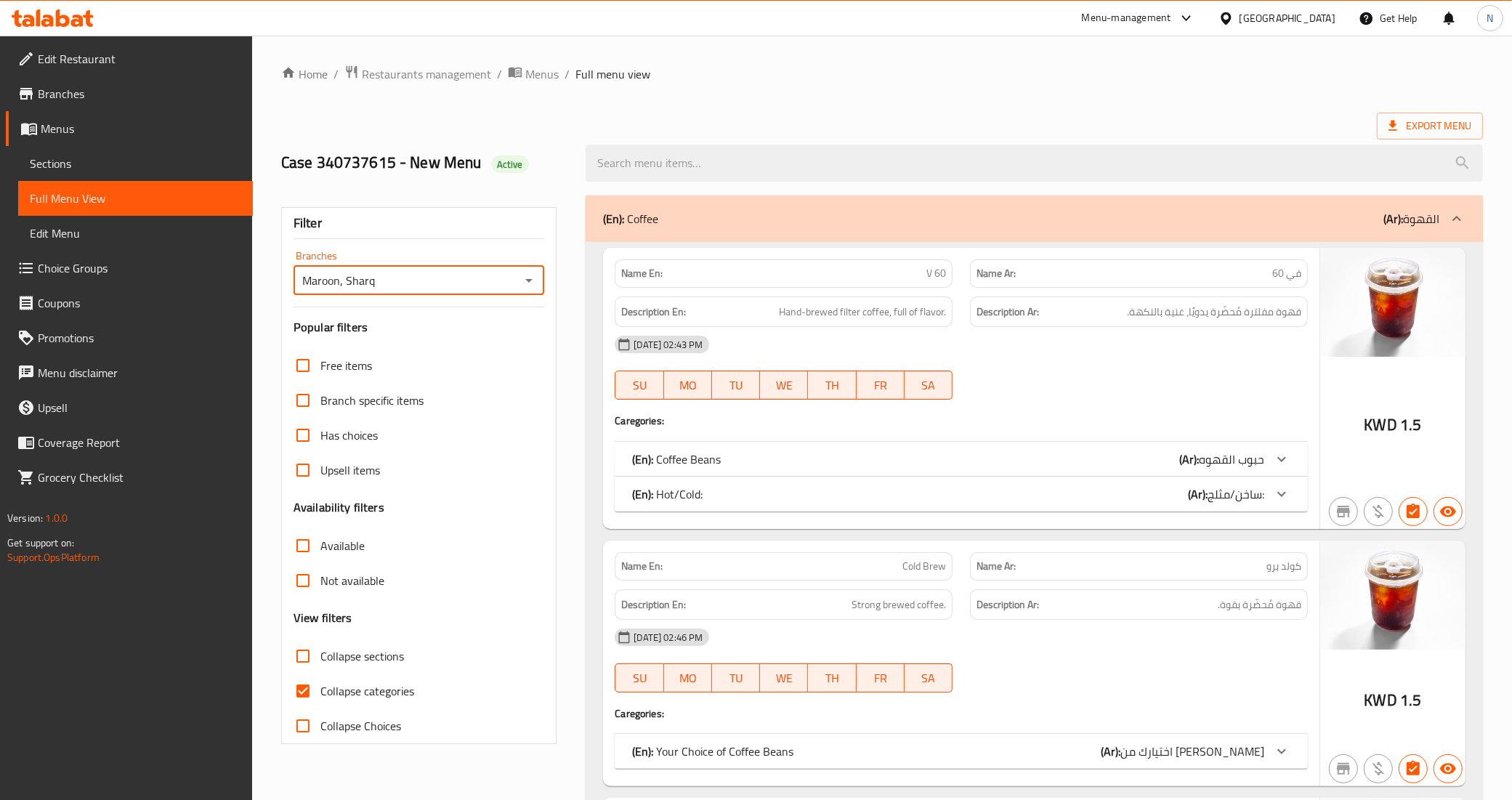
click at [1283, 220] on div "(En): Coffee (Ar): القهوة" at bounding box center [1021, 219] width 836 height 18
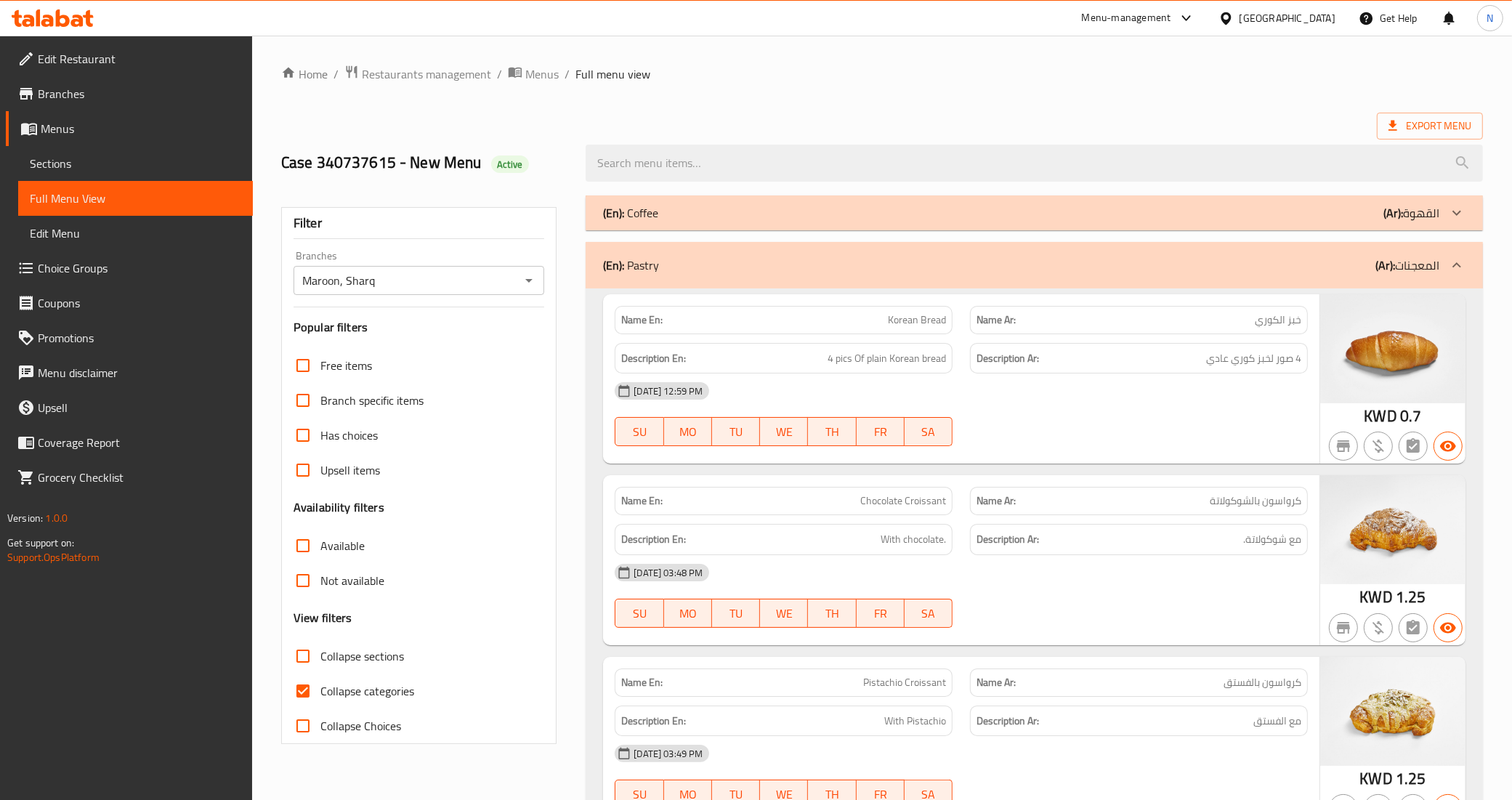
click at [1415, 259] on p "(Ar): المعجنات" at bounding box center [1408, 265] width 64 height 18
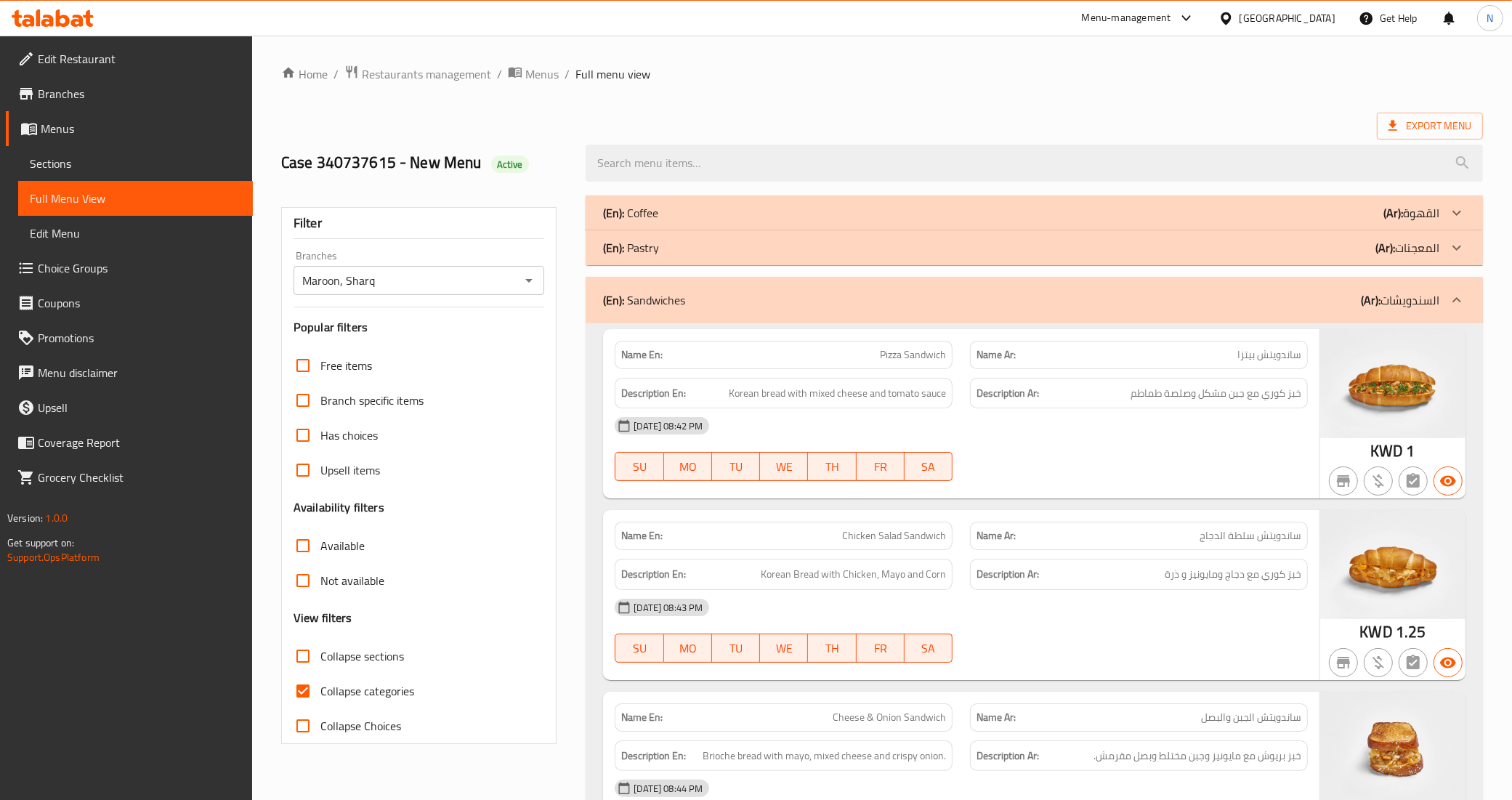
click at [1440, 304] on div at bounding box center [1457, 301] width 35 height 35
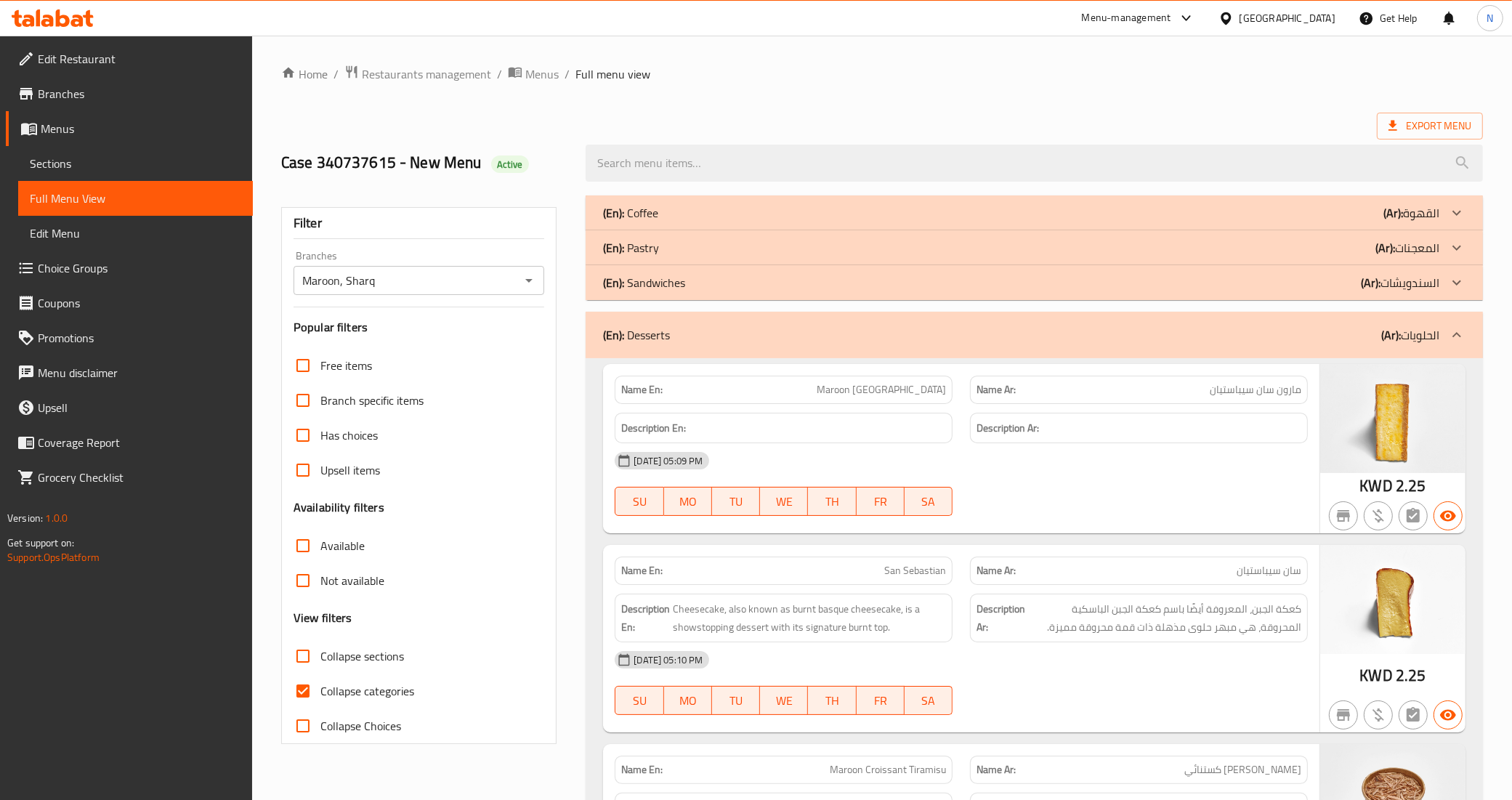
click at [387, 654] on span "Collapse sections" at bounding box center [362, 657] width 83 height 18
click at [321, 654] on input "Collapse sections" at bounding box center [303, 657] width 35 height 35
checkbox input "true"
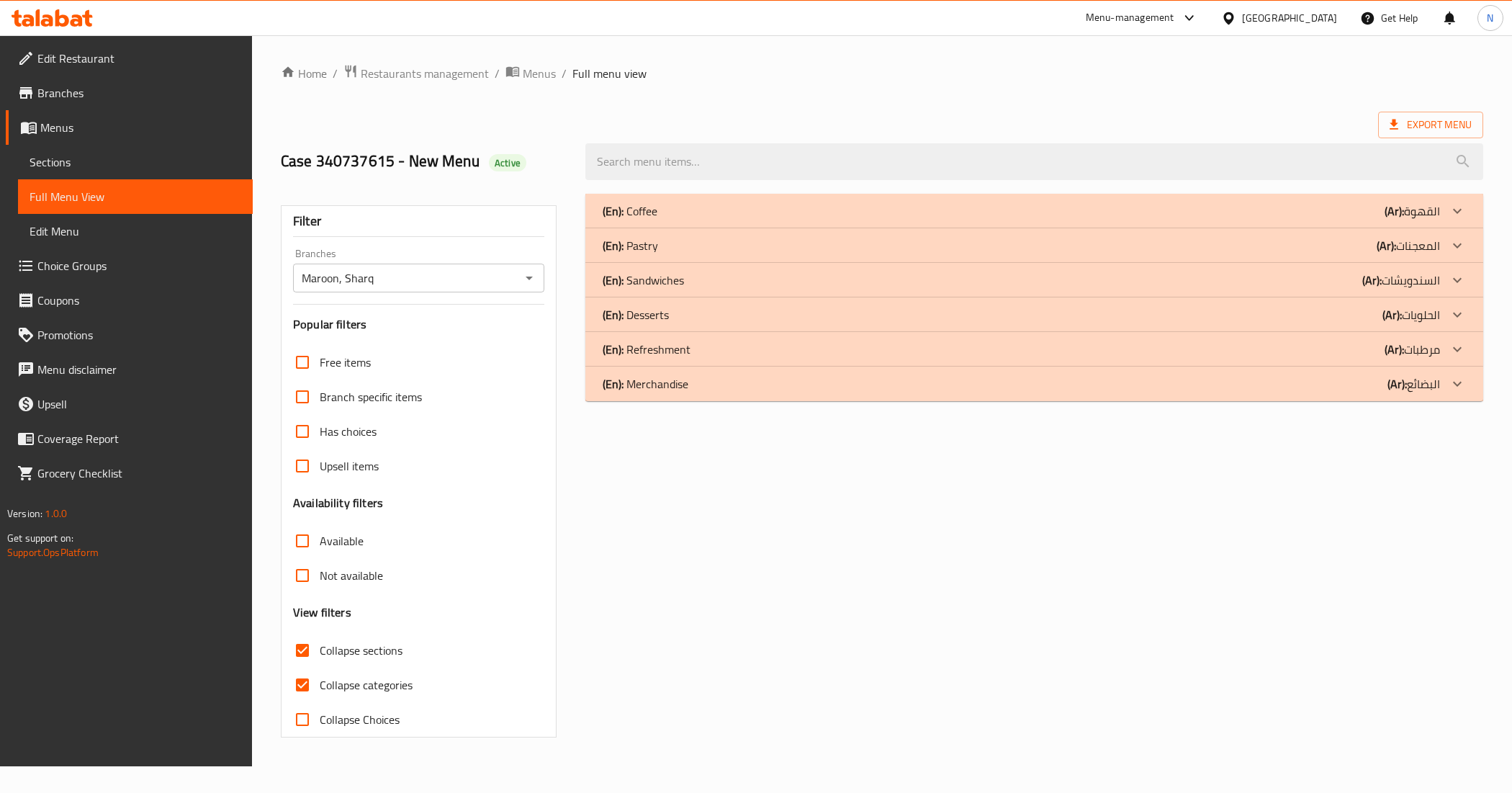
click at [1438, 342] on p "(Ar): مرطبات" at bounding box center [1413, 350] width 56 height 17
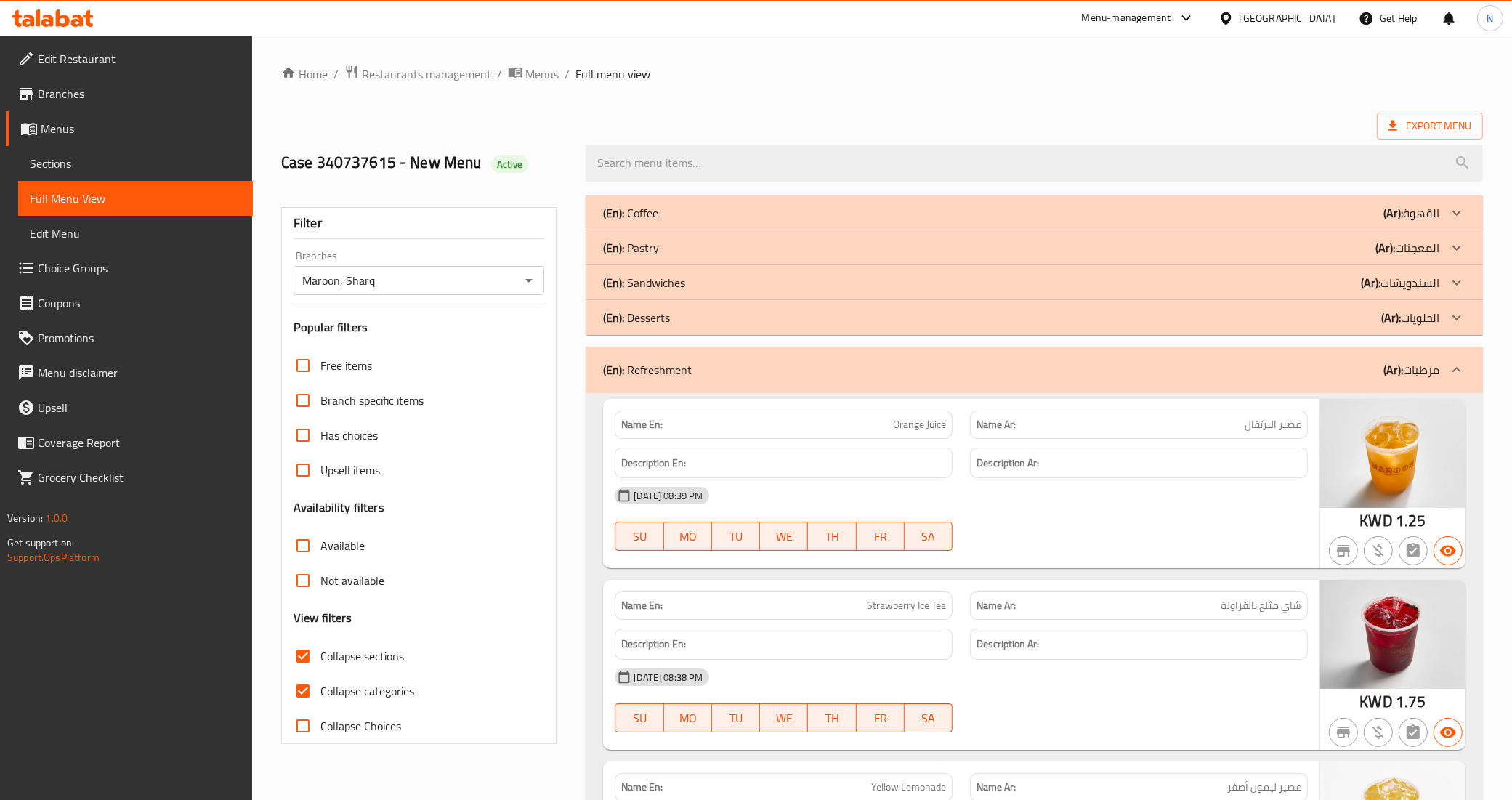
click at [368, 688] on span "Collapse categories" at bounding box center [367, 691] width 94 height 18
click at [321, 688] on input "Collapse categories" at bounding box center [303, 691] width 35 height 35
checkbox input "false"
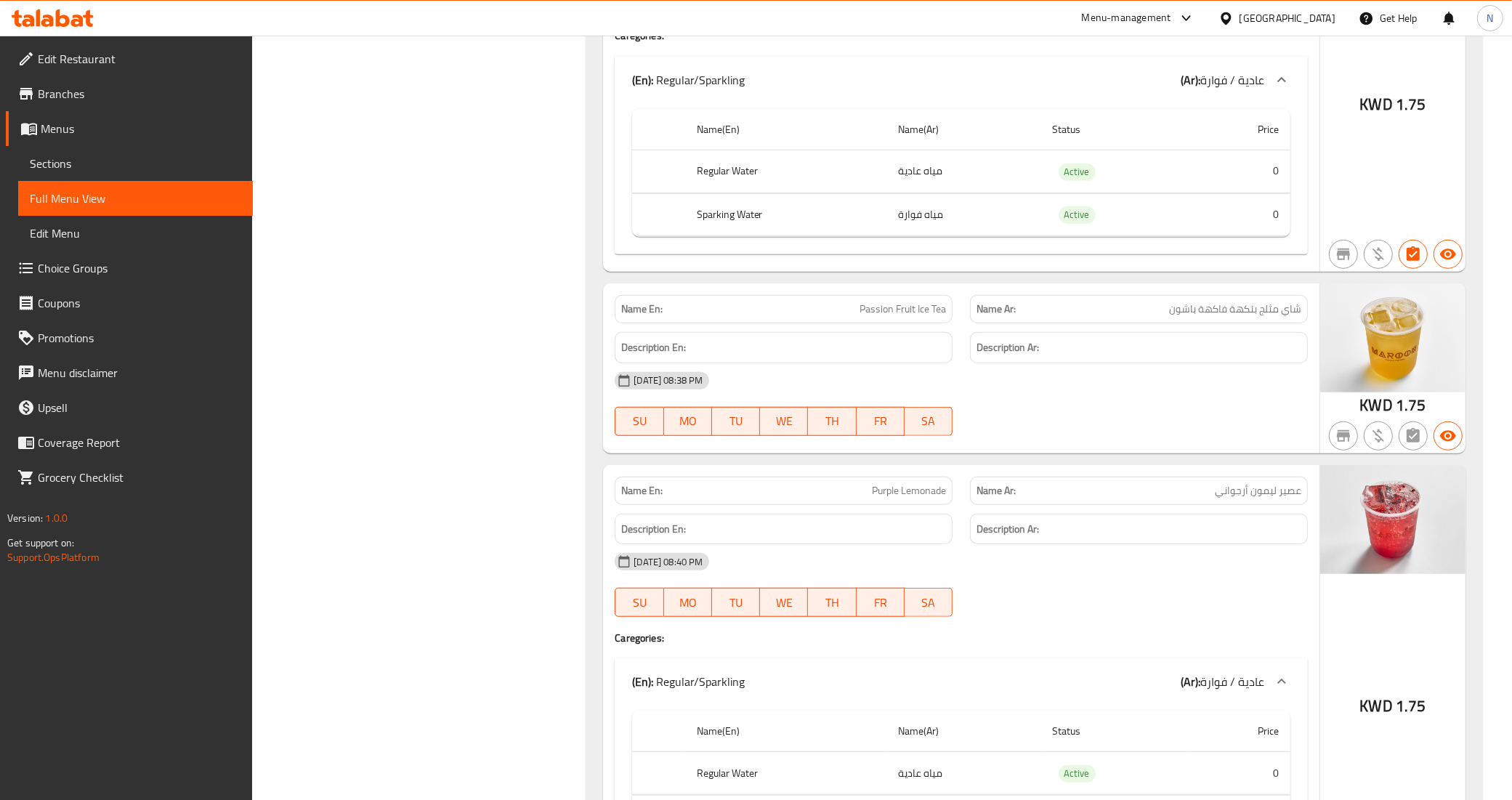
scroll to position [1181, 0]
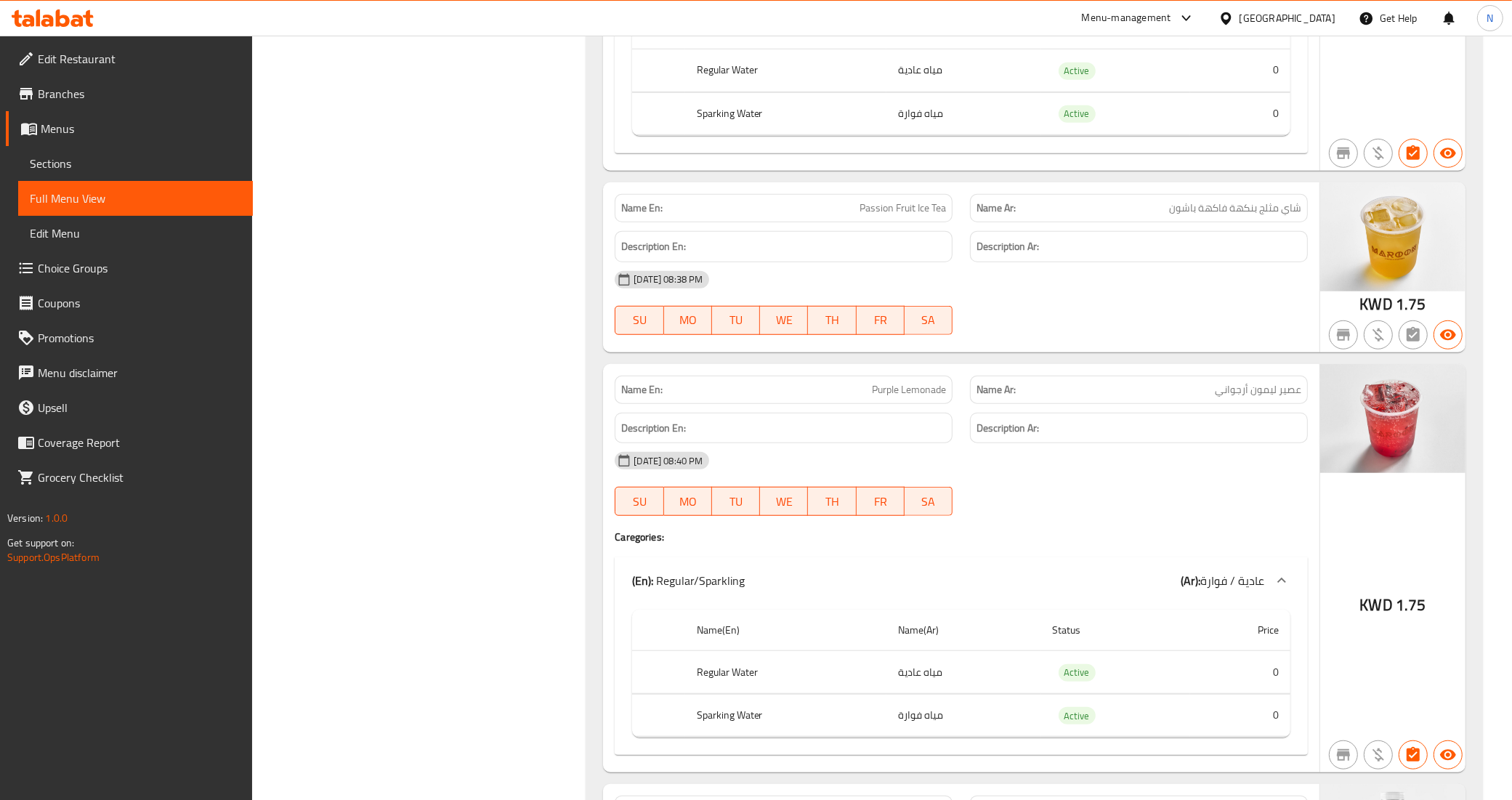
click at [422, 172] on div "Filter Branches Maroon, Sharq Branches Popular filters Free items Branch specif…" at bounding box center [425, 293] width 305 height 2576
click at [55, 160] on span "Sections" at bounding box center [135, 164] width 212 height 18
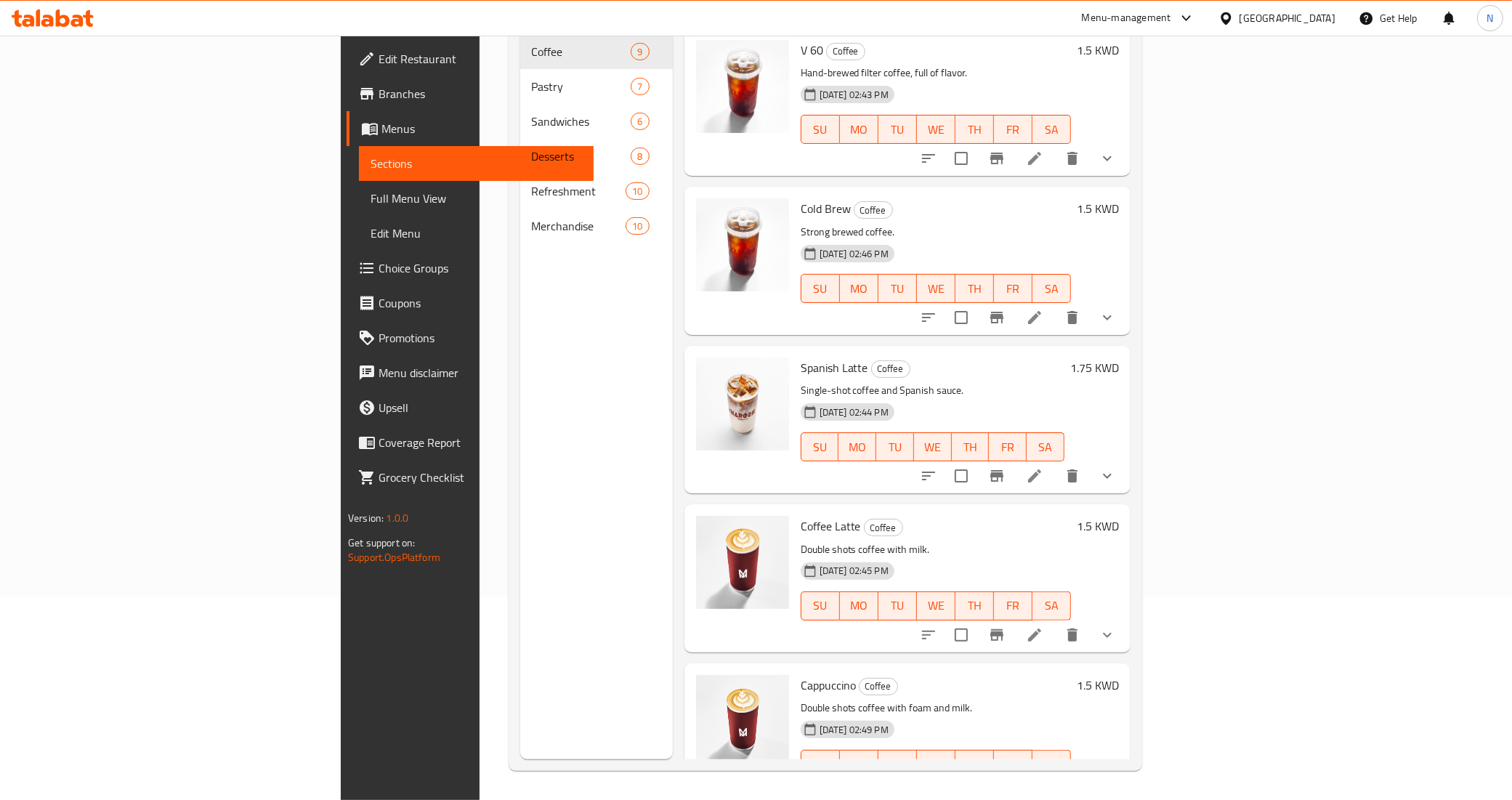
click at [532, 667] on div "Menu sections Coffee 9 Pastry 7 Sandwiches 6 Desserts 8 Refreshment 10 Merchand…" at bounding box center [596, 359] width 152 height 800
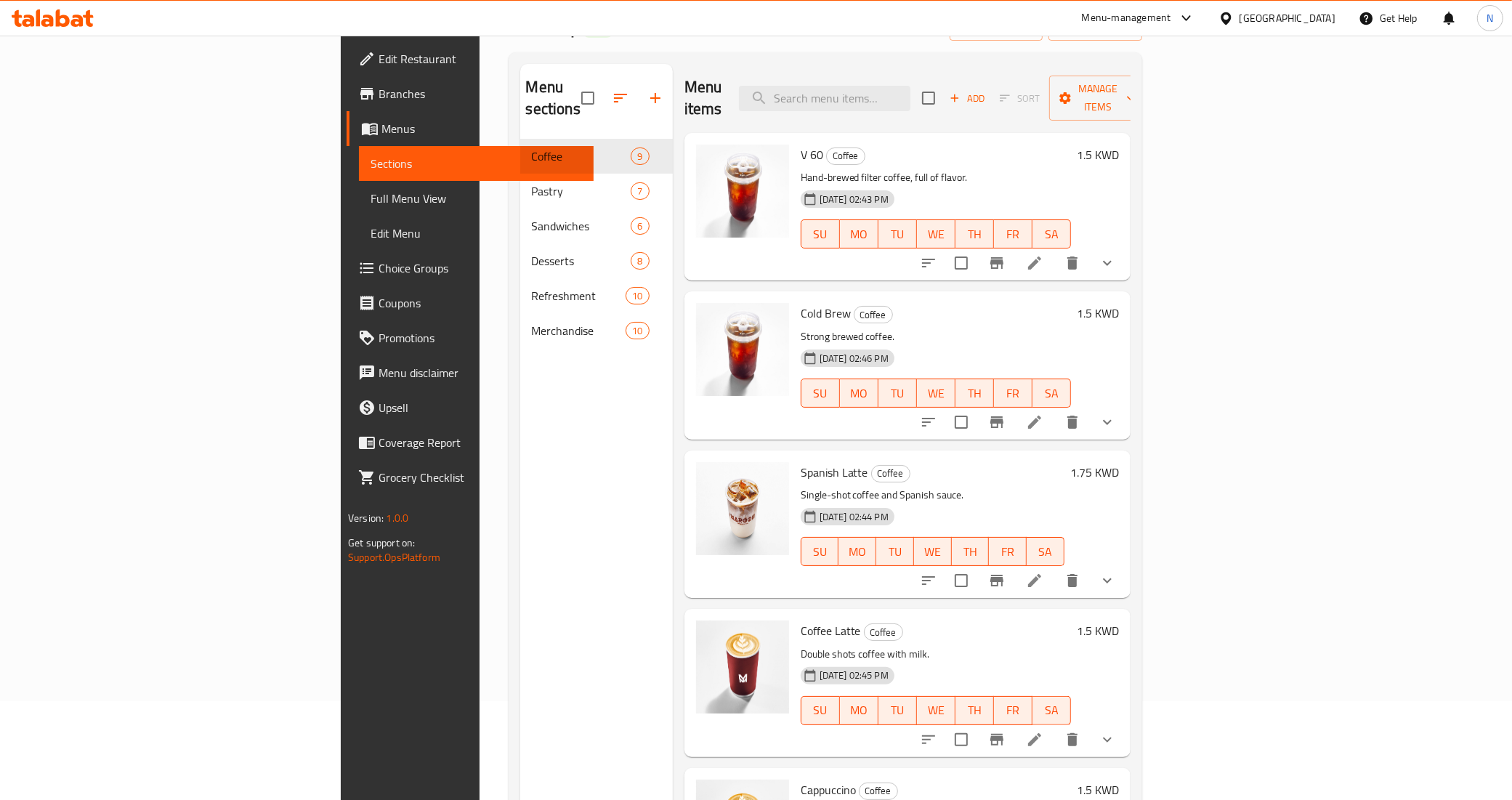
scroll to position [0, 0]
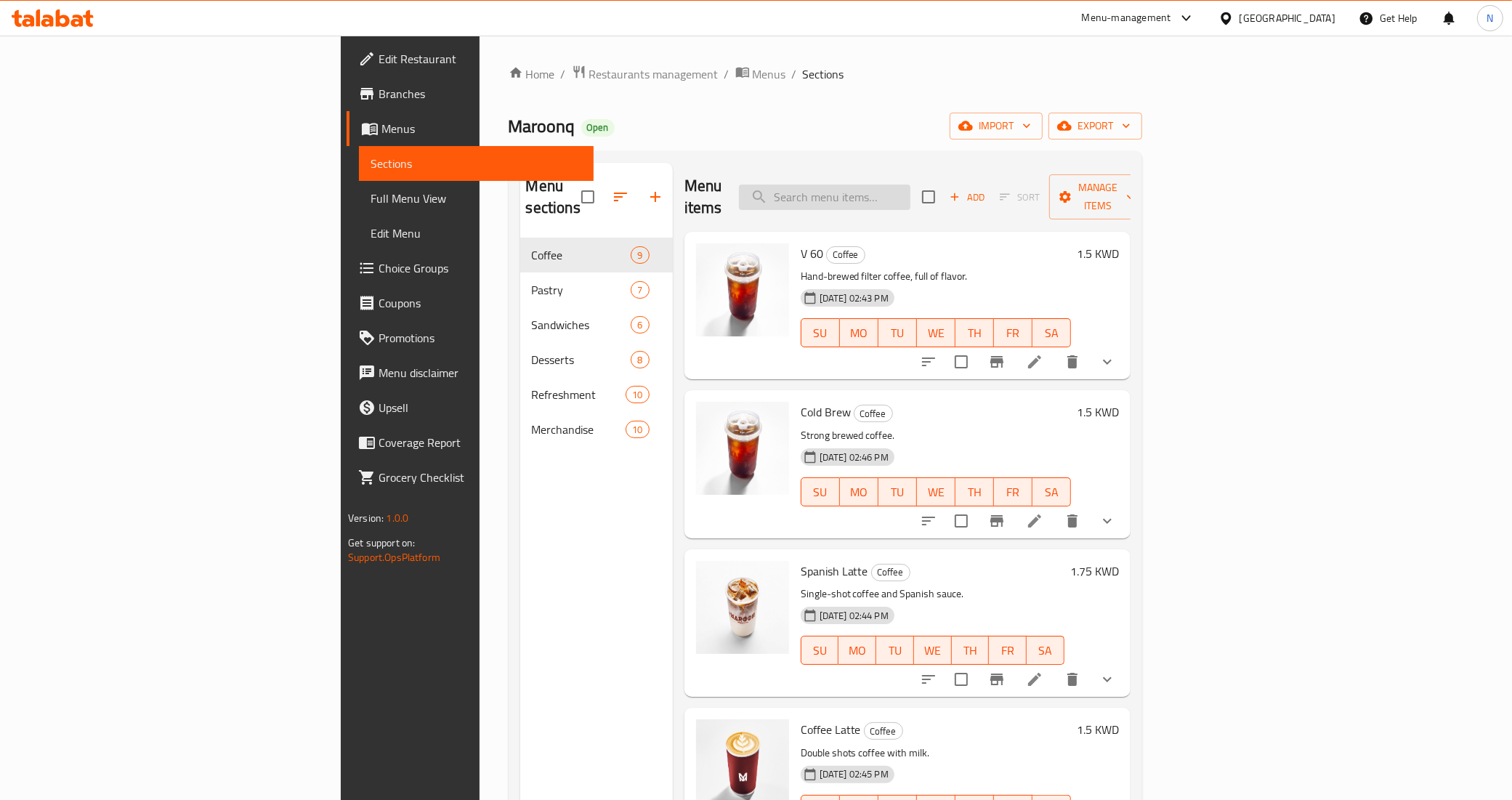
click at [911, 198] on input "search" at bounding box center [825, 197] width 172 height 26
paste input "Purple Lemonade"
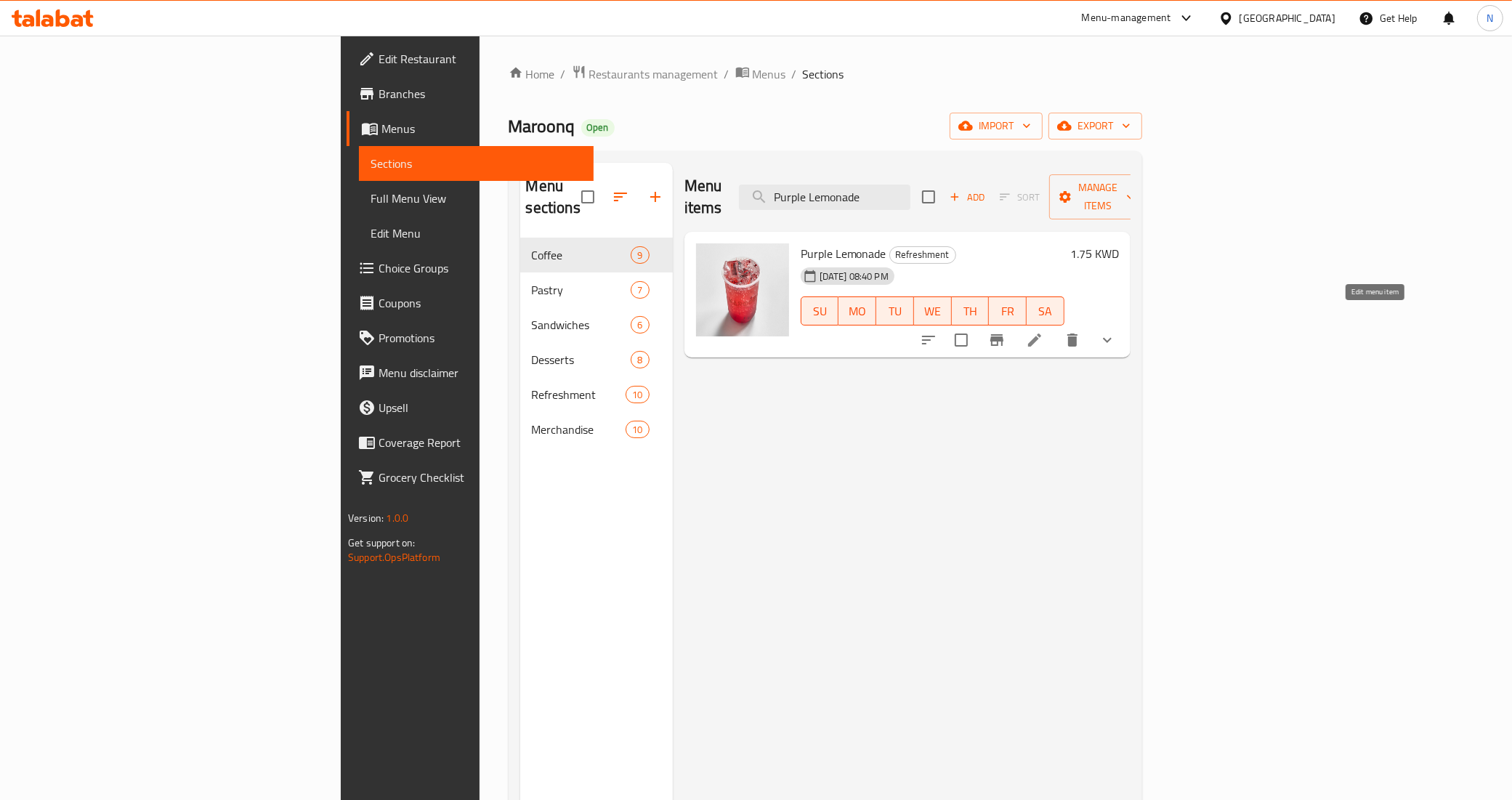
type input "Purple Lemonade"
click at [1041, 333] on icon at bounding box center [1034, 340] width 13 height 13
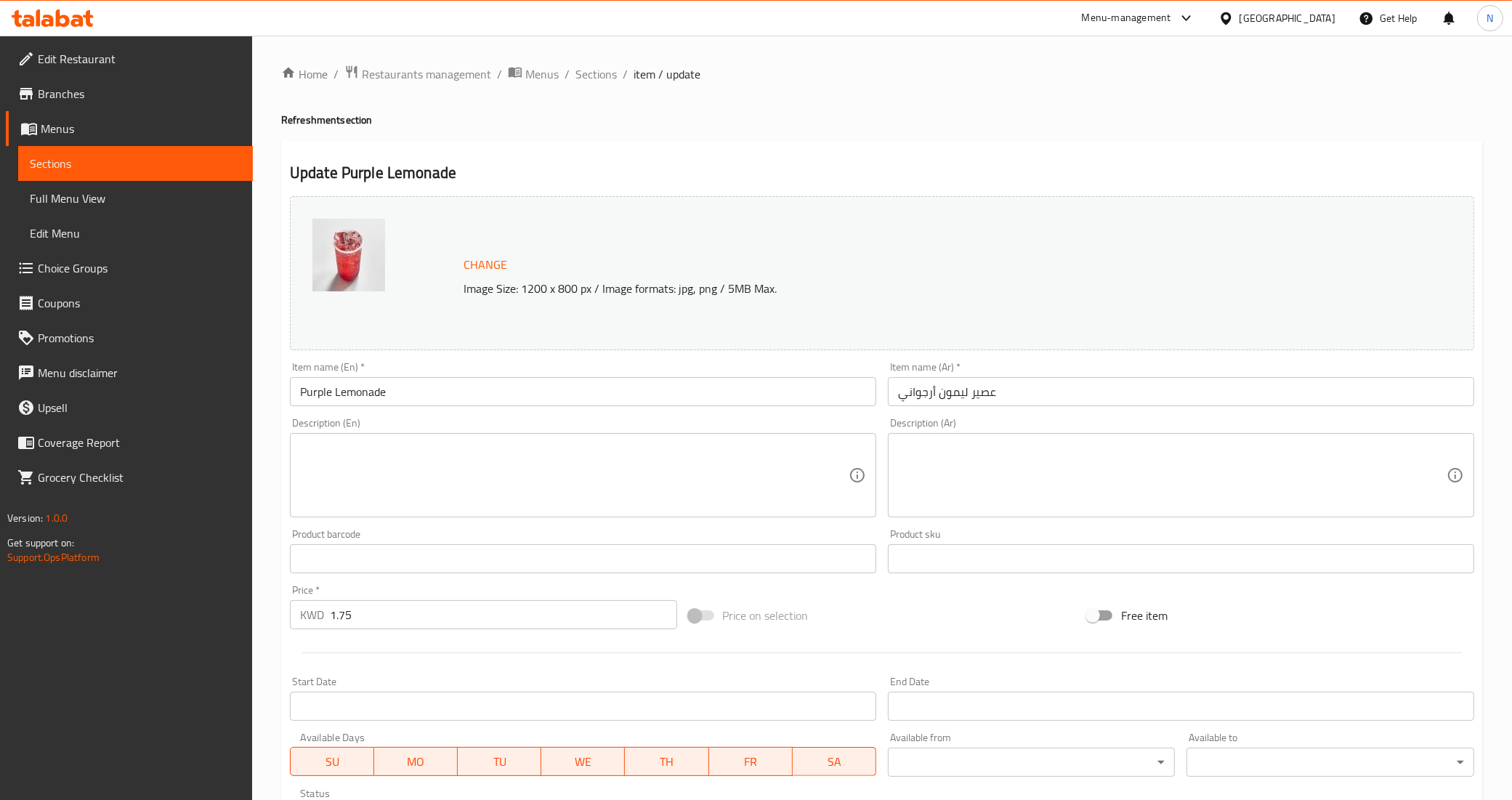
click at [928, 394] on input "عصير ليمون أرجواني" at bounding box center [1181, 391] width 586 height 29
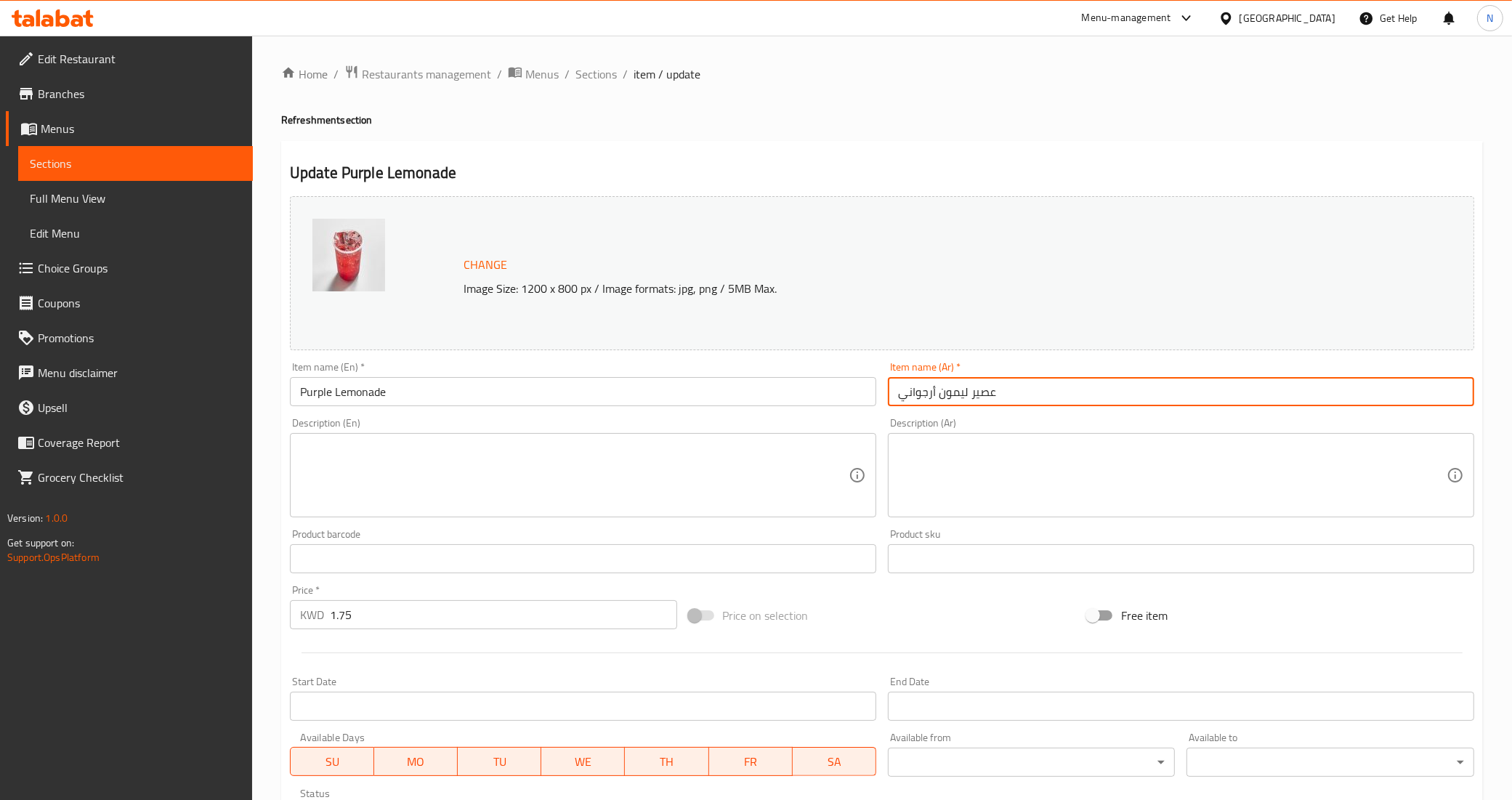
click at [928, 394] on input "عصير ليمون أرجواني" at bounding box center [1181, 391] width 586 height 29
paste input "ليمونادة أرجوانية"
type input "ليمونادة أرجوانية"
click at [369, 400] on input "Purple Lemonade" at bounding box center [583, 391] width 586 height 29
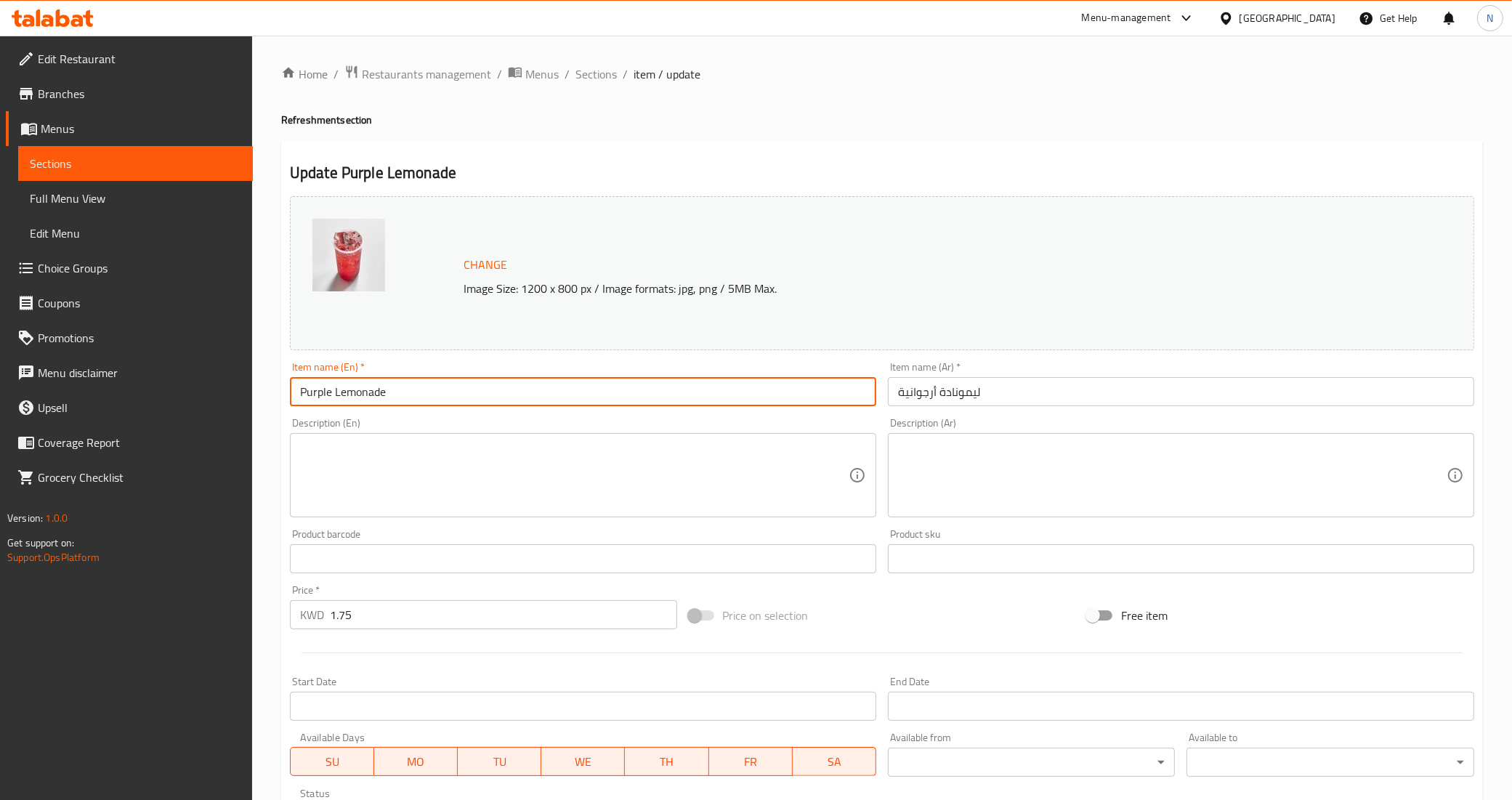
click at [369, 400] on input "Purple Lemonade" at bounding box center [583, 391] width 586 height 29
click at [266, 460] on div "Home / Restaurants management / Menus / Sections / item / update Refreshment se…" at bounding box center [883, 553] width 1260 height 1036
click at [774, 392] on input "Purple Lemonade" at bounding box center [583, 391] width 586 height 29
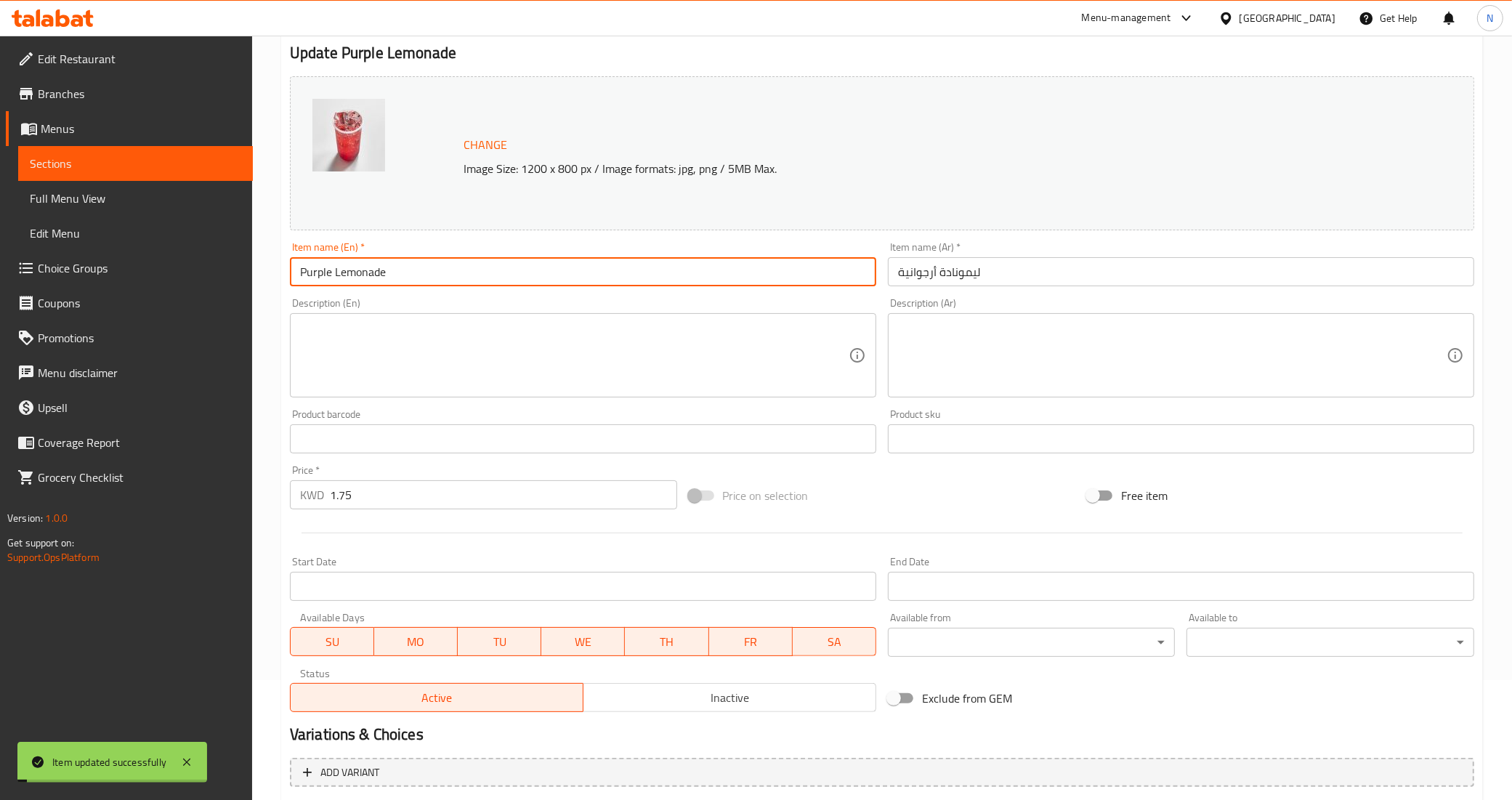
scroll to position [271, 0]
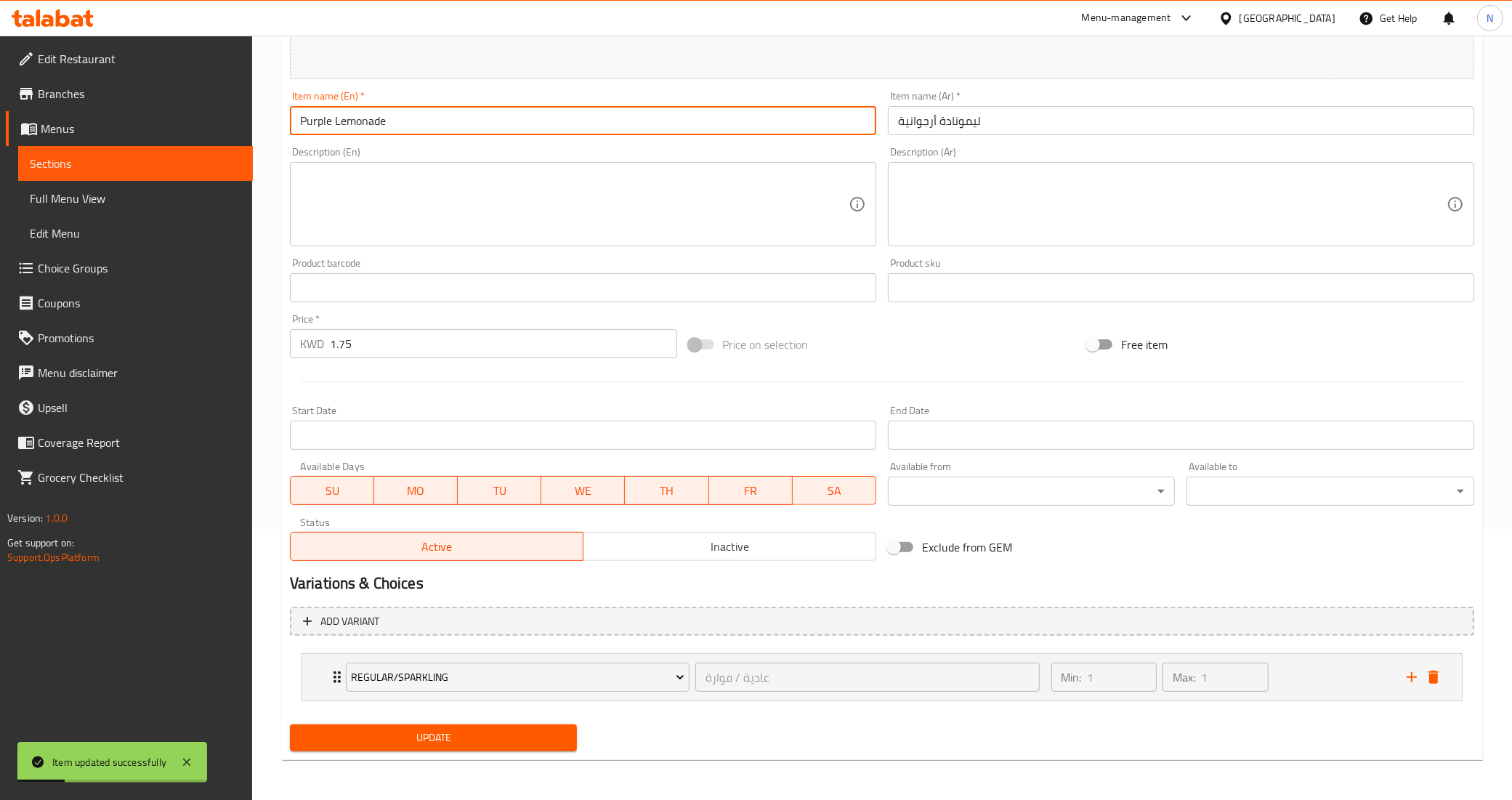
click at [127, 213] on link "Full Menu View" at bounding box center [135, 199] width 235 height 35
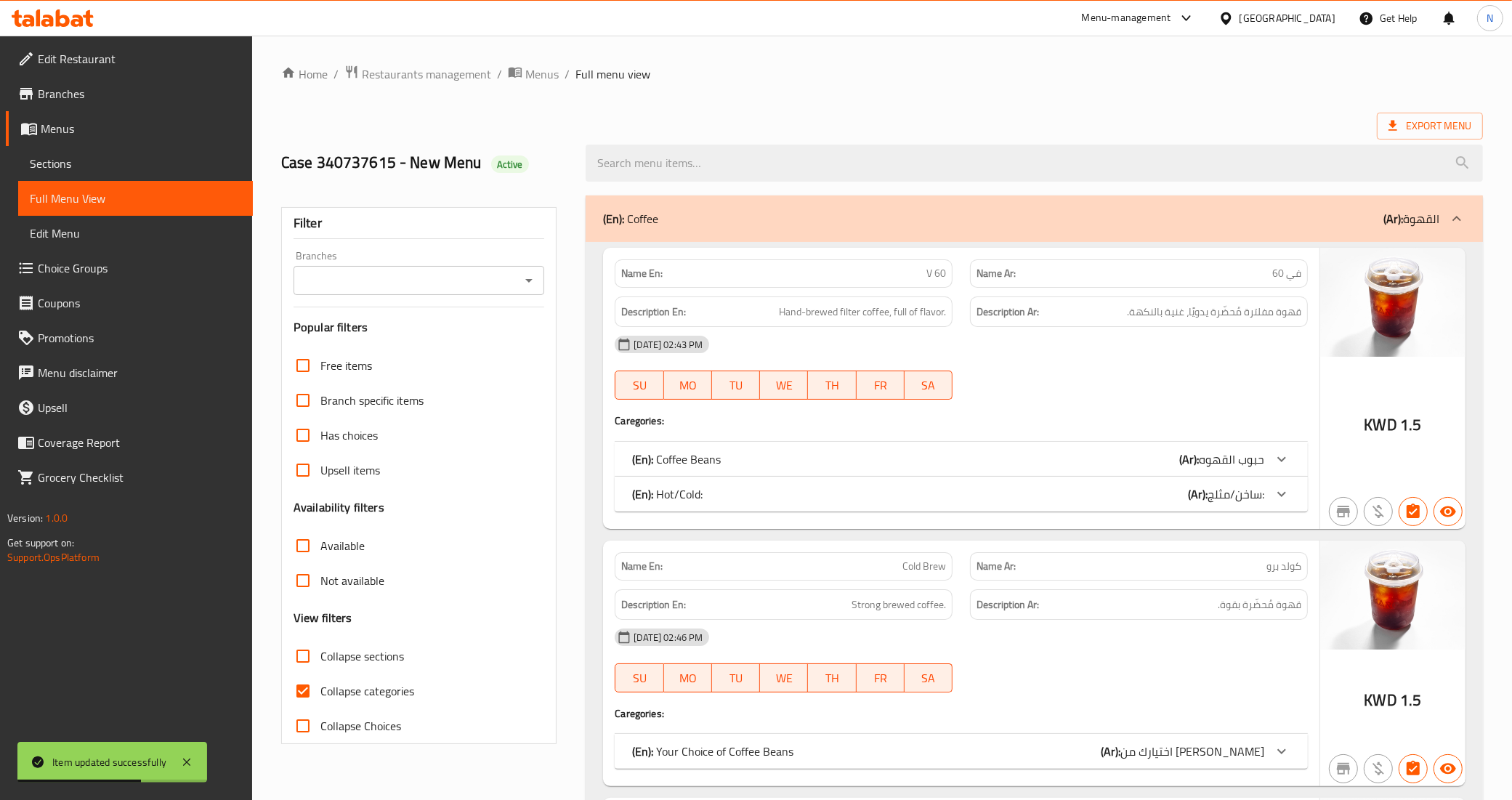
click at [167, 165] on span "Sections" at bounding box center [135, 164] width 212 height 18
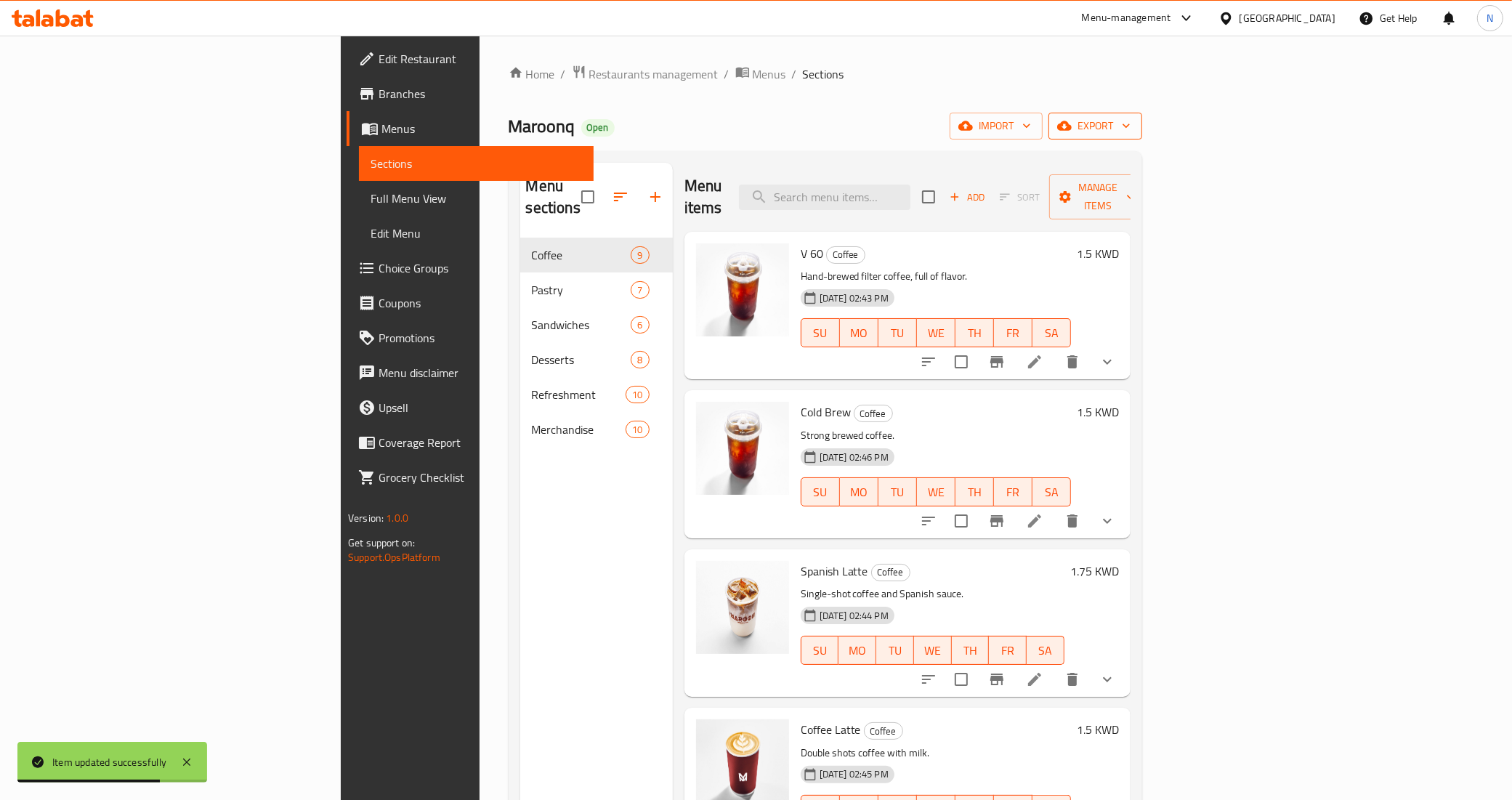
click at [1130, 132] on span "export" at bounding box center [1095, 126] width 71 height 18
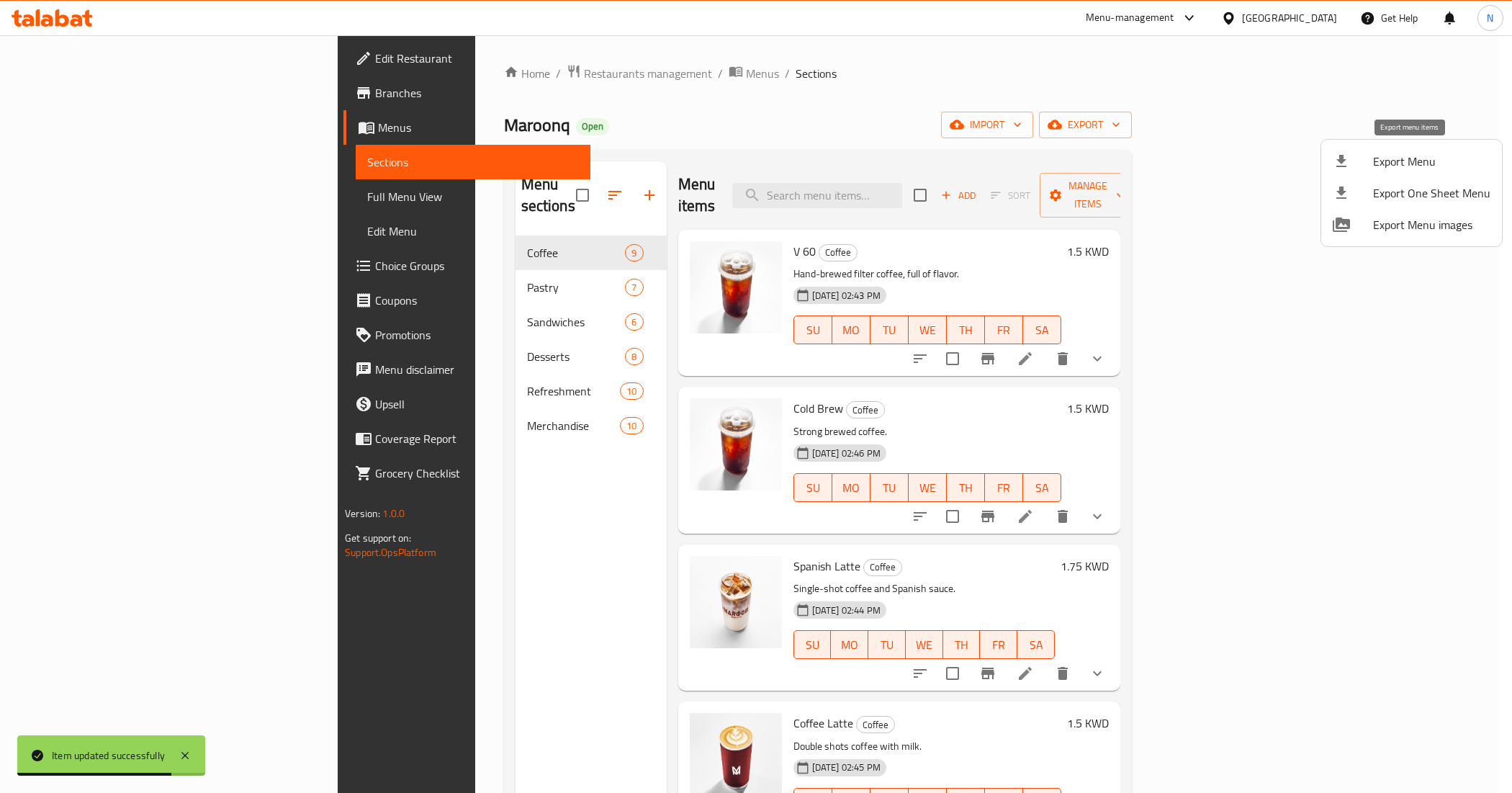
click at [1430, 170] on span "Export Menu" at bounding box center [1432, 161] width 118 height 17
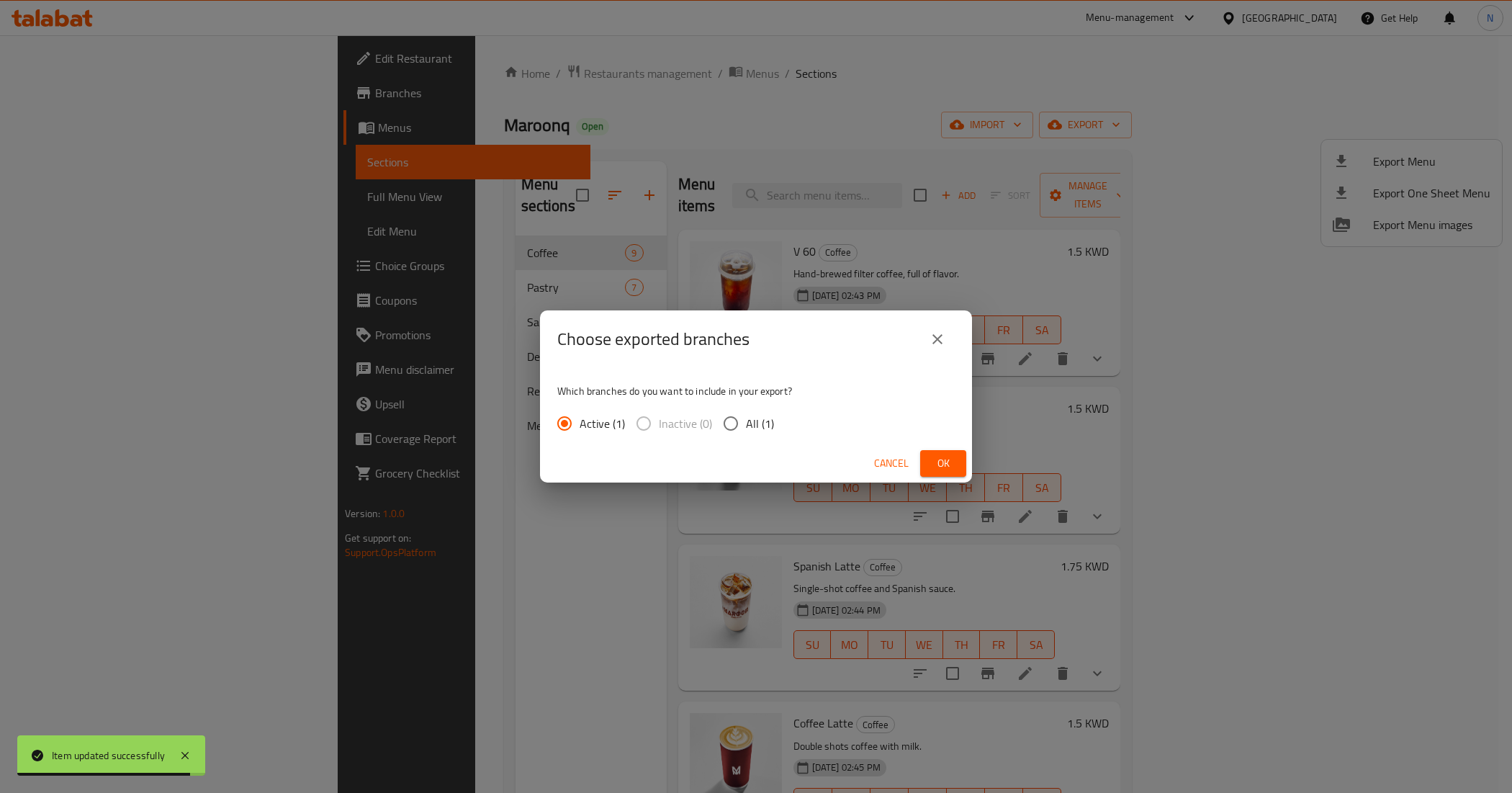
click at [771, 435] on label "All (1)" at bounding box center [744, 424] width 58 height 30
click at [746, 435] on input "All (1)" at bounding box center [731, 424] width 30 height 30
radio input "true"
click at [934, 470] on span "Ok" at bounding box center [943, 463] width 23 height 18
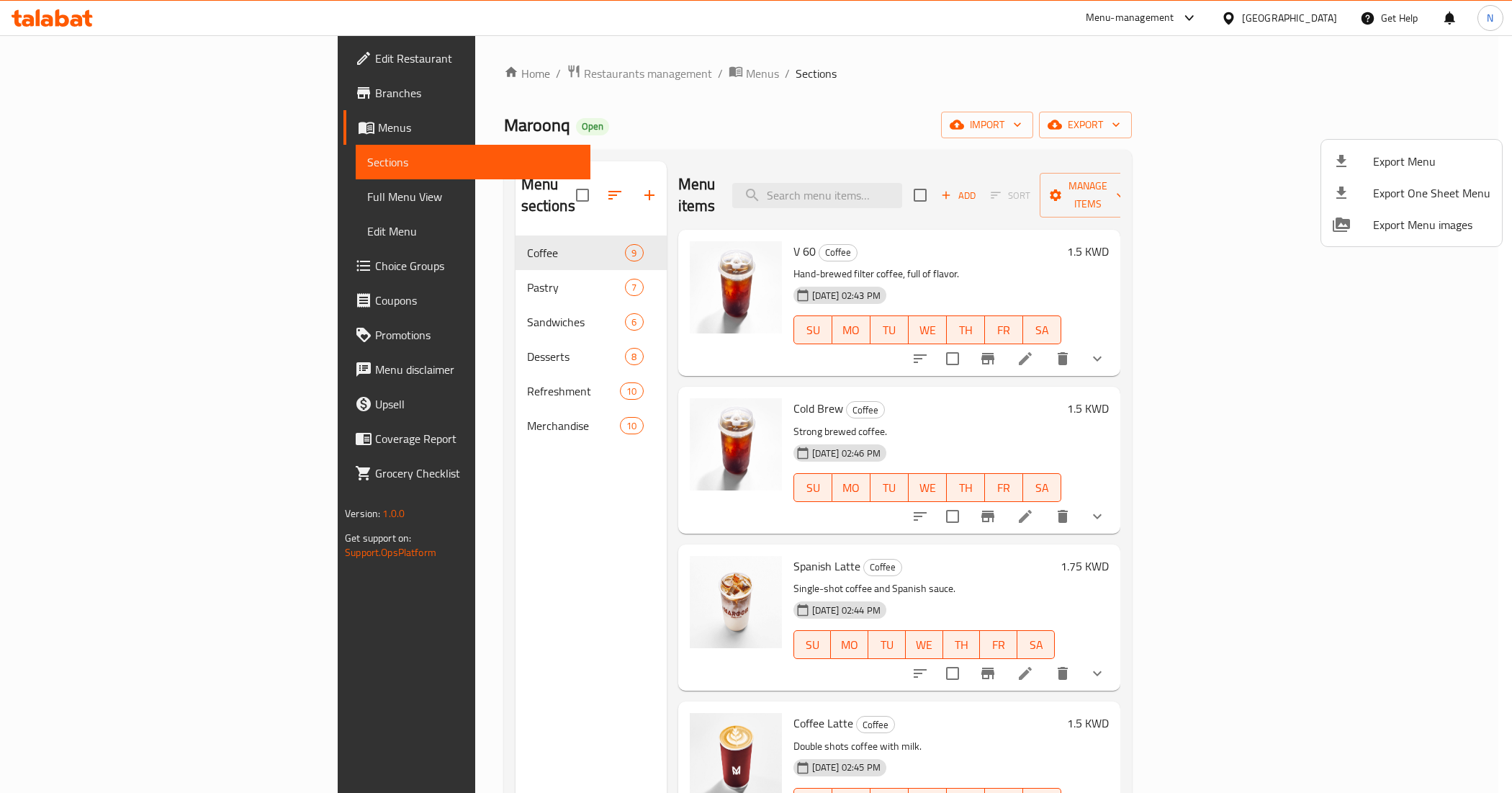
click at [524, 724] on div at bounding box center [756, 396] width 1512 height 793
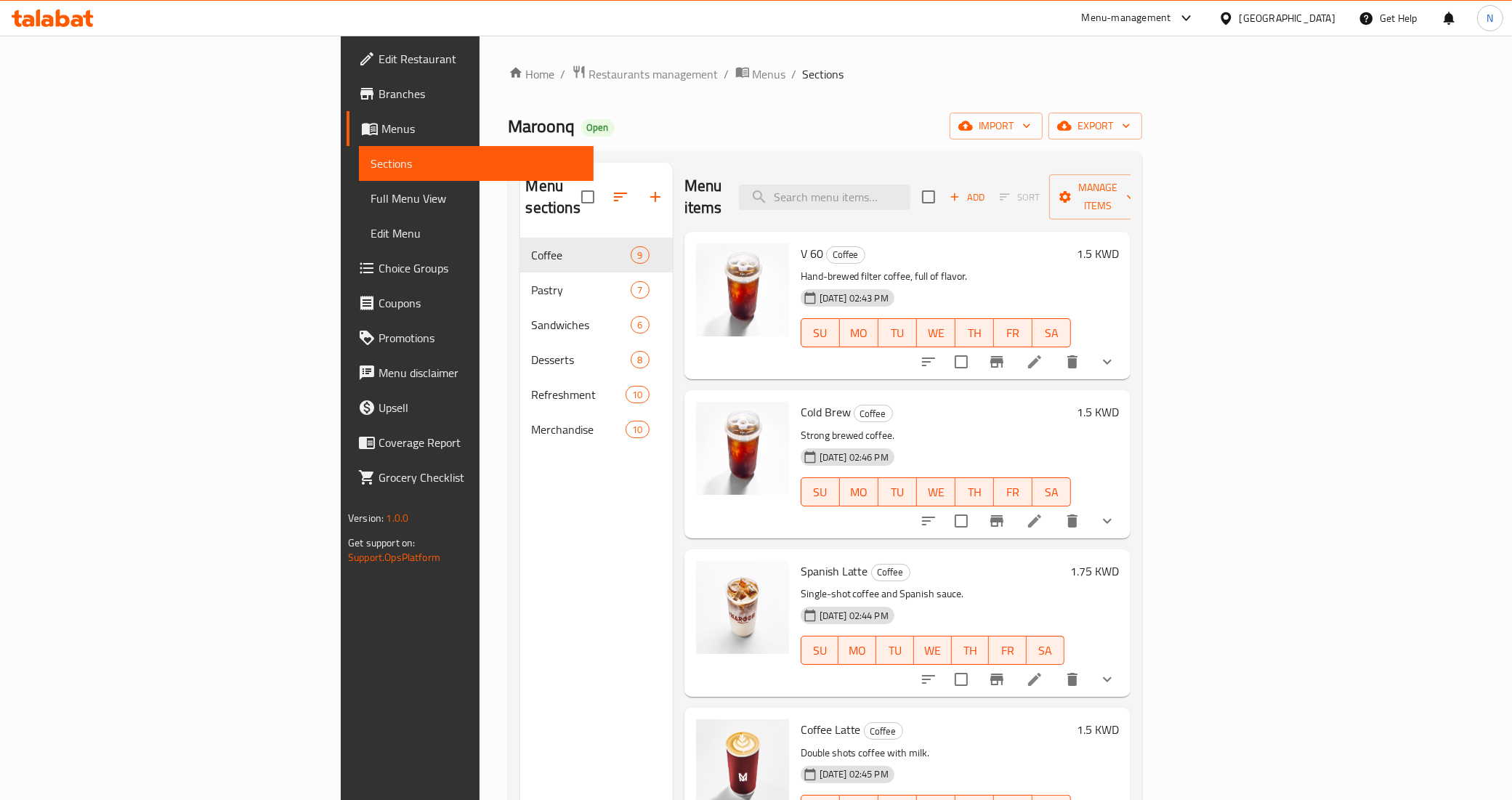
click at [370, 205] on span "Full Menu View" at bounding box center [476, 199] width 212 height 18
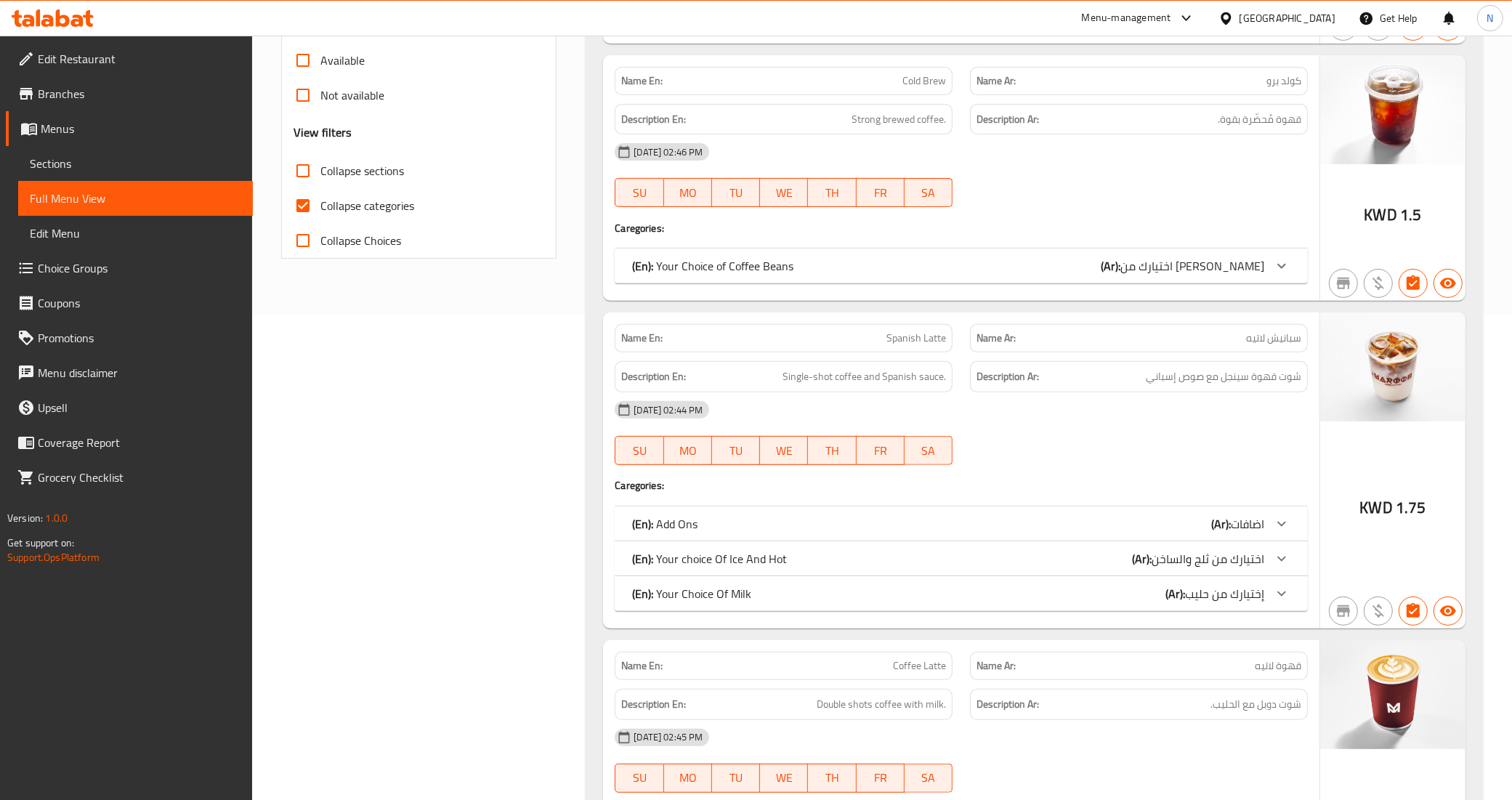
scroll to position [273, 0]
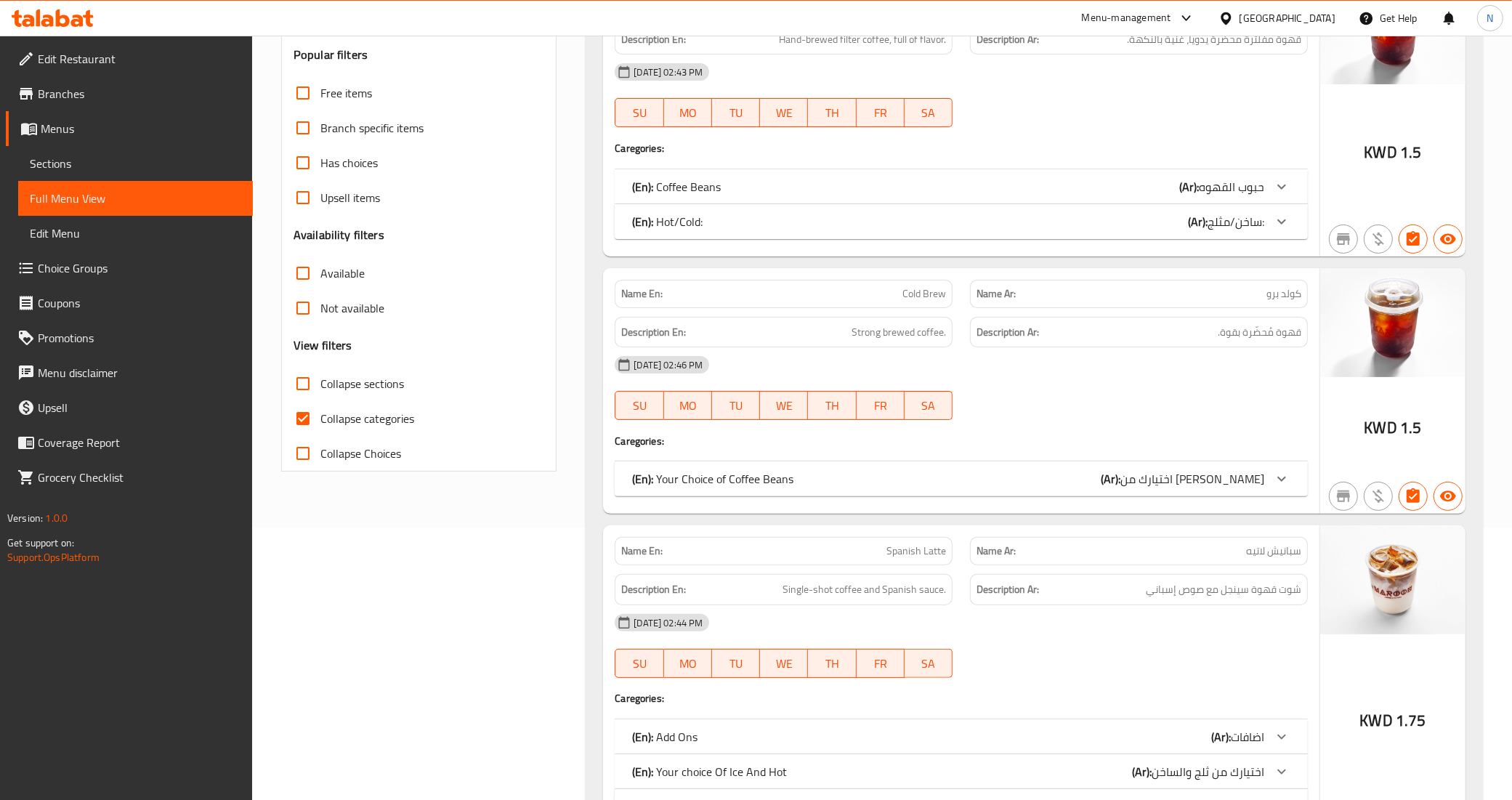
click at [354, 387] on span "Collapse sections" at bounding box center [362, 384] width 83 height 18
click at [321, 387] on input "Collapse sections" at bounding box center [303, 384] width 35 height 35
checkbox input "true"
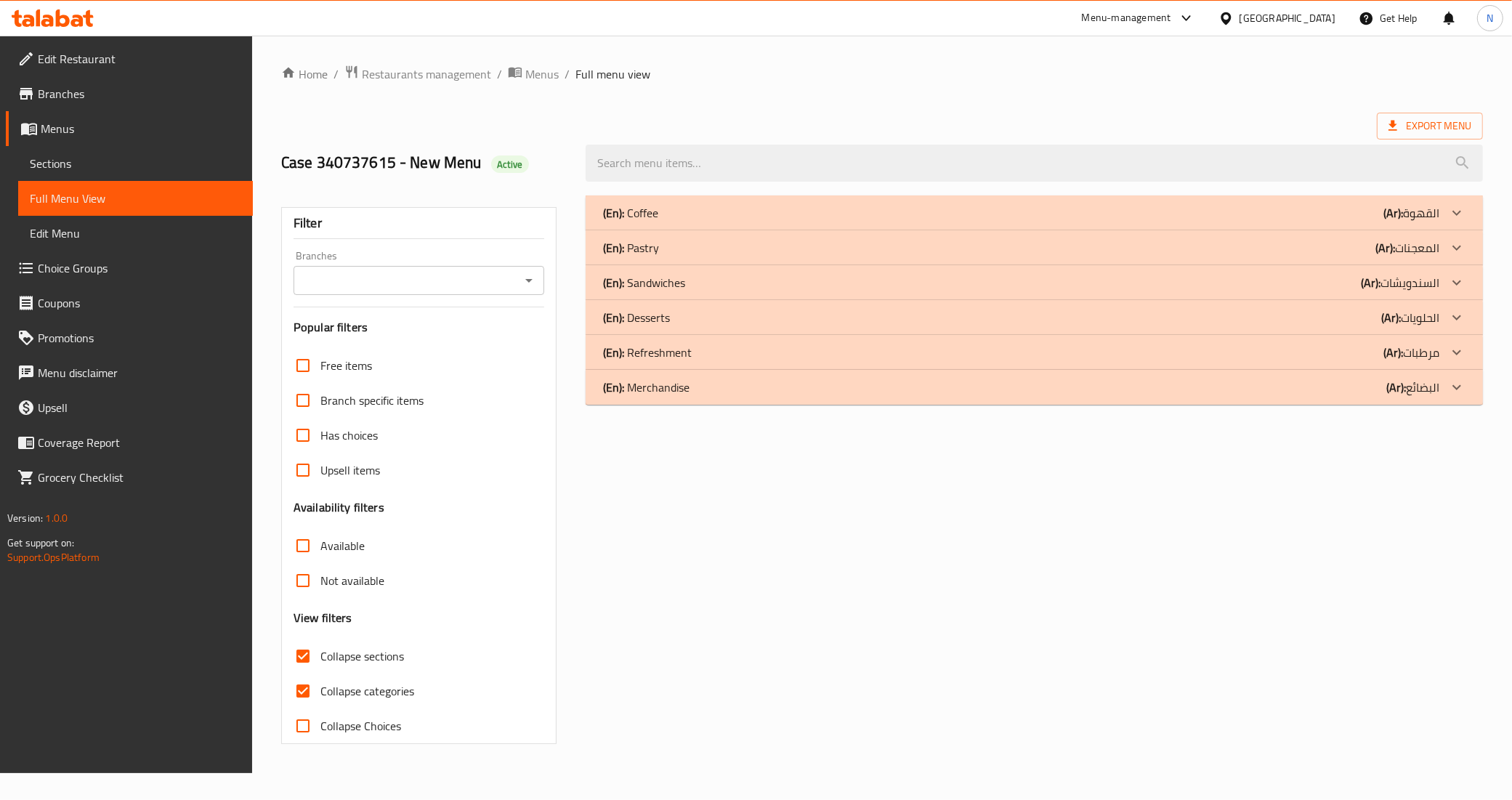
scroll to position [0, 0]
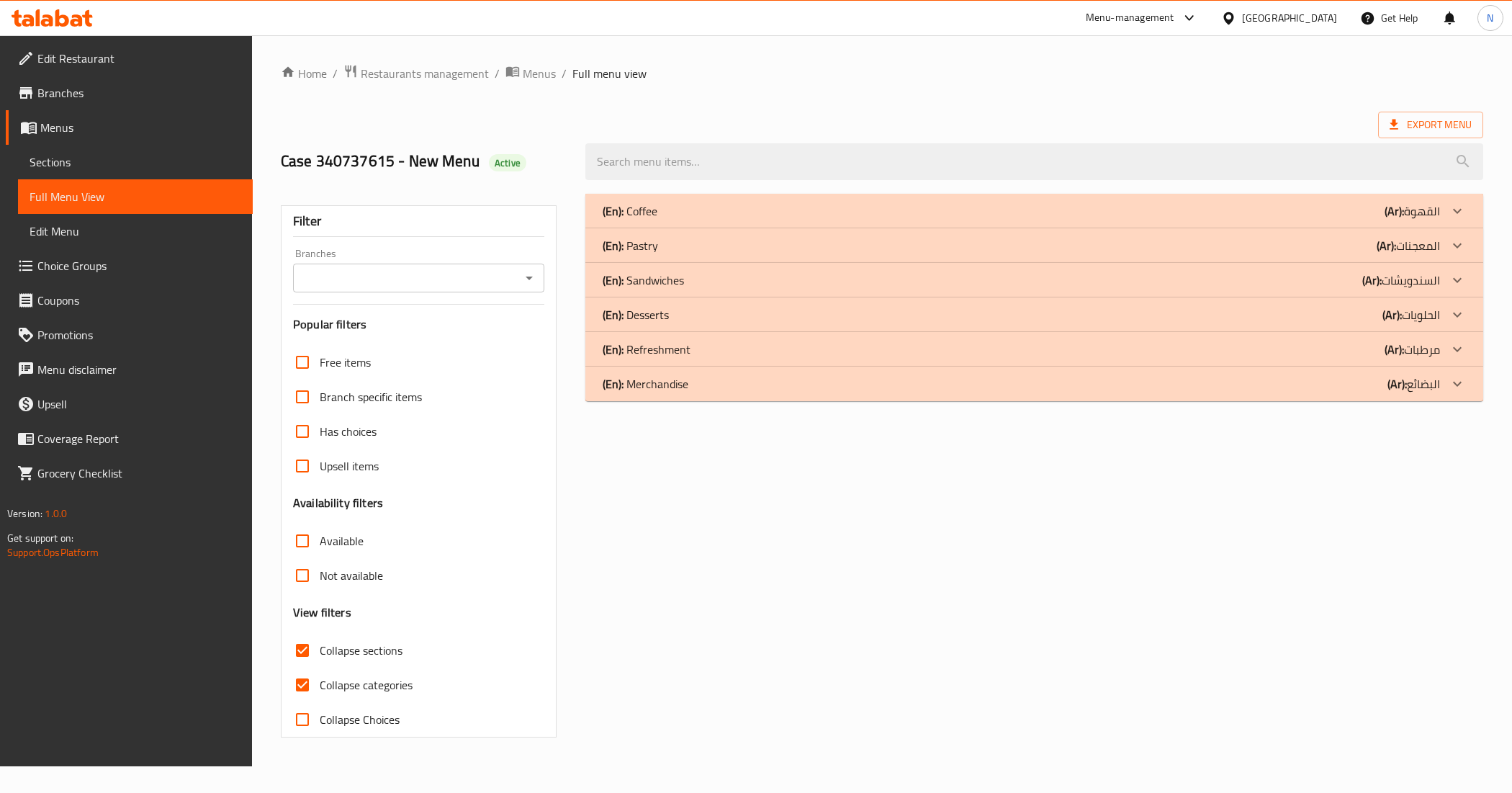
click at [1408, 354] on p "(Ar): مرطبات" at bounding box center [1413, 350] width 56 height 17
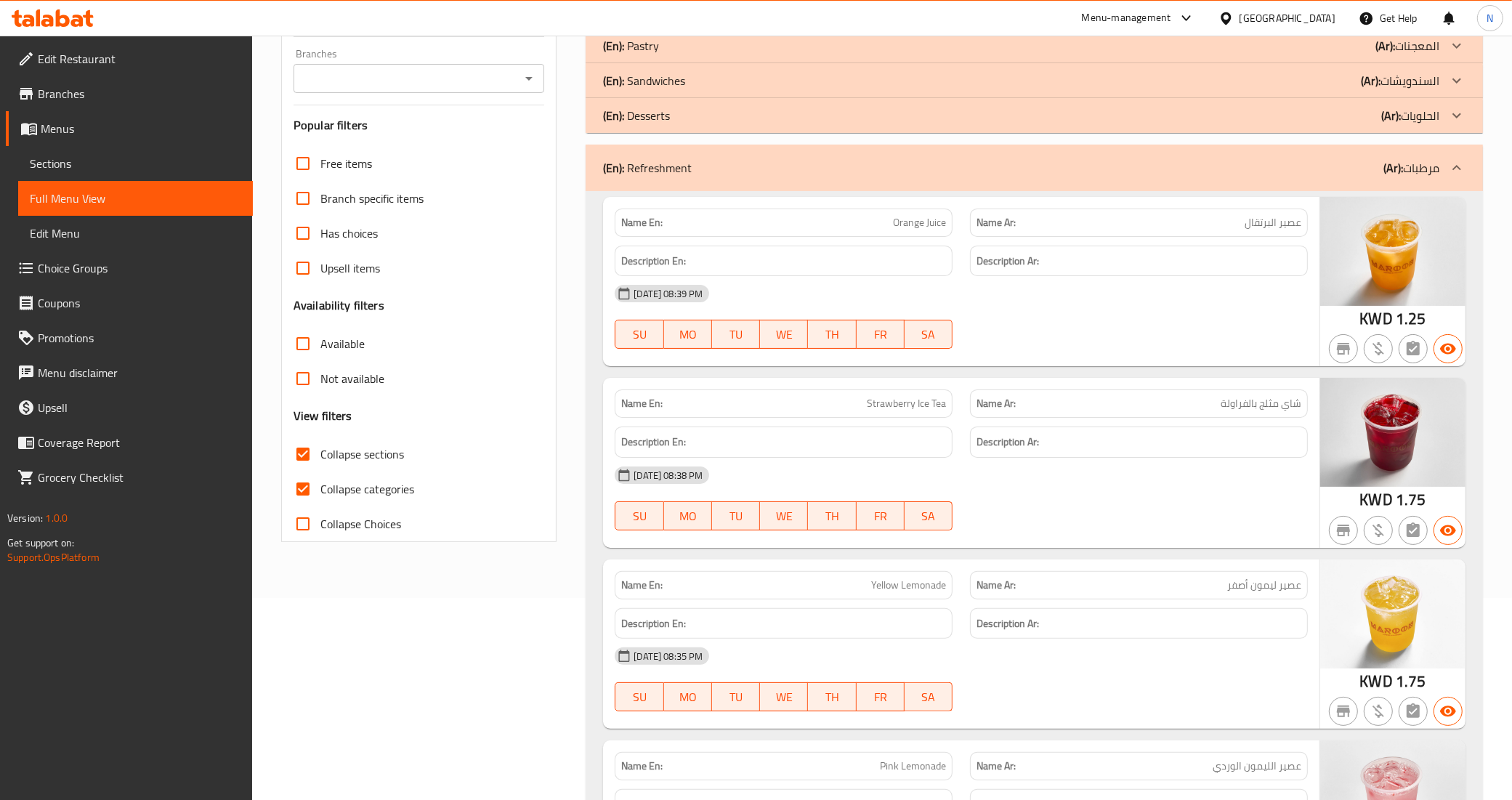
scroll to position [363, 0]
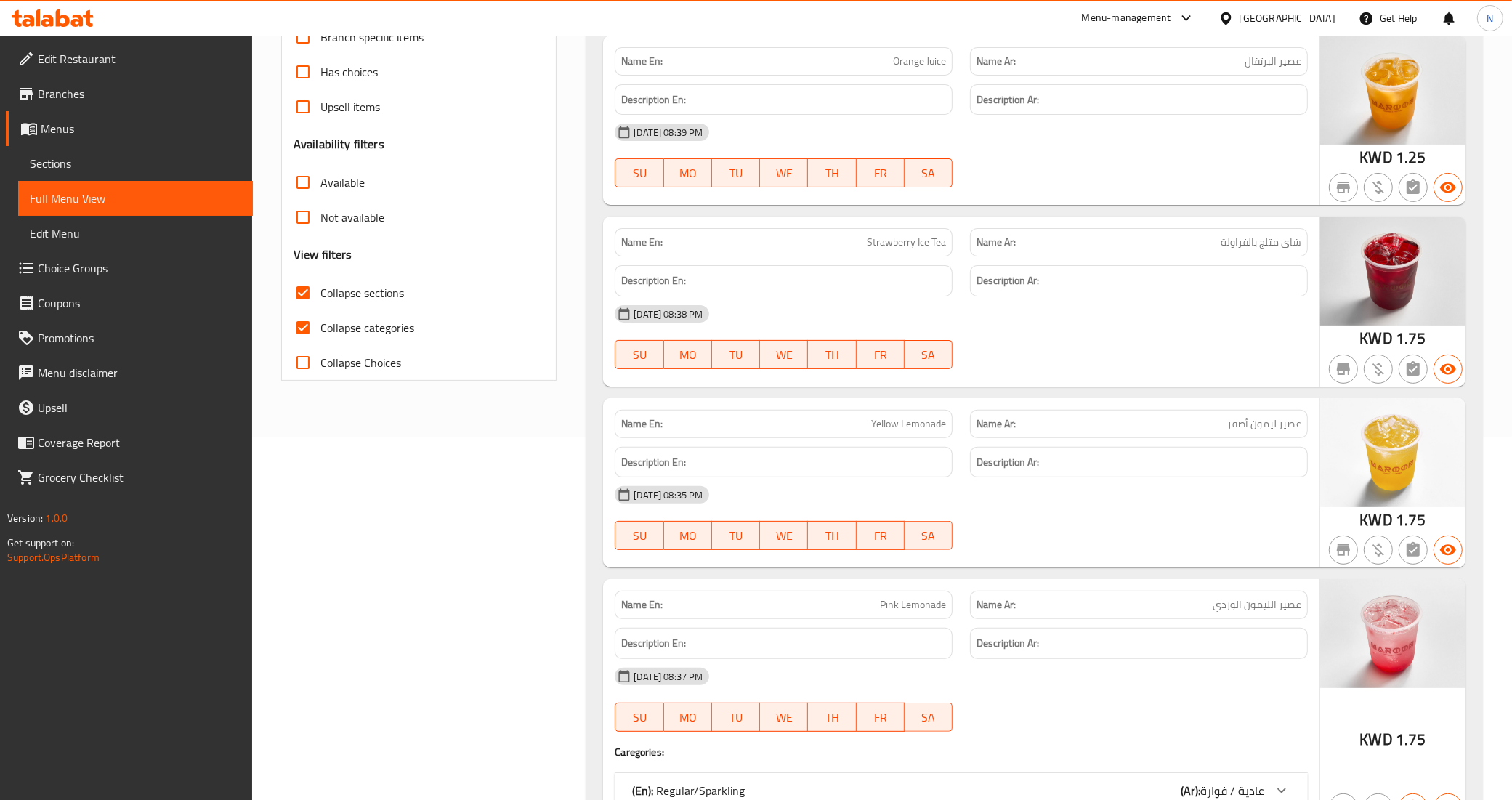
click at [372, 322] on span "Collapse categories" at bounding box center [367, 328] width 94 height 18
click at [321, 322] on input "Collapse categories" at bounding box center [303, 328] width 35 height 35
checkbox input "false"
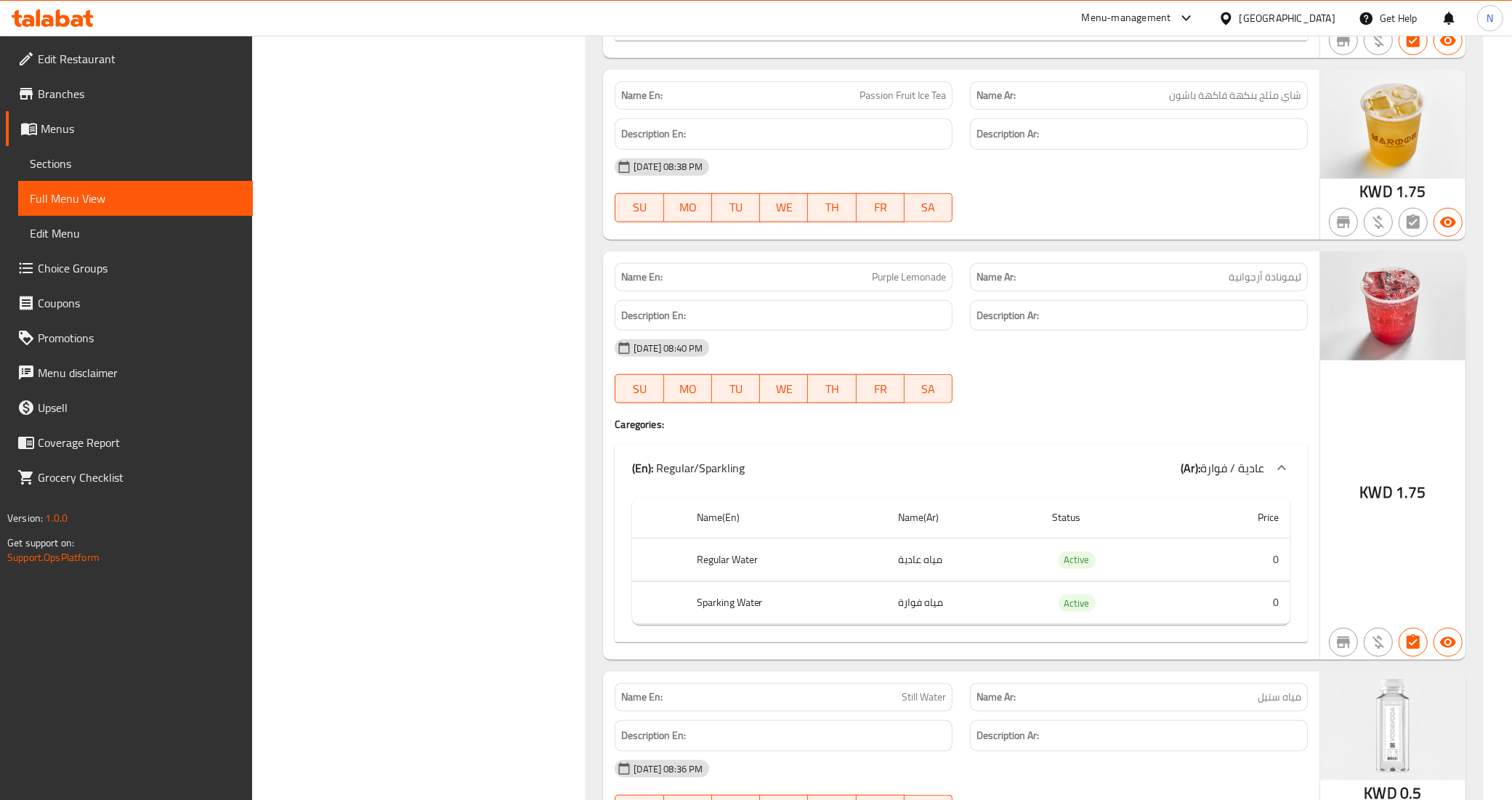
scroll to position [1362, 0]
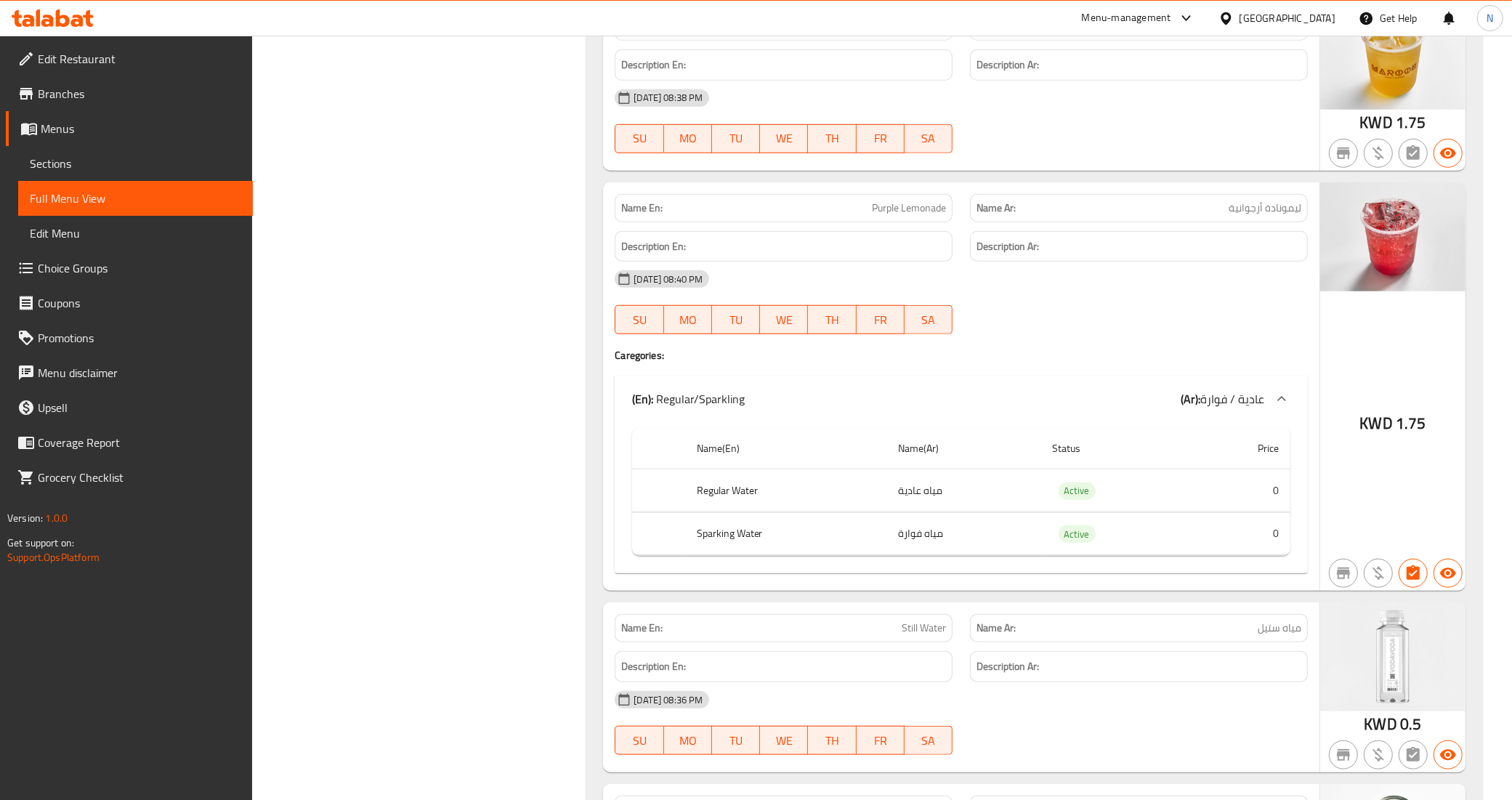
click at [1145, 362] on h4 "Caregories:" at bounding box center [961, 355] width 693 height 14
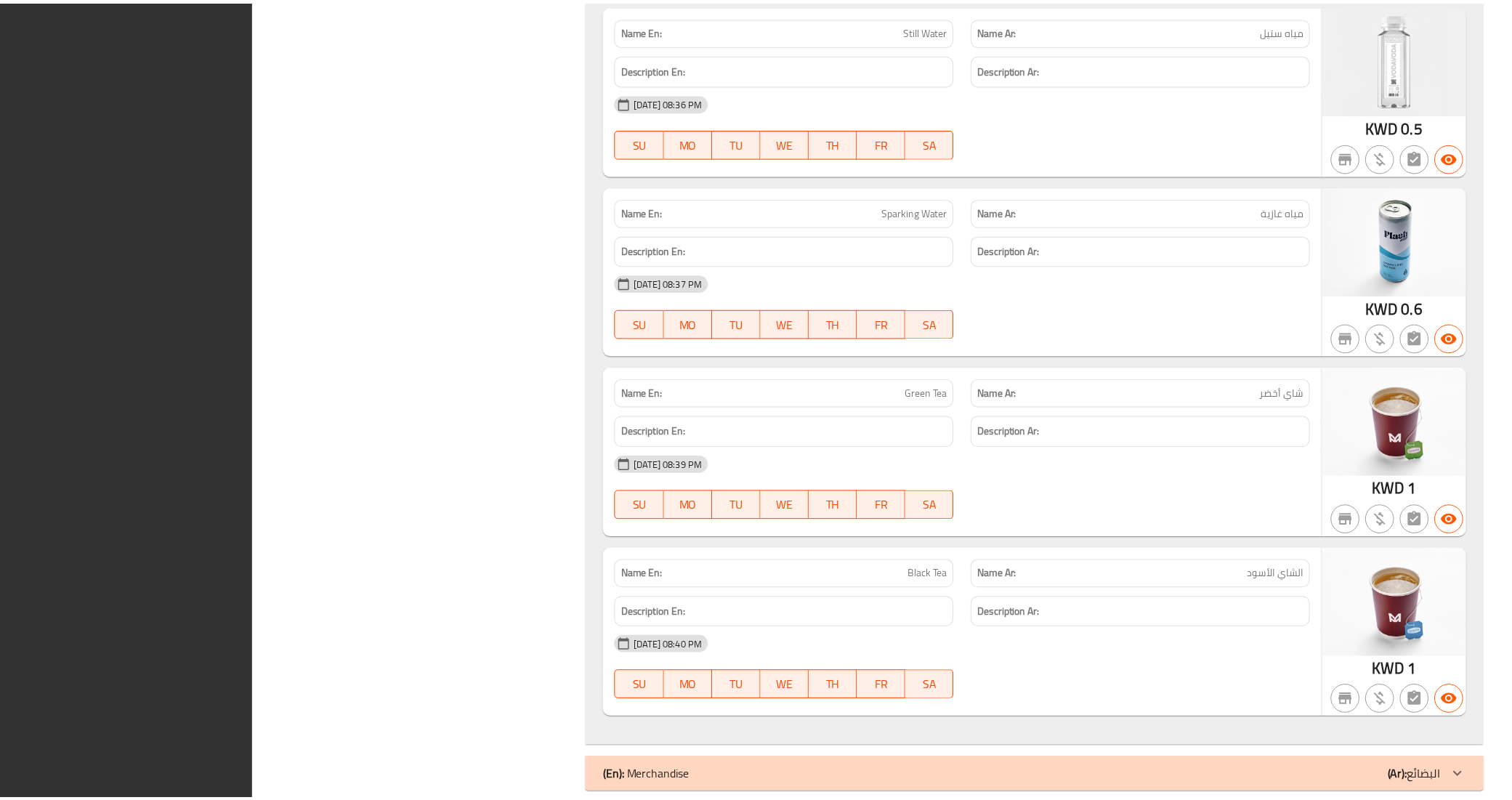
scroll to position [1992, 0]
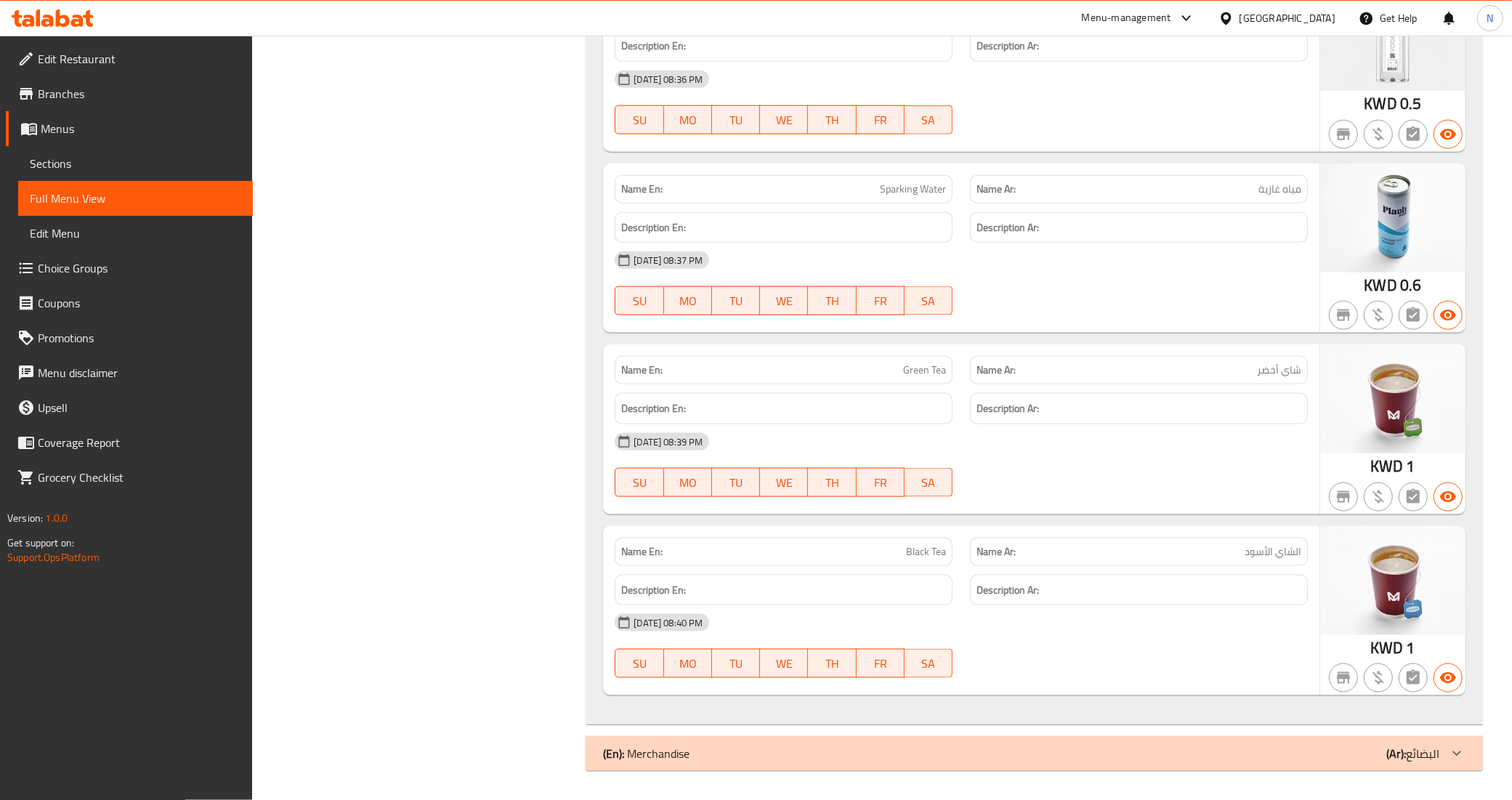
click at [80, 267] on span "Choice Groups" at bounding box center [139, 269] width 204 height 18
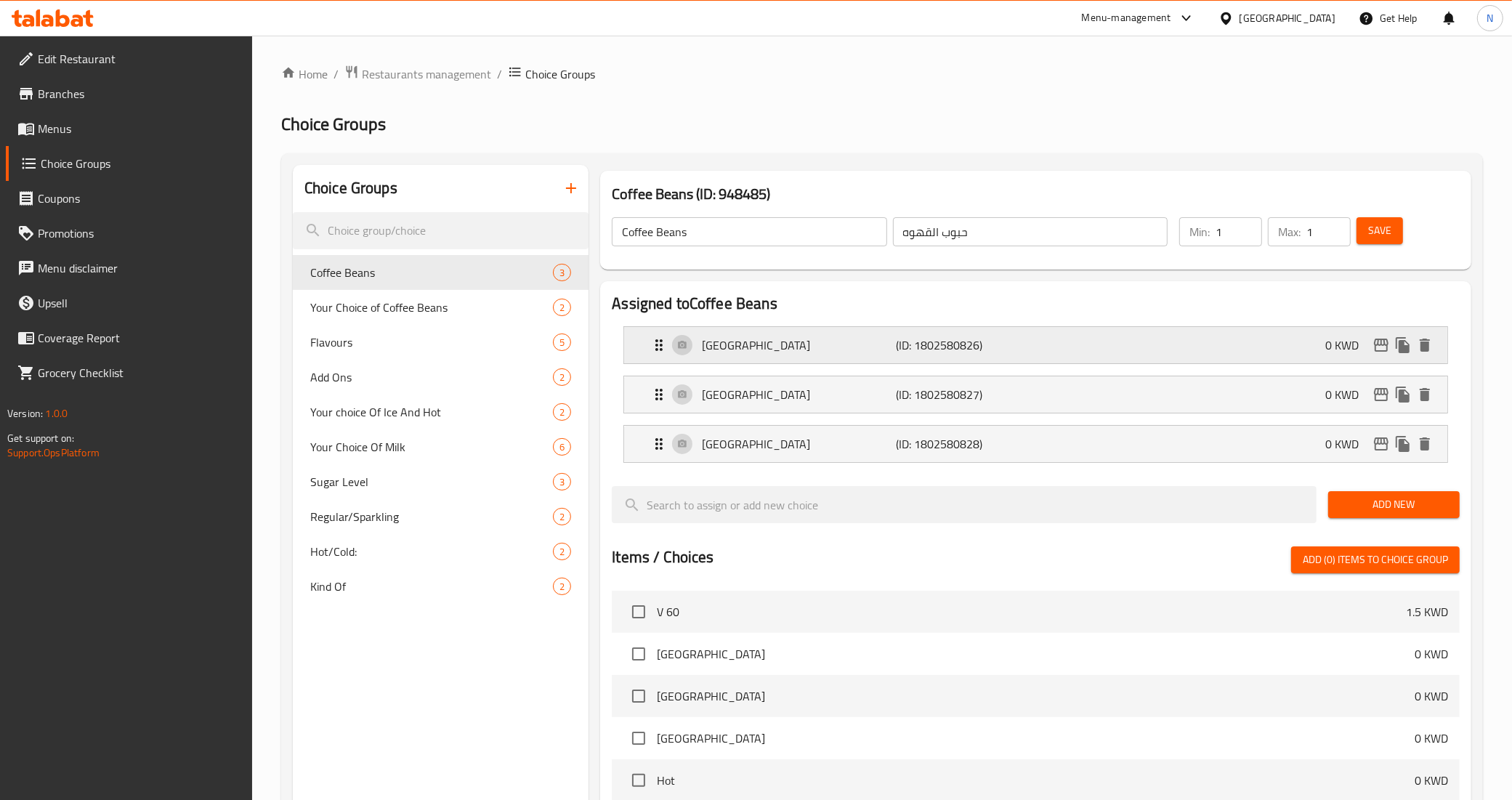
click at [1154, 338] on div "Colombia (ID: 1802580826) 0 KWD" at bounding box center [1040, 345] width 780 height 36
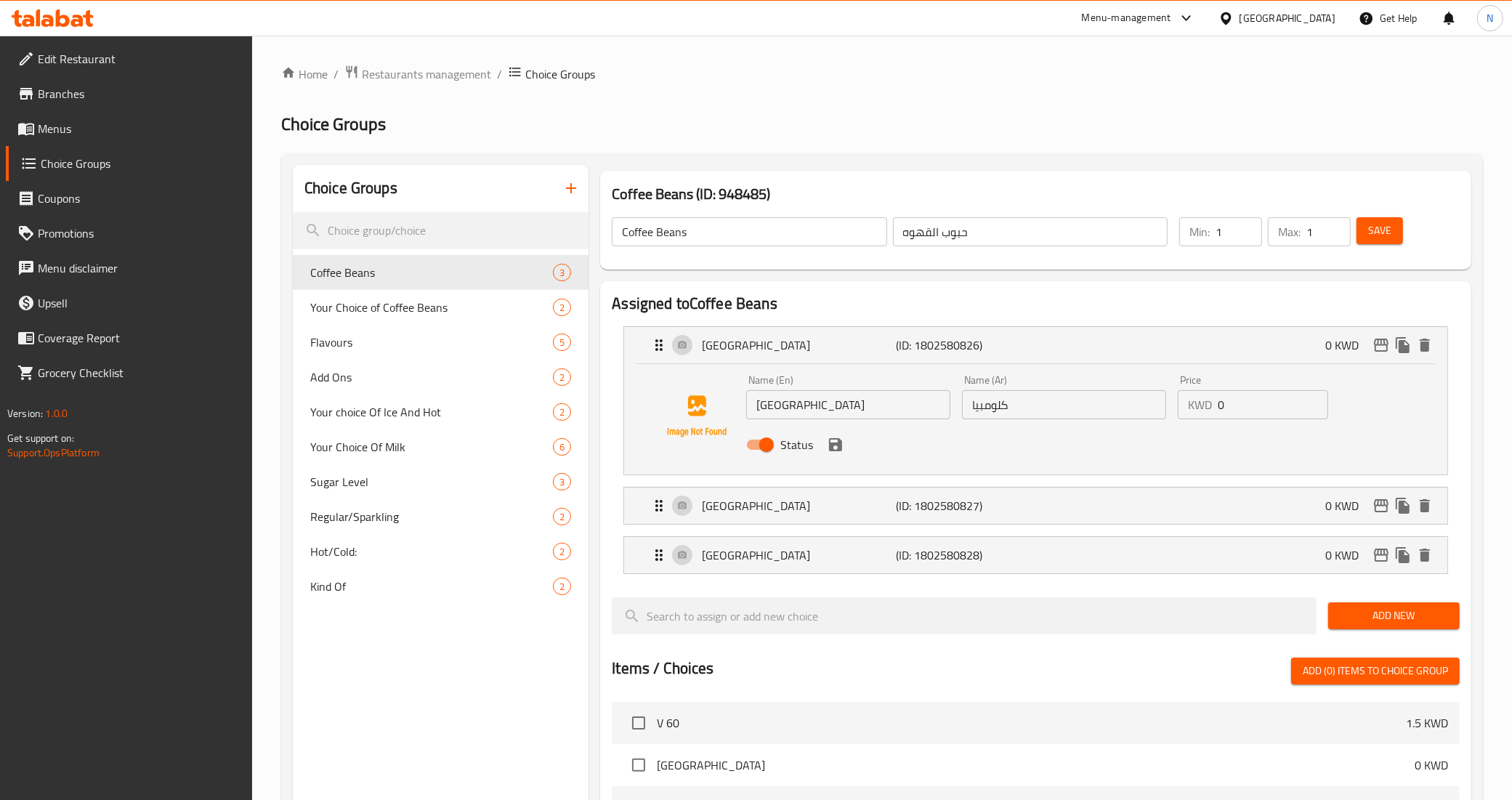
click at [85, 131] on span "Menus" at bounding box center [139, 129] width 204 height 18
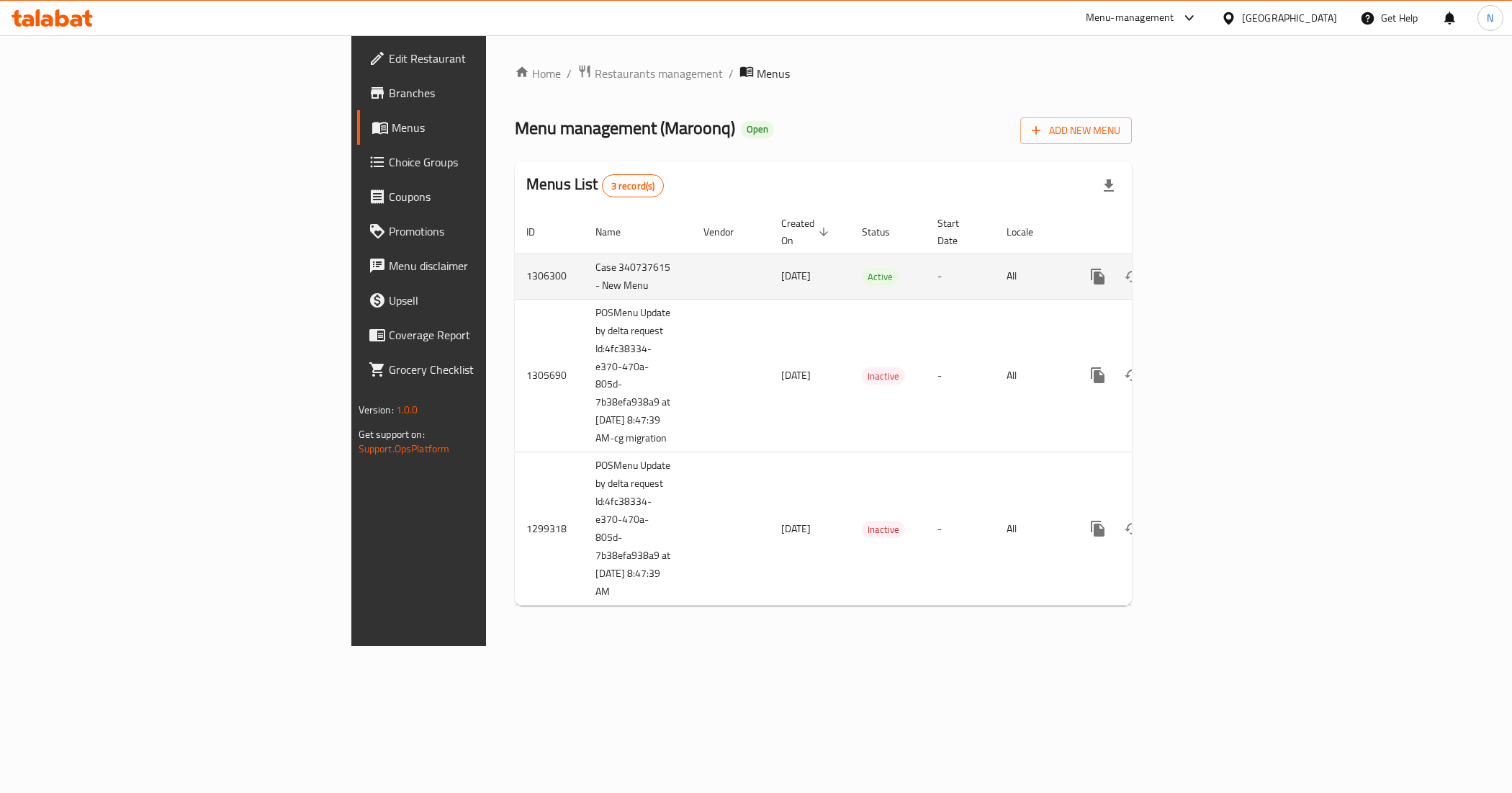
click at [1211, 268] on icon "enhanced table" at bounding box center [1202, 277] width 17 height 17
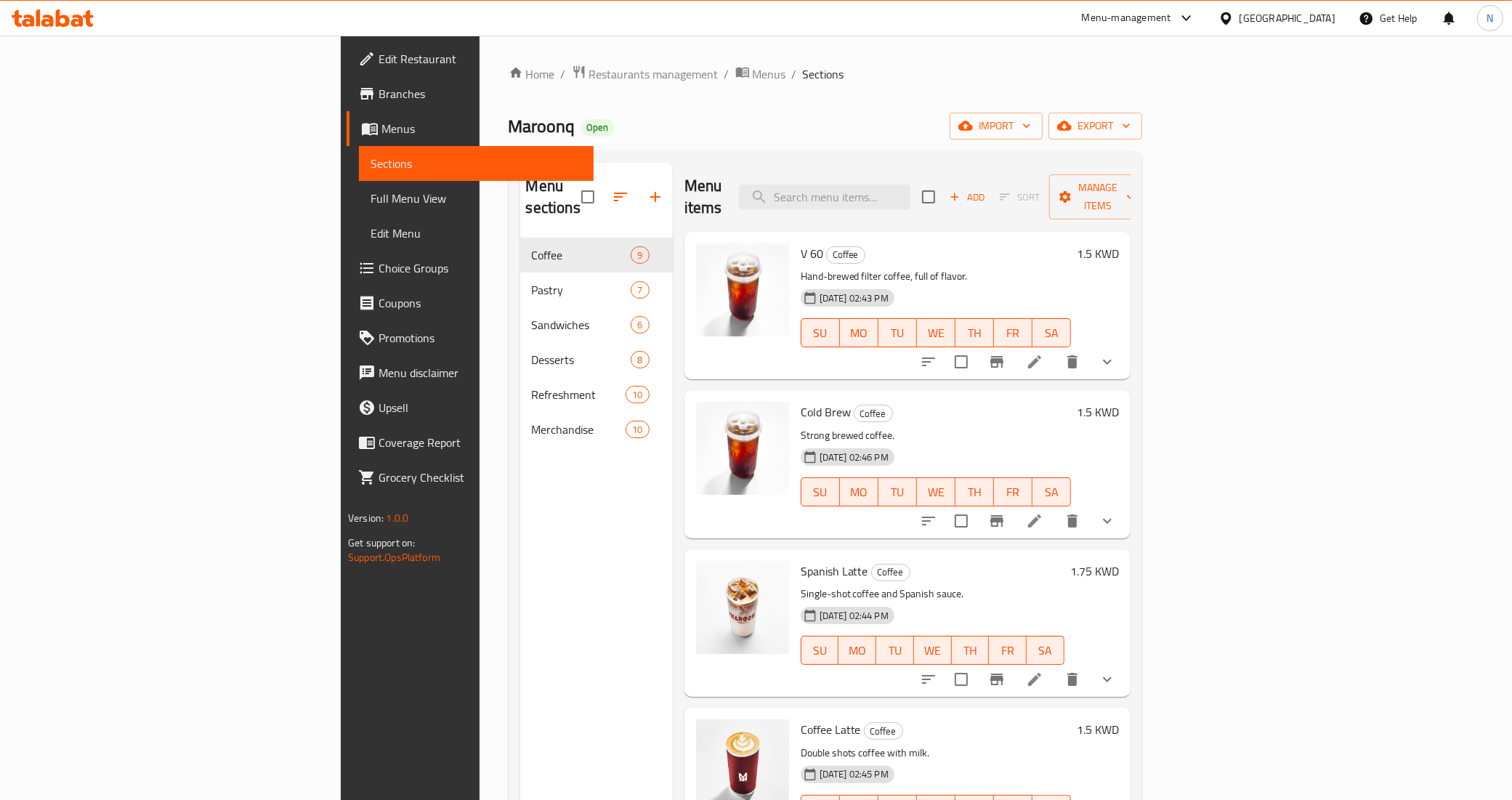
click at [1044, 353] on icon at bounding box center [1035, 362] width 18 height 18
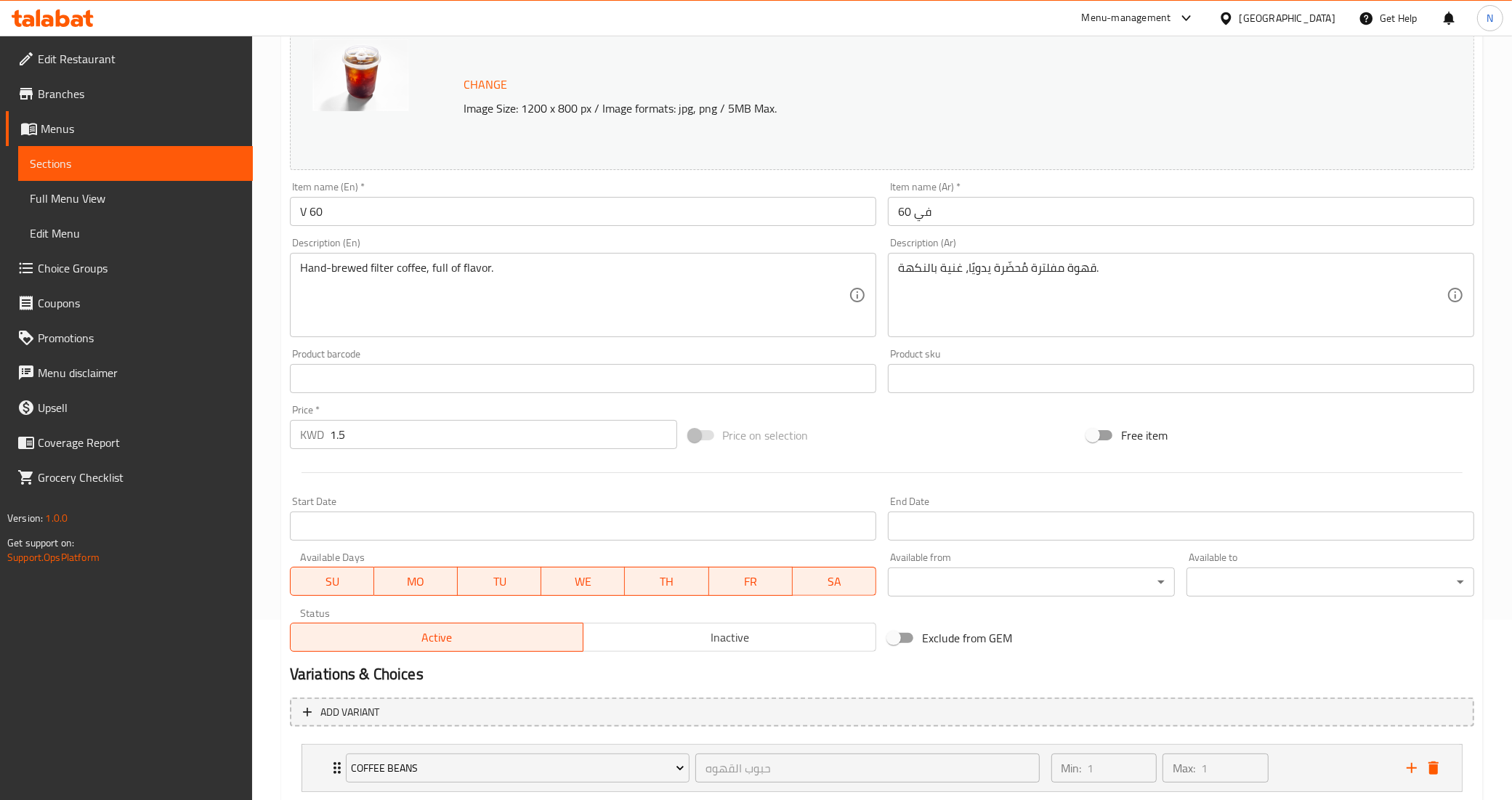
scroll to position [331, 0]
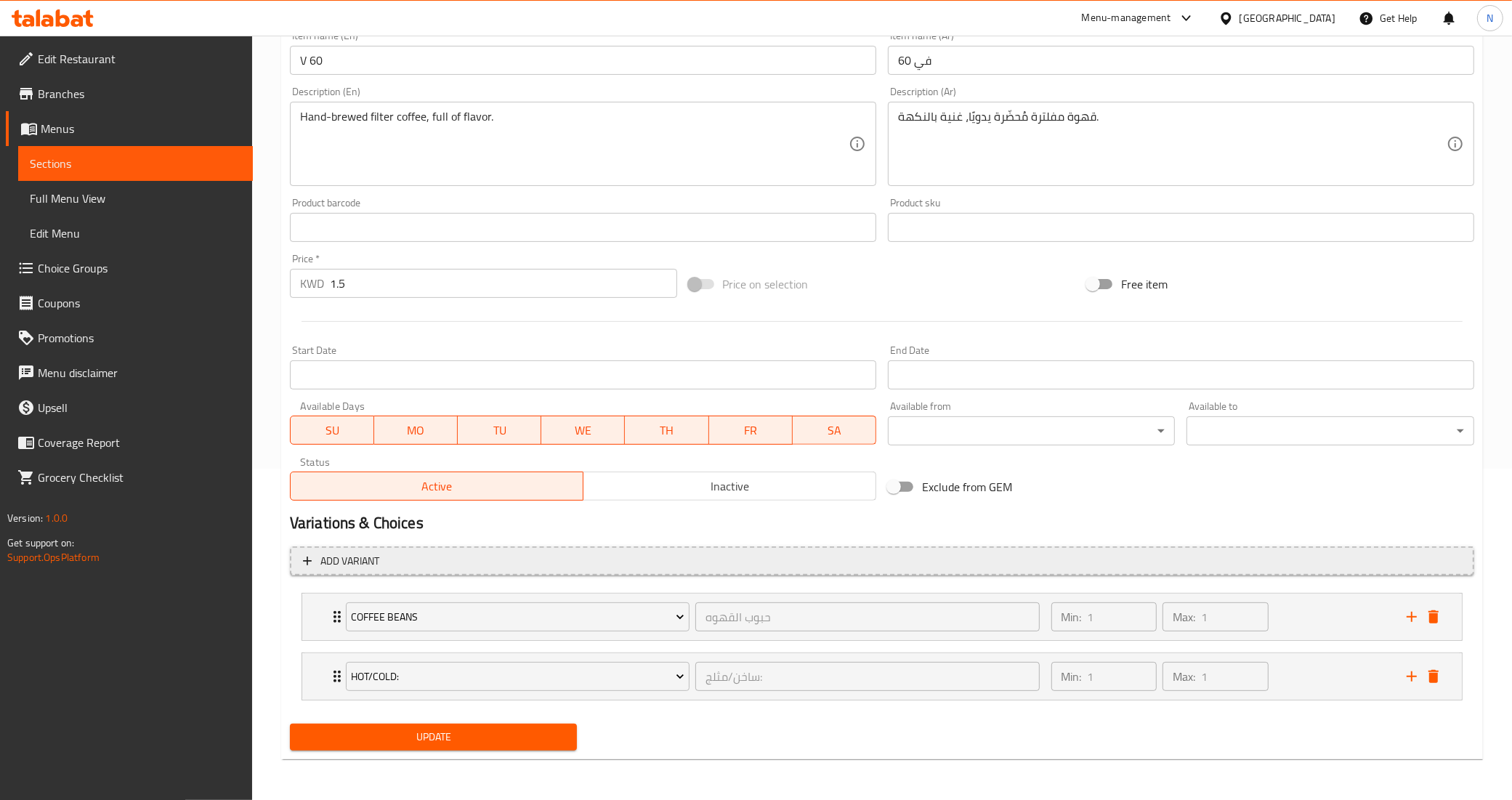
click at [365, 565] on span "Add variant" at bounding box center [350, 561] width 59 height 18
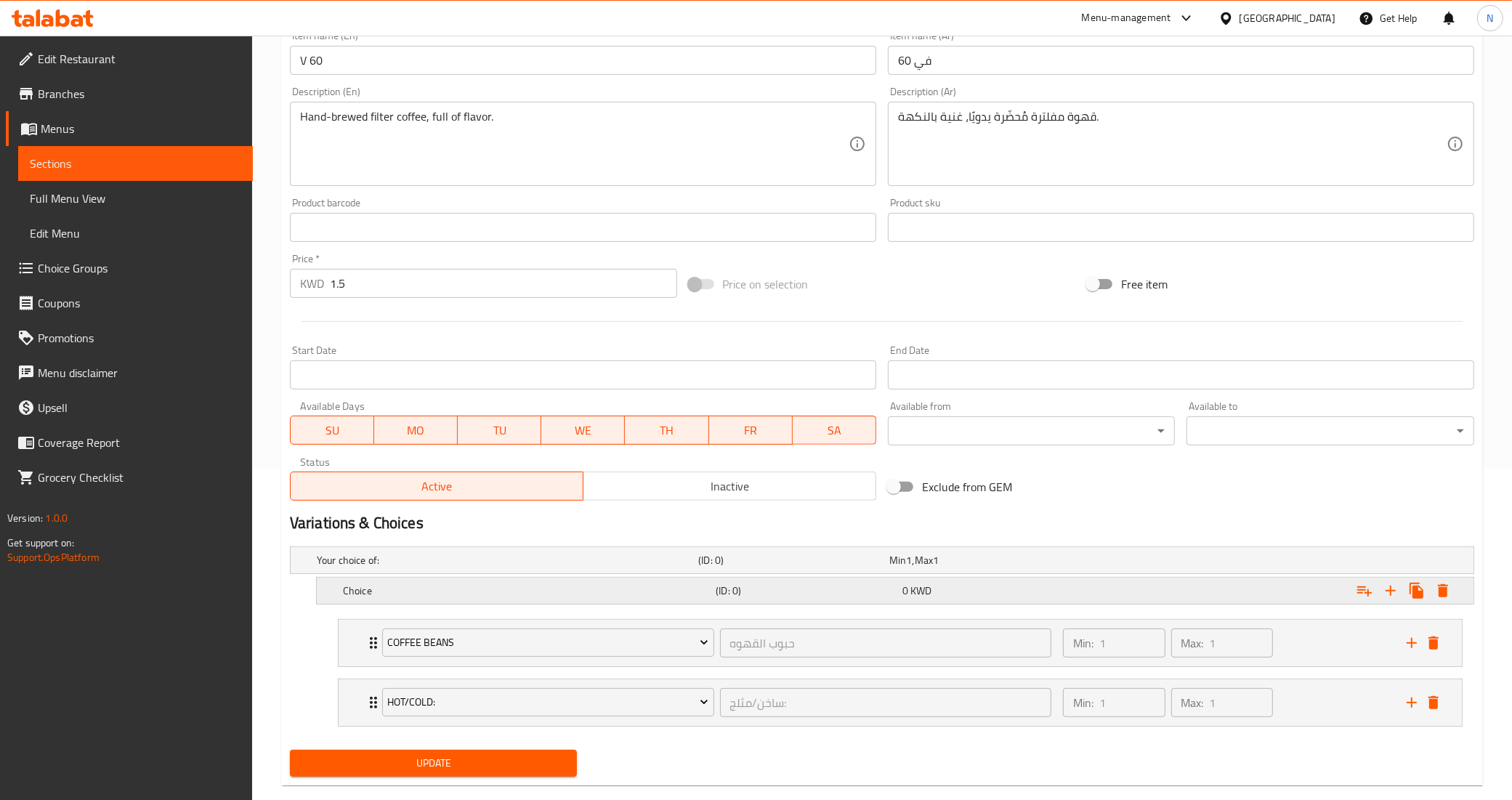
click at [722, 601] on div "Choice (ID: 0) 0 KWD" at bounding box center [900, 591] width 1119 height 32
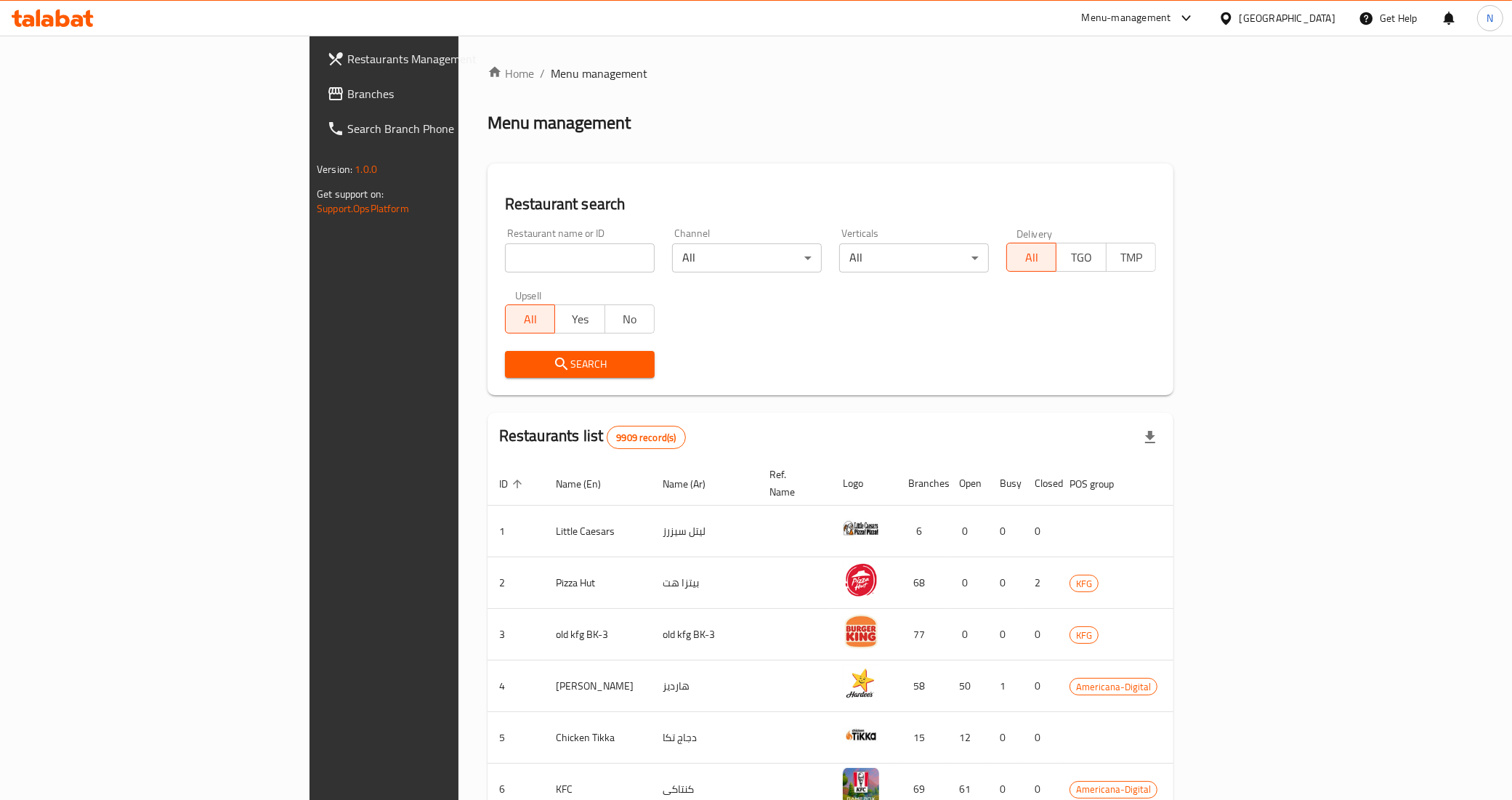
click at [1323, 19] on div "[GEOGRAPHIC_DATA]" at bounding box center [1288, 18] width 96 height 16
click at [1153, 311] on div "[GEOGRAPHIC_DATA]" at bounding box center [1226, 314] width 218 height 34
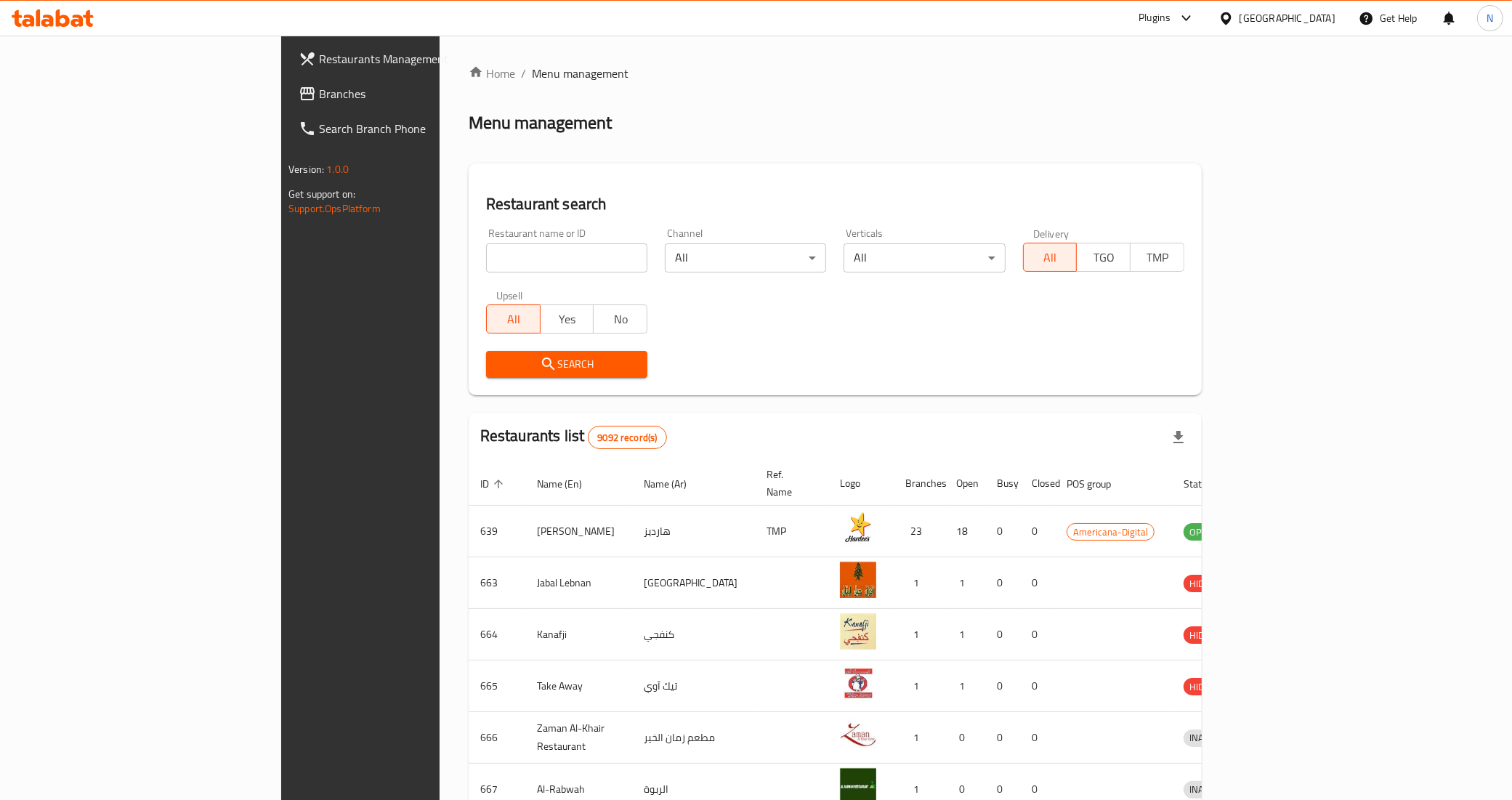
click at [503, 240] on div "Restaurant name or ID Restaurant name or ID" at bounding box center [566, 250] width 161 height 44
click at [499, 254] on input "search" at bounding box center [566, 258] width 161 height 29
paste input "Riviera Rayhaa"
type input "Riviera Rayhaa"
click button "Search" at bounding box center [566, 365] width 161 height 27
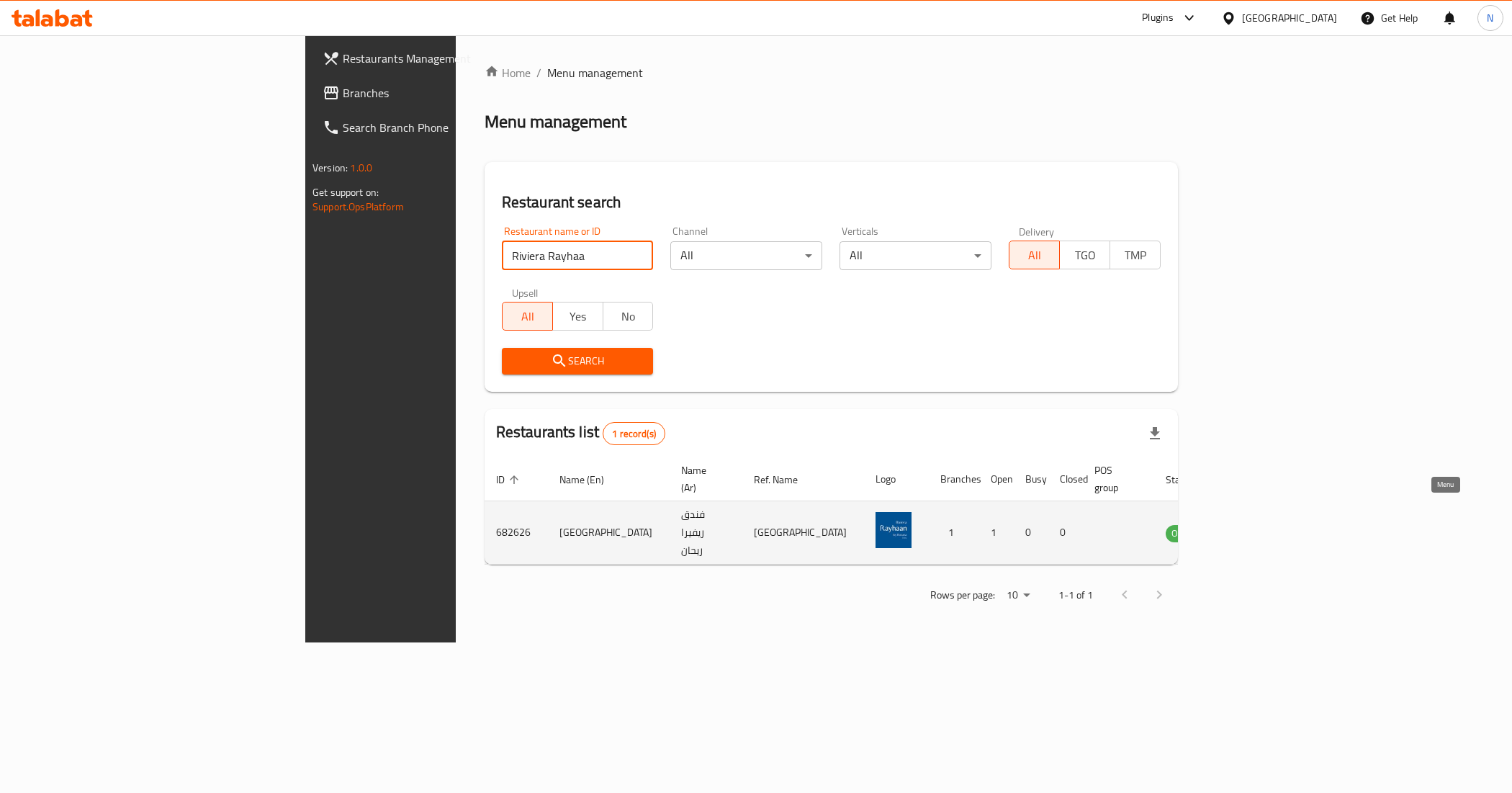
click at [1258, 527] on icon "enhanced table" at bounding box center [1250, 532] width 16 height 12
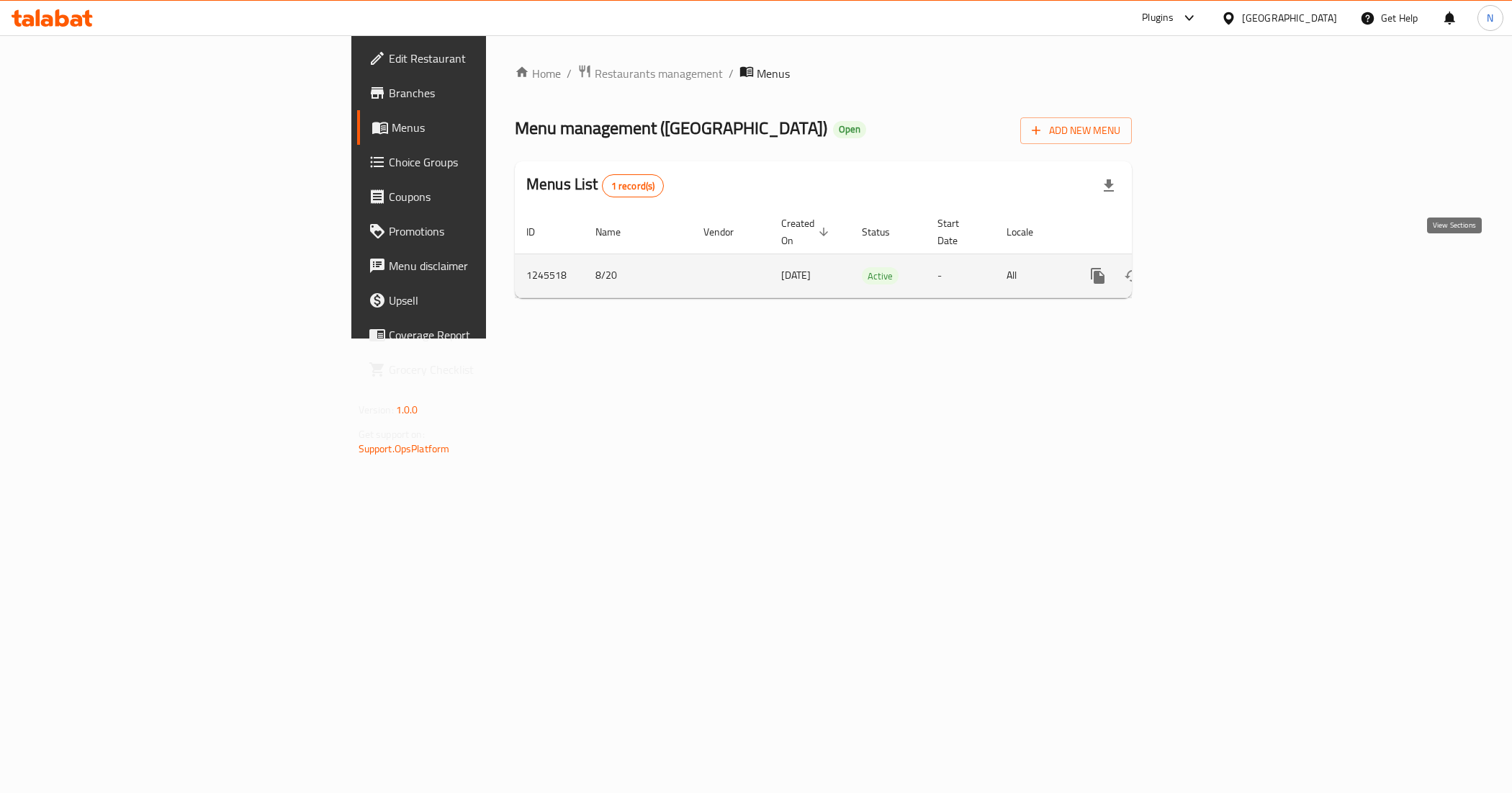
click at [1219, 261] on link "enhanced table" at bounding box center [1202, 276] width 35 height 35
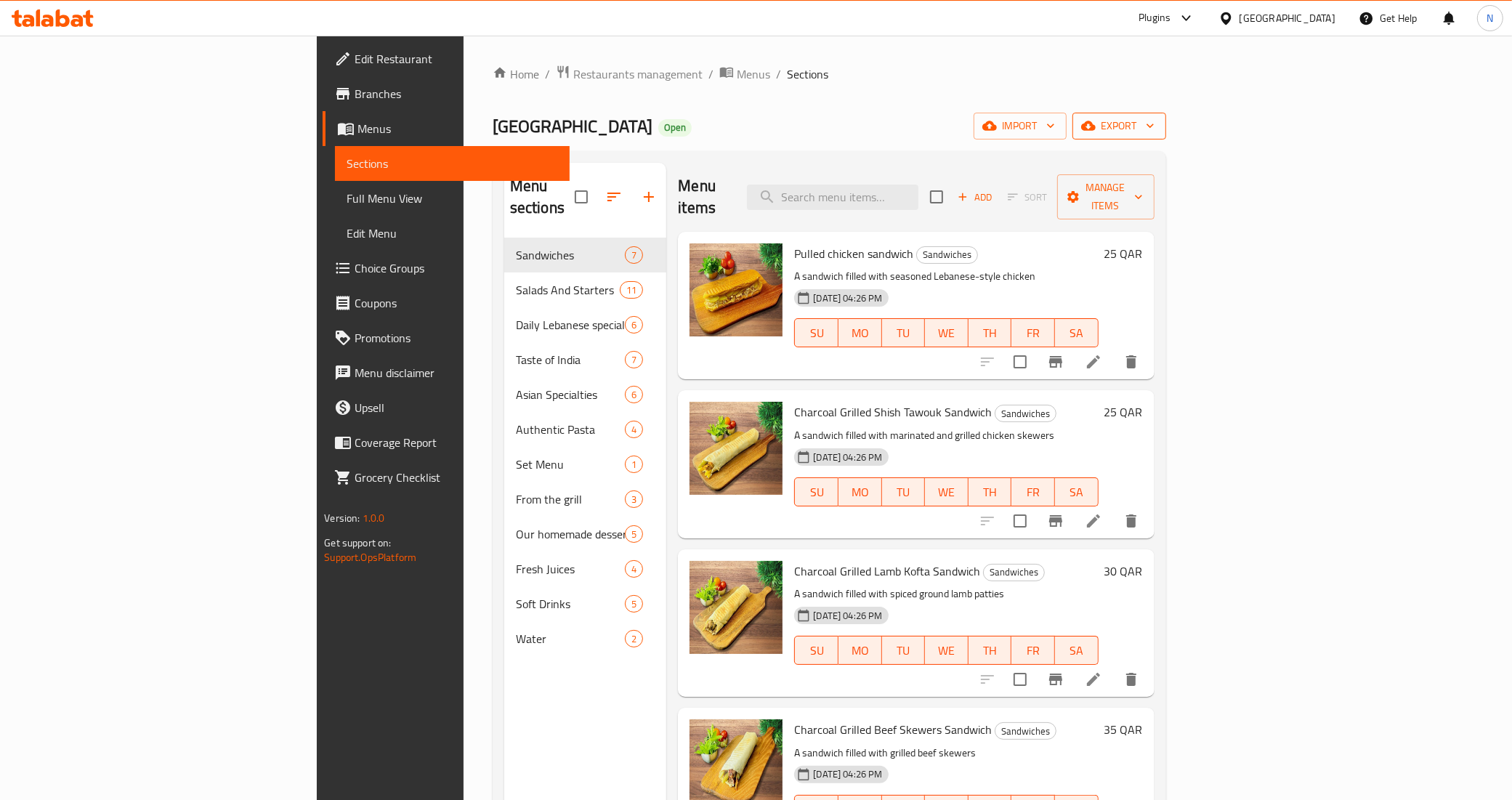
click at [1154, 129] on span "export" at bounding box center [1119, 126] width 71 height 18
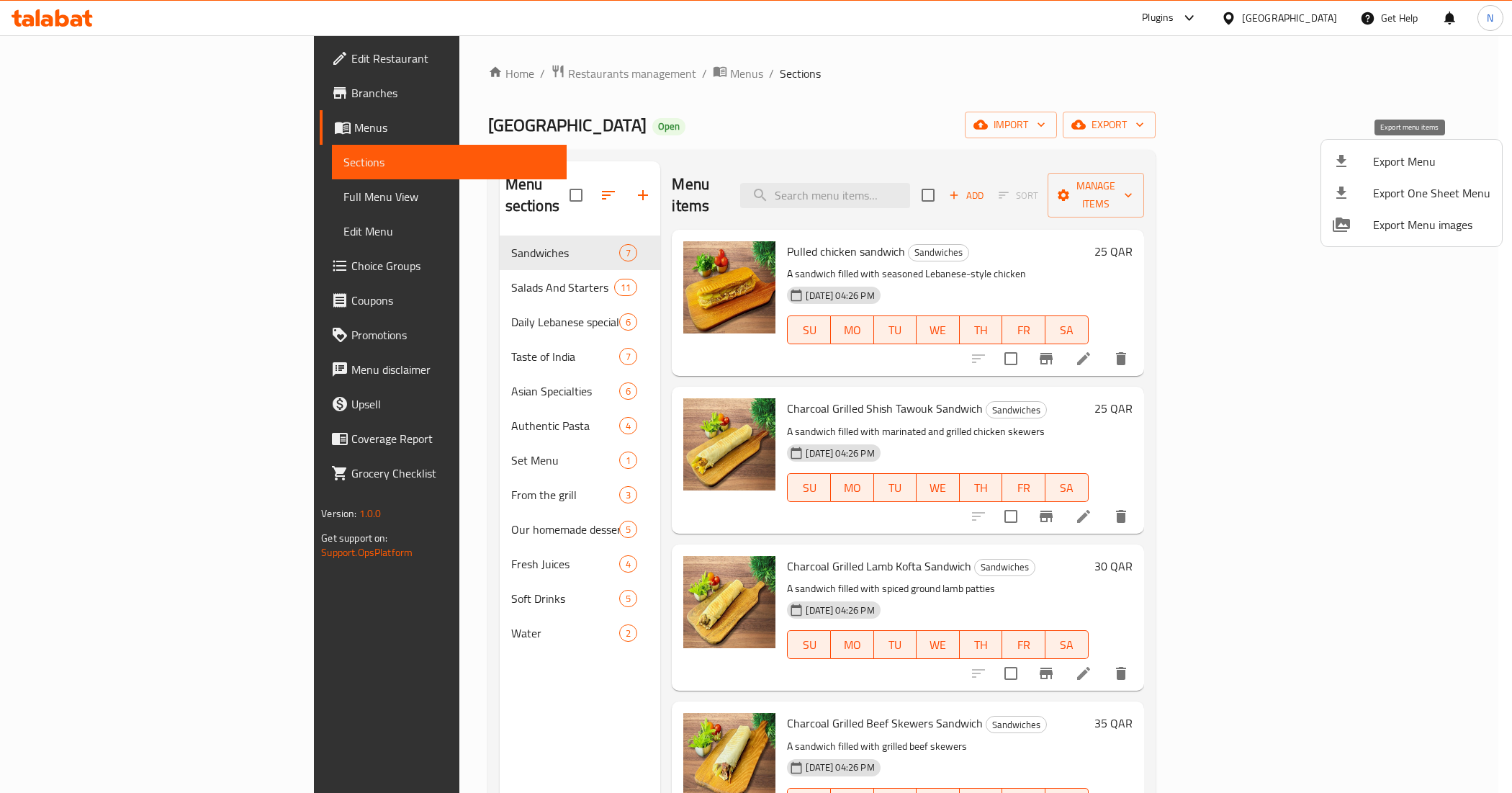
click at [1410, 164] on span "Export Menu" at bounding box center [1432, 161] width 118 height 17
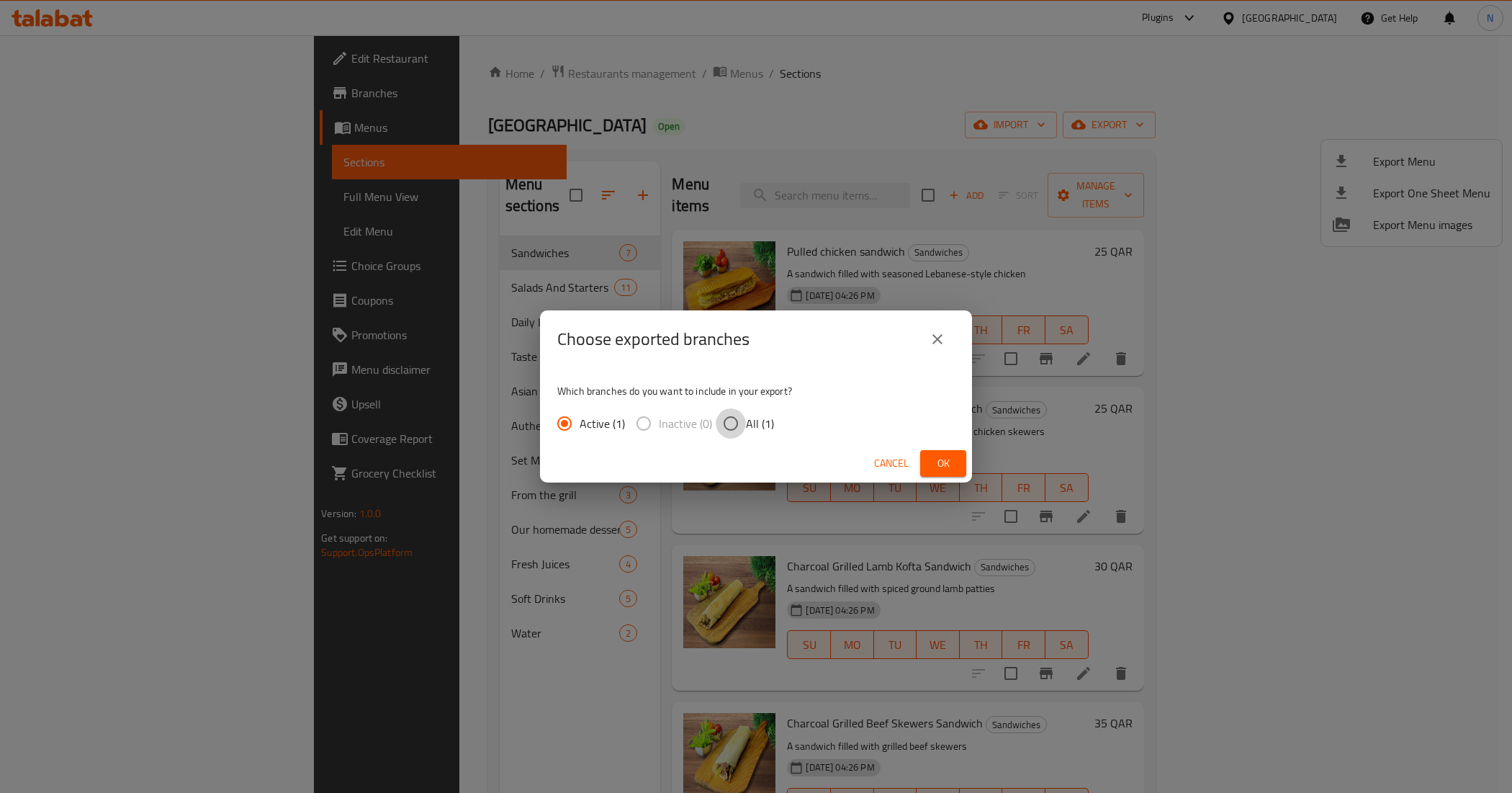
click at [741, 432] on input "All (1)" at bounding box center [731, 424] width 30 height 30
radio input "true"
click at [960, 465] on button "Ok" at bounding box center [943, 463] width 46 height 27
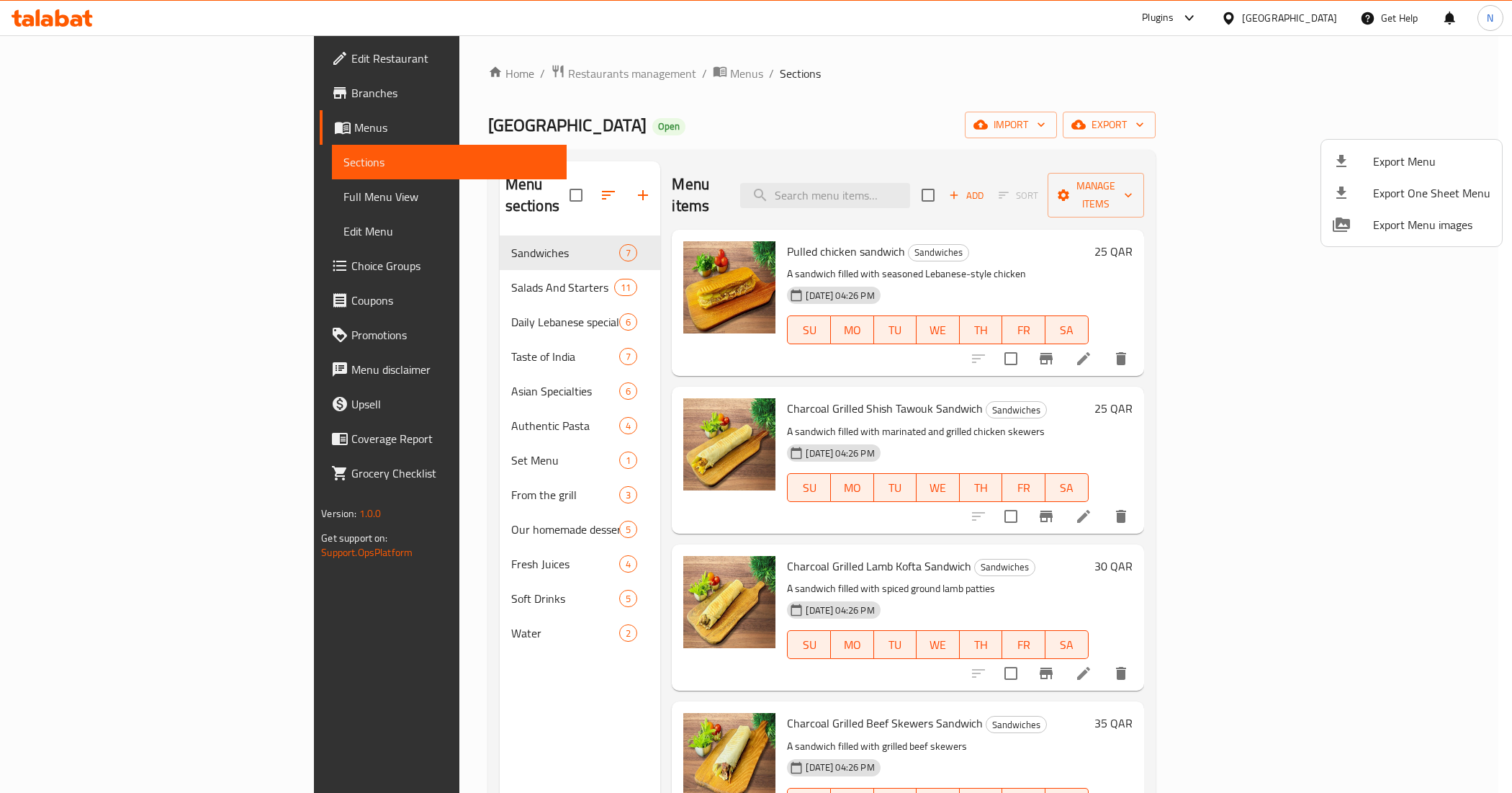
click at [1318, 19] on div at bounding box center [756, 396] width 1512 height 793
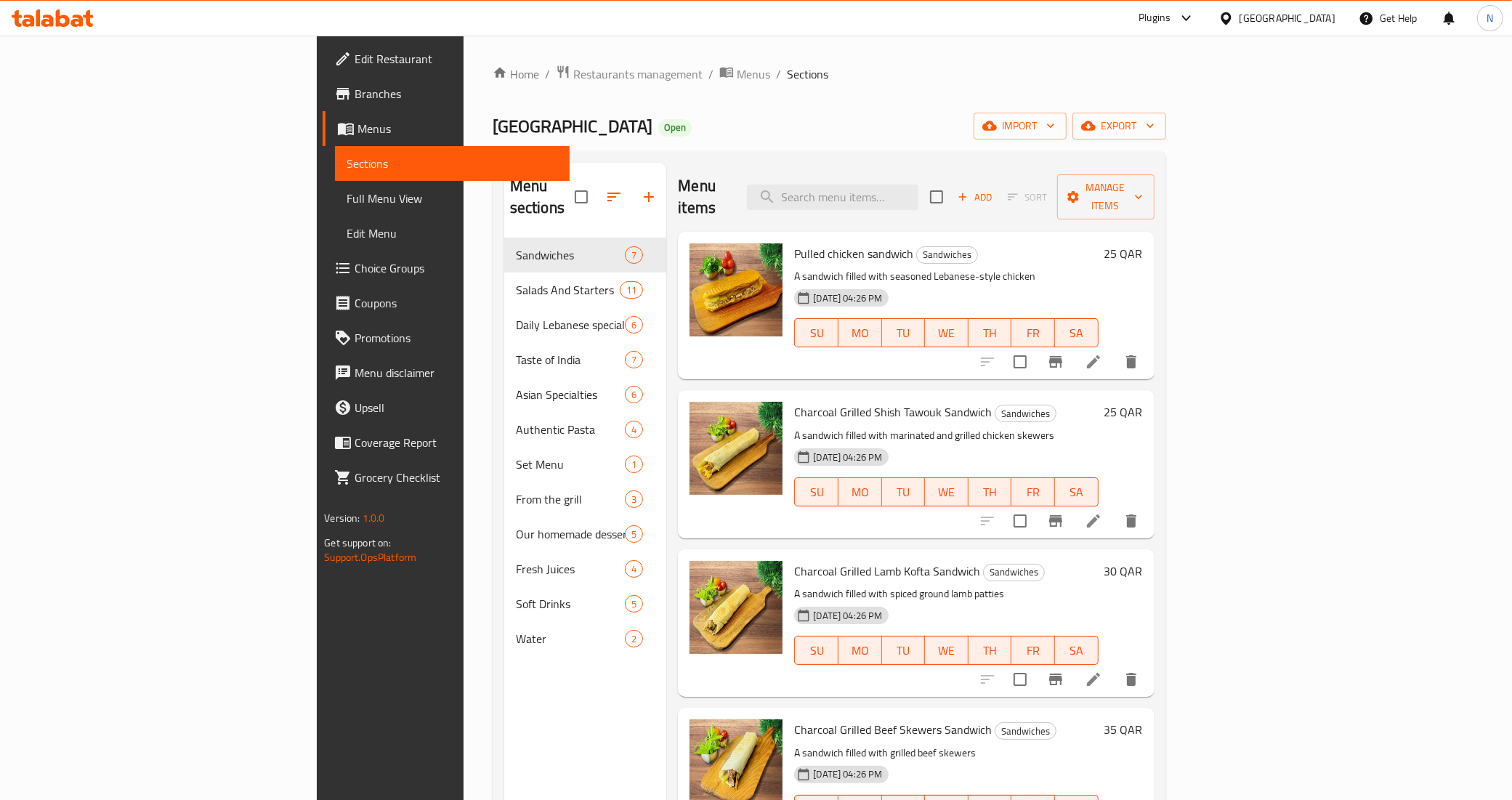
click at [1327, 20] on div "[GEOGRAPHIC_DATA]" at bounding box center [1288, 18] width 96 height 16
click at [1146, 160] on div "[GEOGRAPHIC_DATA]" at bounding box center [1178, 150] width 119 height 34
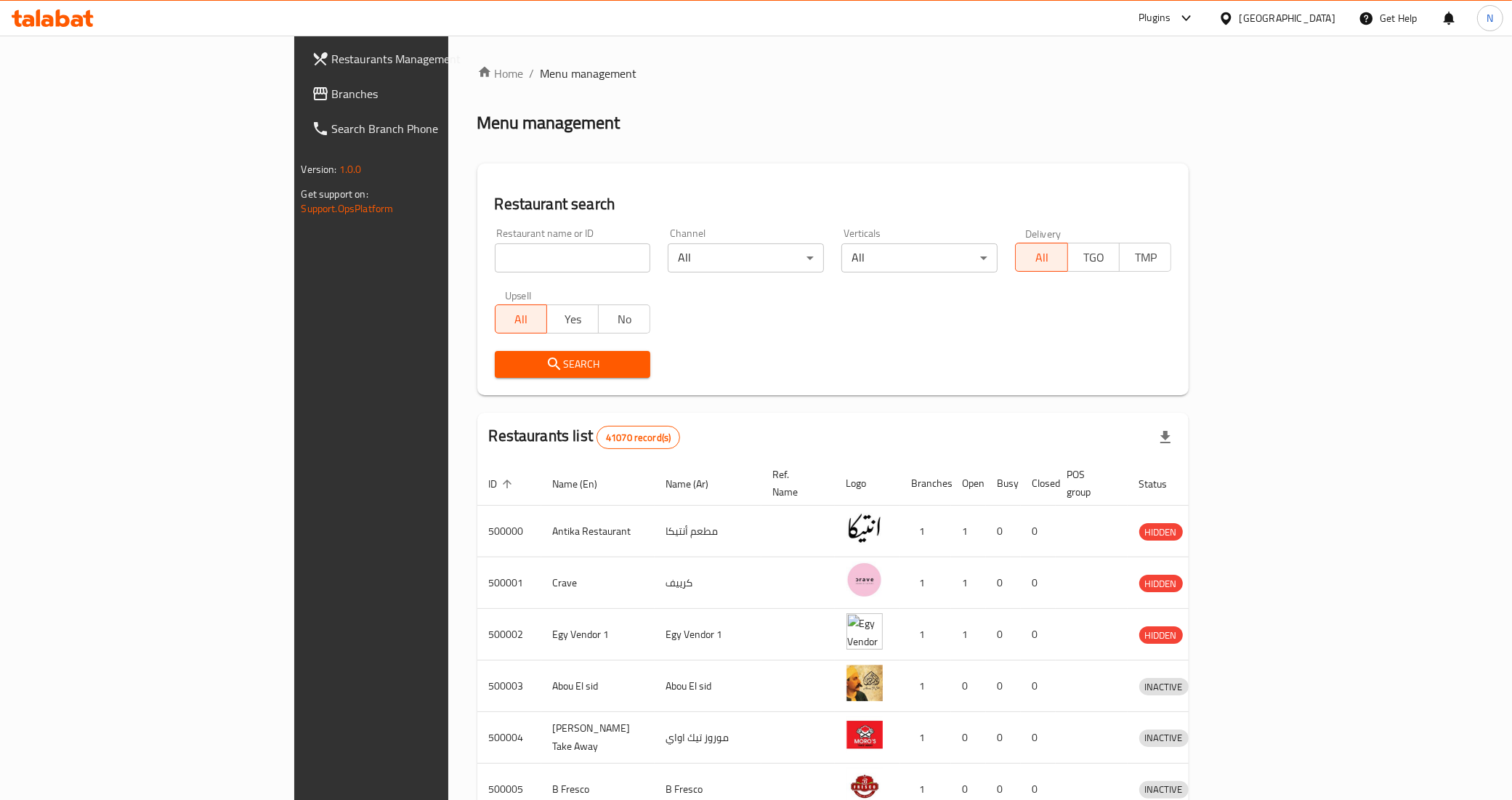
click at [495, 263] on input "search" at bounding box center [572, 258] width 156 height 29
paste input "667565"
type input "667565"
click button "Search" at bounding box center [572, 365] width 156 height 27
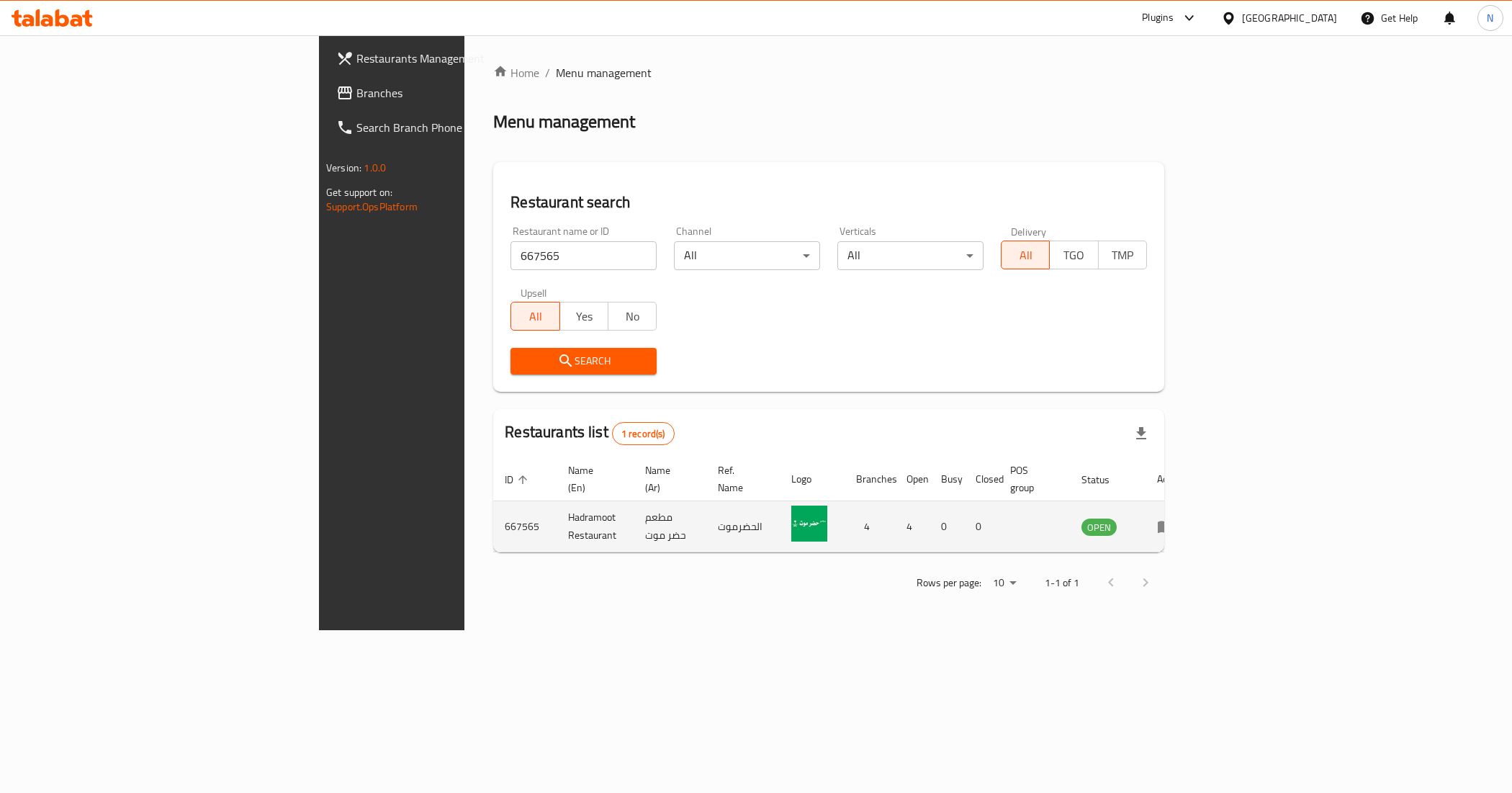
drag, startPoint x: 1437, startPoint y: 499, endPoint x: 1430, endPoint y: 512, distance: 14.8
click at [1196, 501] on td "enhanced table" at bounding box center [1170, 527] width 50 height 51
click at [1172, 524] on icon "enhanced table" at bounding box center [1169, 527] width 5 height 6
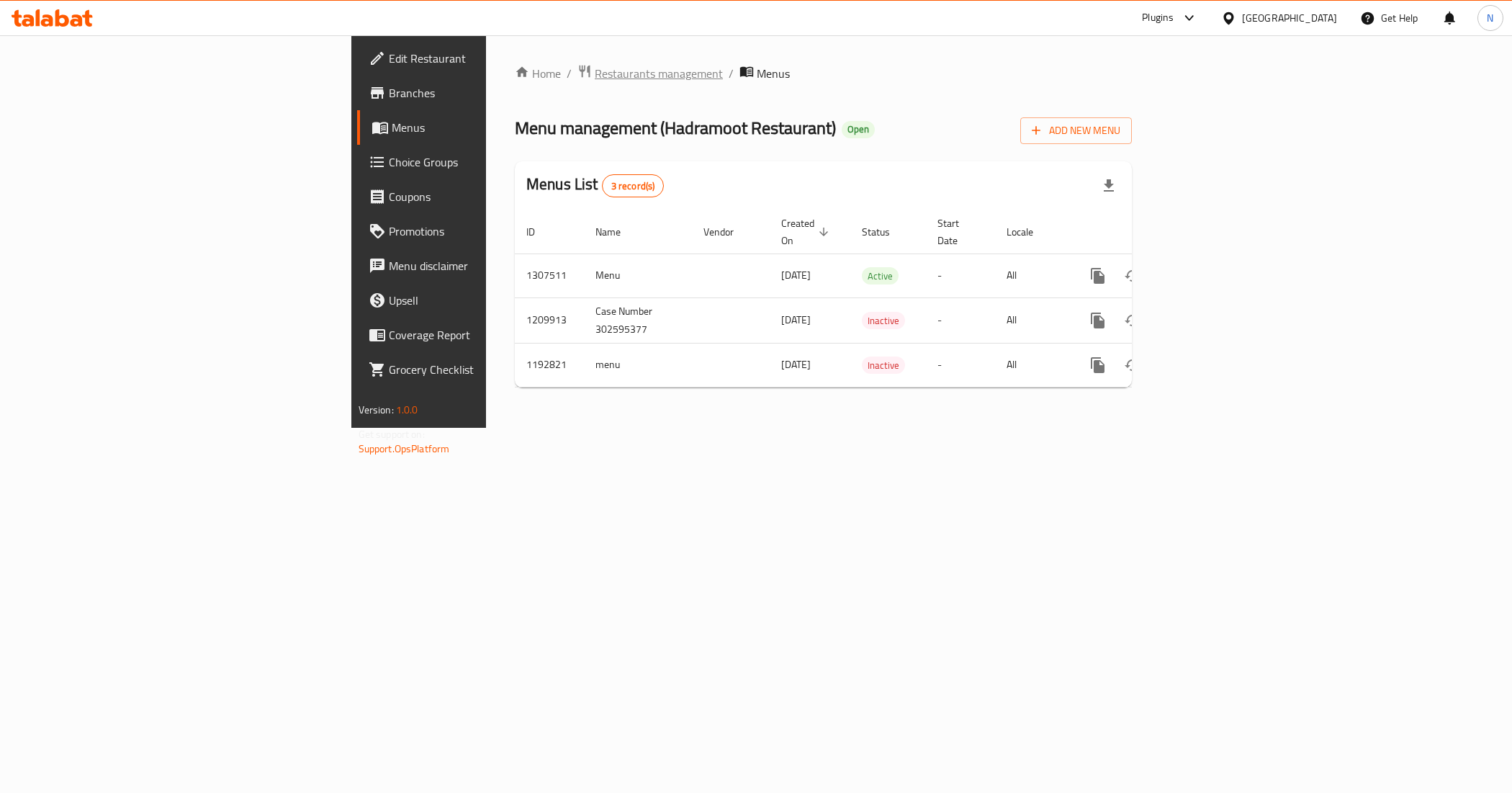
click at [595, 73] on span "Restaurants management" at bounding box center [659, 74] width 128 height 17
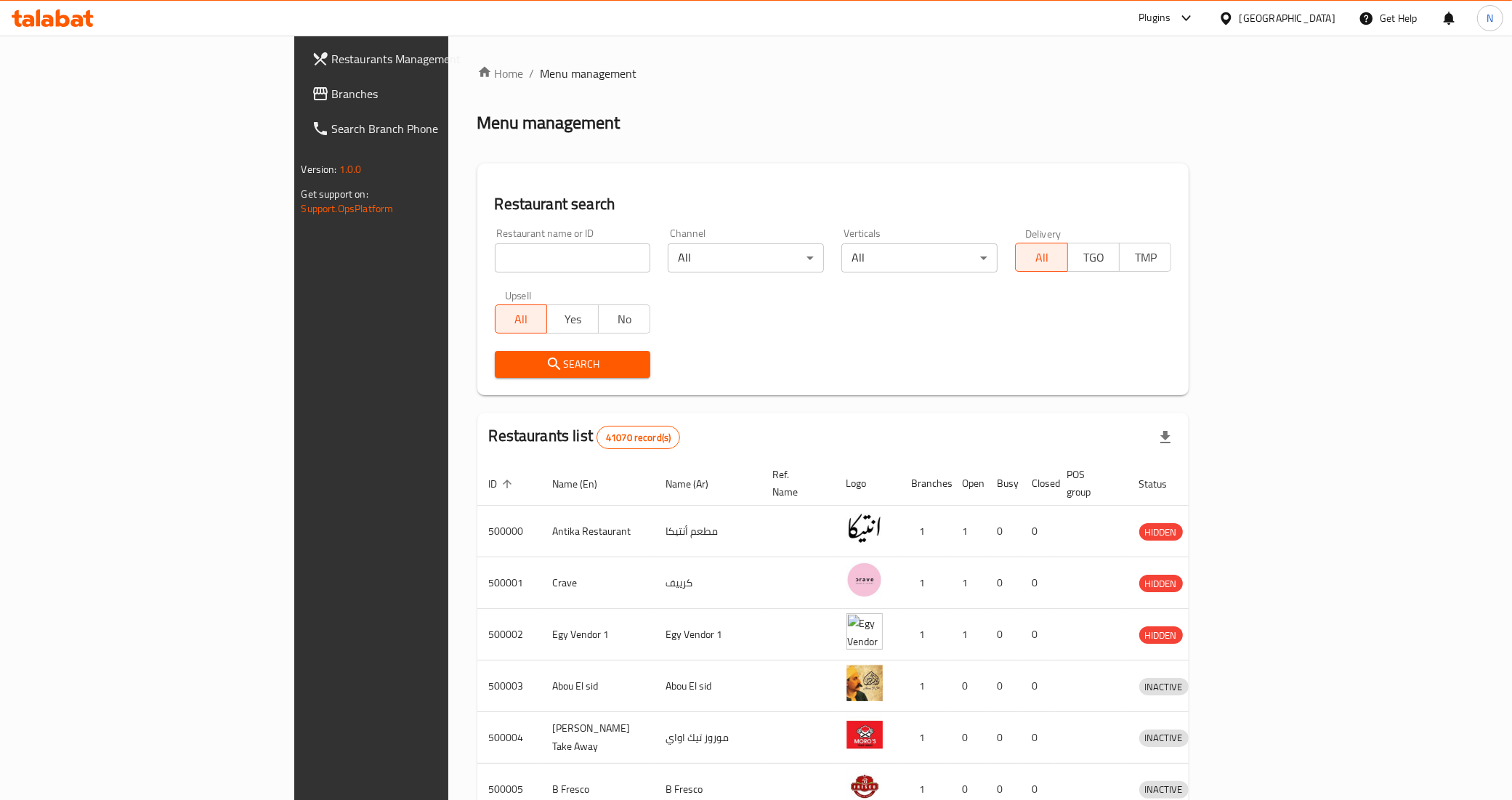
click at [495, 248] on input "search" at bounding box center [572, 258] width 156 height 29
paste input "667565"
type input "667565"
click button "Search" at bounding box center [572, 365] width 156 height 27
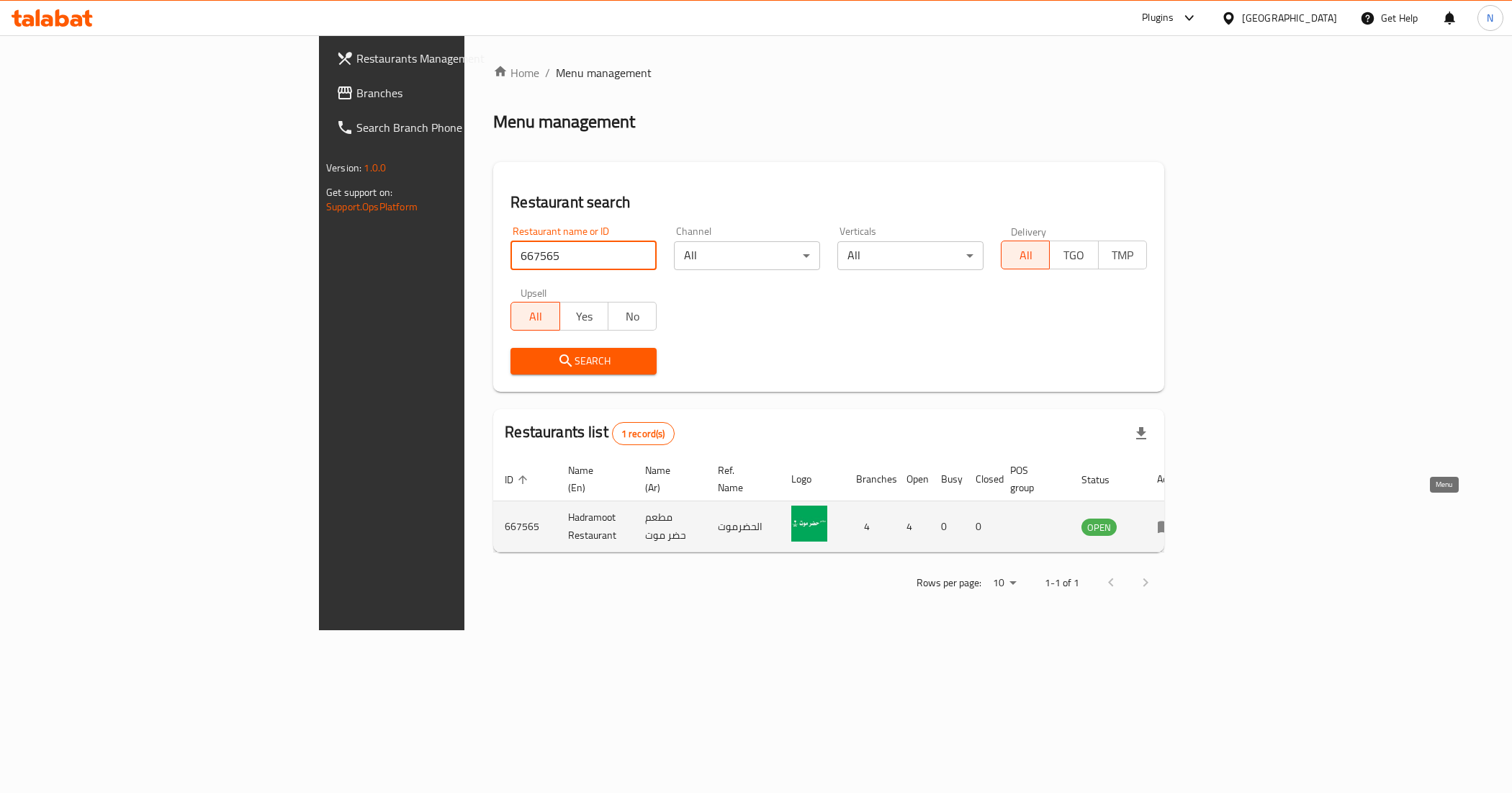
click at [1172, 524] on icon "enhanced table" at bounding box center [1169, 527] width 5 height 6
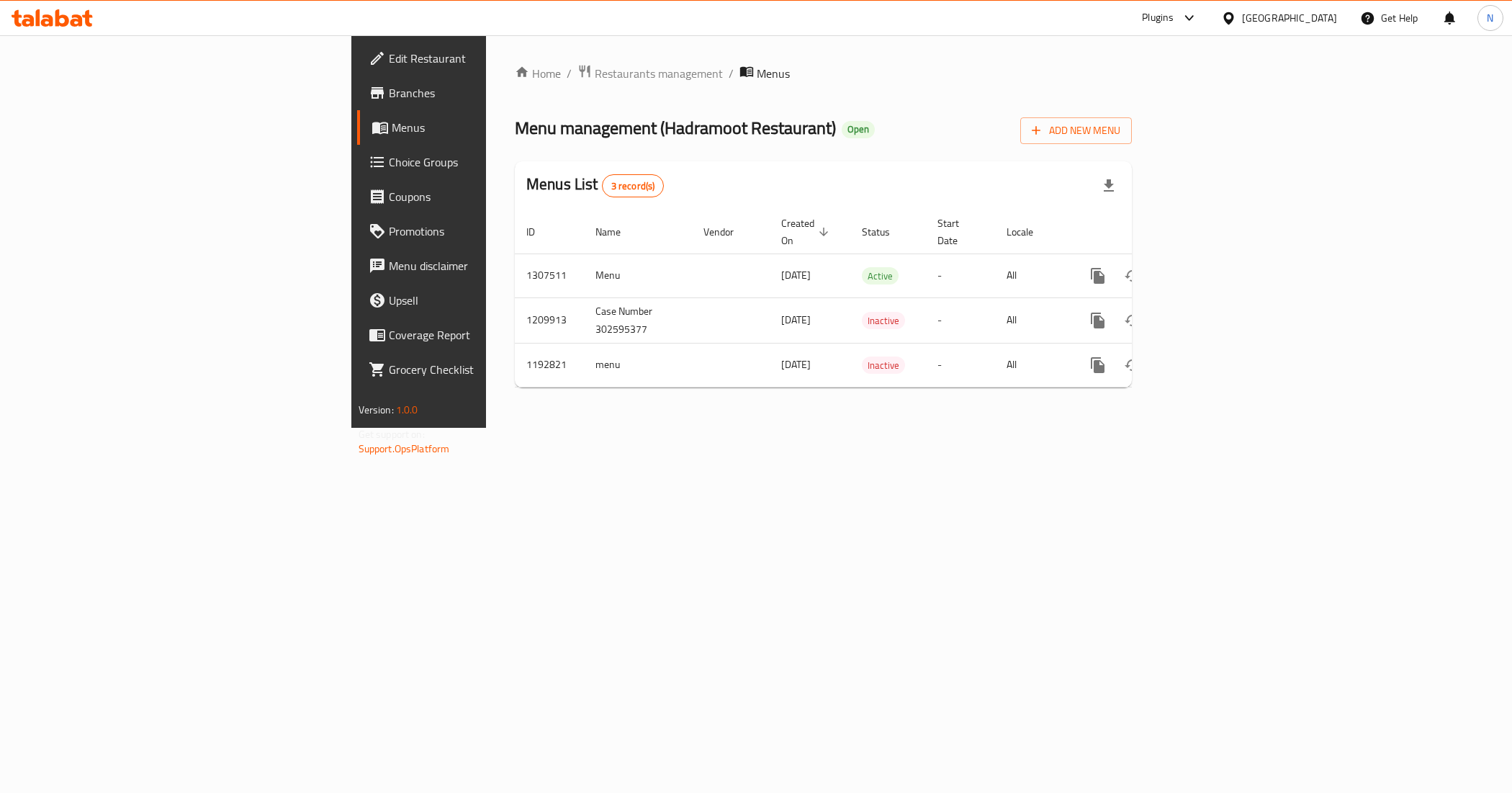
click at [389, 90] on span "Branches" at bounding box center [490, 93] width 203 height 17
